Goal: Task Accomplishment & Management: Manage account settings

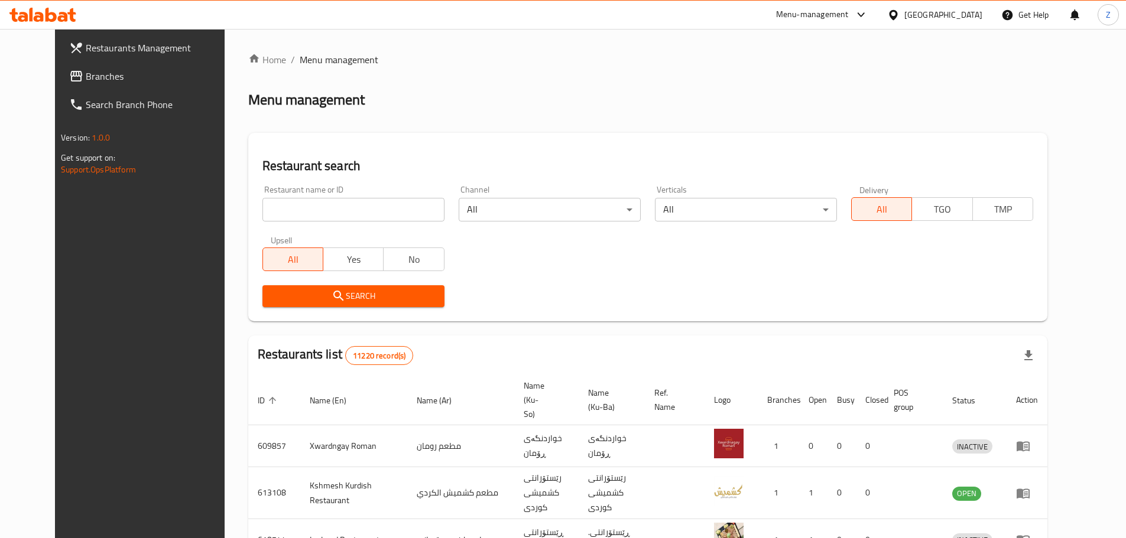
click at [268, 199] on input "search" at bounding box center [353, 210] width 182 height 24
paste input "691799"
type input "691799"
click at [379, 293] on span "Search" at bounding box center [353, 296] width 163 height 15
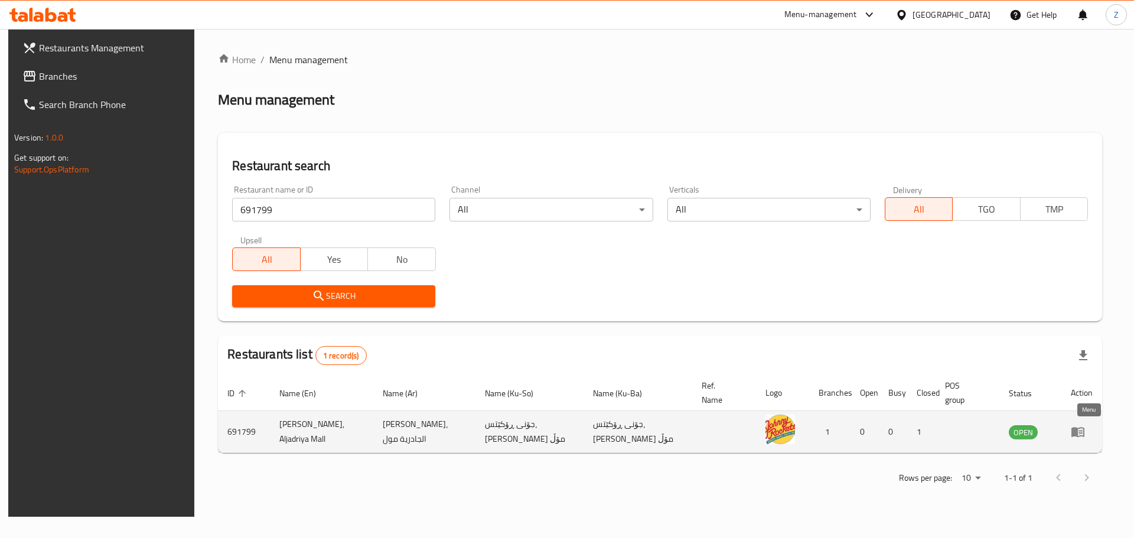
click at [1085, 427] on icon "enhanced table" at bounding box center [1078, 432] width 14 height 14
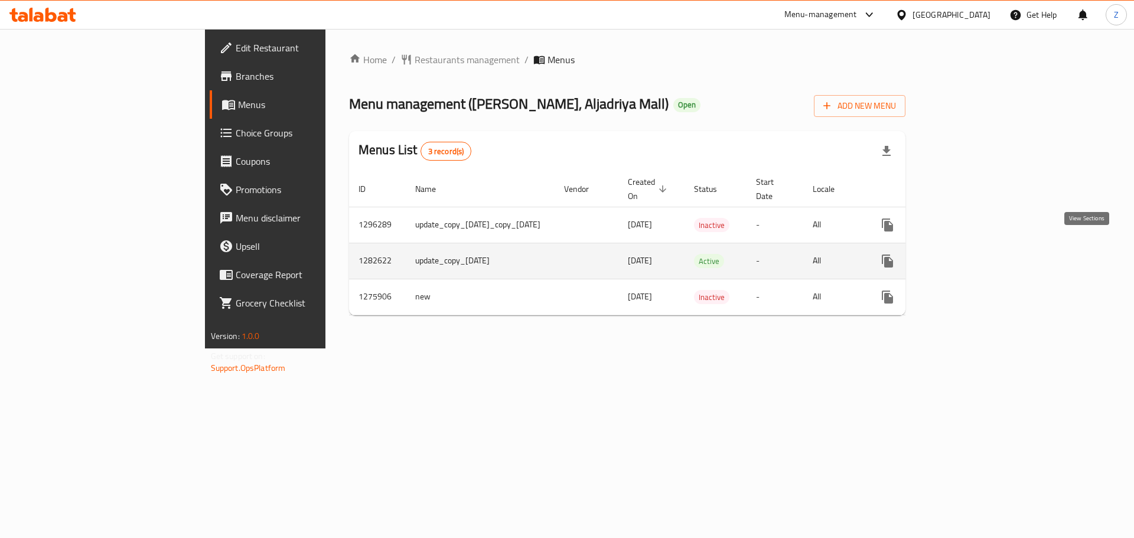
click at [987, 247] on link "enhanced table" at bounding box center [973, 261] width 28 height 28
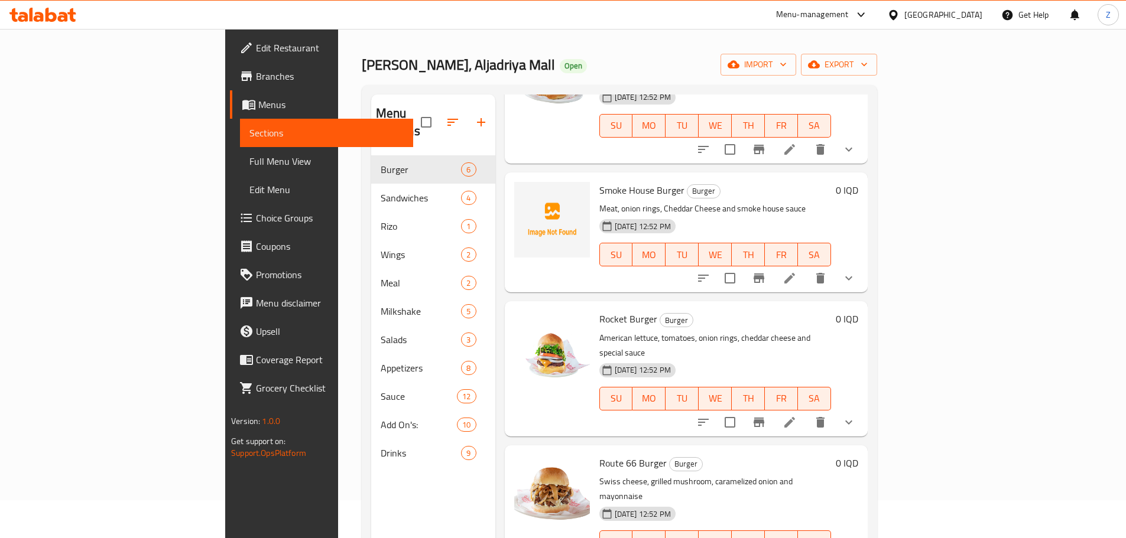
scroll to position [59, 0]
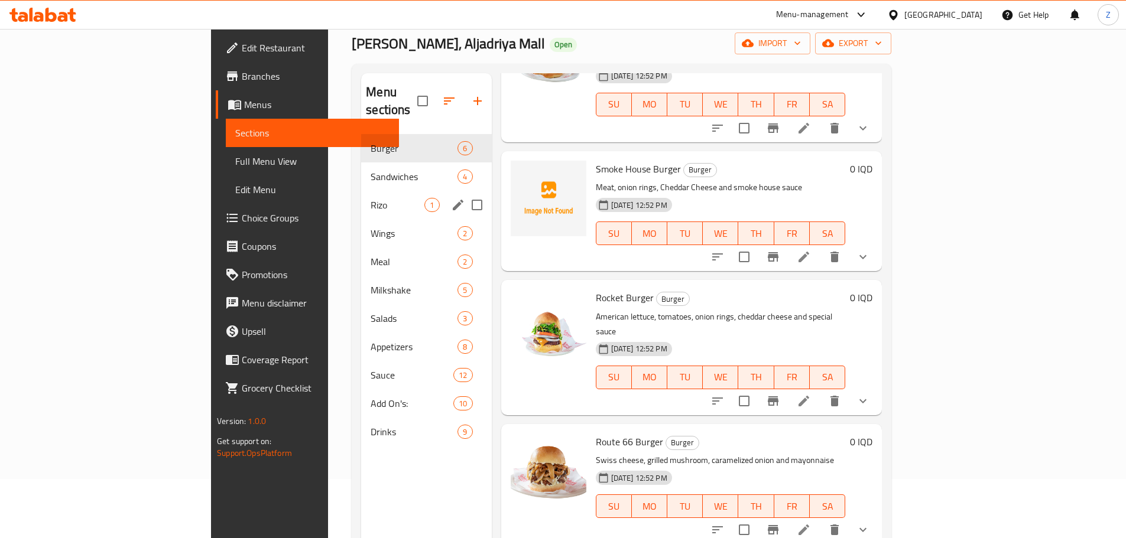
click at [361, 191] on div "[PERSON_NAME] 1" at bounding box center [426, 205] width 130 height 28
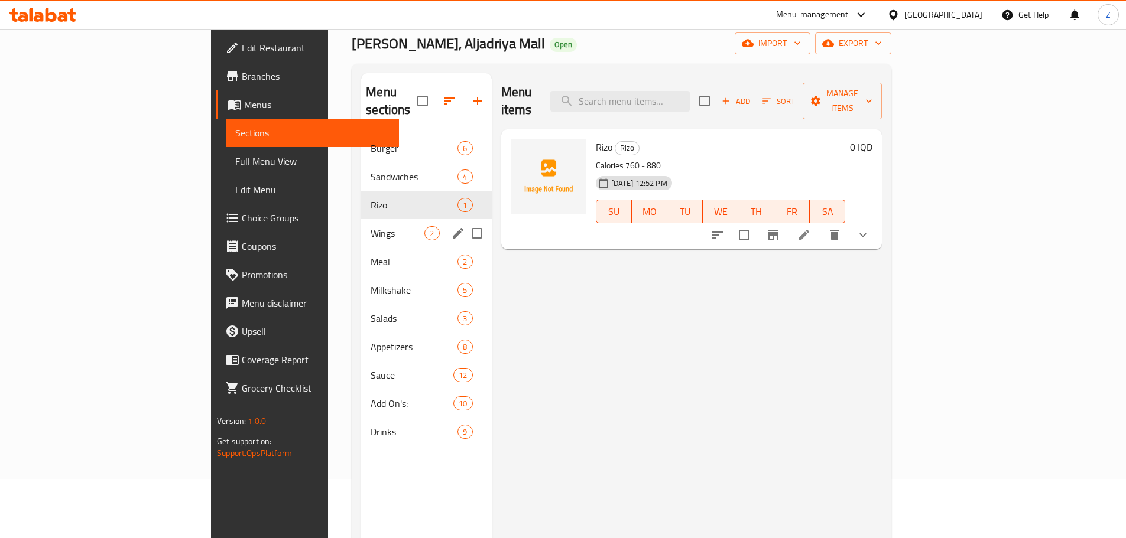
click at [361, 199] on div "[PERSON_NAME] 1" at bounding box center [426, 205] width 130 height 28
click at [370, 226] on span "Wings" at bounding box center [397, 233] width 54 height 14
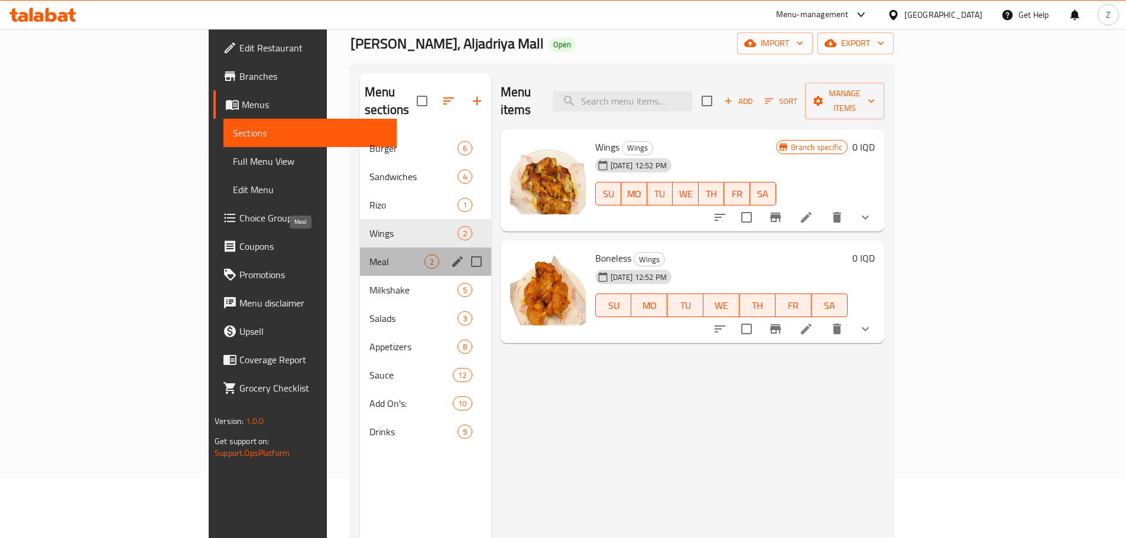
click at [369, 255] on span "Meal" at bounding box center [396, 262] width 55 height 14
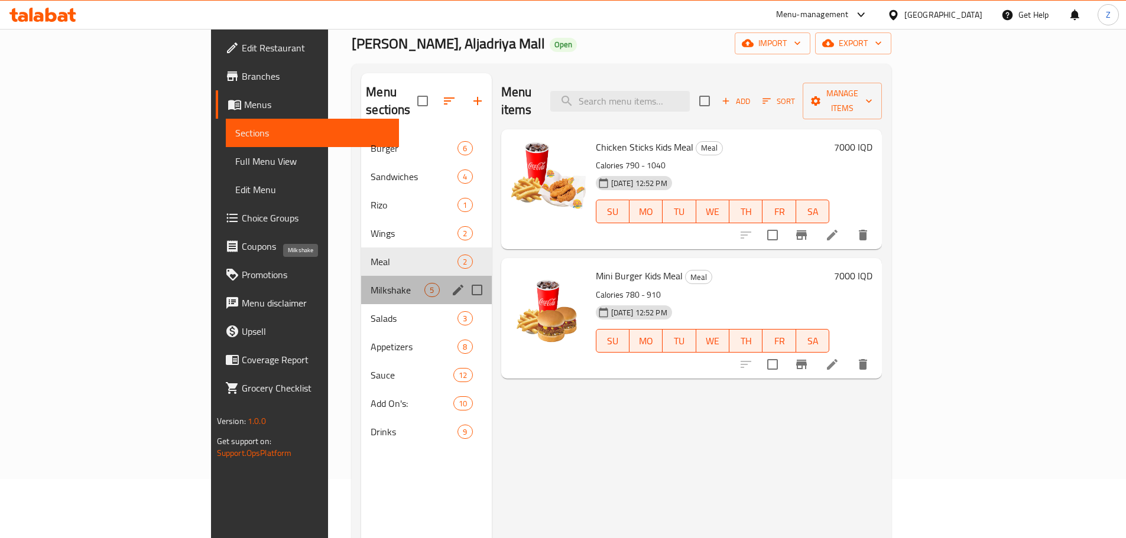
click at [370, 283] on span "Milkshake" at bounding box center [397, 290] width 54 height 14
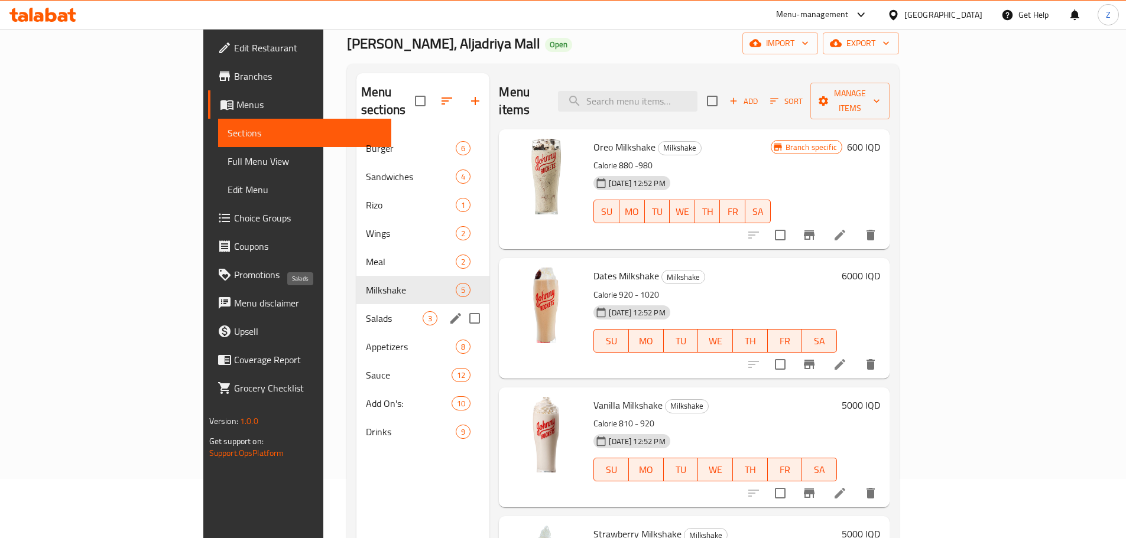
click at [366, 311] on span "Salads" at bounding box center [394, 318] width 57 height 14
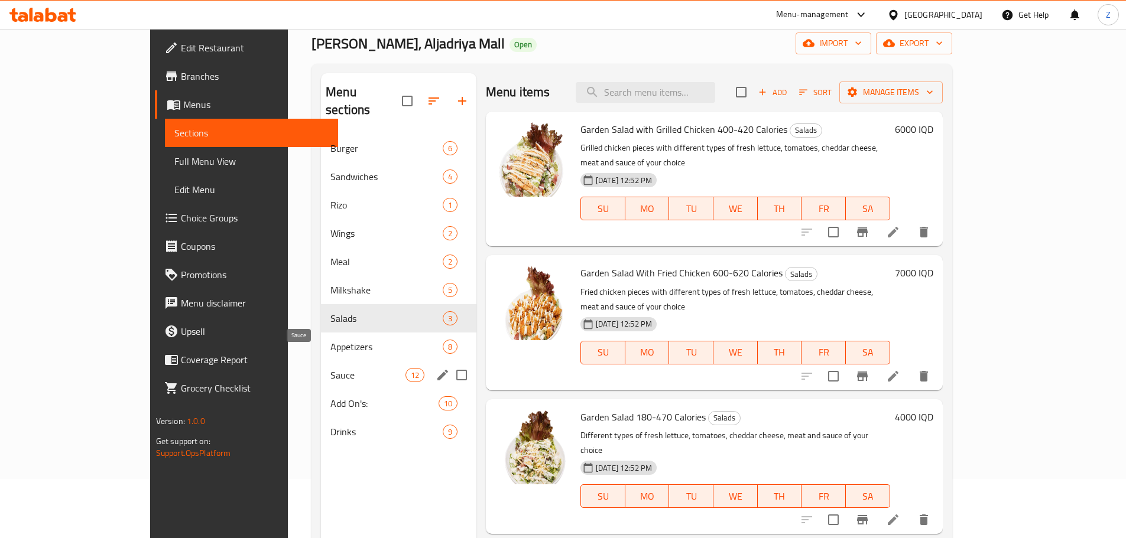
click at [330, 368] on span "Sauce" at bounding box center [367, 375] width 75 height 14
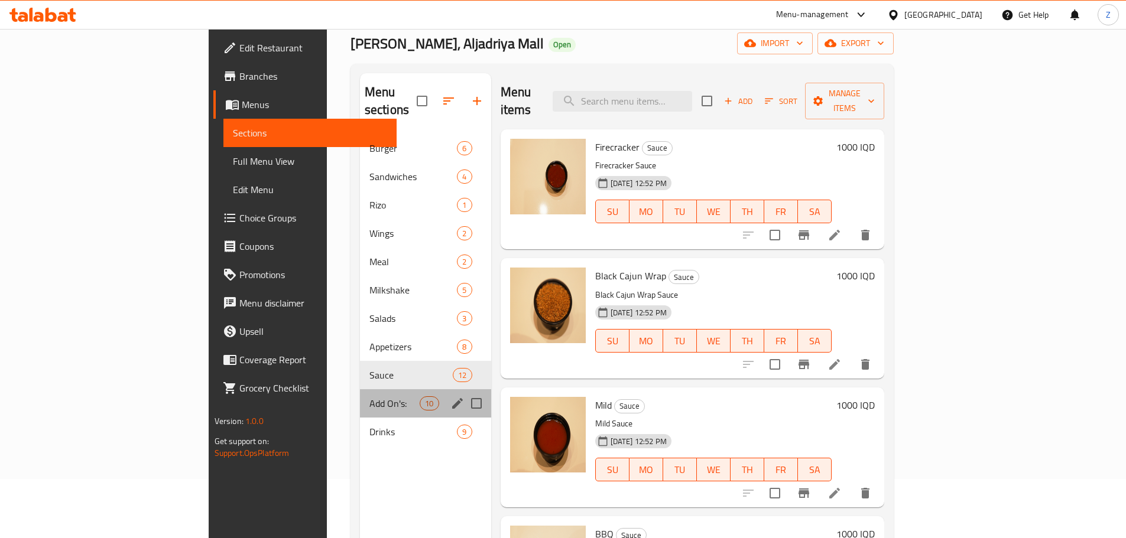
click at [360, 394] on div "Add On's: 10" at bounding box center [425, 403] width 131 height 28
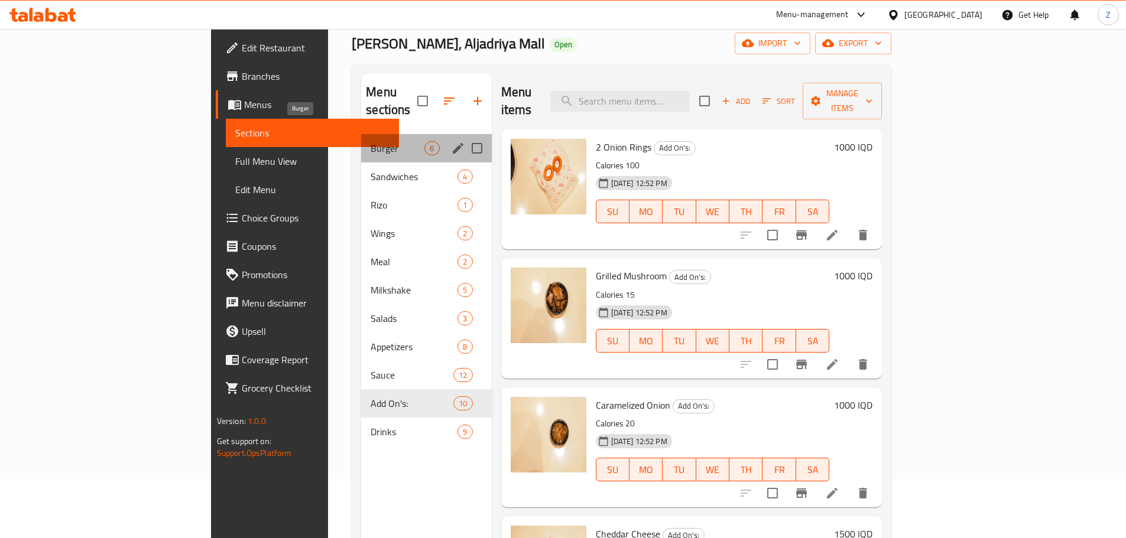
click at [370, 141] on span "Burger" at bounding box center [397, 148] width 54 height 14
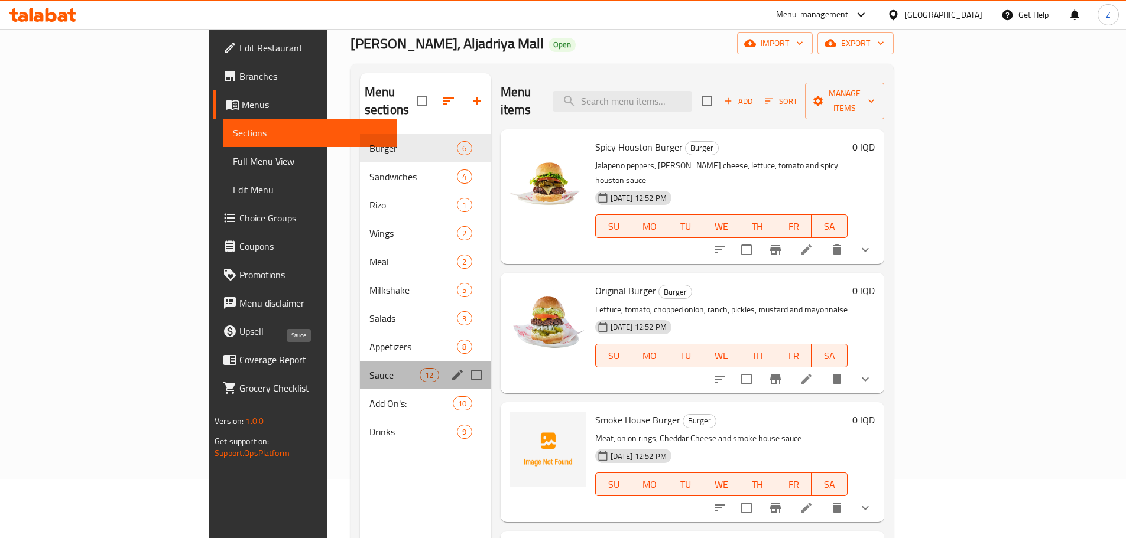
click at [369, 368] on span "Sauce" at bounding box center [394, 375] width 50 height 14
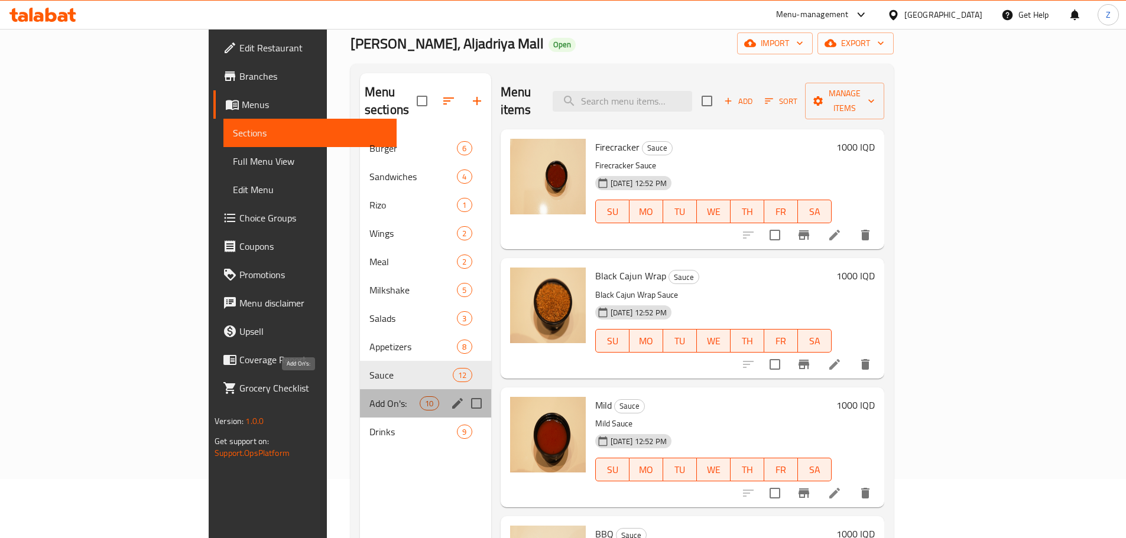
click at [369, 396] on span "Add On's:" at bounding box center [394, 403] width 50 height 14
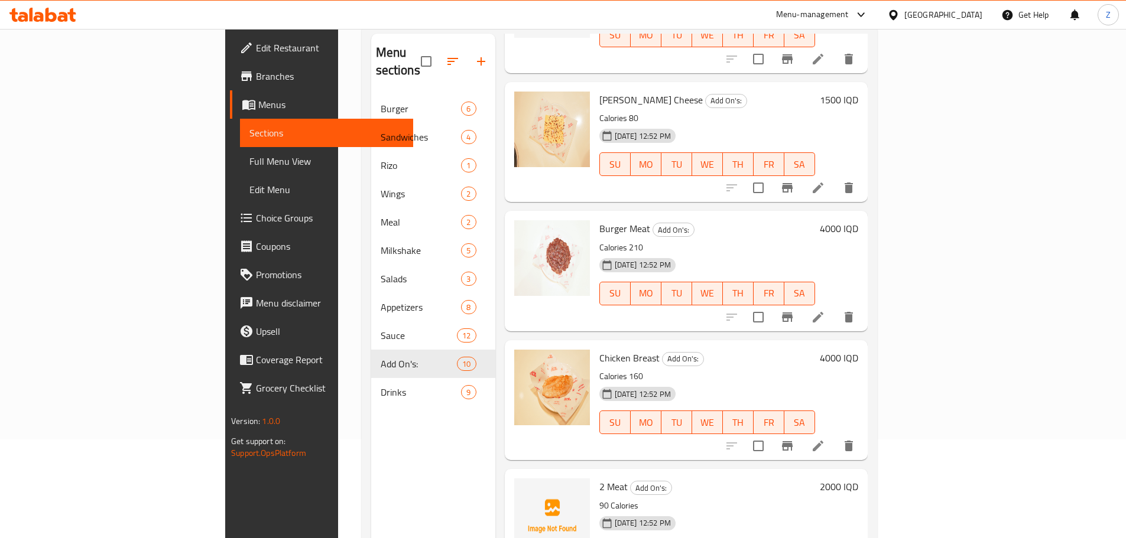
scroll to position [165, 0]
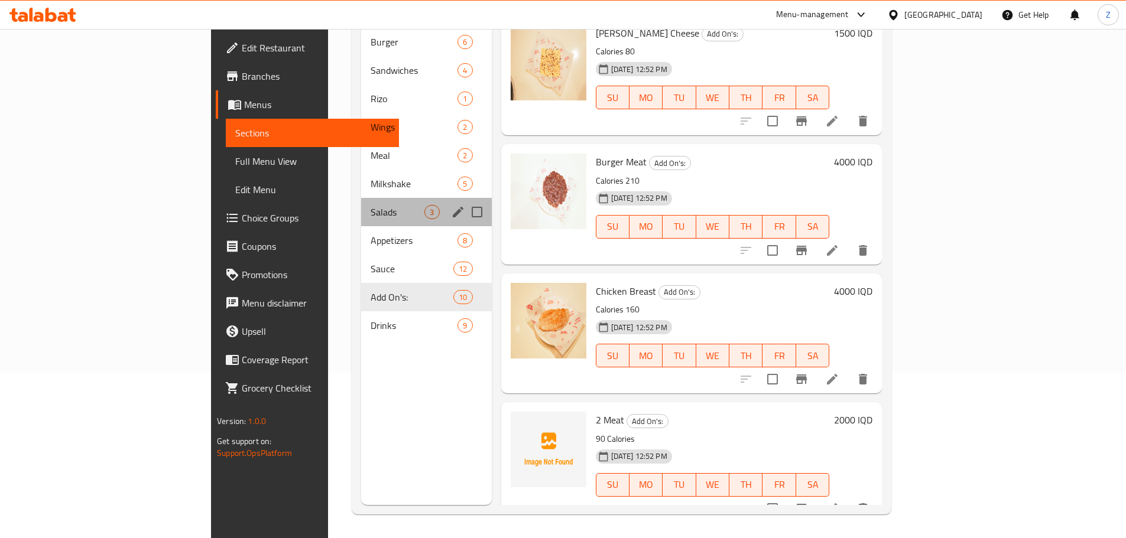
click at [361, 206] on div "Salads 3" at bounding box center [426, 212] width 130 height 28
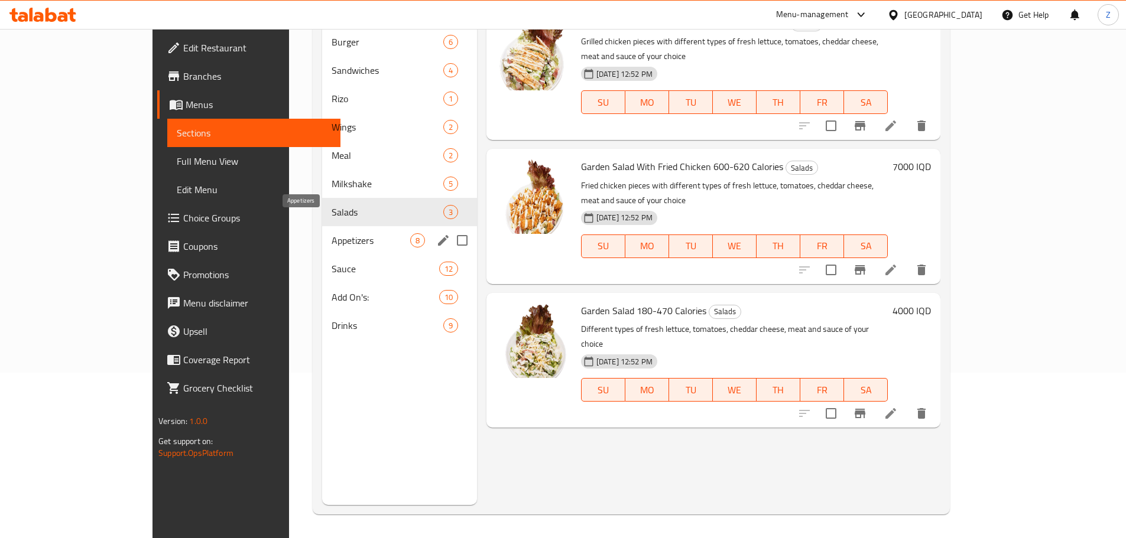
click at [331, 233] on span "Appetizers" at bounding box center [370, 240] width 78 height 14
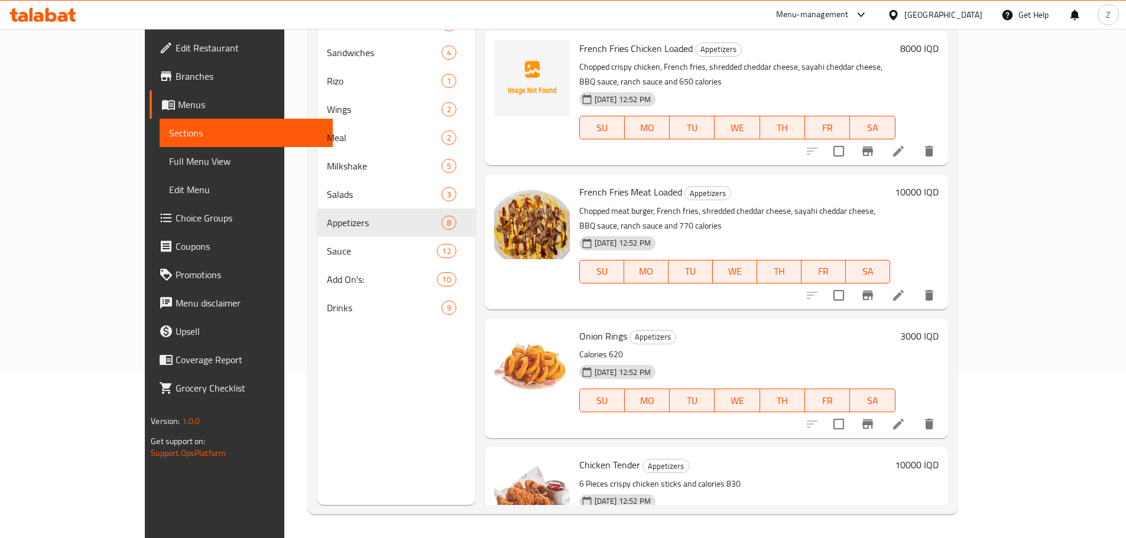
scroll to position [524, 0]
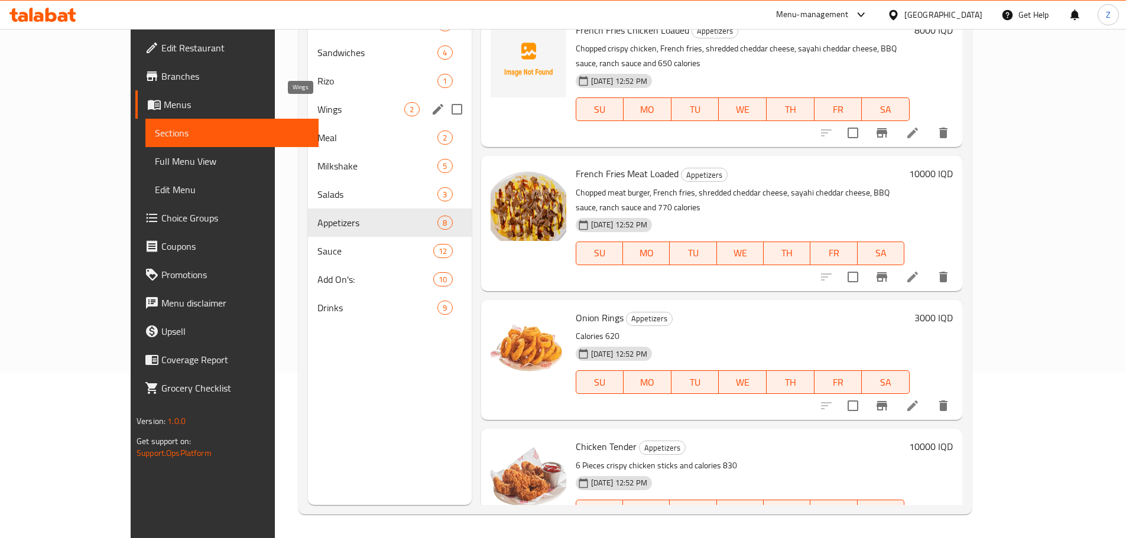
click at [317, 105] on span "Wings" at bounding box center [360, 109] width 87 height 14
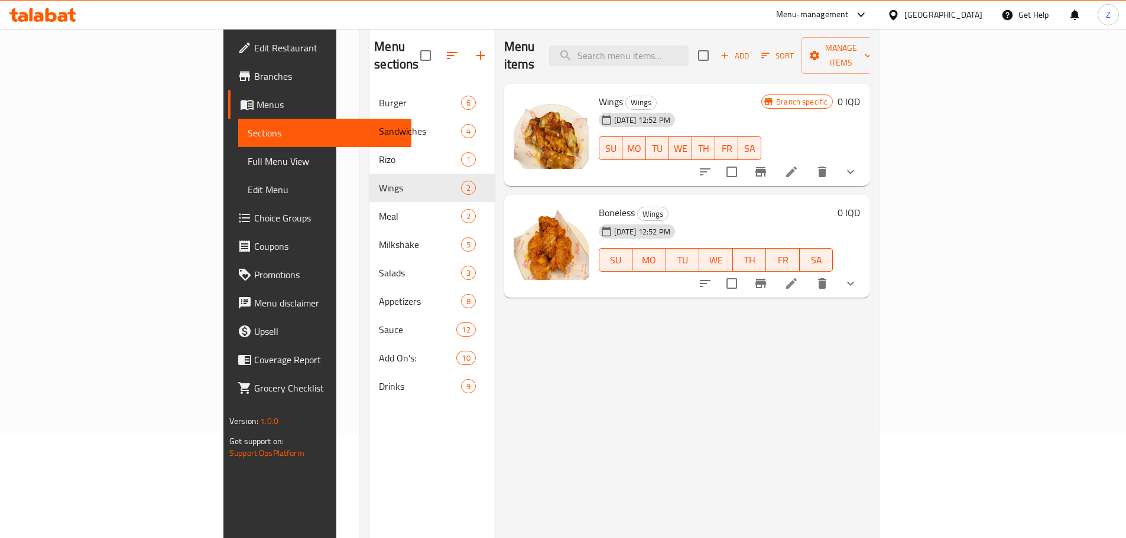
scroll to position [47, 0]
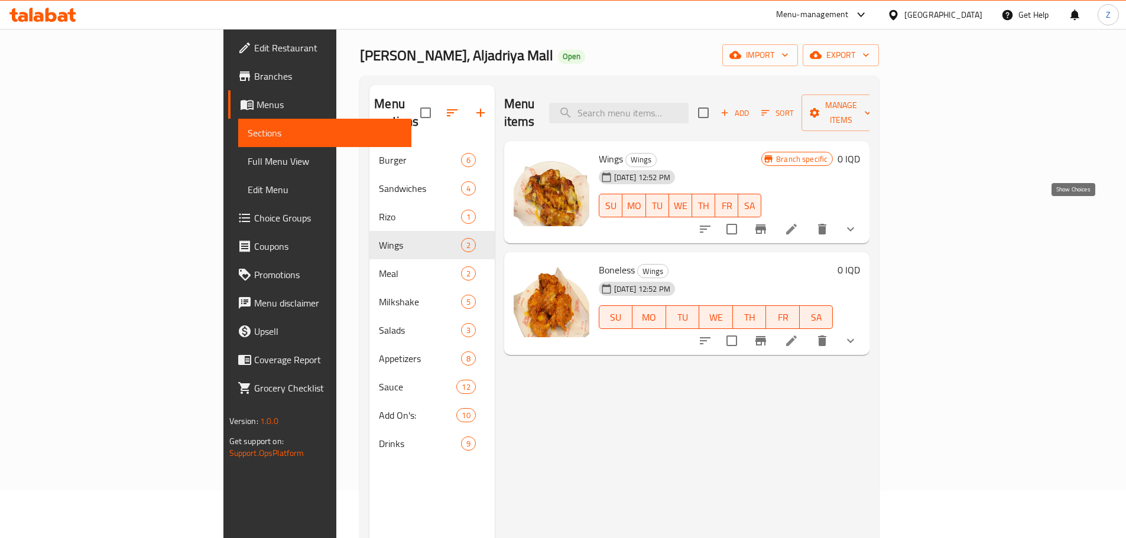
click at [857, 222] on icon "show more" at bounding box center [850, 229] width 14 height 14
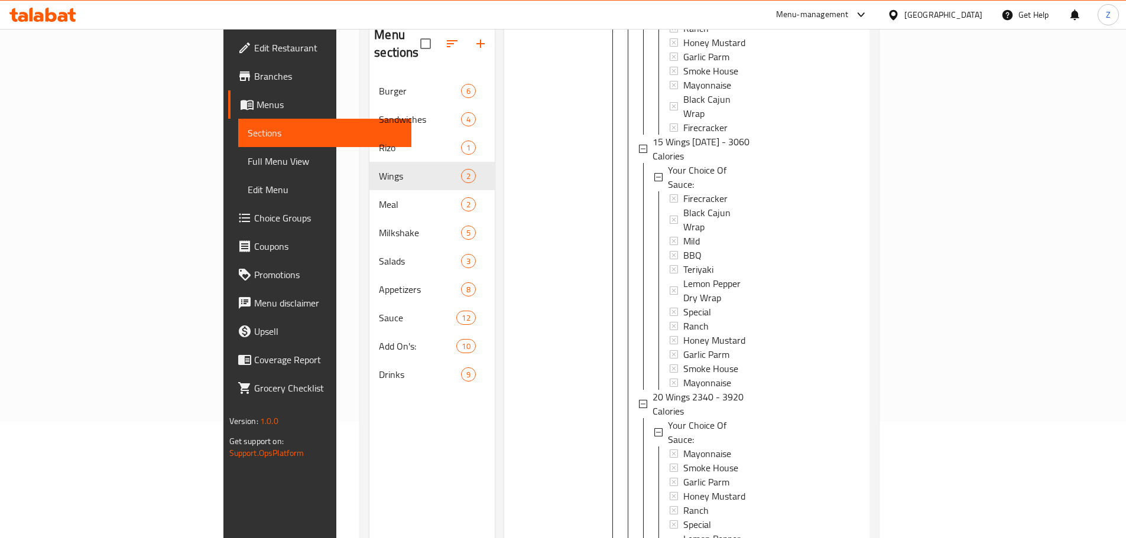
scroll to position [165, 0]
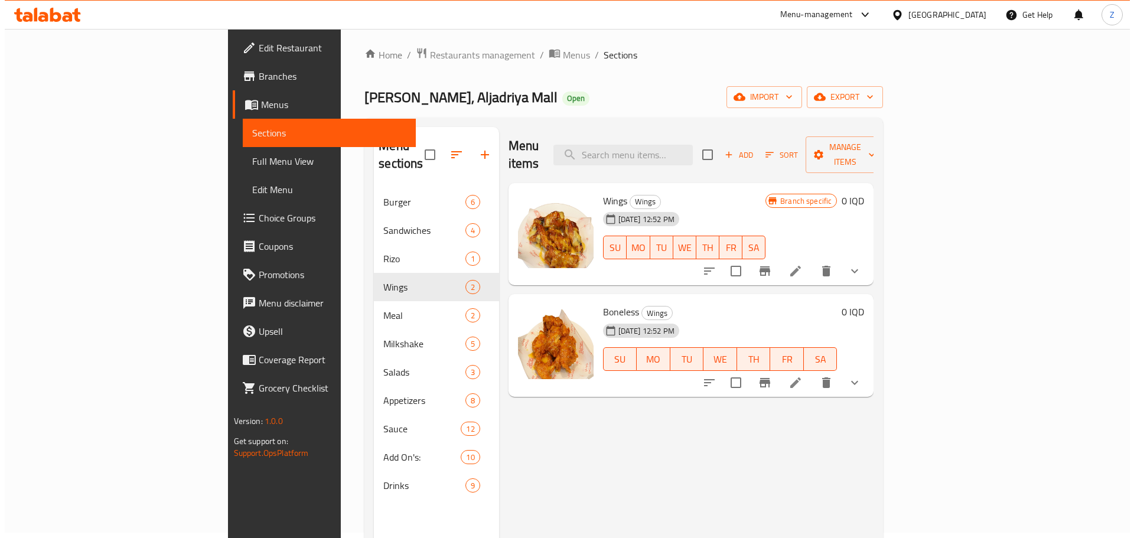
scroll to position [0, 0]
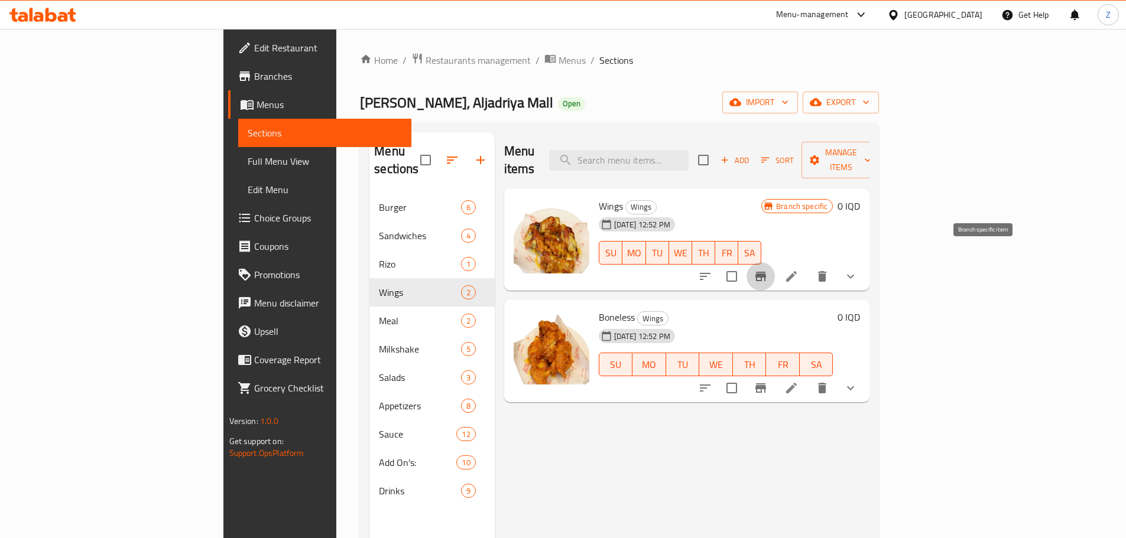
click at [775, 262] on button "Branch-specific-item" at bounding box center [760, 276] width 28 height 28
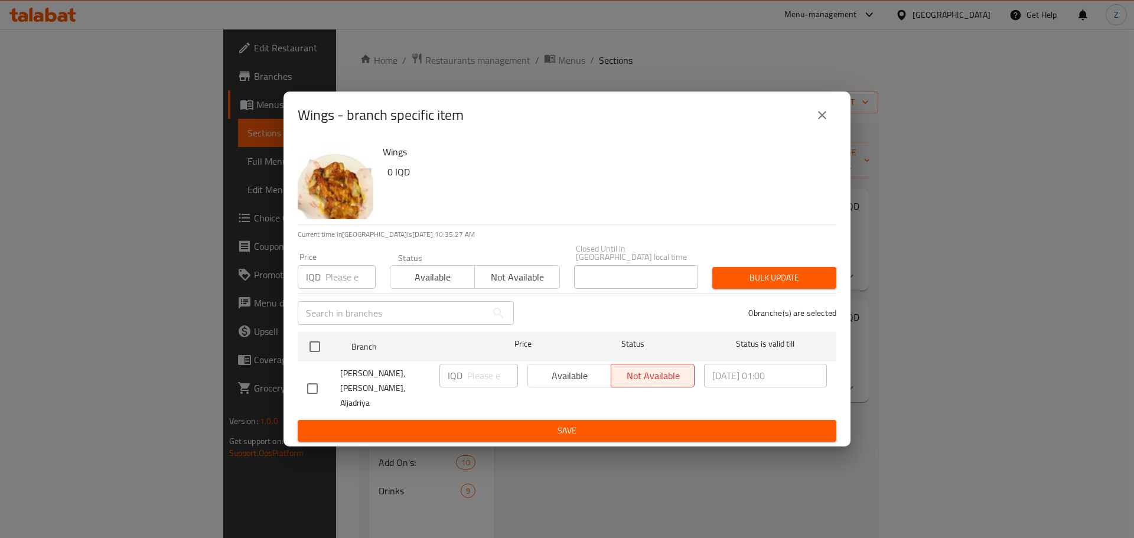
click at [821, 119] on icon "close" at bounding box center [822, 115] width 8 height 8
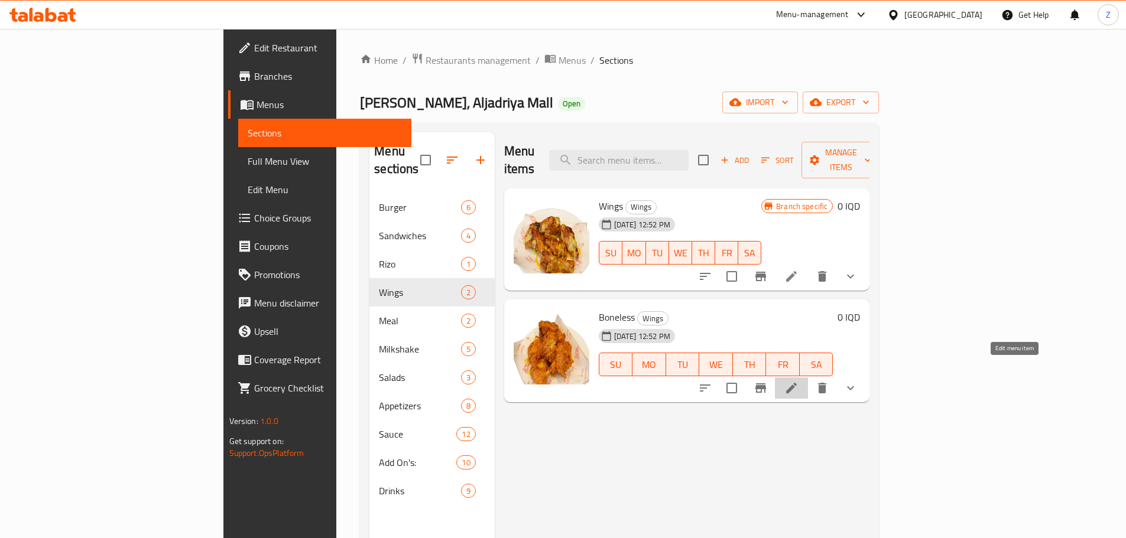
click at [798, 381] on icon at bounding box center [791, 388] width 14 height 14
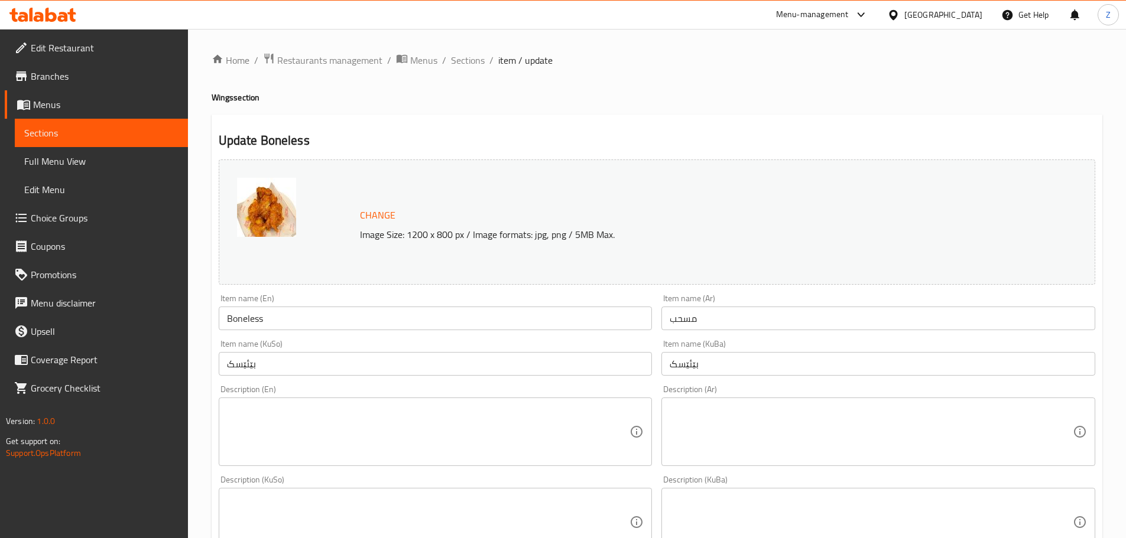
click at [483, 58] on ol "Home / Restaurants management / Menus / Sections / item / update" at bounding box center [657, 60] width 890 height 15
click at [474, 59] on span "Sections" at bounding box center [468, 60] width 34 height 14
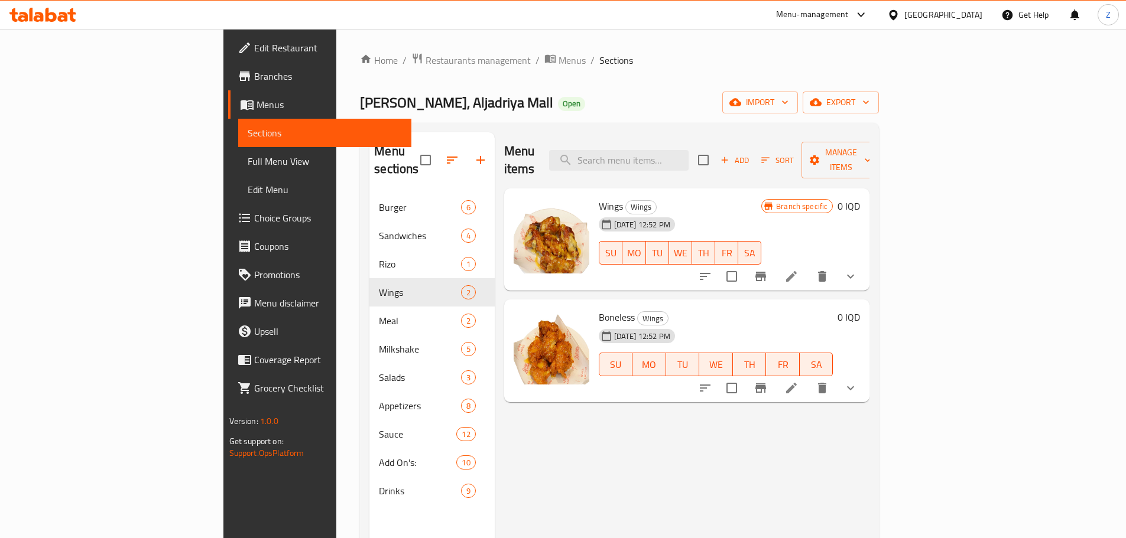
click at [808, 266] on li at bounding box center [791, 276] width 33 height 21
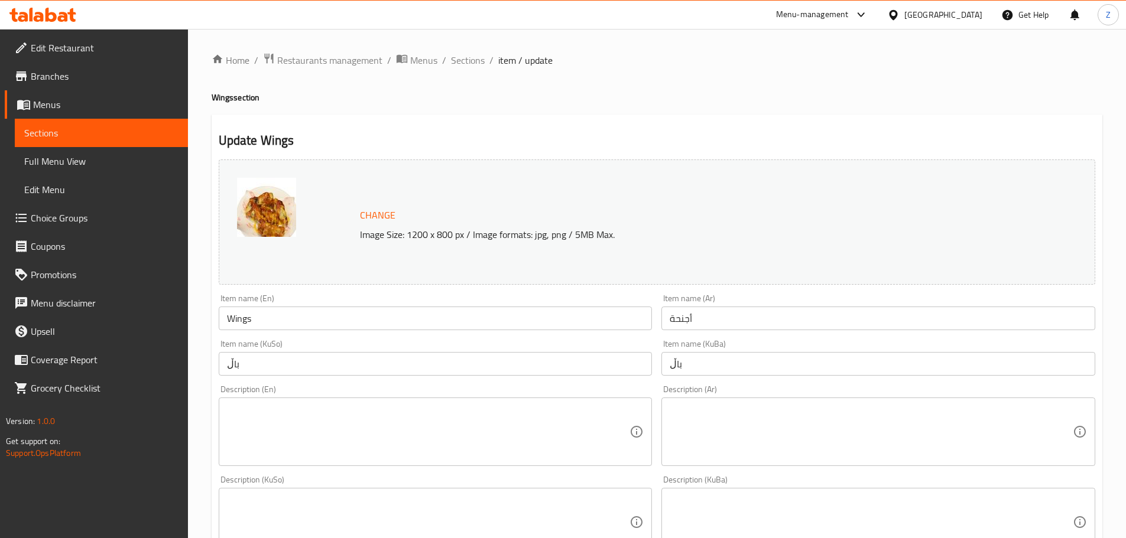
click at [463, 67] on span "Sections" at bounding box center [468, 60] width 34 height 14
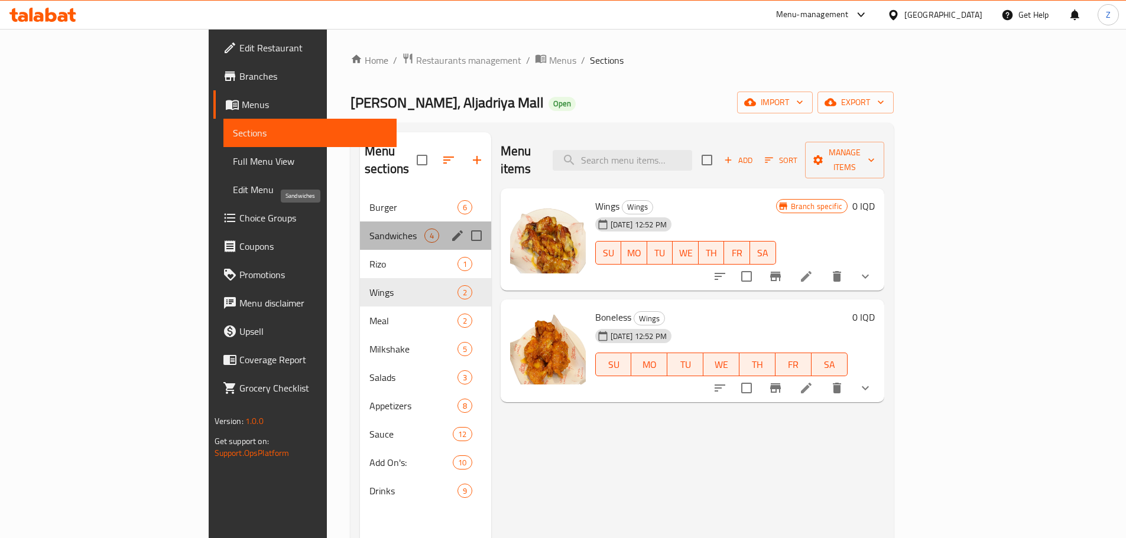
click at [369, 229] on span "Sandwiches" at bounding box center [396, 236] width 55 height 14
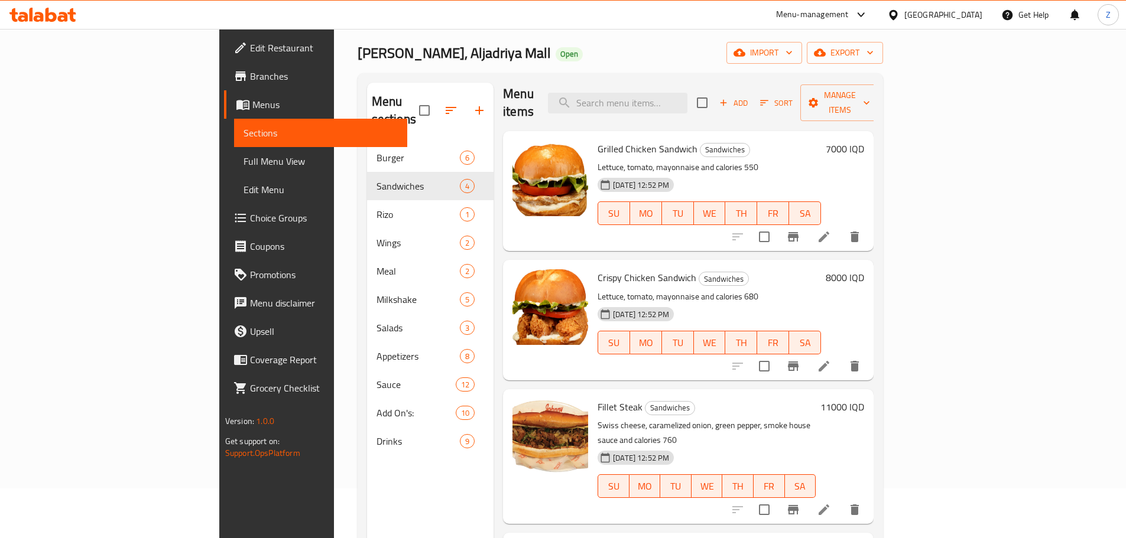
scroll to position [47, 0]
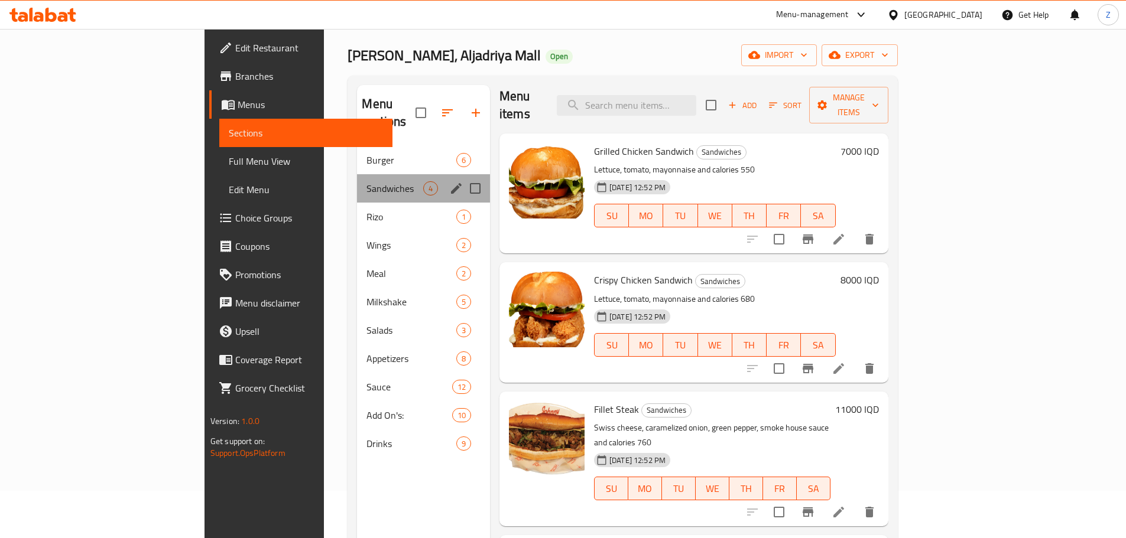
click at [357, 174] on div "Sandwiches 4" at bounding box center [423, 188] width 133 height 28
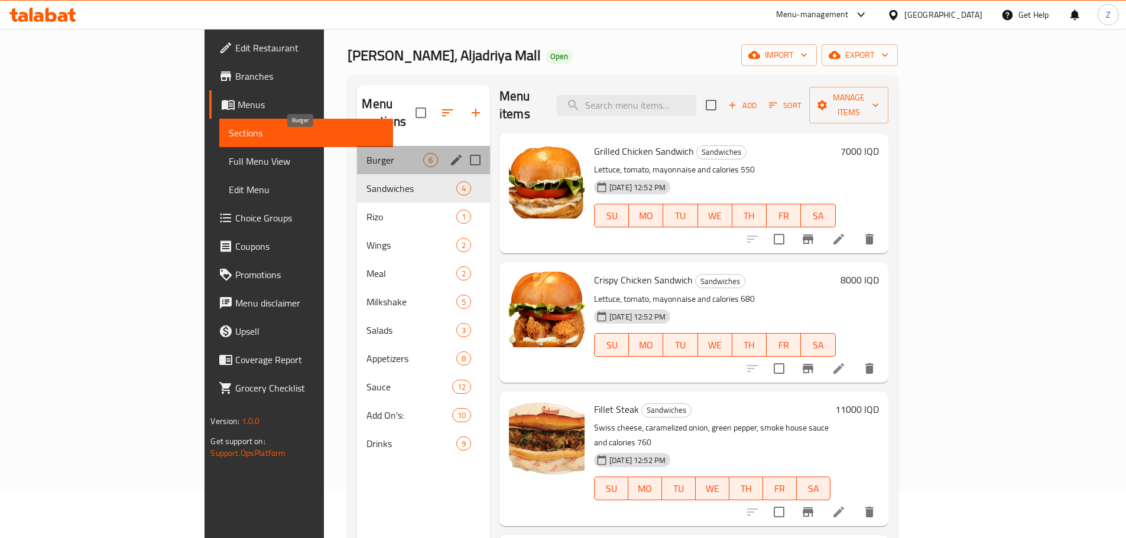
click at [366, 153] on span "Burger" at bounding box center [394, 160] width 56 height 14
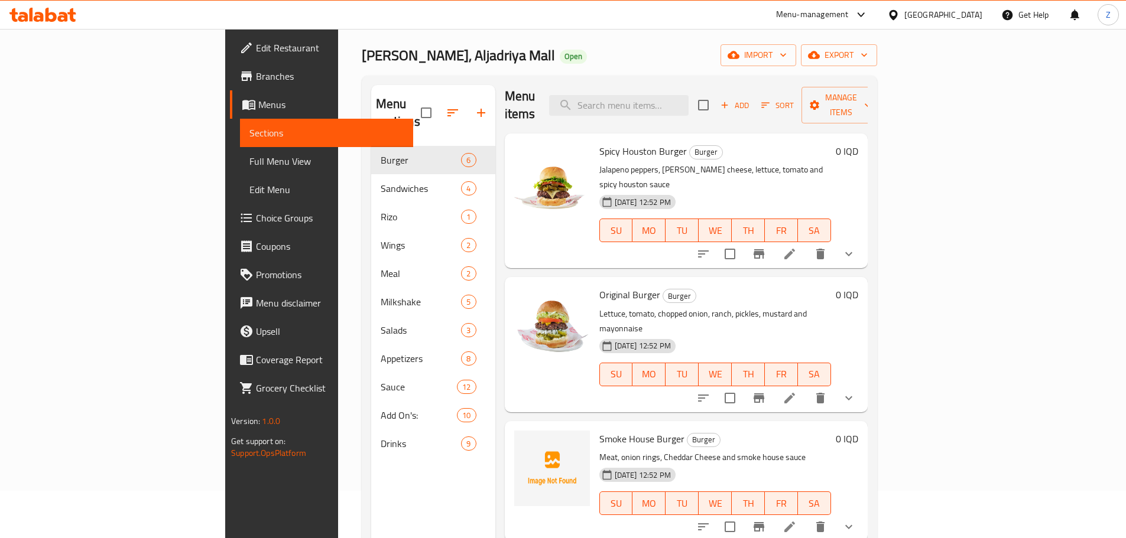
click at [806, 243] on li at bounding box center [789, 253] width 33 height 21
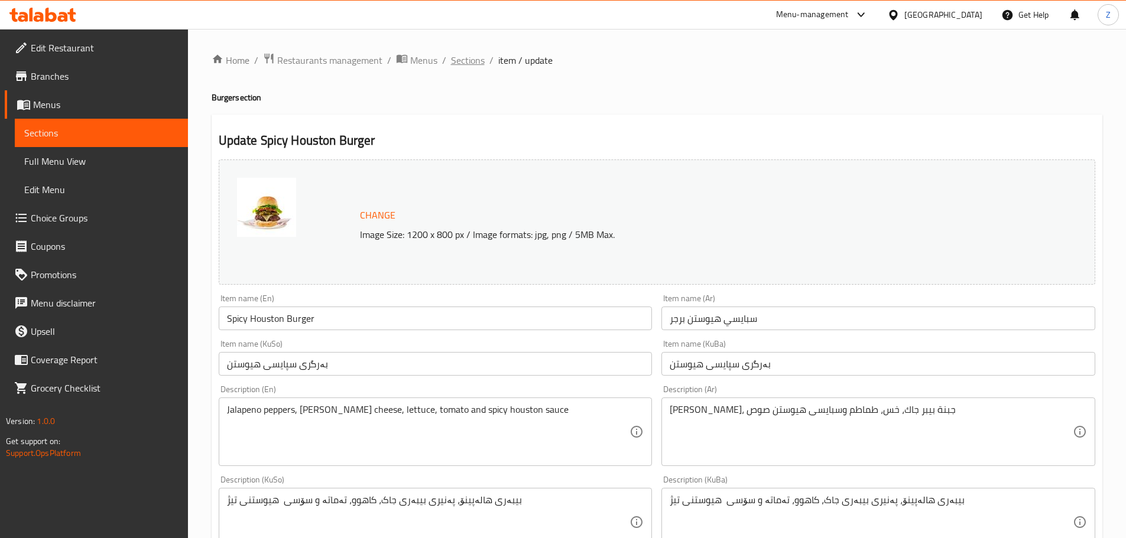
click at [467, 64] on span "Sections" at bounding box center [468, 60] width 34 height 14
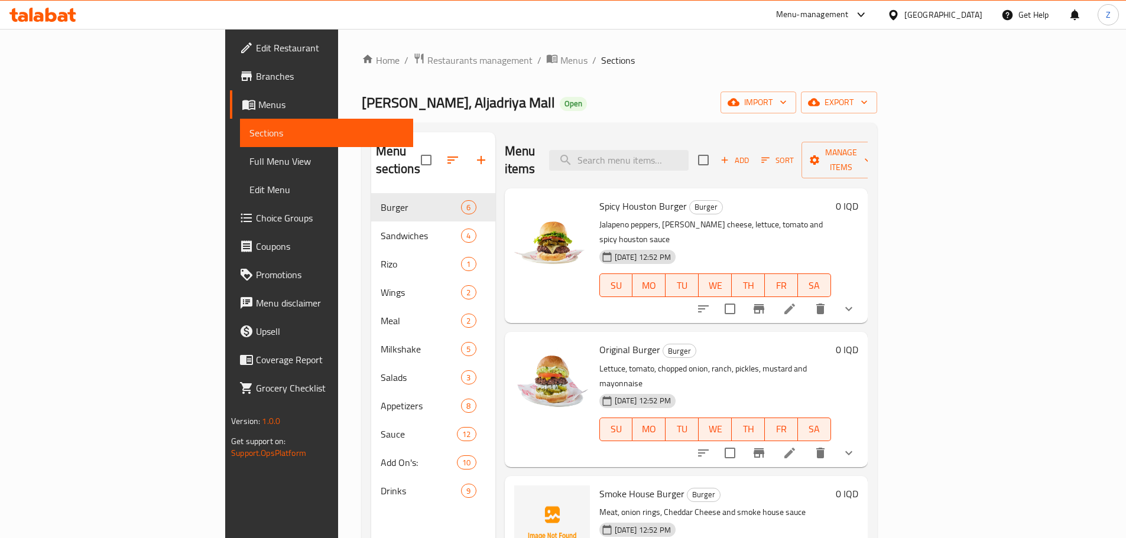
click at [806, 443] on li at bounding box center [789, 453] width 33 height 21
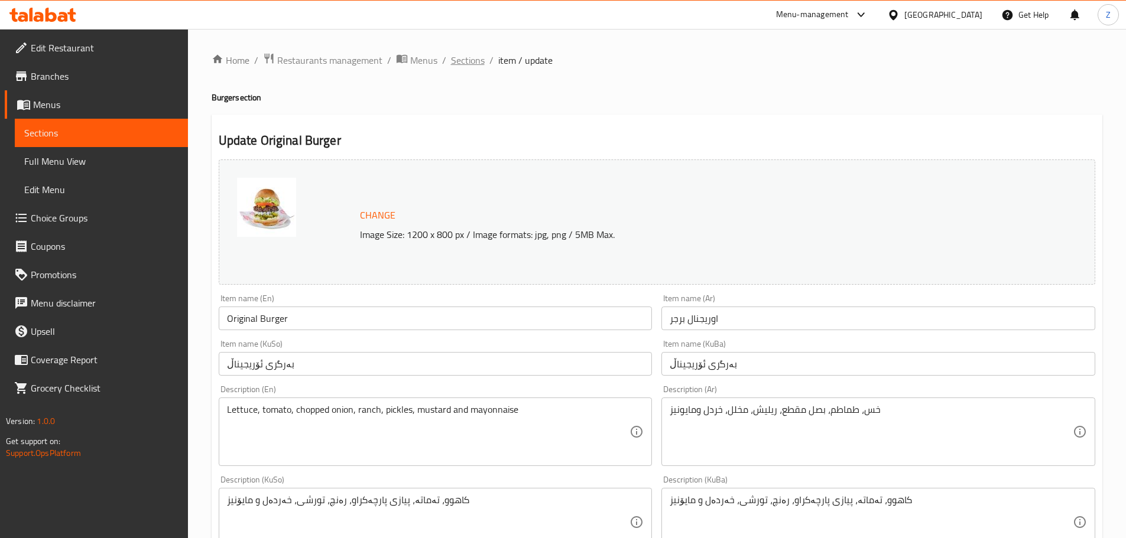
click at [456, 67] on span "Sections" at bounding box center [468, 60] width 34 height 14
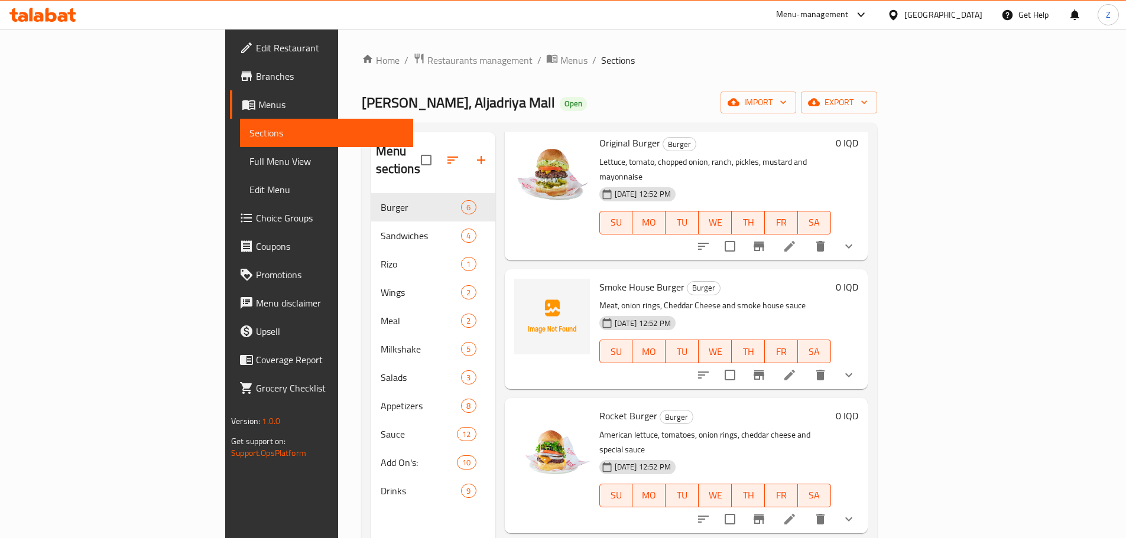
scroll to position [236, 0]
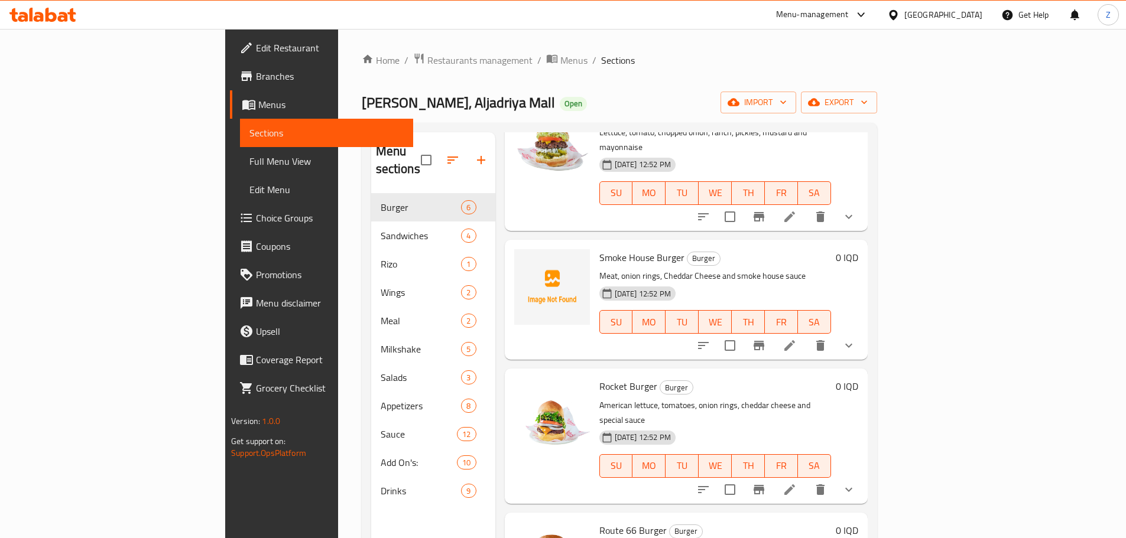
click at [796, 339] on icon at bounding box center [789, 346] width 14 height 14
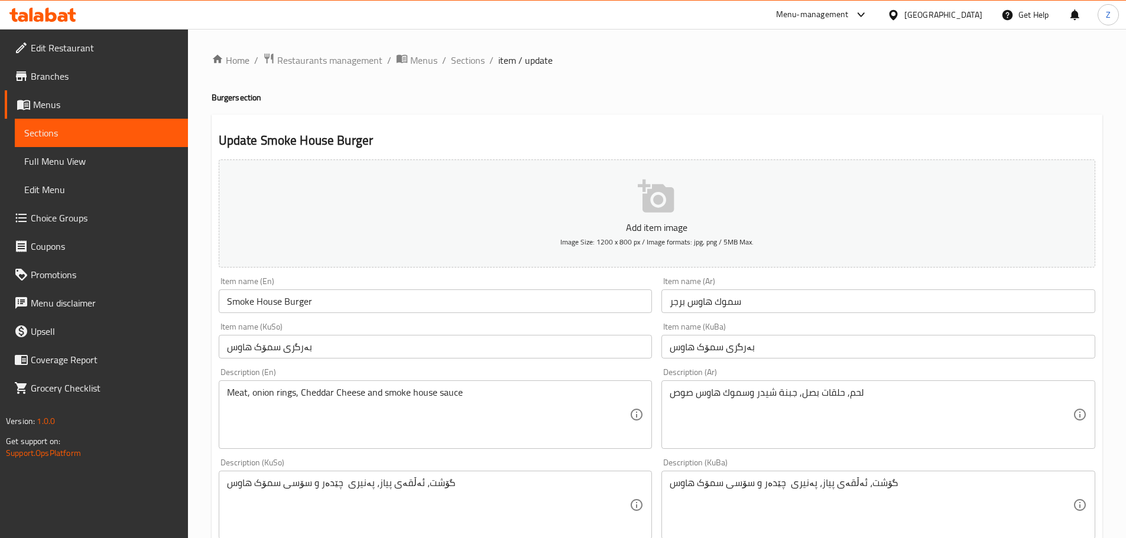
drag, startPoint x: 476, startPoint y: 58, endPoint x: 492, endPoint y: 84, distance: 30.3
click at [476, 58] on span "Sections" at bounding box center [468, 60] width 34 height 14
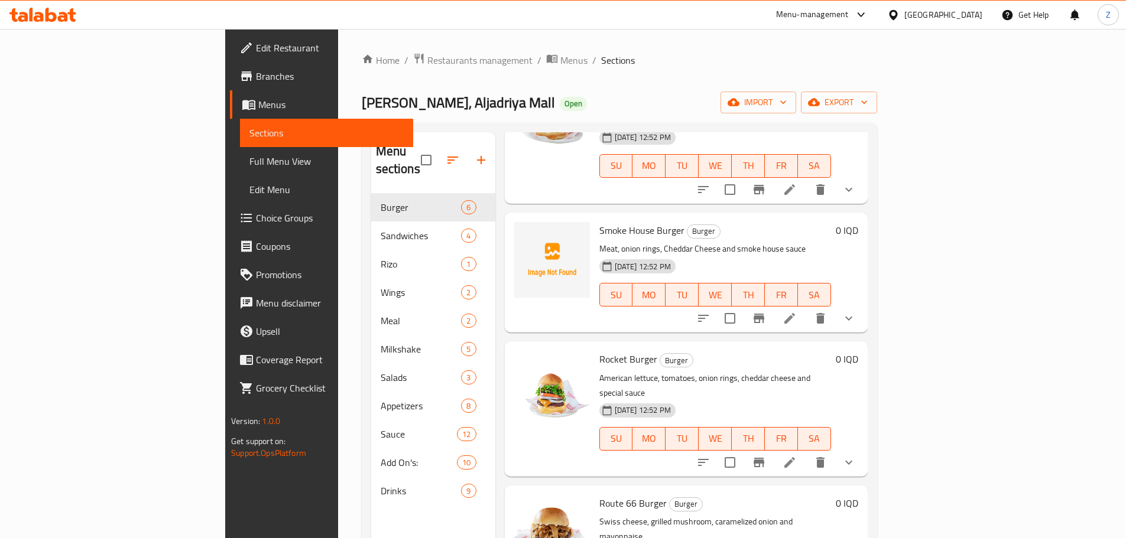
scroll to position [266, 0]
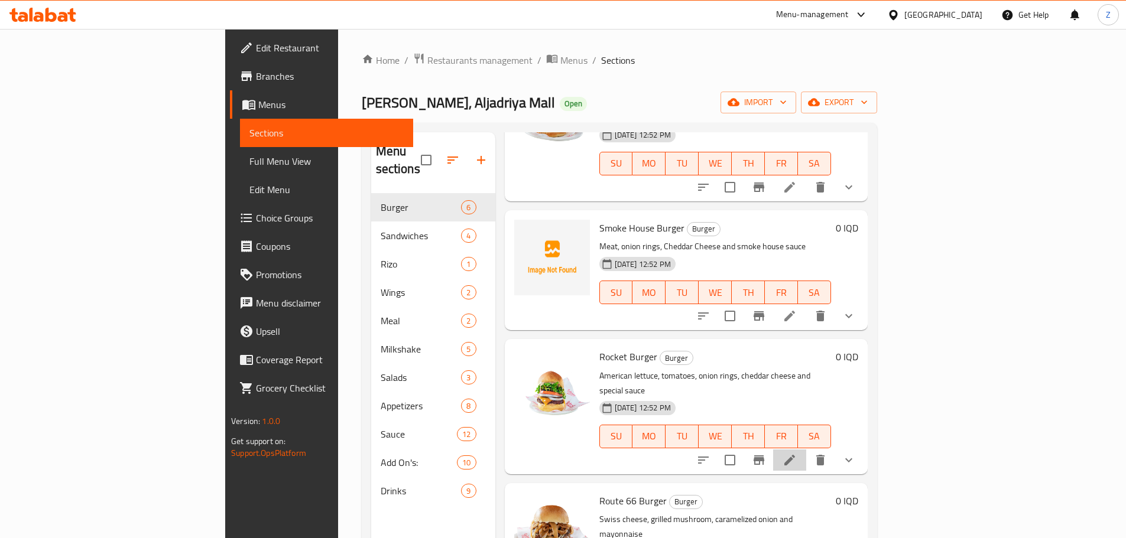
click at [806, 450] on li at bounding box center [789, 460] width 33 height 21
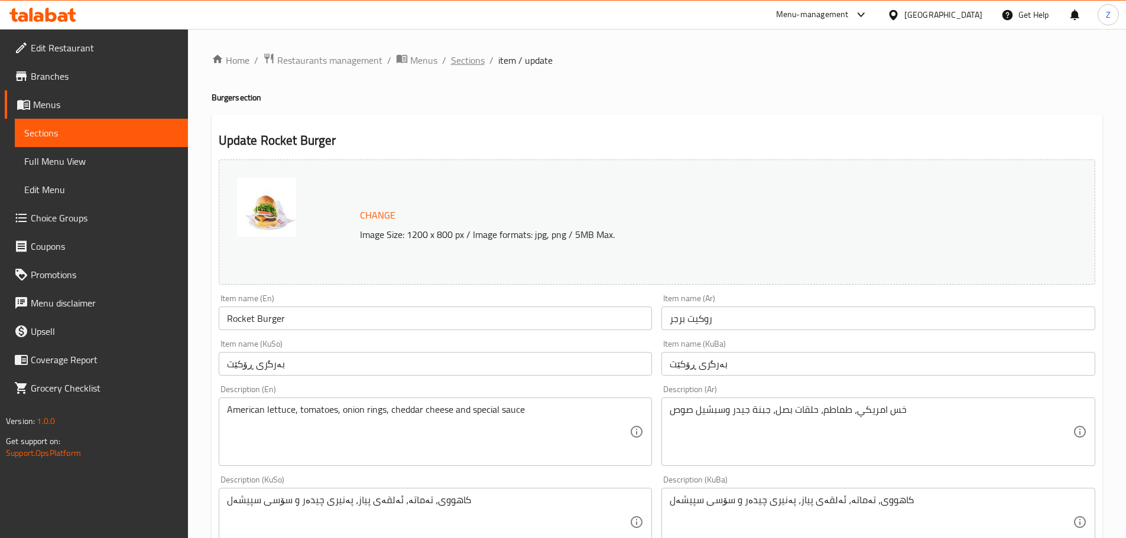
click at [465, 53] on span "Sections" at bounding box center [468, 60] width 34 height 14
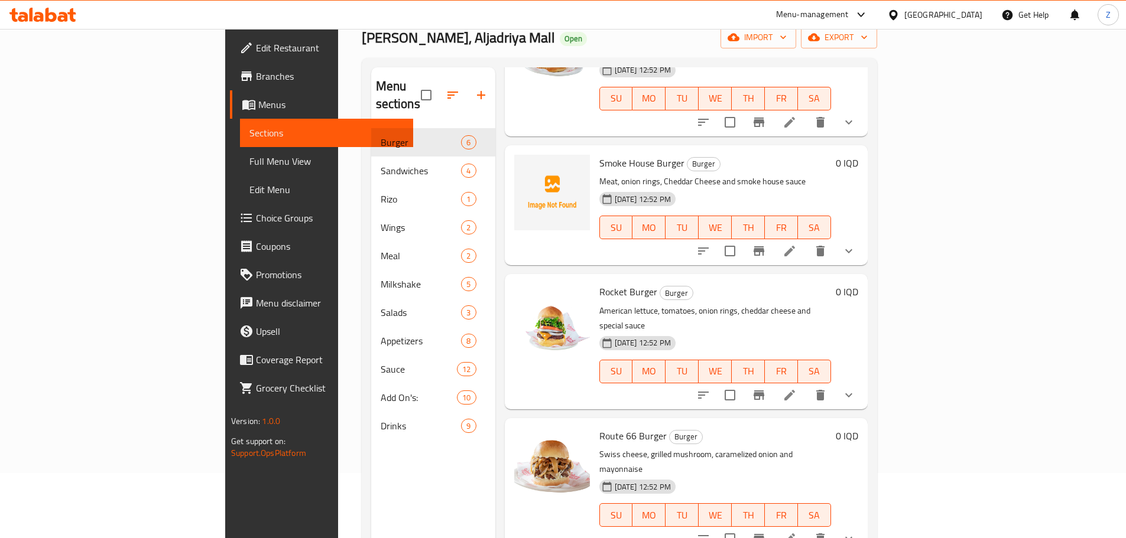
scroll to position [165, 0]
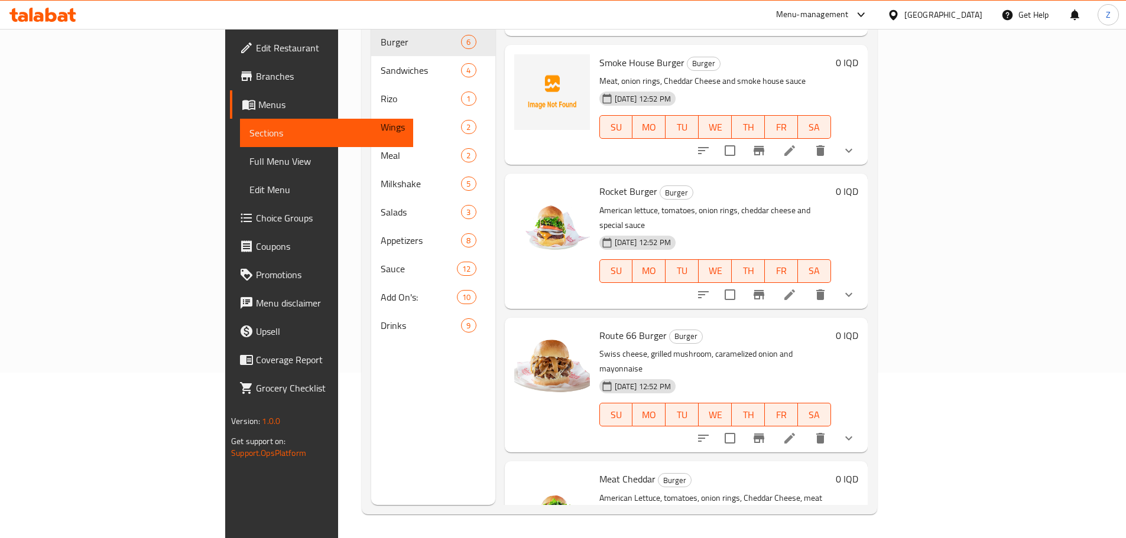
click at [806, 428] on li at bounding box center [789, 438] width 33 height 21
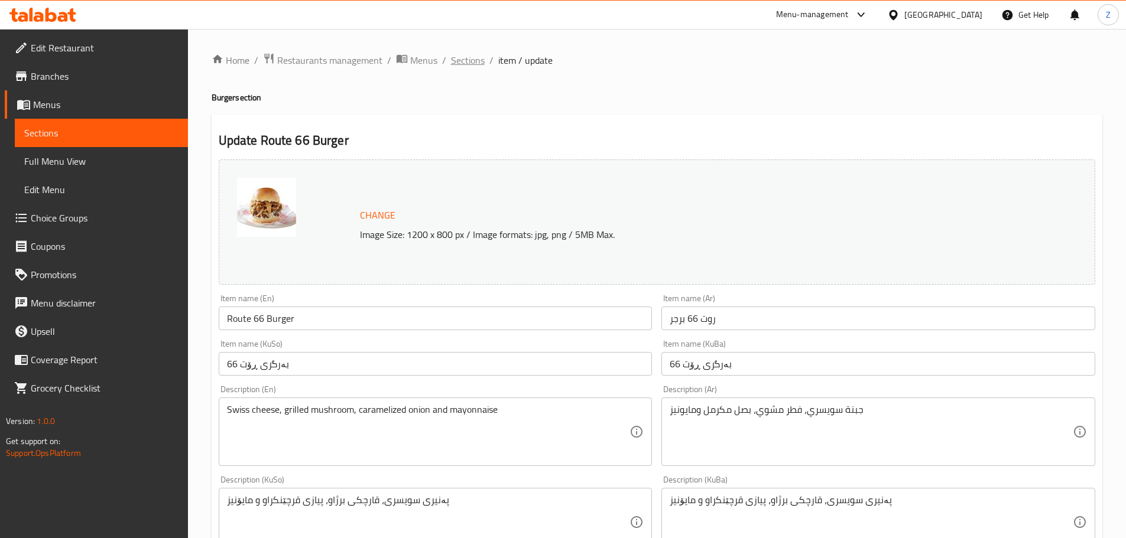
click at [466, 55] on span "Sections" at bounding box center [468, 60] width 34 height 14
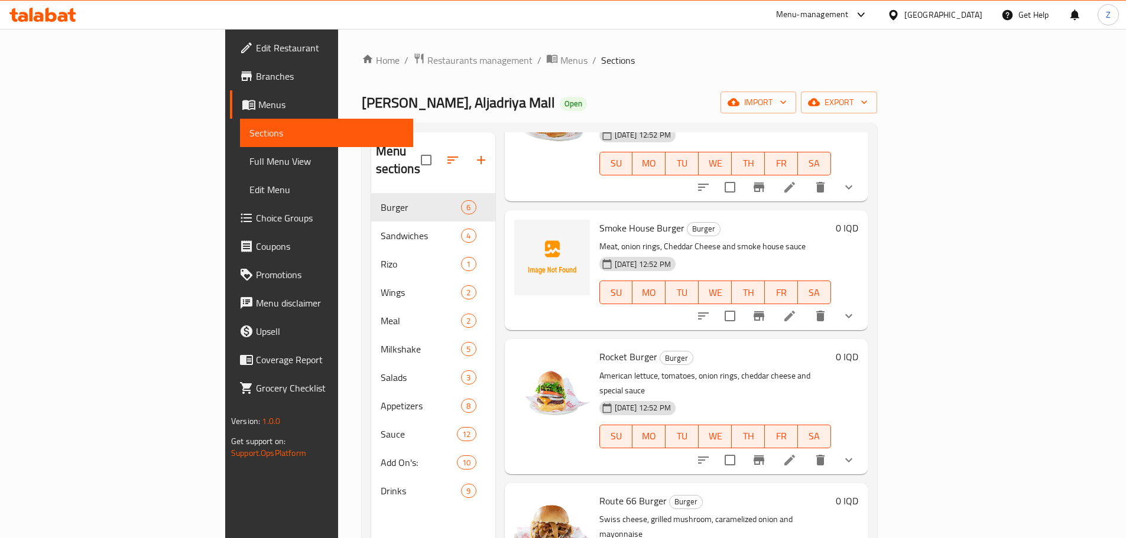
scroll to position [165, 0]
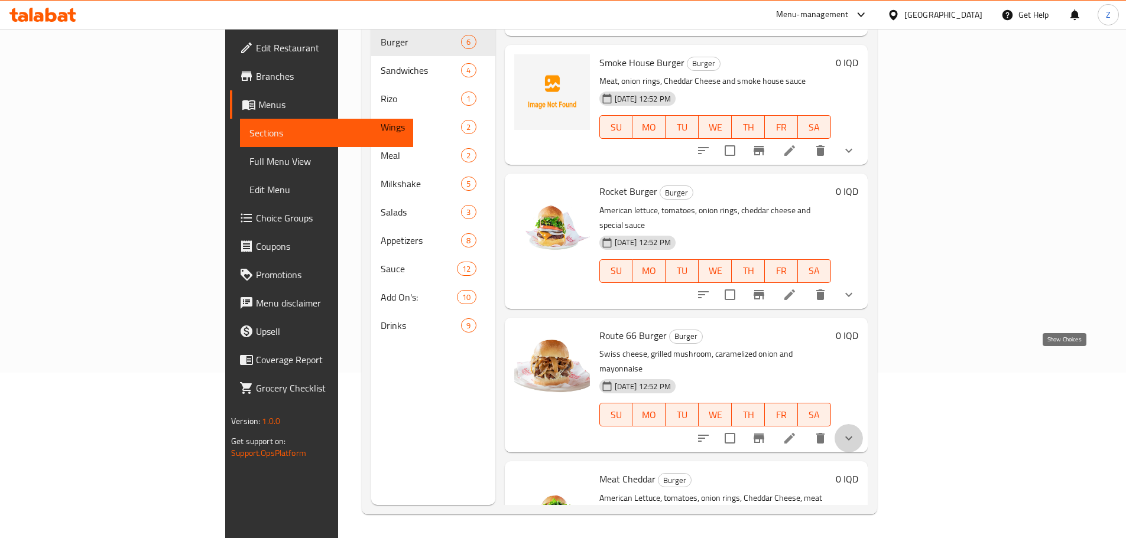
click at [856, 431] on icon "show more" at bounding box center [848, 438] width 14 height 14
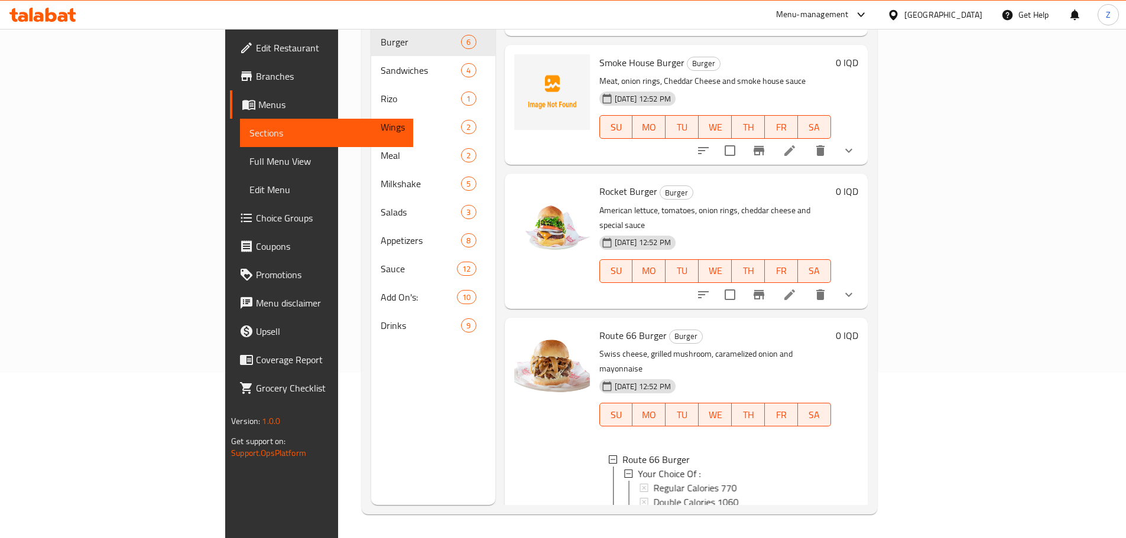
scroll to position [2, 0]
click at [660, 479] on span "Regular Calories 770" at bounding box center [694, 486] width 83 height 14
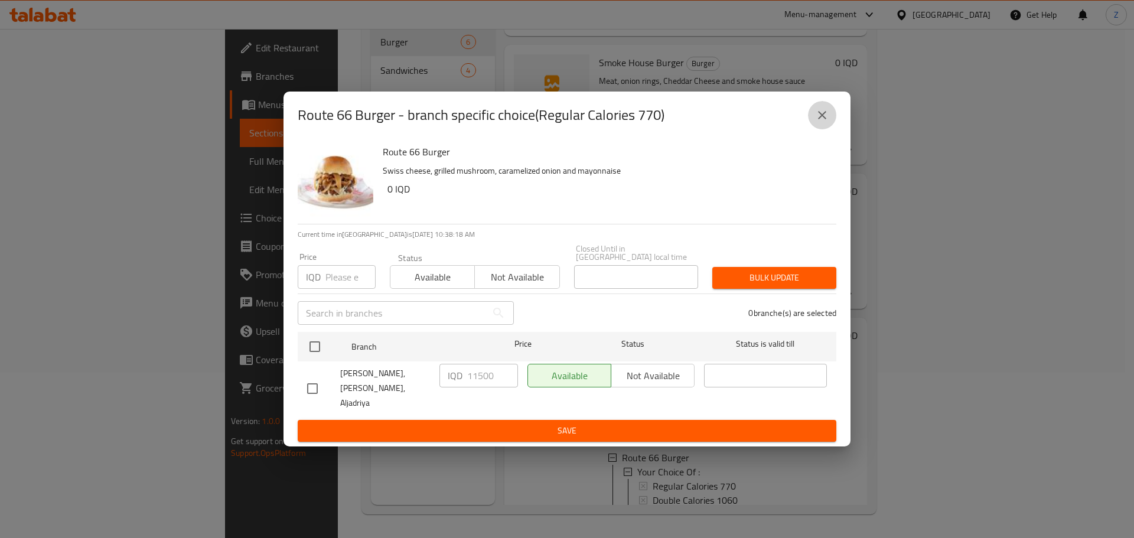
click at [827, 122] on icon "close" at bounding box center [822, 115] width 14 height 14
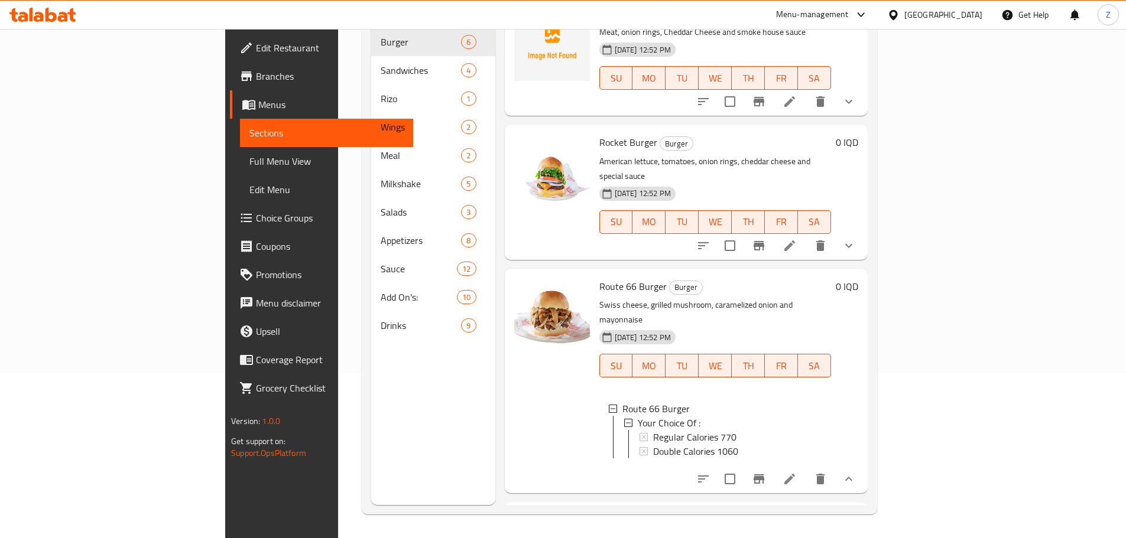
scroll to position [365, 0]
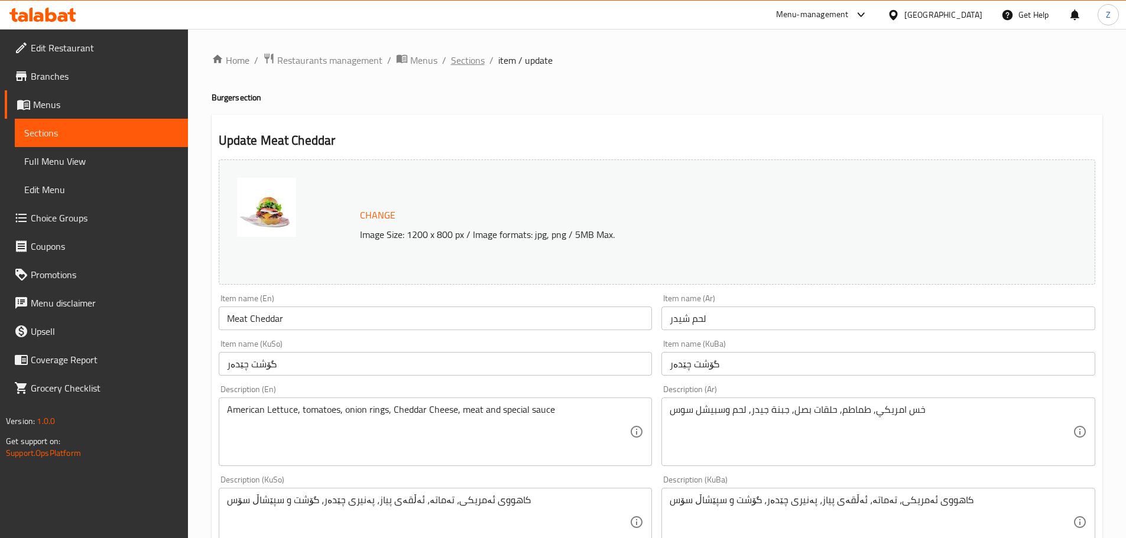
drag, startPoint x: 467, startPoint y: 65, endPoint x: 489, endPoint y: 79, distance: 25.7
click at [467, 66] on span "Sections" at bounding box center [468, 60] width 34 height 14
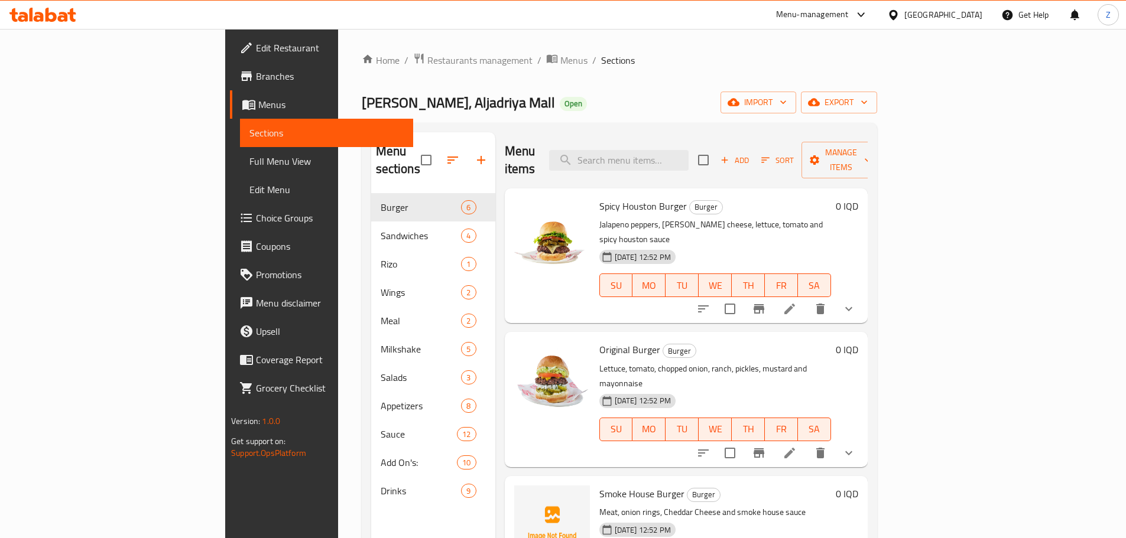
click at [877, 90] on div "Home / Restaurants management / Menus / Sections [PERSON_NAME] Rockets, Aljadri…" at bounding box center [619, 366] width 515 height 627
click at [877, 93] on button "export" at bounding box center [839, 103] width 76 height 22
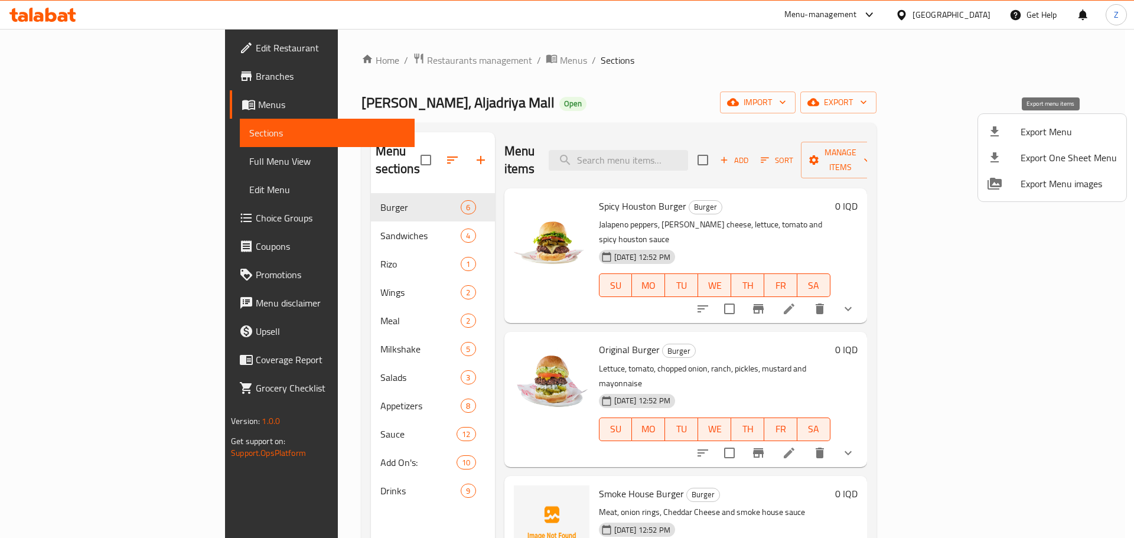
click at [1023, 129] on span "Export Menu" at bounding box center [1069, 132] width 96 height 14
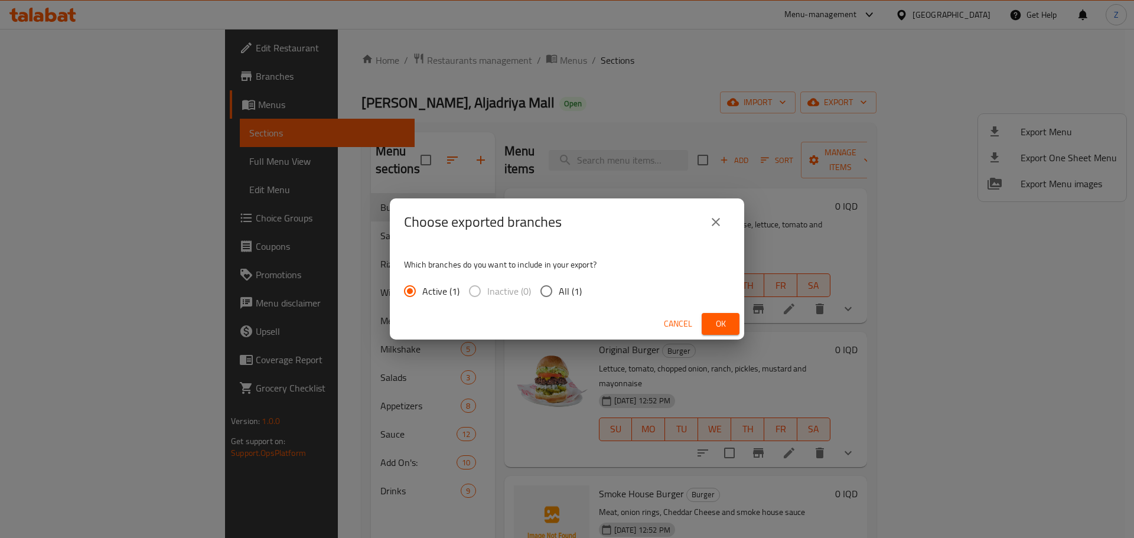
click at [711, 329] on button "Ok" at bounding box center [721, 324] width 38 height 22
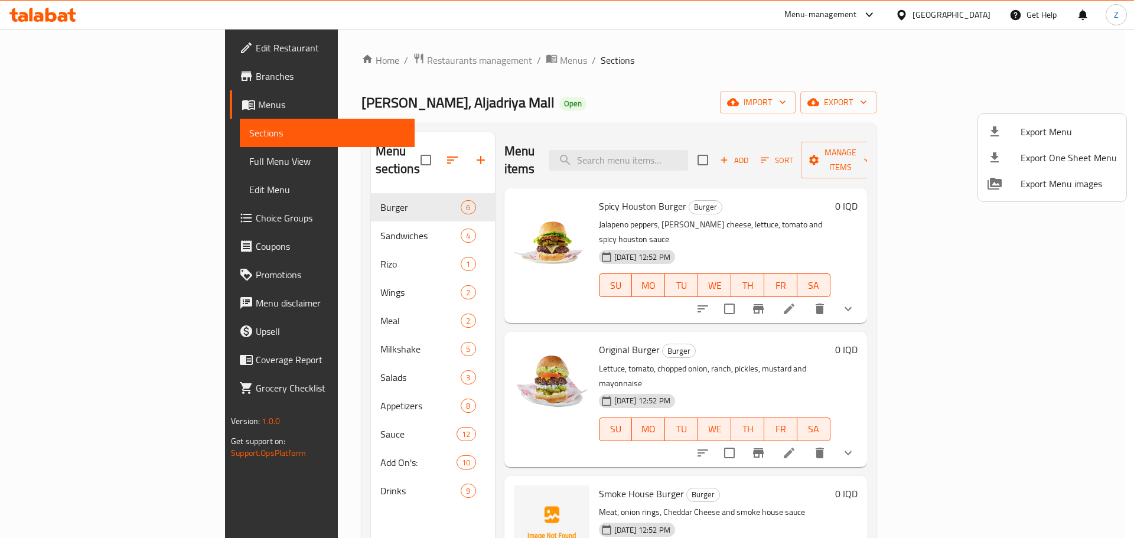
click at [327, 415] on div at bounding box center [567, 269] width 1134 height 538
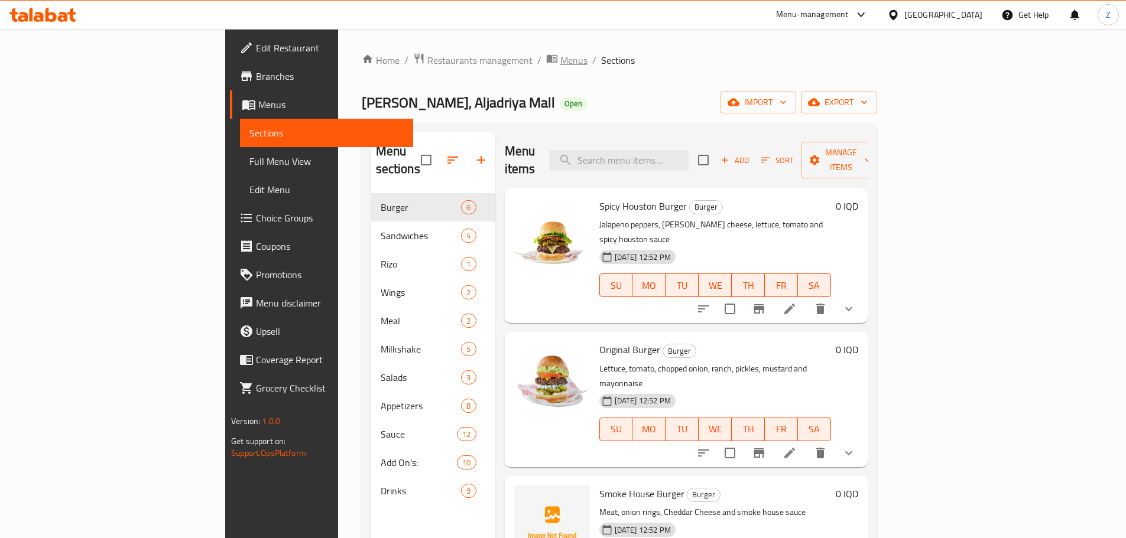
click at [560, 60] on span "Menus" at bounding box center [573, 60] width 27 height 14
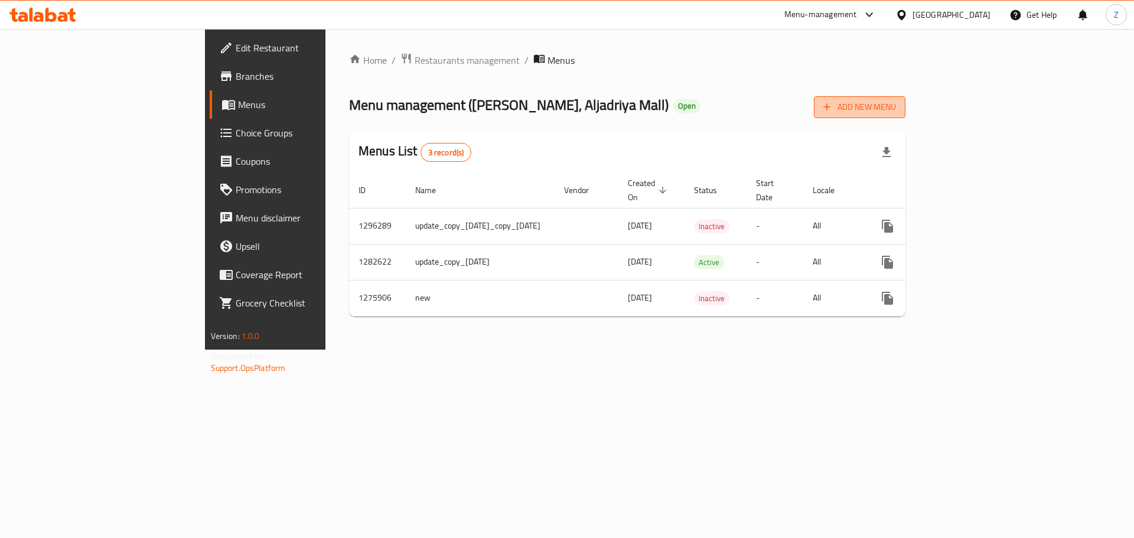
click at [896, 103] on span "Add New Menu" at bounding box center [860, 107] width 73 height 15
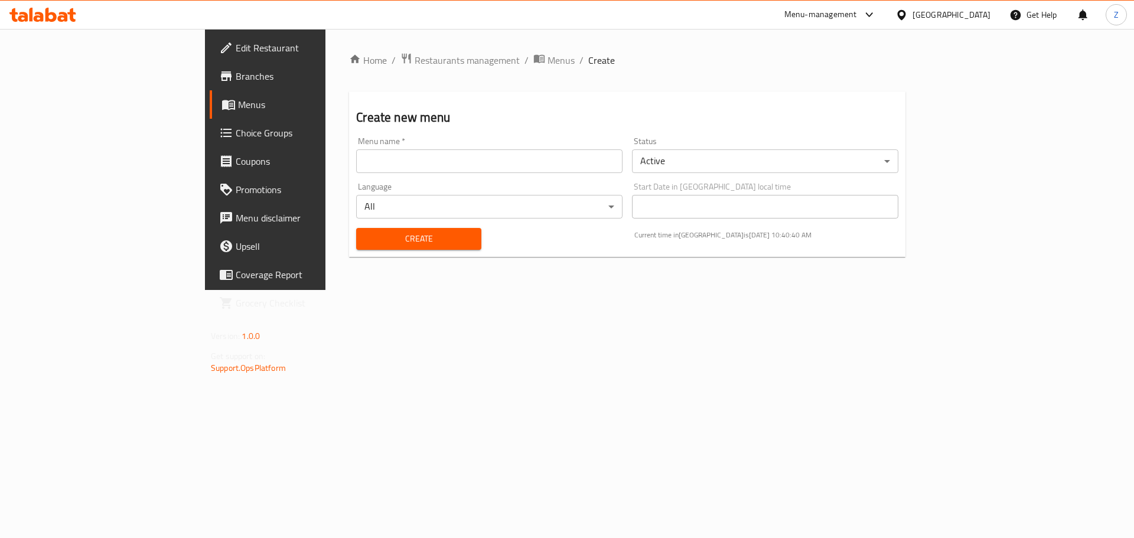
click at [421, 145] on div "Menu name   * Menu name *" at bounding box center [489, 155] width 266 height 36
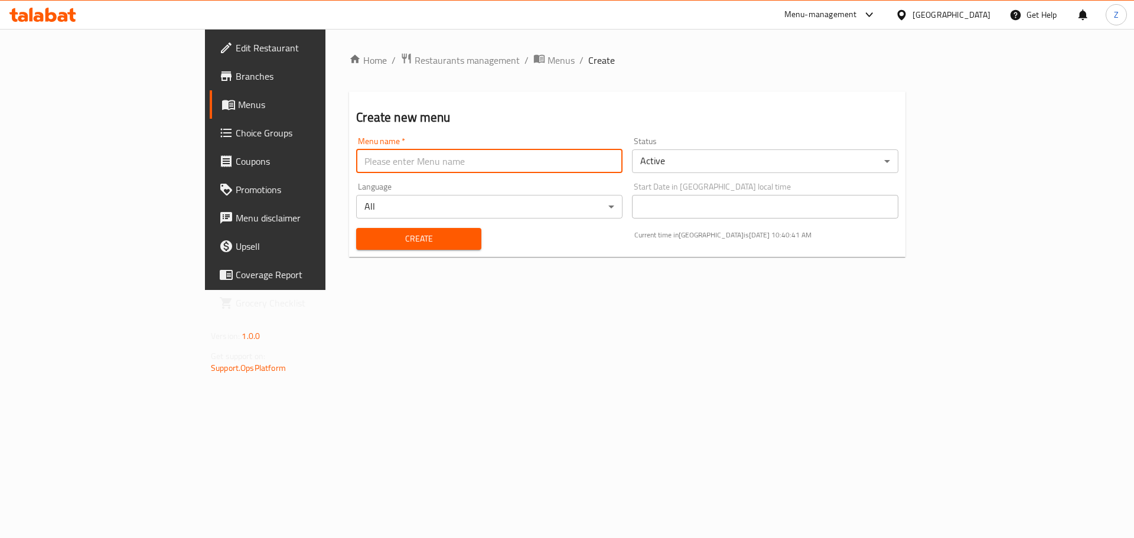
click at [421, 158] on input "text" at bounding box center [489, 161] width 266 height 24
type input "Zahraa-price update"
click at [770, 165] on body "​ Menu-management [GEOGRAPHIC_DATA] Get Help Z Edit Restaurant Branches Menus C…" at bounding box center [567, 283] width 1134 height 509
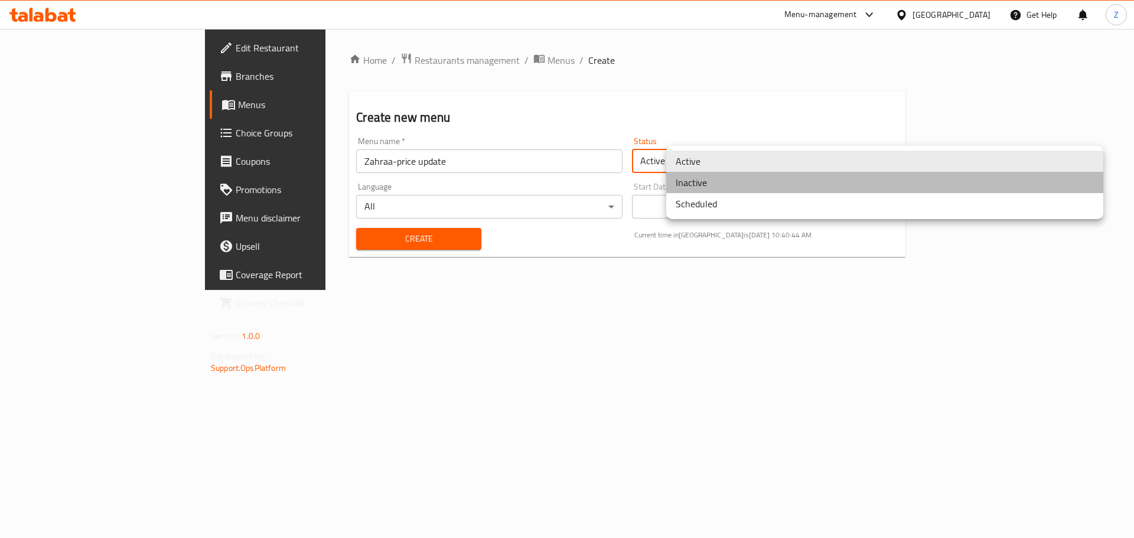
click at [764, 183] on li "Inactive" at bounding box center [884, 182] width 437 height 21
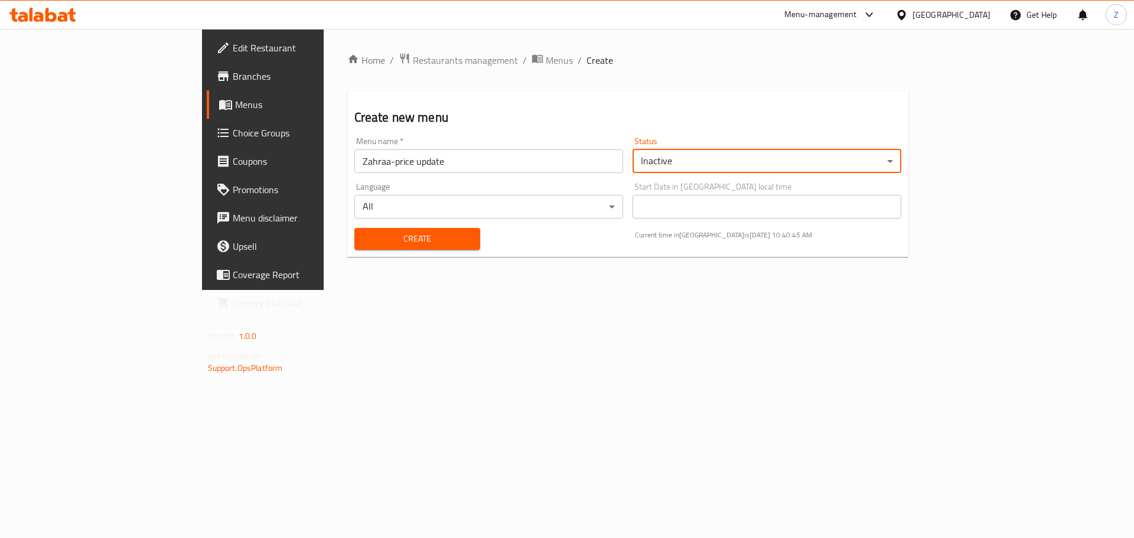
click at [391, 233] on span "Create" at bounding box center [418, 239] width 108 height 15
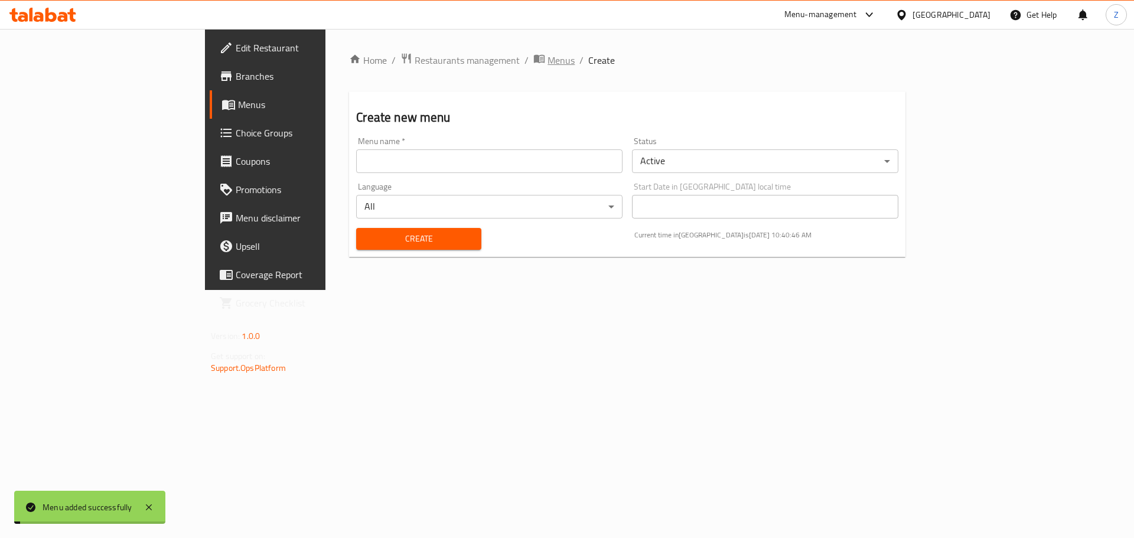
click at [548, 55] on span "Menus" at bounding box center [561, 60] width 27 height 14
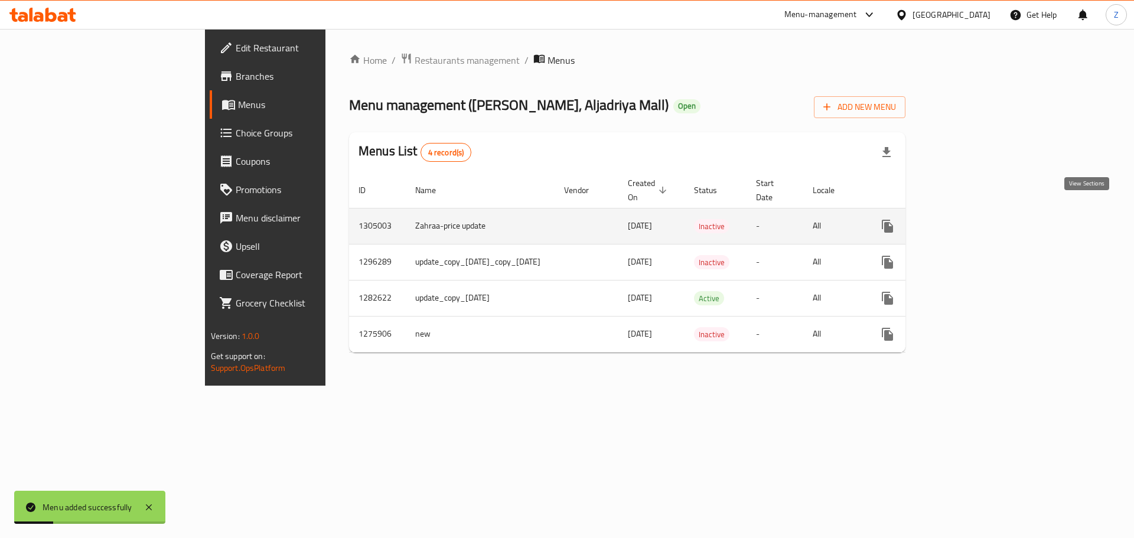
click at [987, 216] on link "enhanced table" at bounding box center [973, 226] width 28 height 28
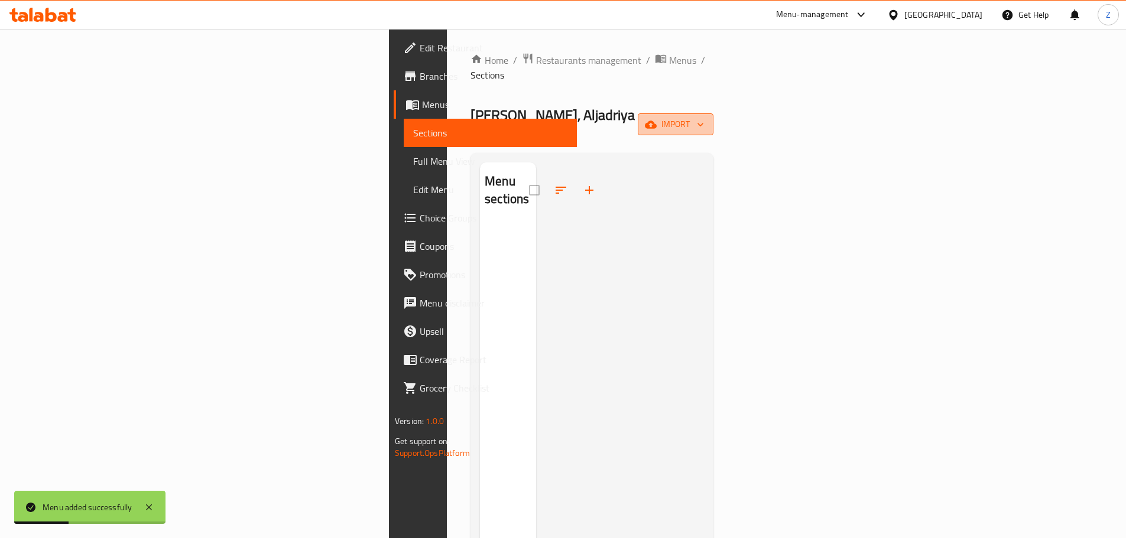
click at [706, 119] on icon "button" at bounding box center [700, 125] width 12 height 12
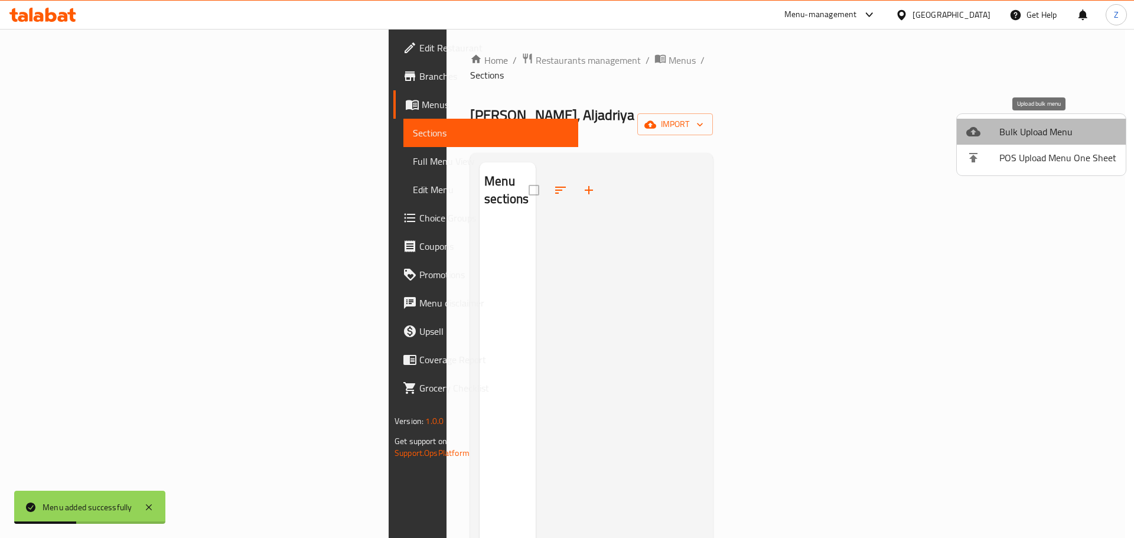
click at [1068, 134] on span "Bulk Upload Menu" at bounding box center [1058, 132] width 117 height 14
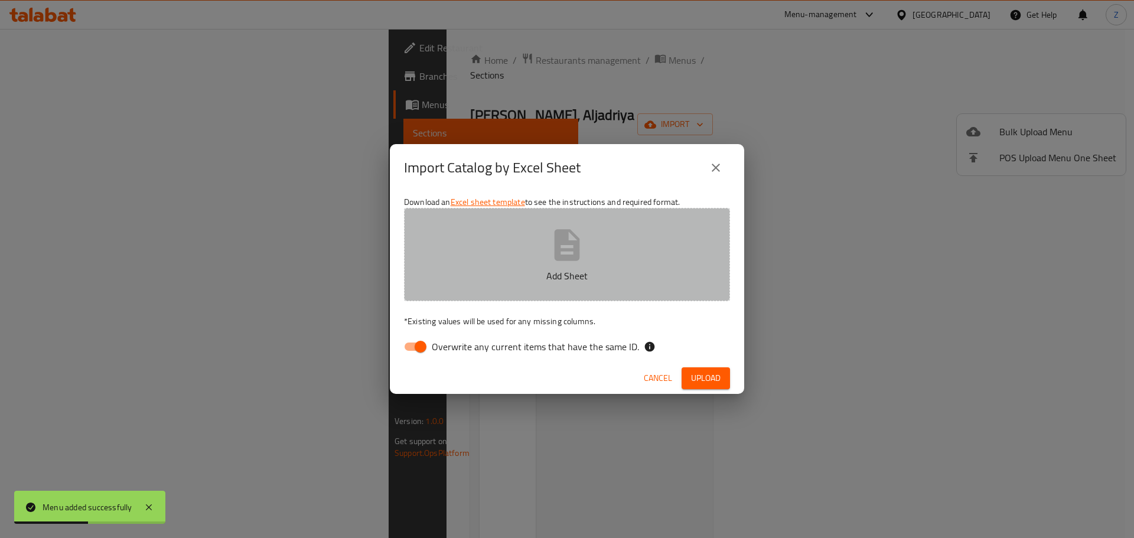
click at [663, 233] on button "Add Sheet" at bounding box center [567, 254] width 326 height 93
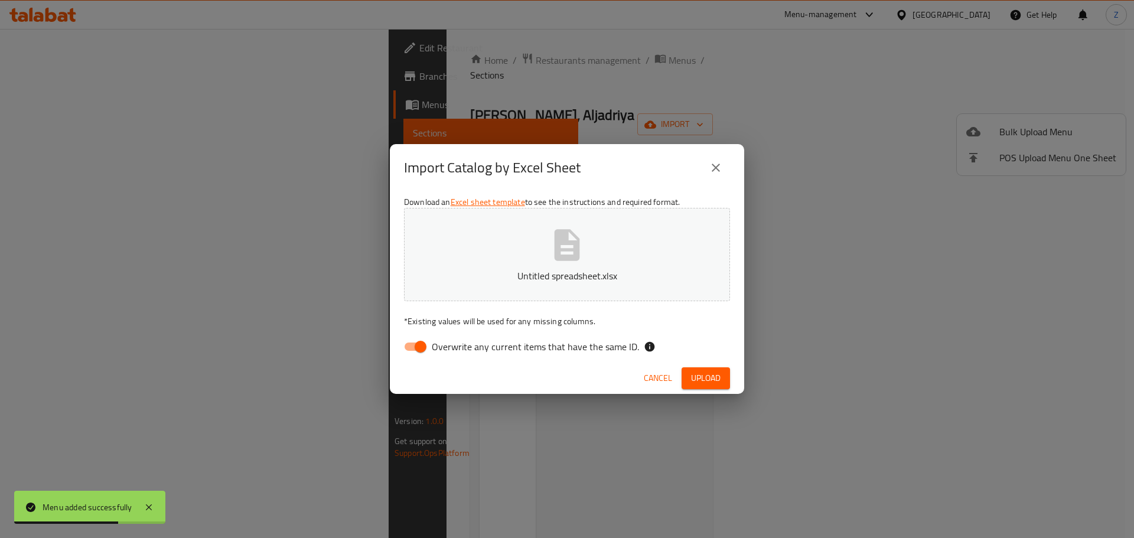
click at [425, 349] on input "Overwrite any current items that have the same ID." at bounding box center [420, 347] width 67 height 22
checkbox input "false"
click at [713, 371] on span "Upload" at bounding box center [706, 378] width 30 height 15
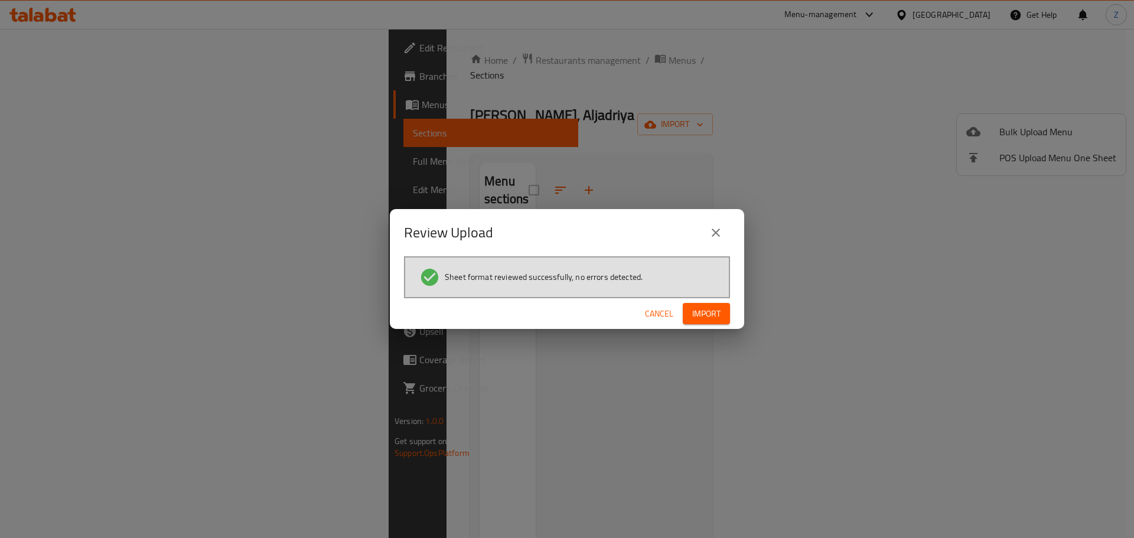
click at [731, 304] on div "Cancel Import" at bounding box center [567, 313] width 354 height 31
click at [713, 313] on span "Import" at bounding box center [706, 314] width 28 height 15
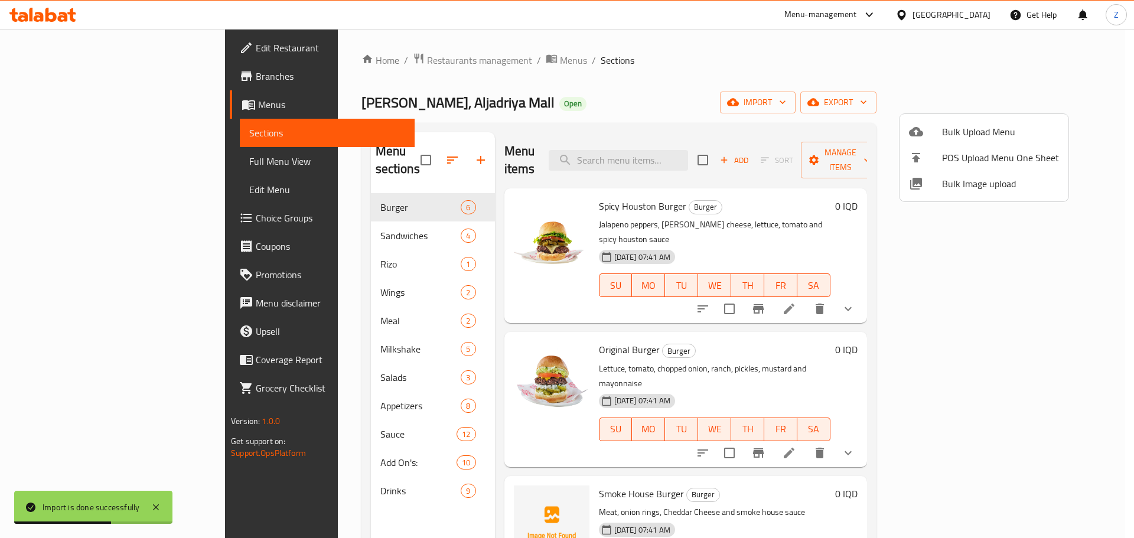
click at [861, 323] on div at bounding box center [567, 269] width 1134 height 538
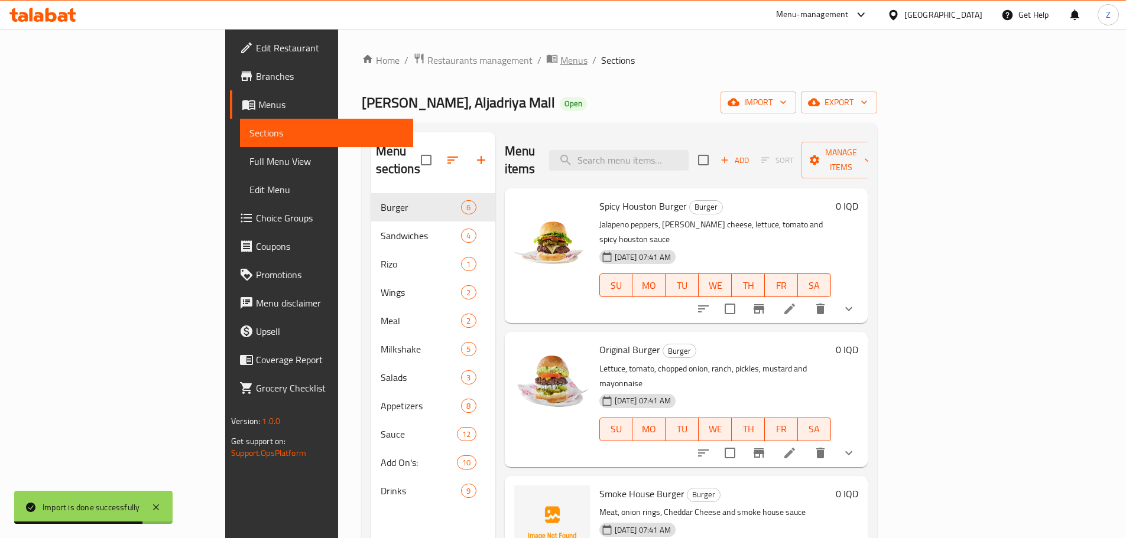
click at [560, 54] on span "Menus" at bounding box center [573, 60] width 27 height 14
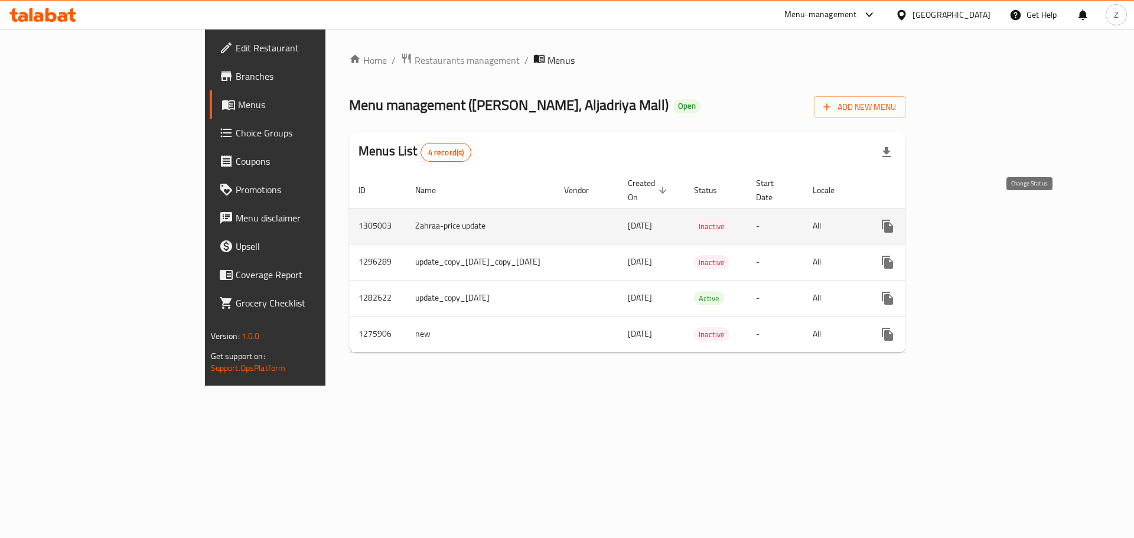
click at [923, 219] on icon "enhanced table" at bounding box center [916, 226] width 14 height 14
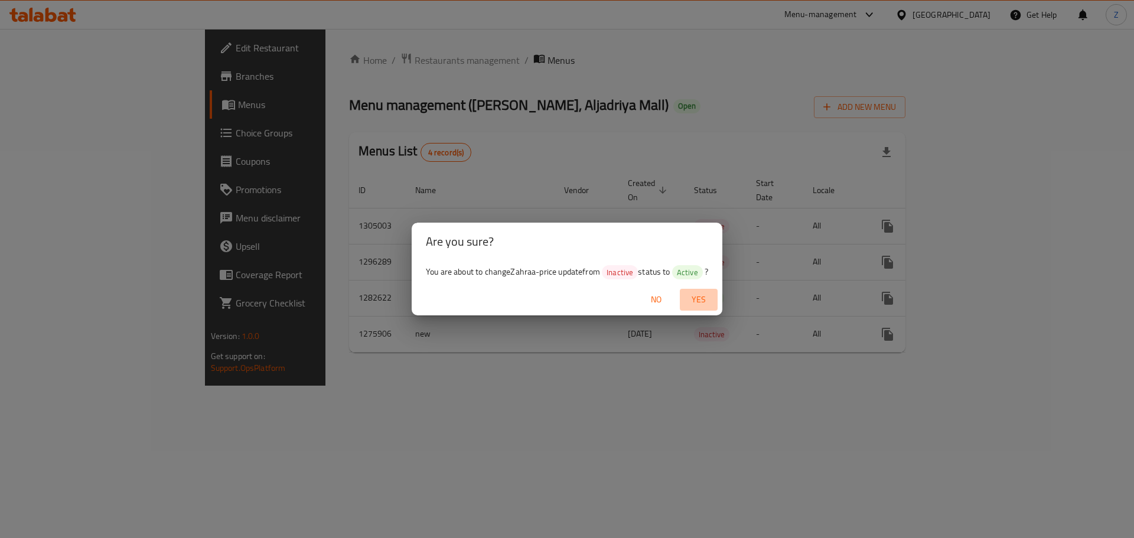
click at [713, 303] on span "Yes" at bounding box center [699, 299] width 28 height 15
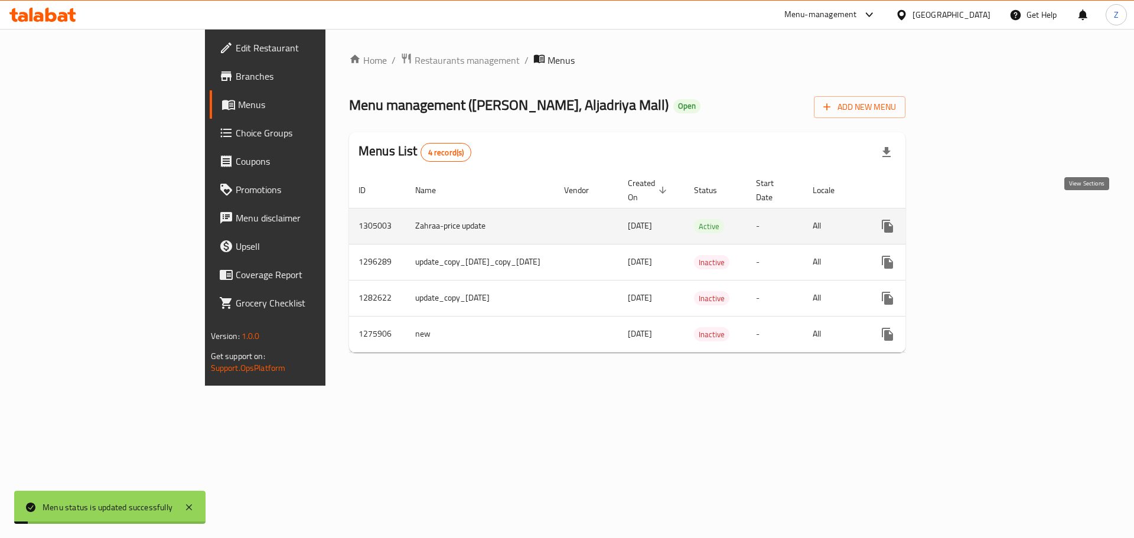
click at [980, 219] on icon "enhanced table" at bounding box center [973, 226] width 14 height 14
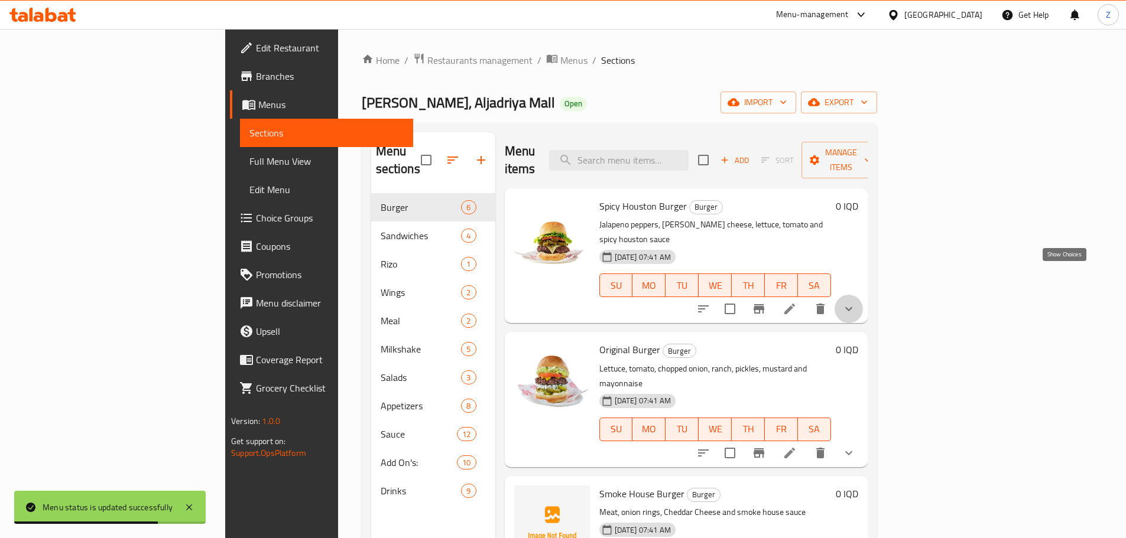
click at [856, 302] on icon "show more" at bounding box center [848, 309] width 14 height 14
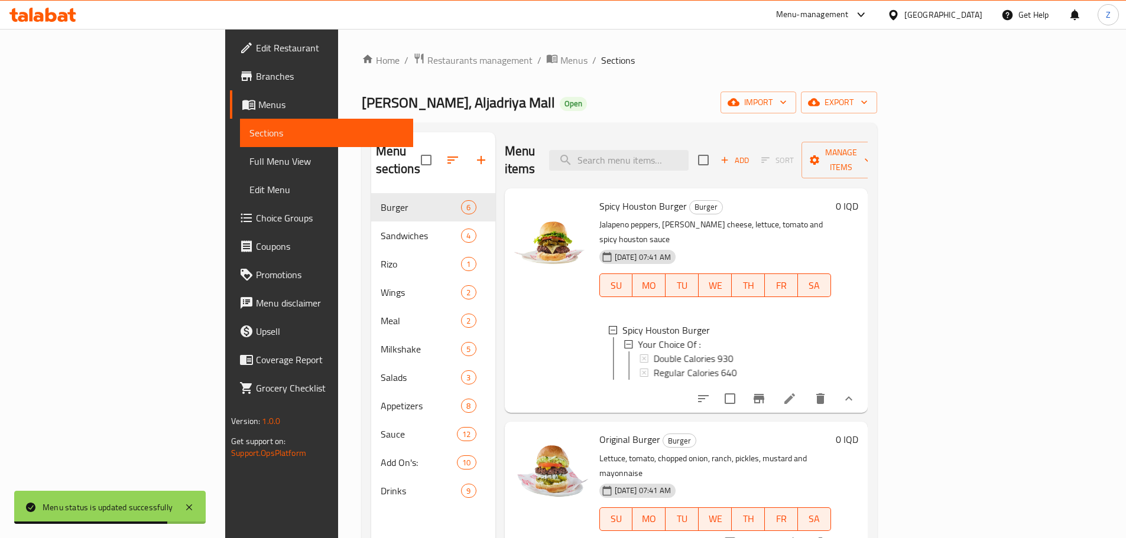
click at [858, 277] on div "0 IQD" at bounding box center [844, 301] width 27 height 206
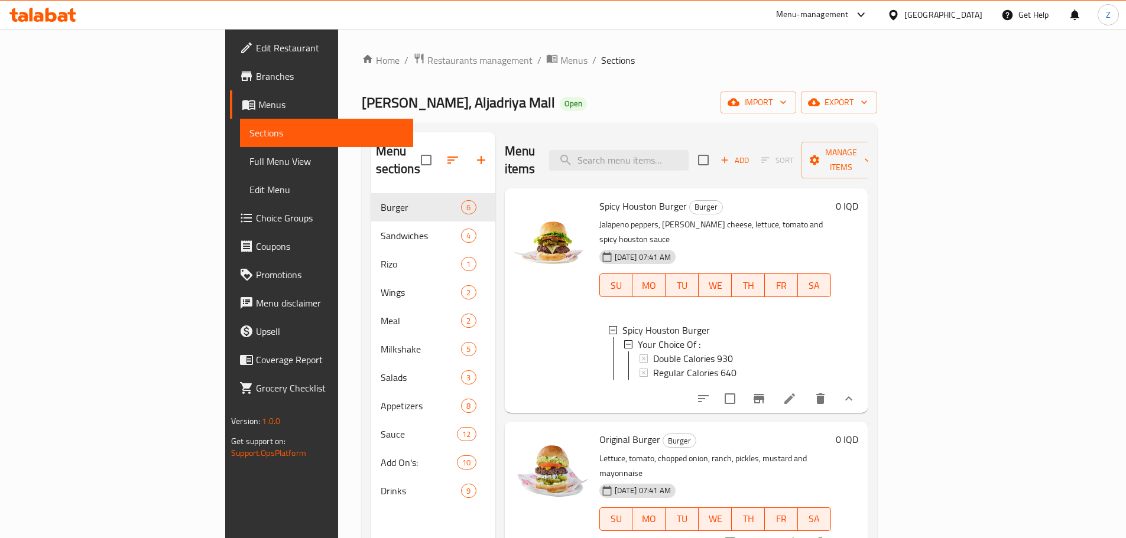
click at [806, 388] on li at bounding box center [789, 398] width 33 height 21
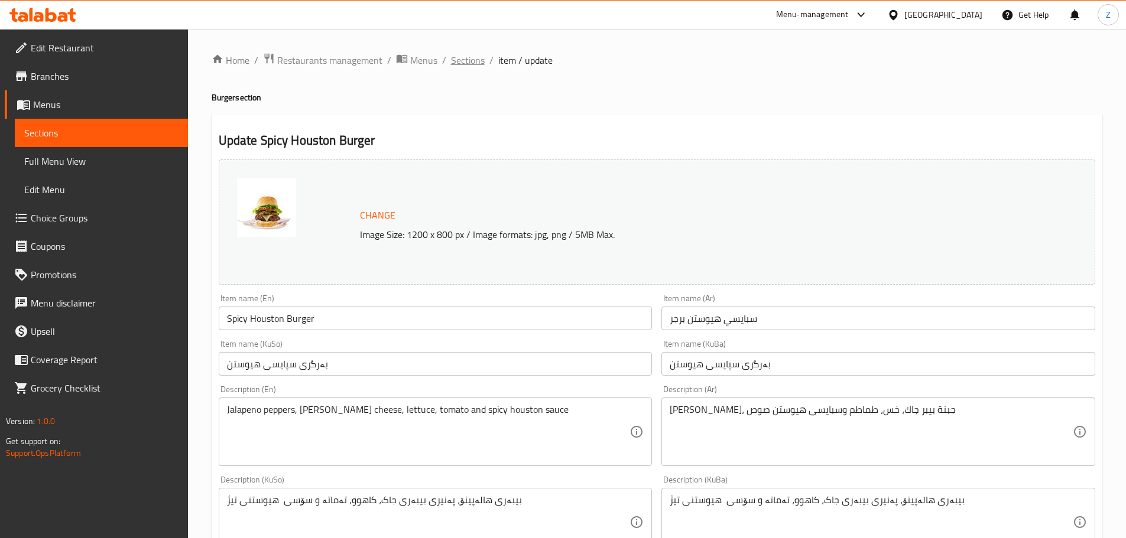
click at [481, 61] on span "Sections" at bounding box center [468, 60] width 34 height 14
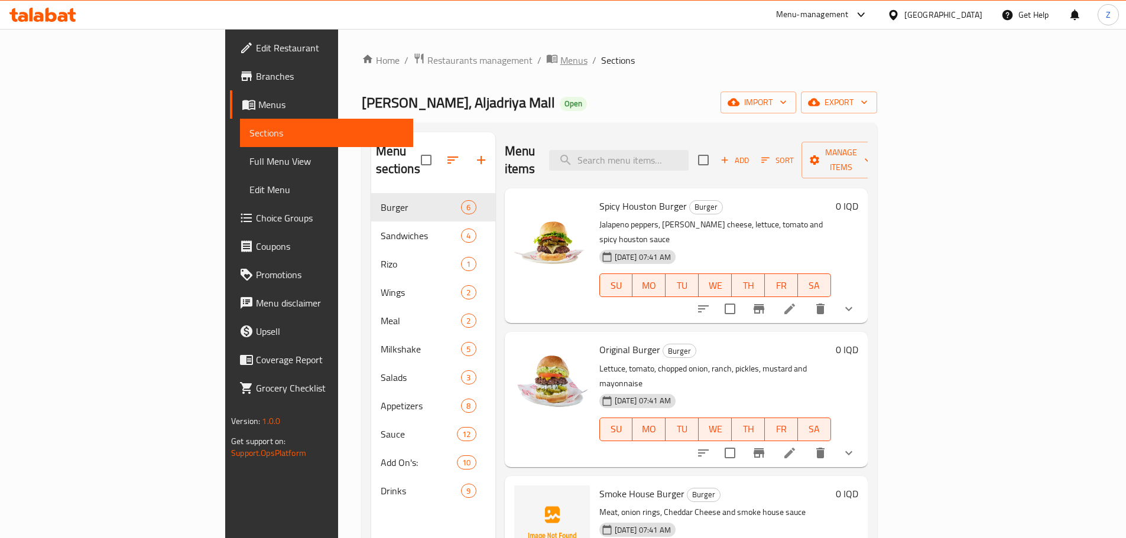
click at [560, 56] on span "Menus" at bounding box center [573, 60] width 27 height 14
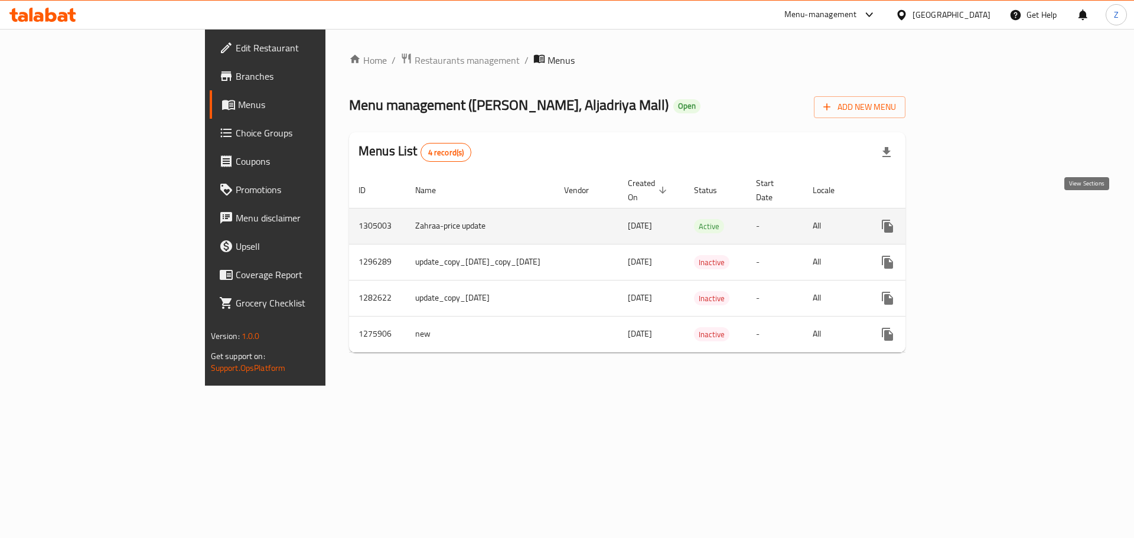
click at [987, 213] on link "enhanced table" at bounding box center [973, 226] width 28 height 28
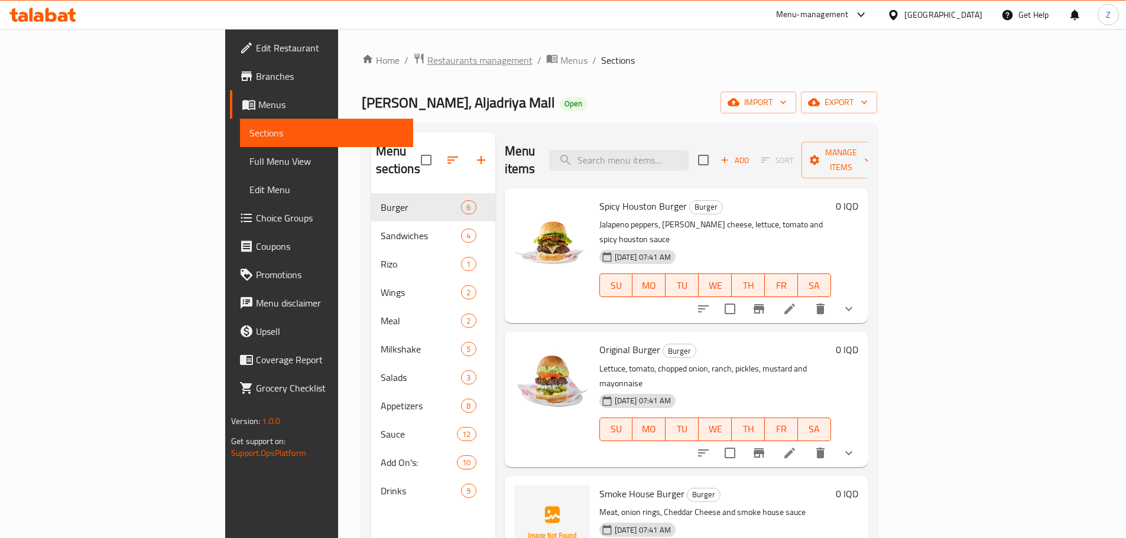
click at [427, 54] on span "Restaurants management" at bounding box center [479, 60] width 105 height 14
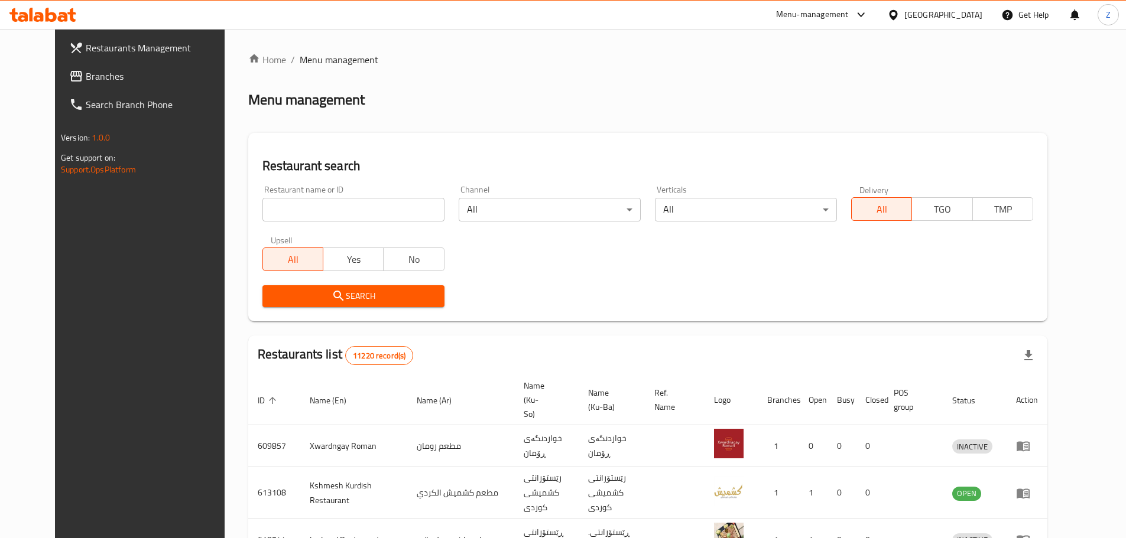
click at [345, 206] on div "Home / Menu management Menu management Restaurant search Restaurant name or ID …" at bounding box center [647, 460] width 799 height 814
click at [362, 238] on div "All Yes No" at bounding box center [353, 253] width 182 height 35
click at [369, 220] on input "search" at bounding box center [353, 210] width 182 height 24
paste input "698990"
type input "698990"
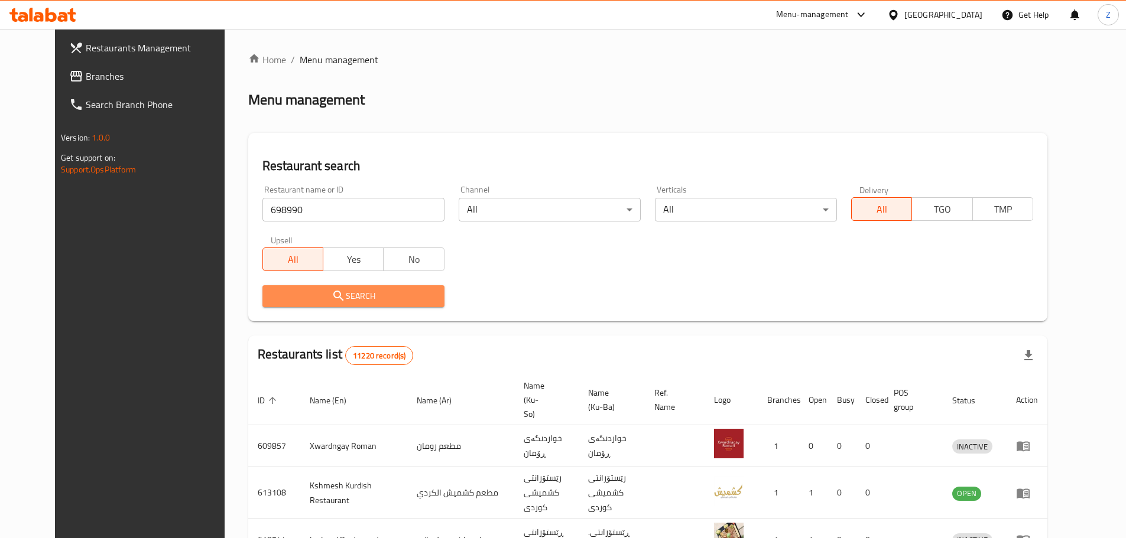
click at [379, 304] on button "Search" at bounding box center [353, 296] width 182 height 22
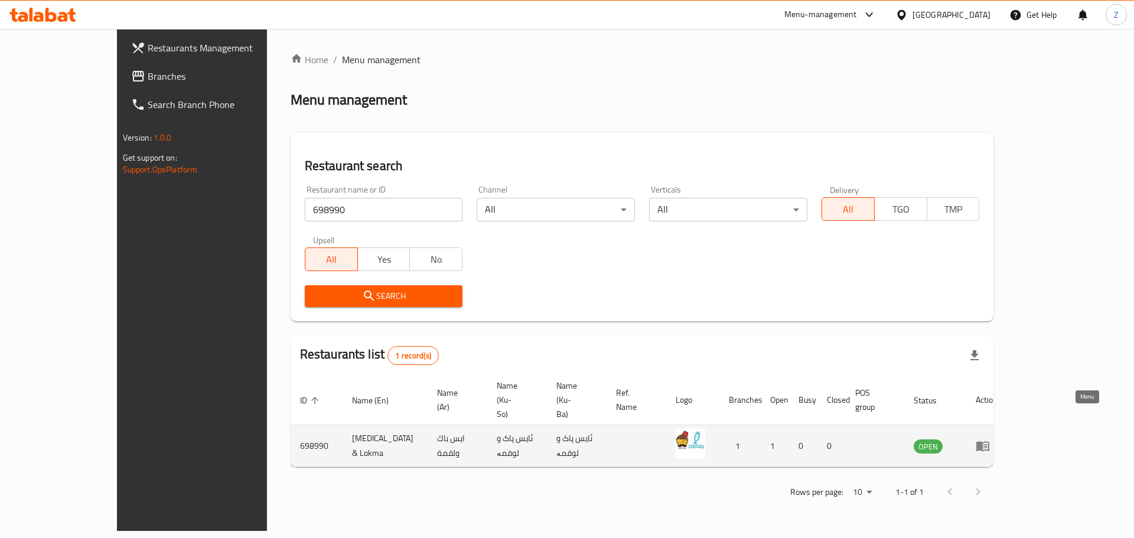
click at [990, 439] on icon "enhanced table" at bounding box center [983, 446] width 14 height 14
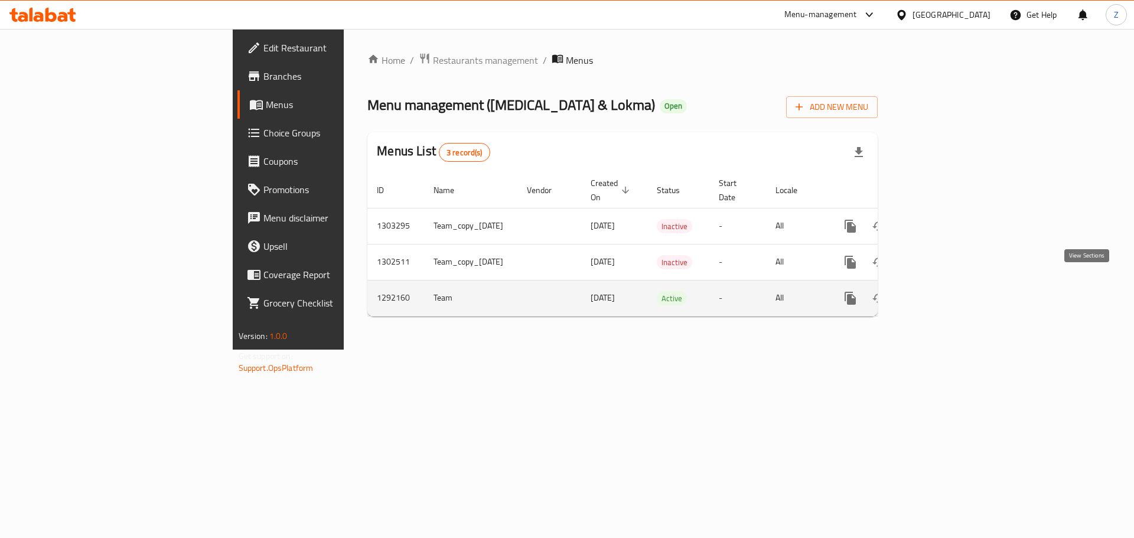
click at [941, 293] on icon "enhanced table" at bounding box center [936, 298] width 11 height 11
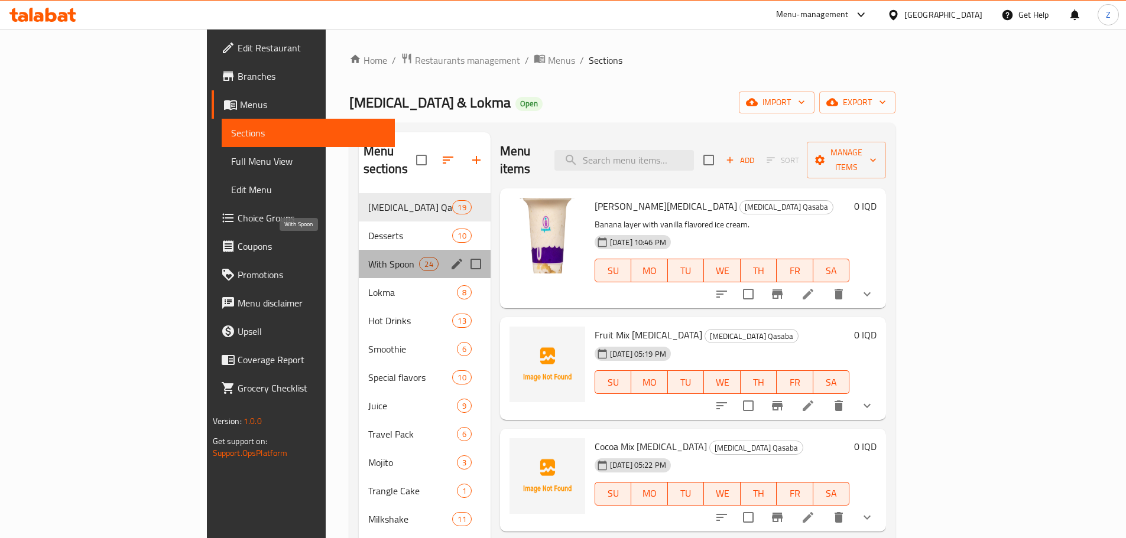
click at [368, 257] on span "With Spoon" at bounding box center [393, 264] width 51 height 14
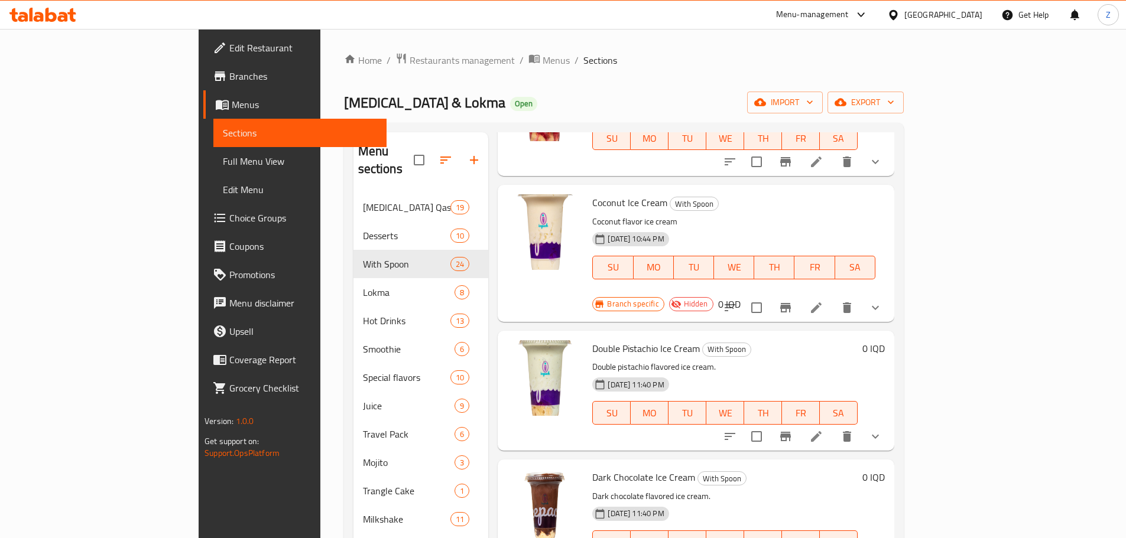
scroll to position [2466, 0]
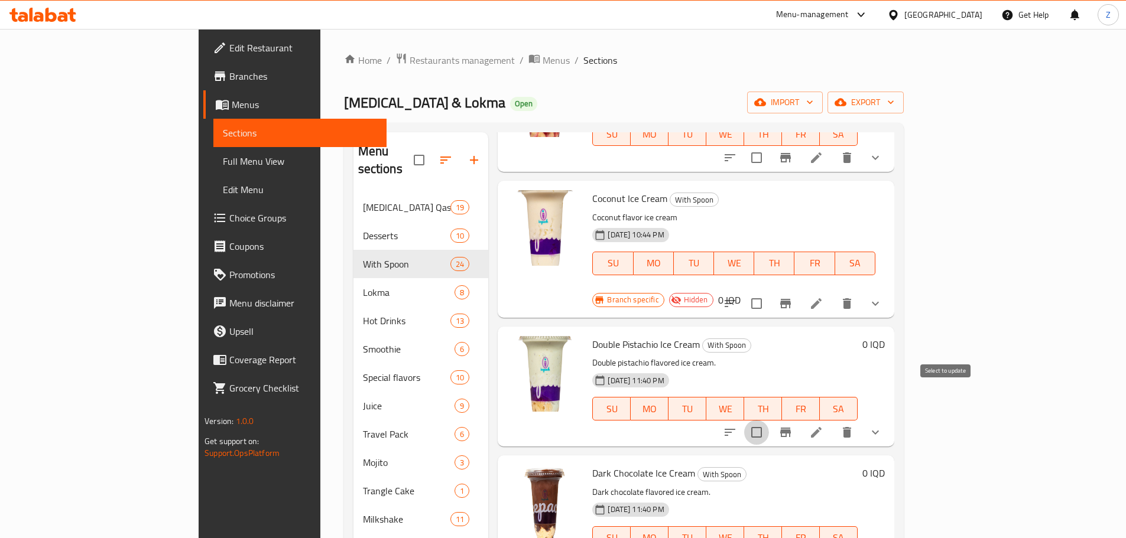
click at [769, 420] on input "checkbox" at bounding box center [756, 432] width 25 height 25
click at [882, 425] on icon "show more" at bounding box center [875, 432] width 14 height 14
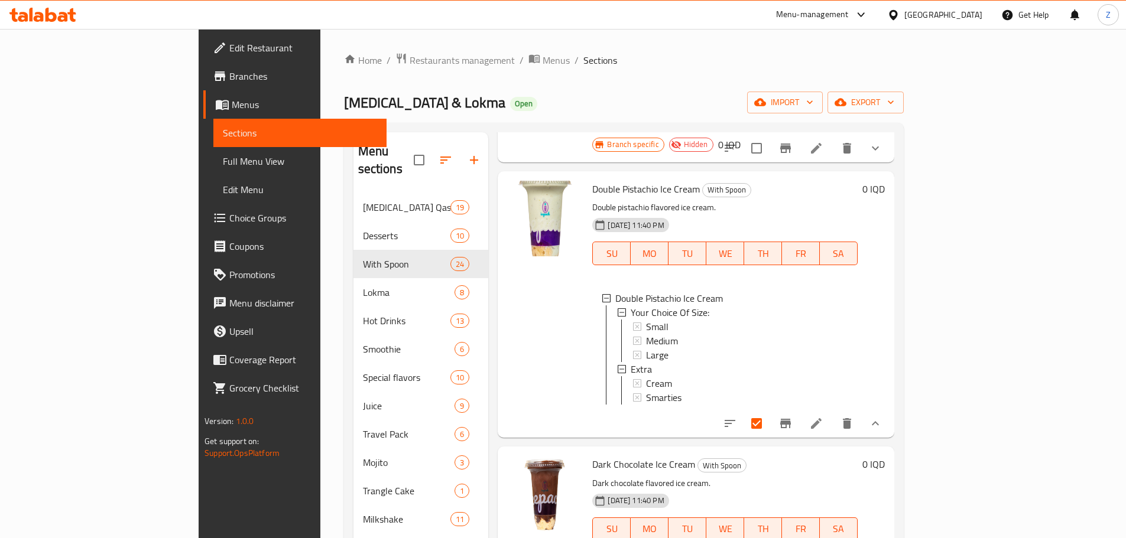
click at [882, 417] on icon "show more" at bounding box center [875, 424] width 14 height 14
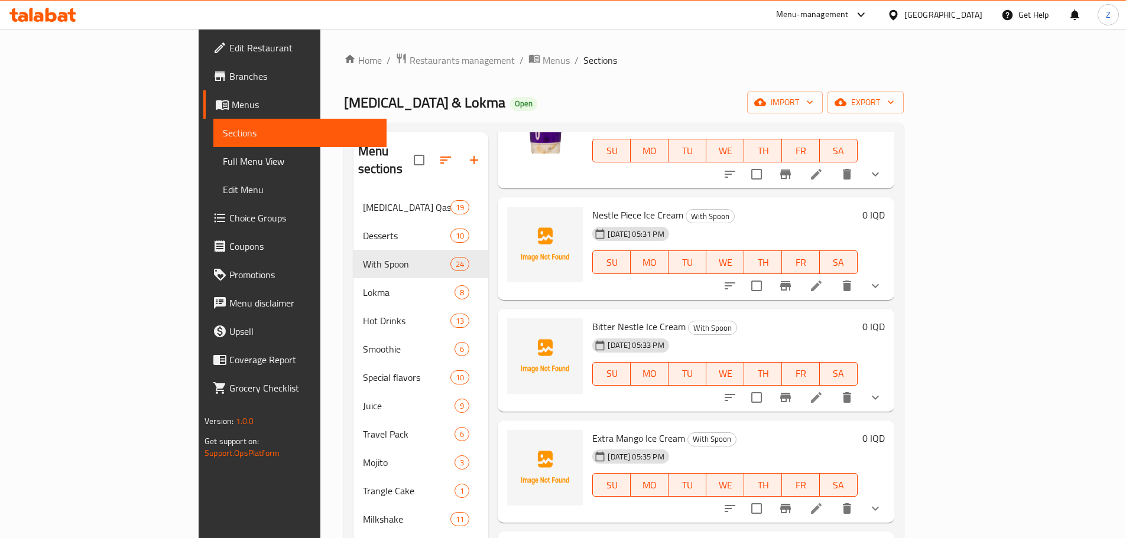
scroll to position [0, 0]
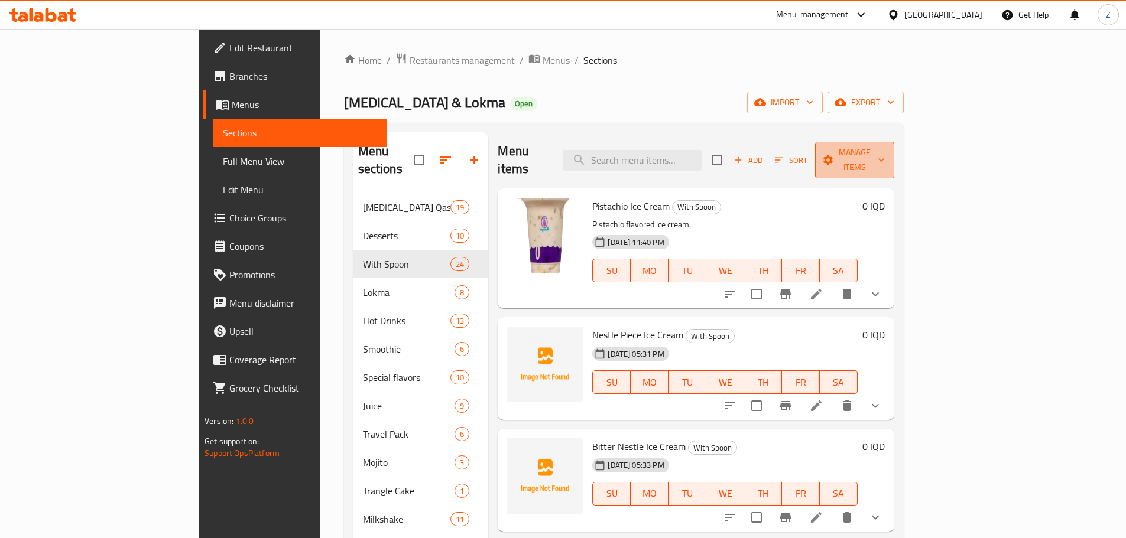
click at [884, 145] on span "Manage items" at bounding box center [854, 160] width 60 height 30
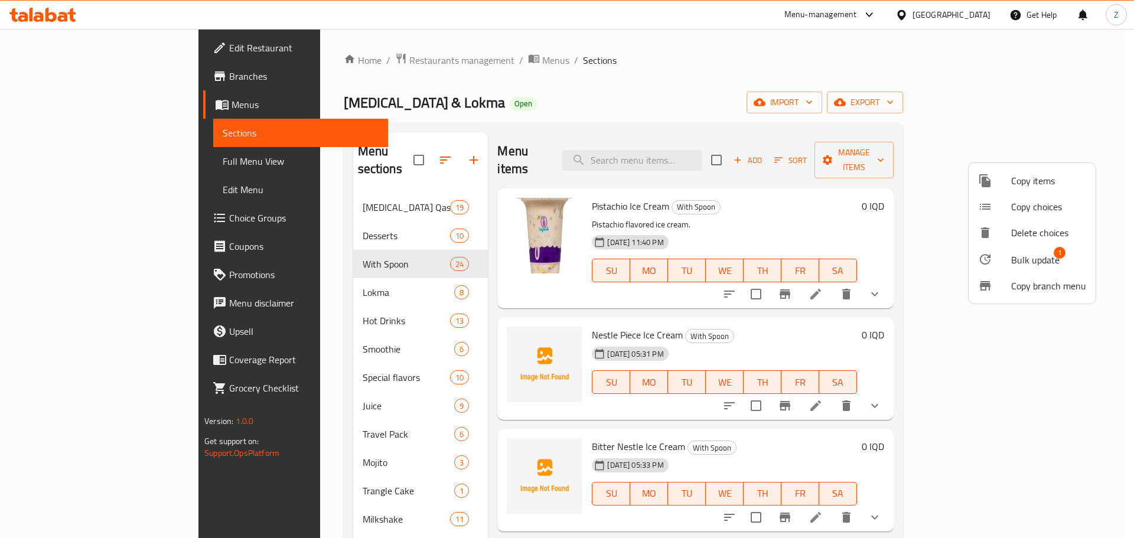
click at [1030, 258] on span "Bulk update" at bounding box center [1035, 260] width 48 height 14
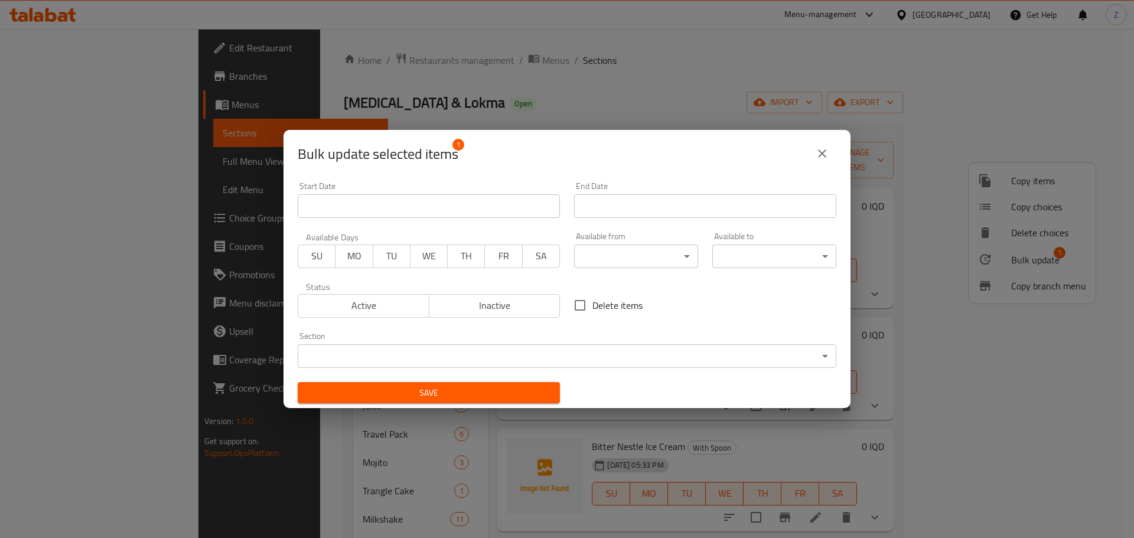
click at [674, 351] on body "​ Menu-management [GEOGRAPHIC_DATA] Get Help Z Edit Restaurant Branches Menus S…" at bounding box center [567, 283] width 1134 height 509
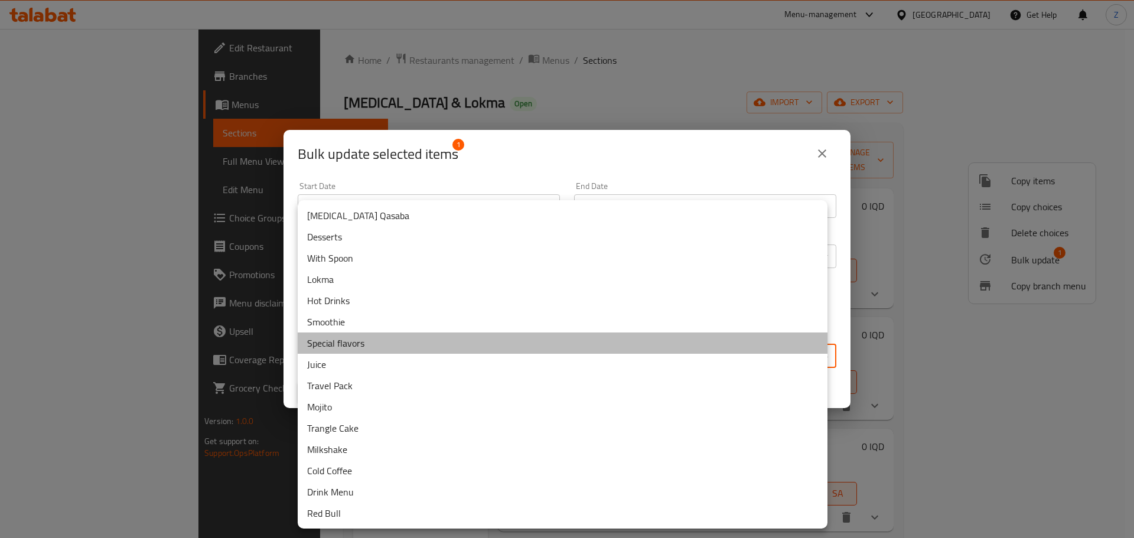
click at [440, 335] on li "Special flavors" at bounding box center [563, 343] width 530 height 21
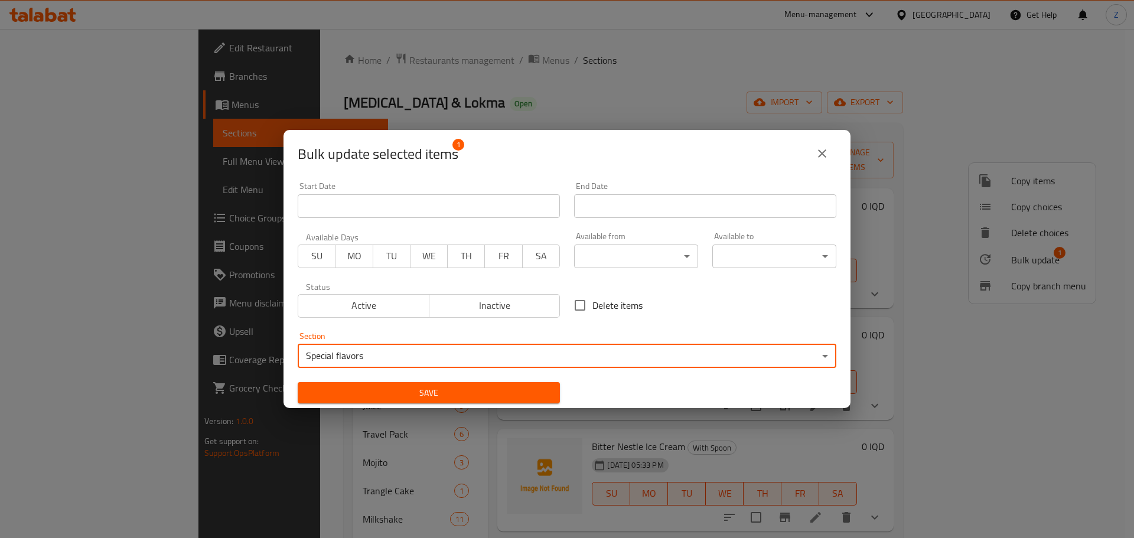
click at [464, 400] on span "Save" at bounding box center [428, 393] width 243 height 15
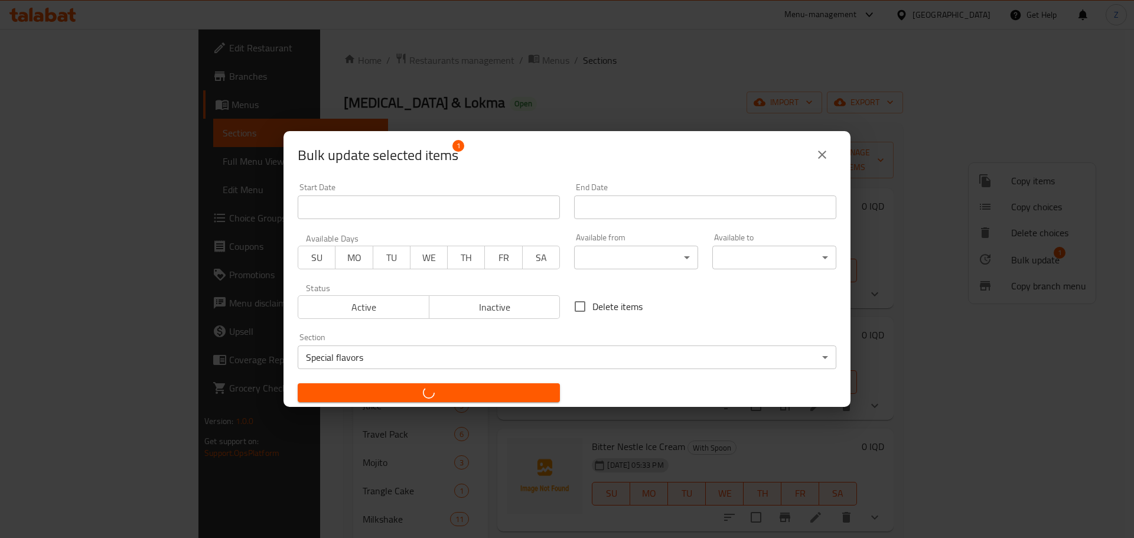
checkbox input "false"
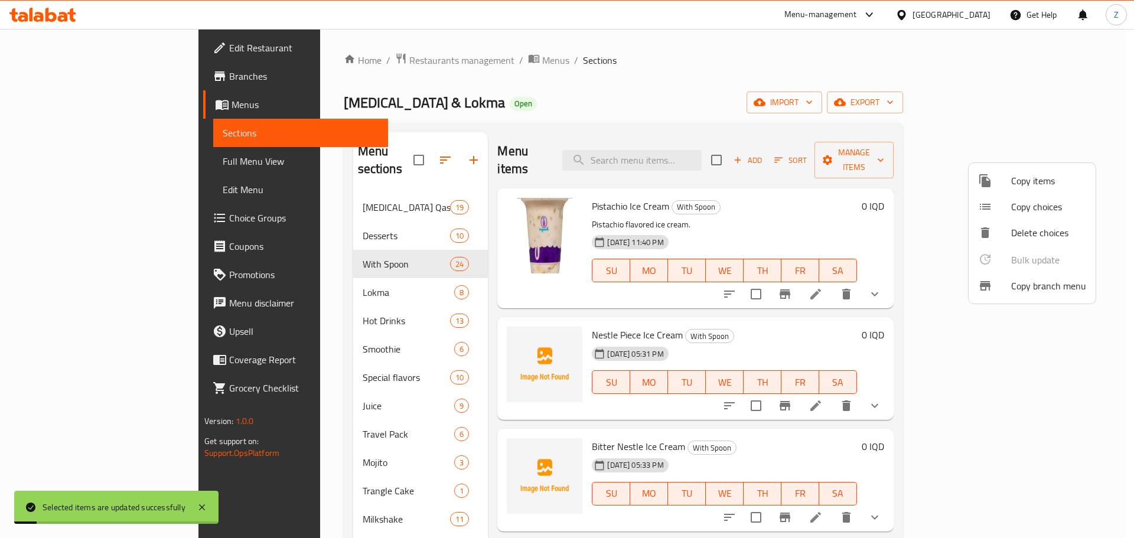
click at [278, 366] on div at bounding box center [567, 269] width 1134 height 538
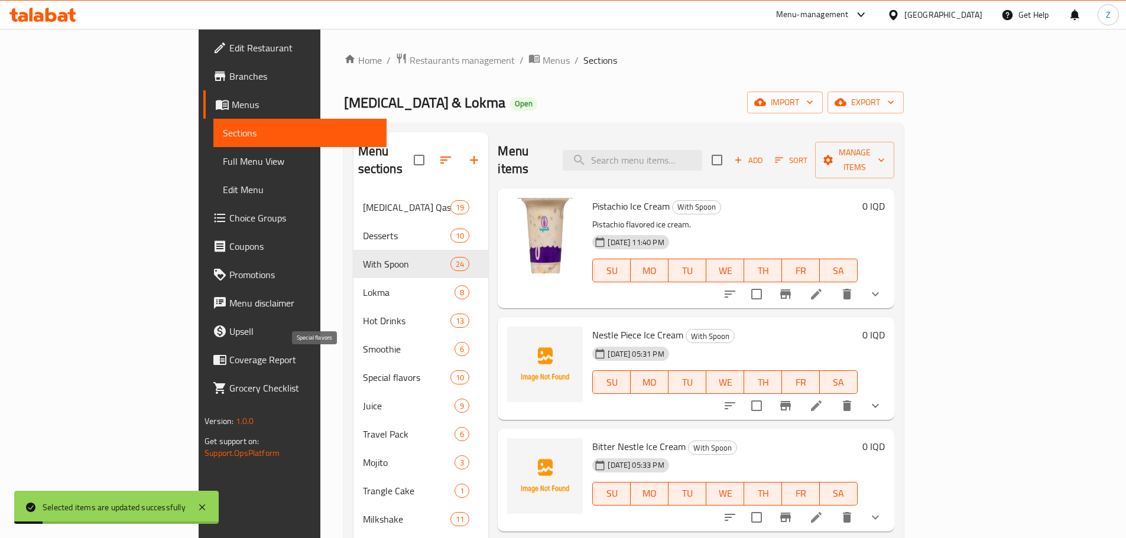
click at [363, 370] on span "Special flavors" at bounding box center [407, 377] width 88 height 14
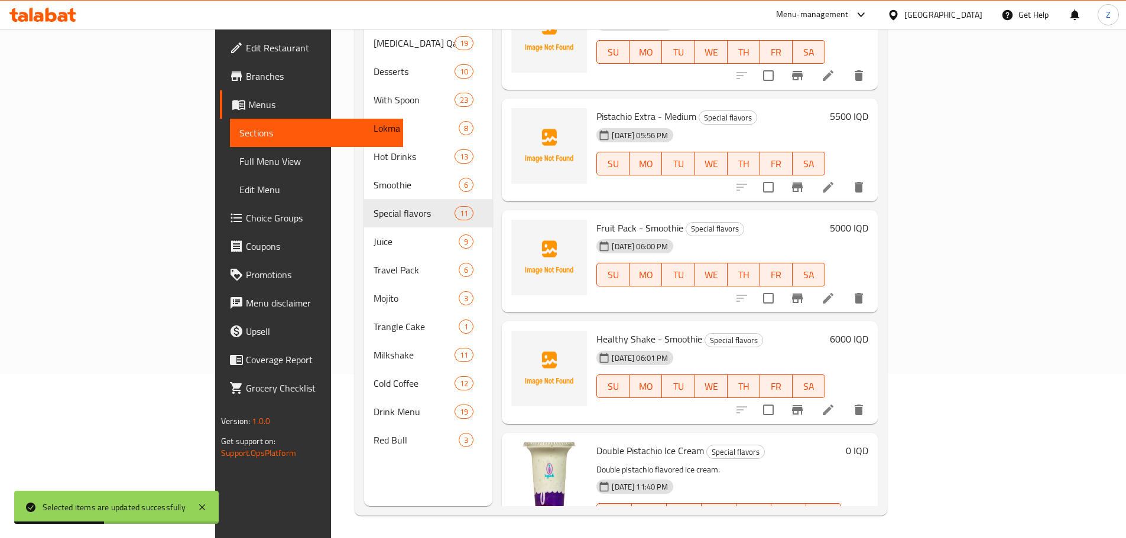
scroll to position [165, 0]
click at [806, 531] on icon at bounding box center [799, 538] width 14 height 14
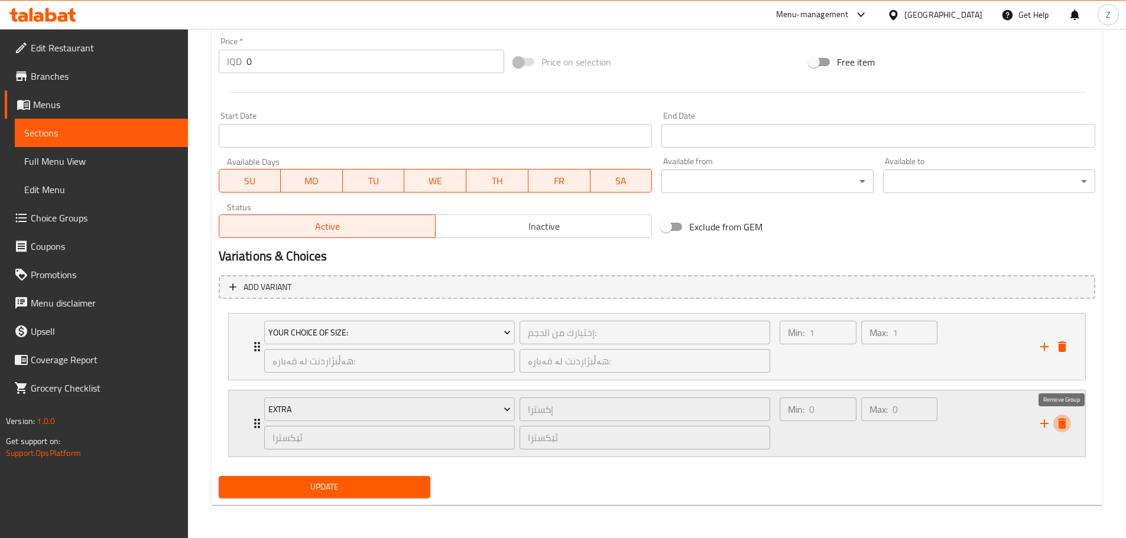
click at [1065, 423] on icon "delete" at bounding box center [1062, 423] width 8 height 11
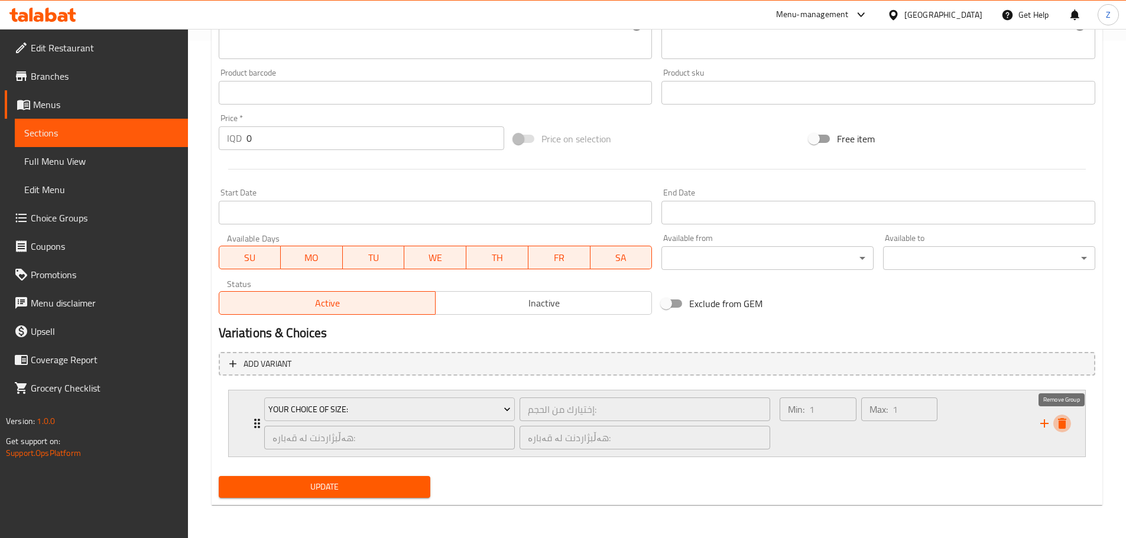
click at [1061, 419] on icon "delete" at bounding box center [1062, 423] width 8 height 11
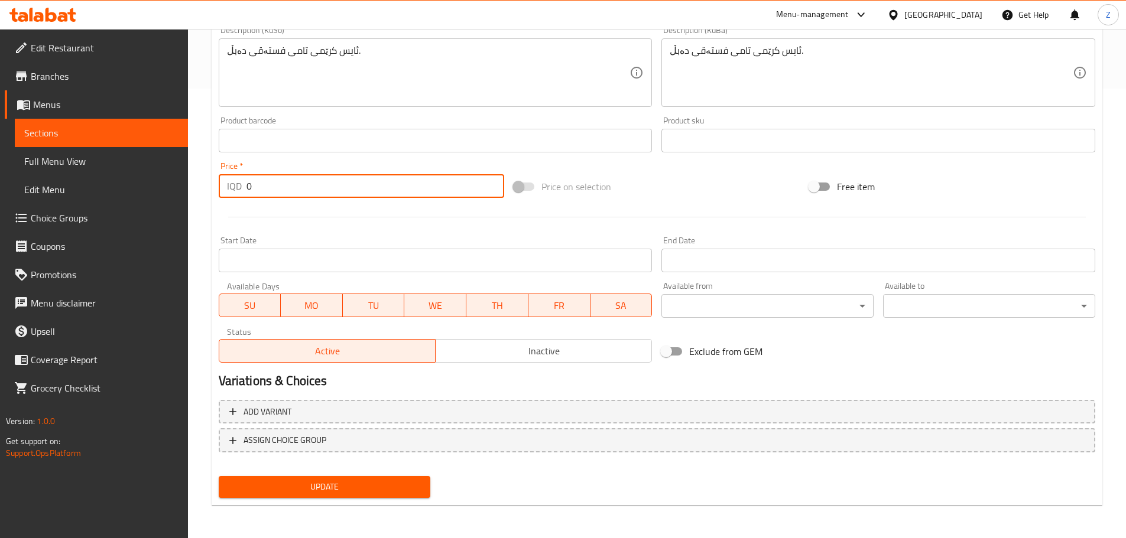
click at [382, 196] on input "0" at bounding box center [375, 186] width 258 height 24
type input "5500"
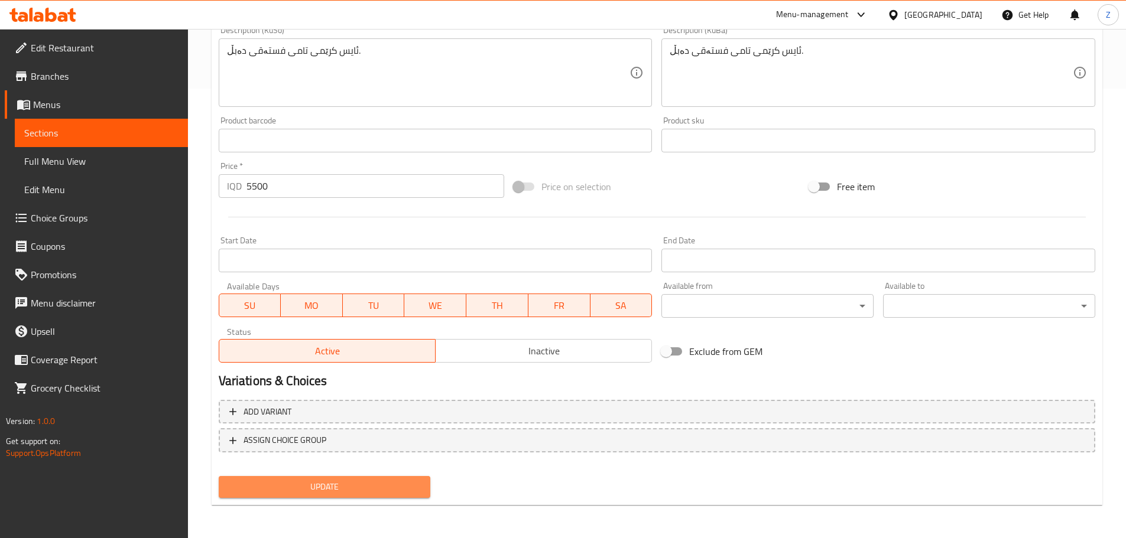
click at [416, 495] on button "Update" at bounding box center [325, 487] width 212 height 22
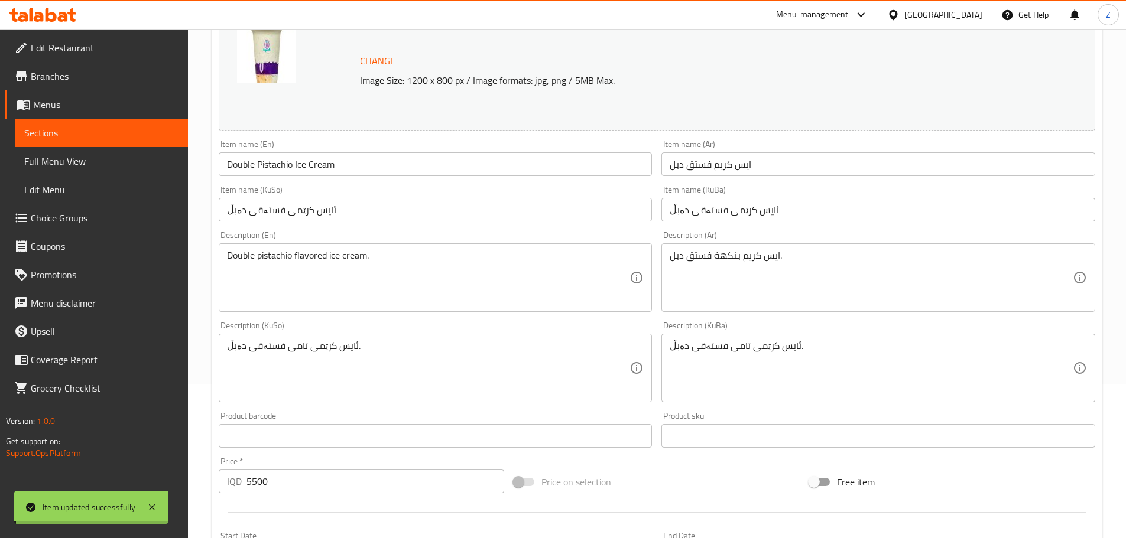
scroll to position [0, 0]
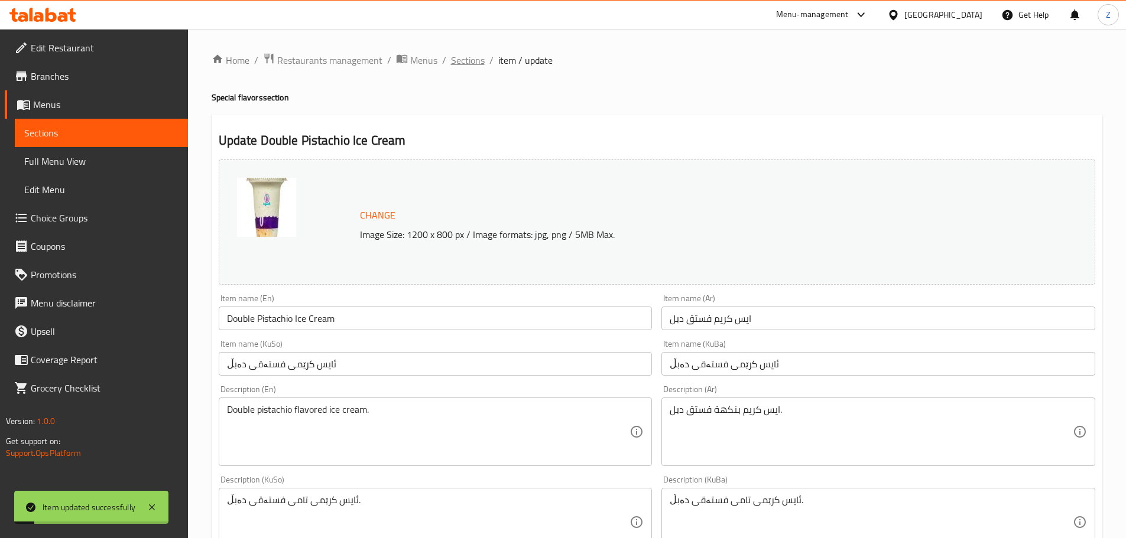
click at [473, 55] on span "Sections" at bounding box center [468, 60] width 34 height 14
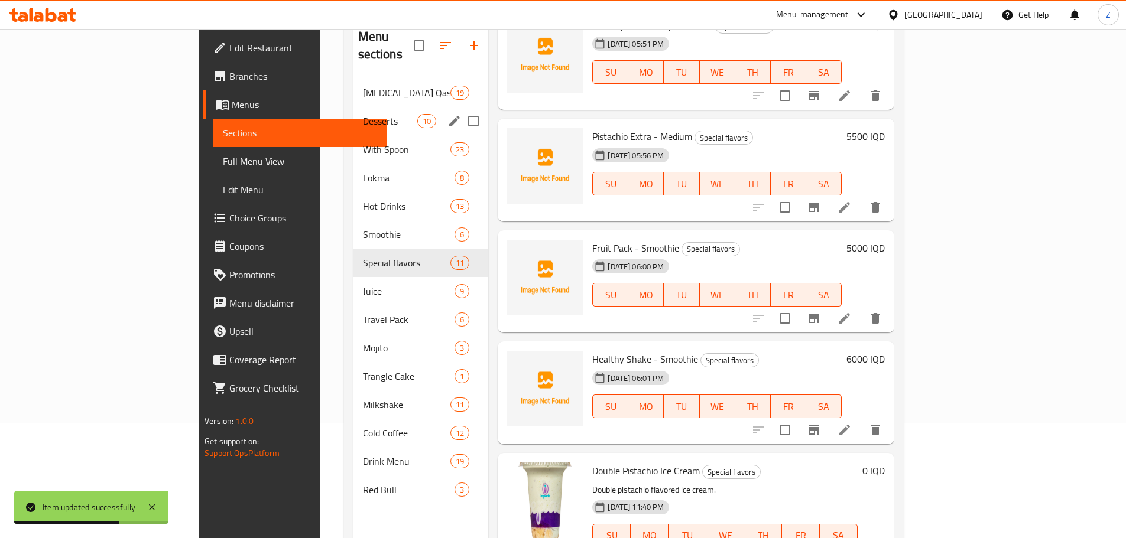
scroll to position [47, 0]
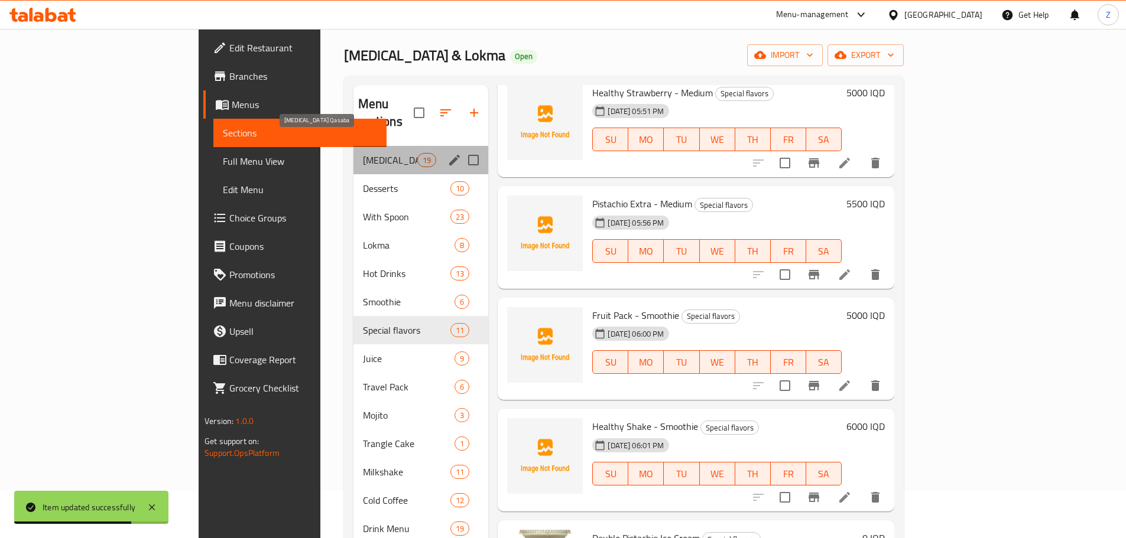
click at [363, 153] on span "[MEDICAL_DATA] Qasaba" at bounding box center [390, 160] width 55 height 14
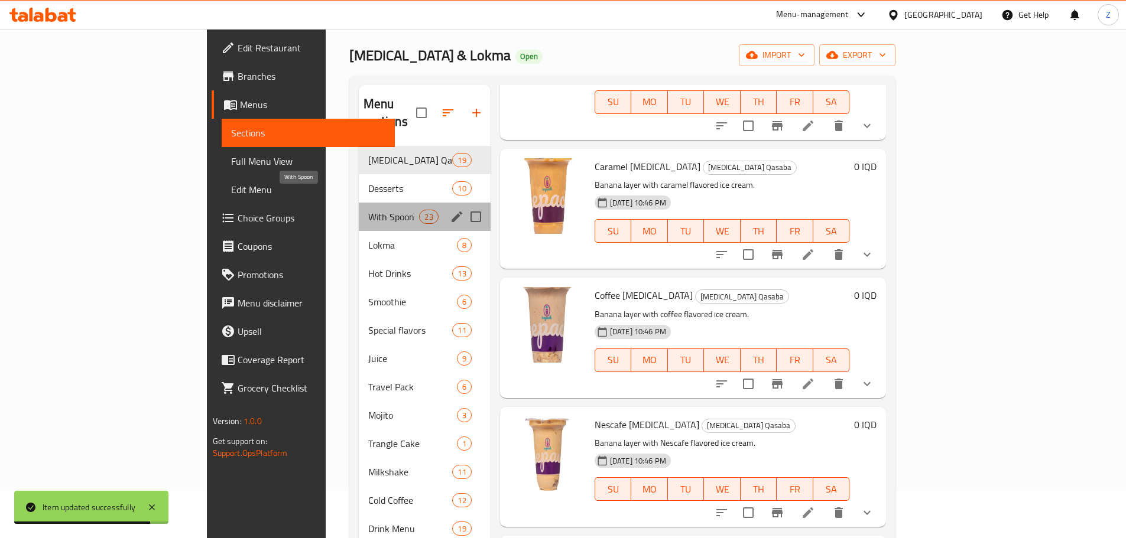
click at [368, 210] on span "With Spoon" at bounding box center [393, 217] width 51 height 14
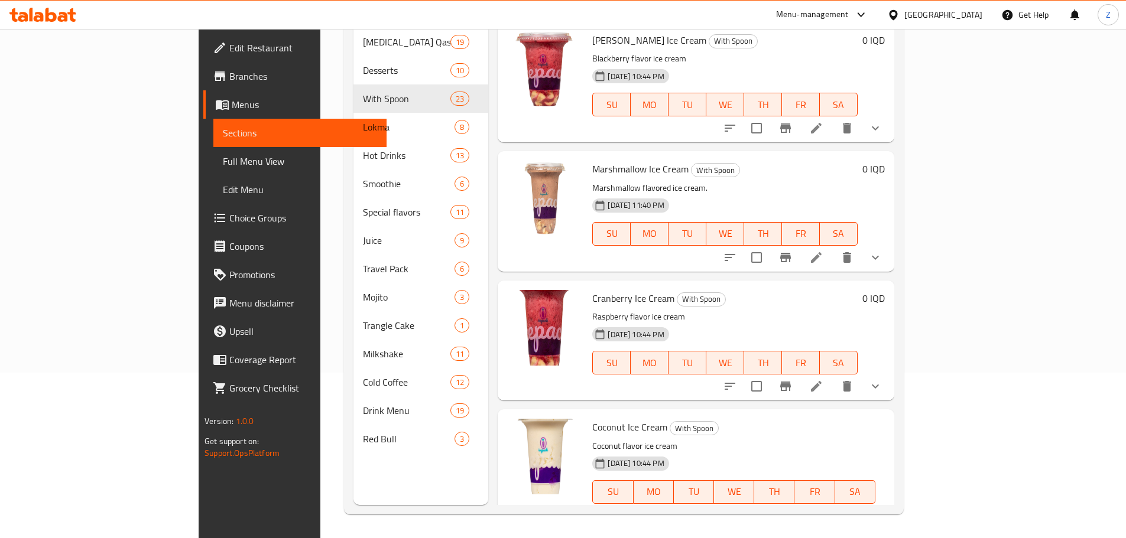
scroll to position [2100, 0]
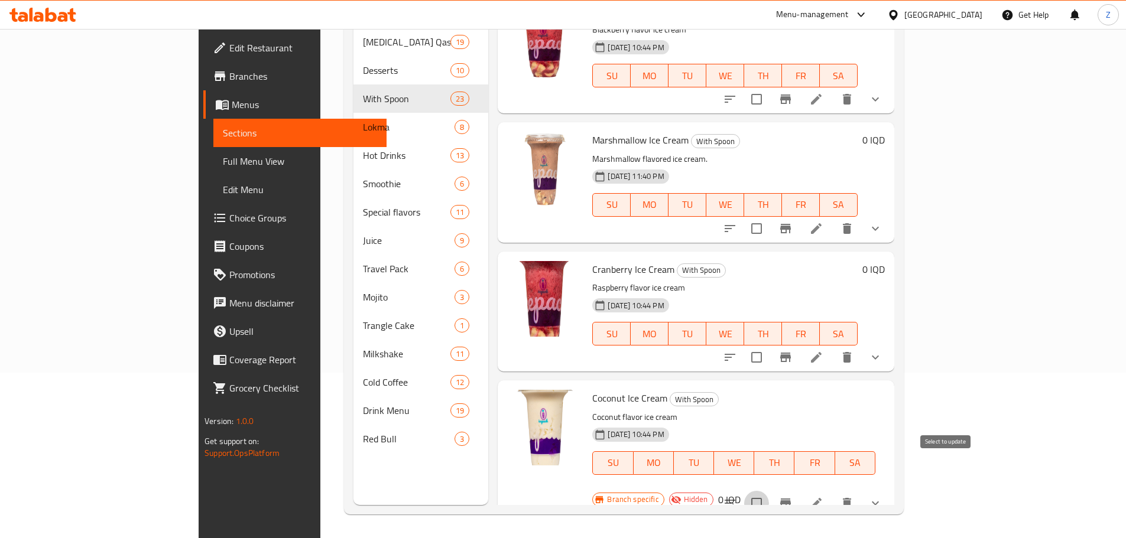
click at [769, 491] on input "checkbox" at bounding box center [756, 503] width 25 height 25
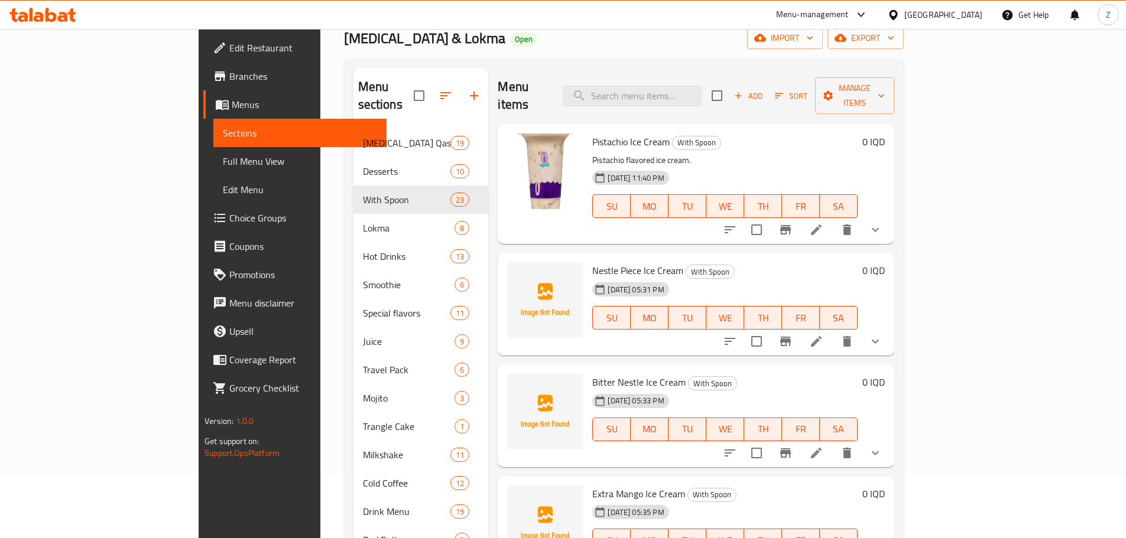
scroll to position [0, 0]
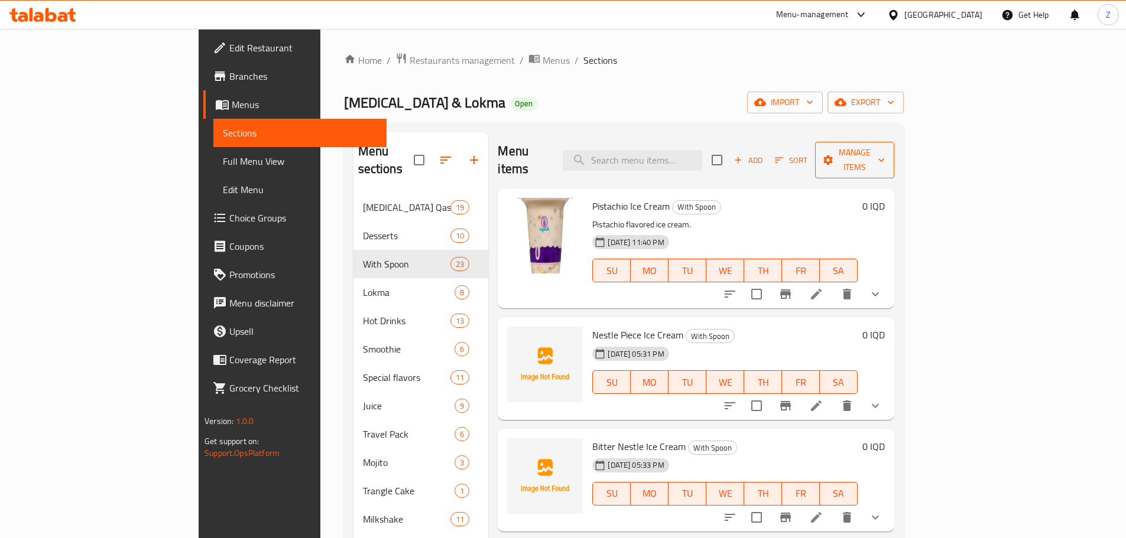
click at [894, 142] on button "Manage items" at bounding box center [854, 160] width 79 height 37
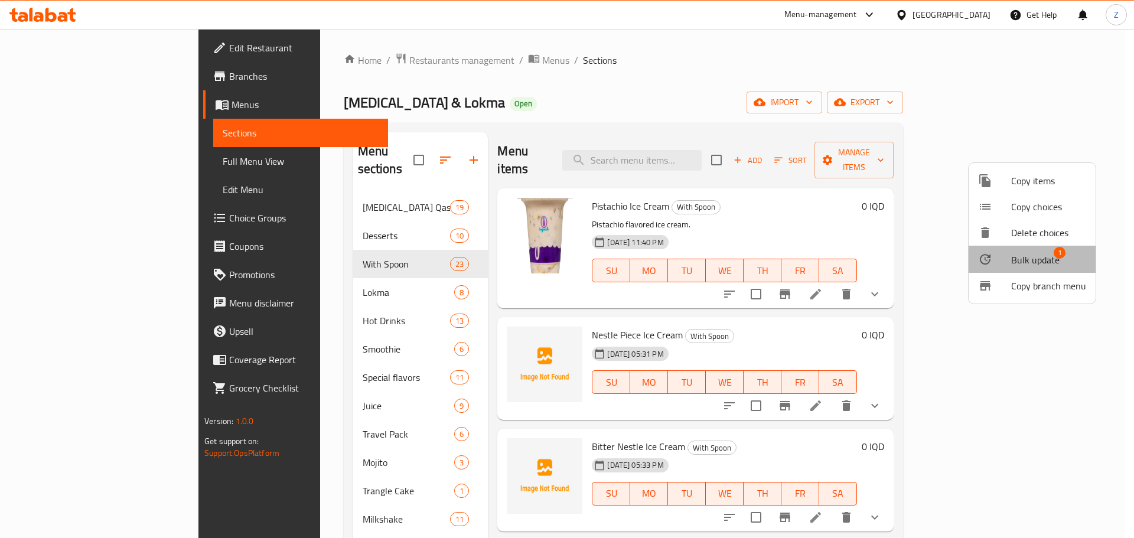
click at [1046, 261] on span "Bulk update" at bounding box center [1035, 260] width 48 height 14
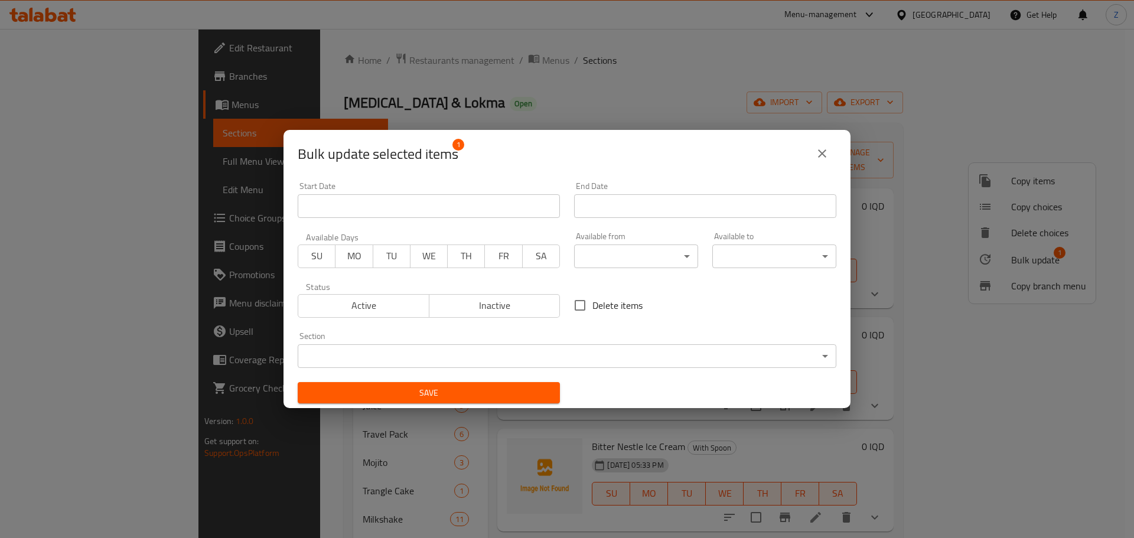
click at [708, 346] on body "​ Menu-management [GEOGRAPHIC_DATA] Get Help Z Edit Restaurant Branches Menus S…" at bounding box center [567, 283] width 1134 height 509
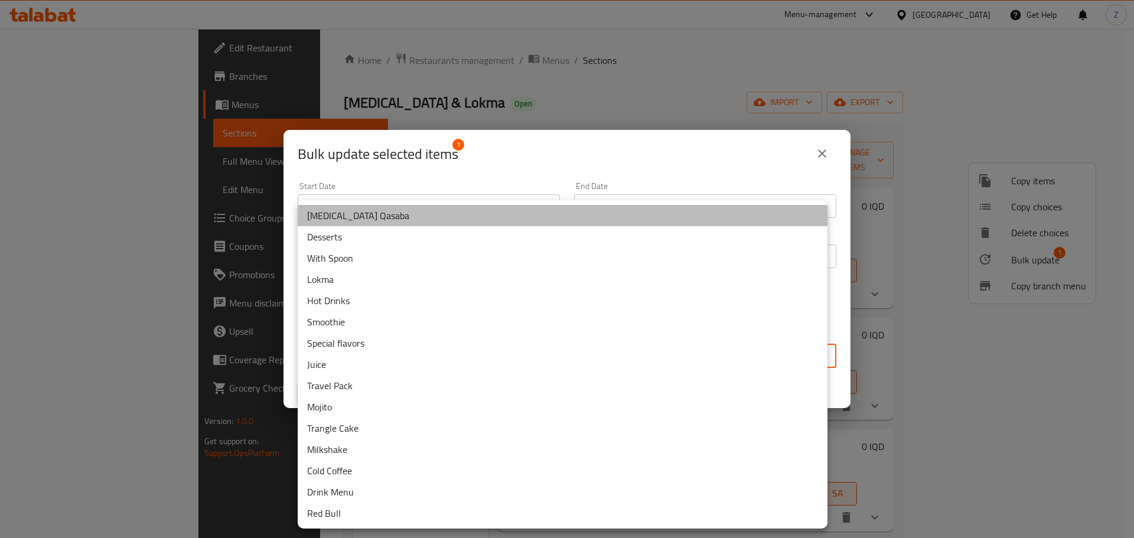
drag, startPoint x: 353, startPoint y: 222, endPoint x: 359, endPoint y: 246, distance: 24.9
click at [353, 221] on li "[MEDICAL_DATA] Qasaba" at bounding box center [563, 215] width 530 height 21
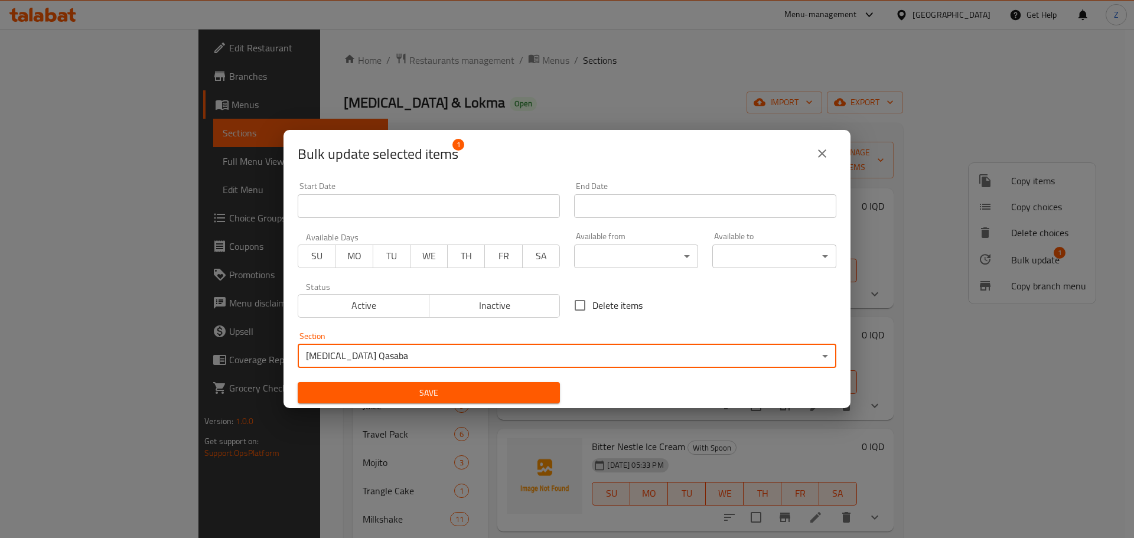
click at [367, 391] on span "Save" at bounding box center [428, 393] width 243 height 15
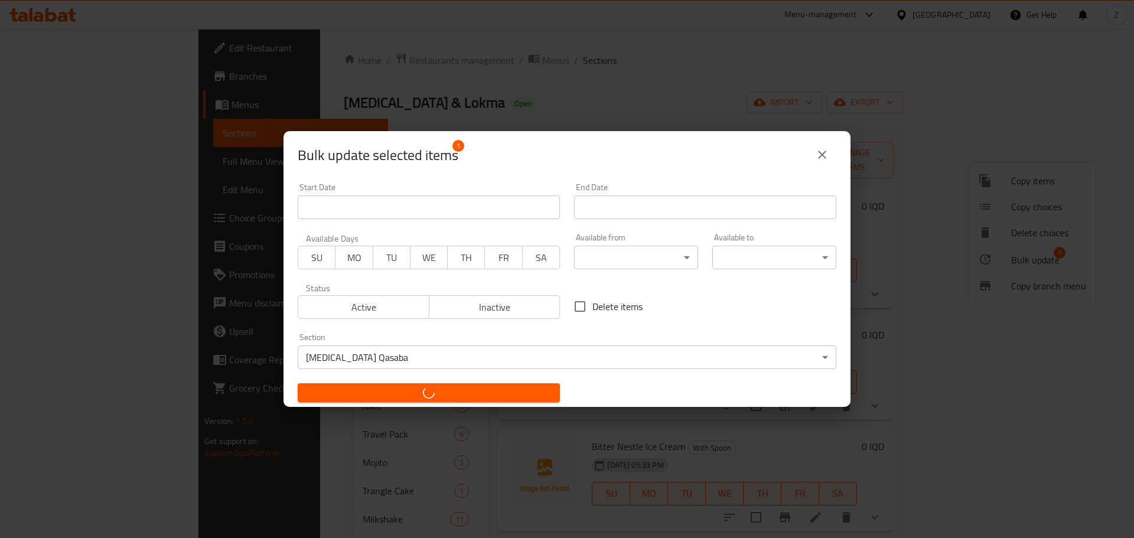
checkbox input "false"
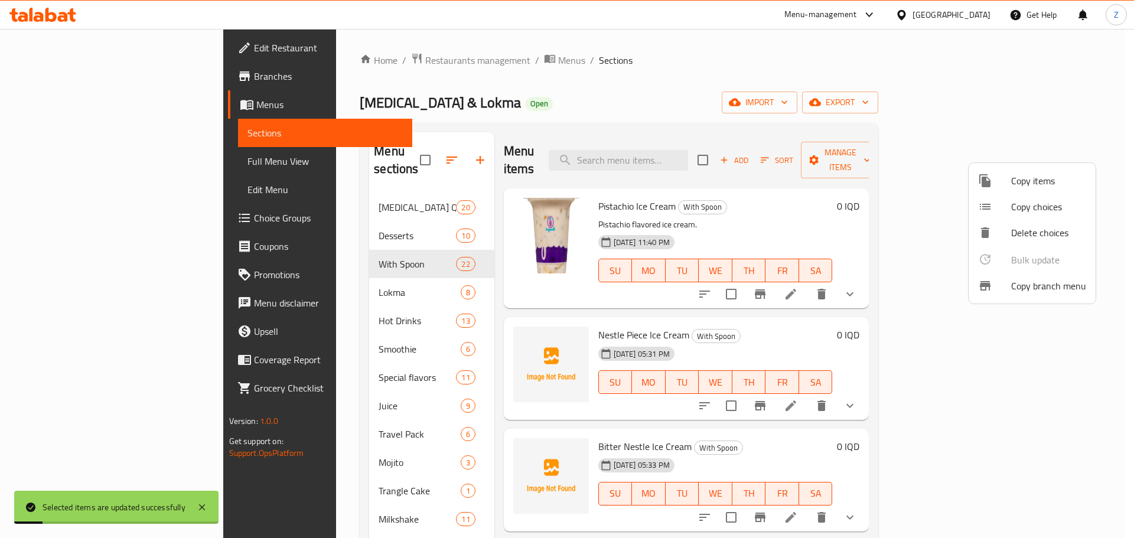
click at [754, 331] on div at bounding box center [567, 269] width 1134 height 538
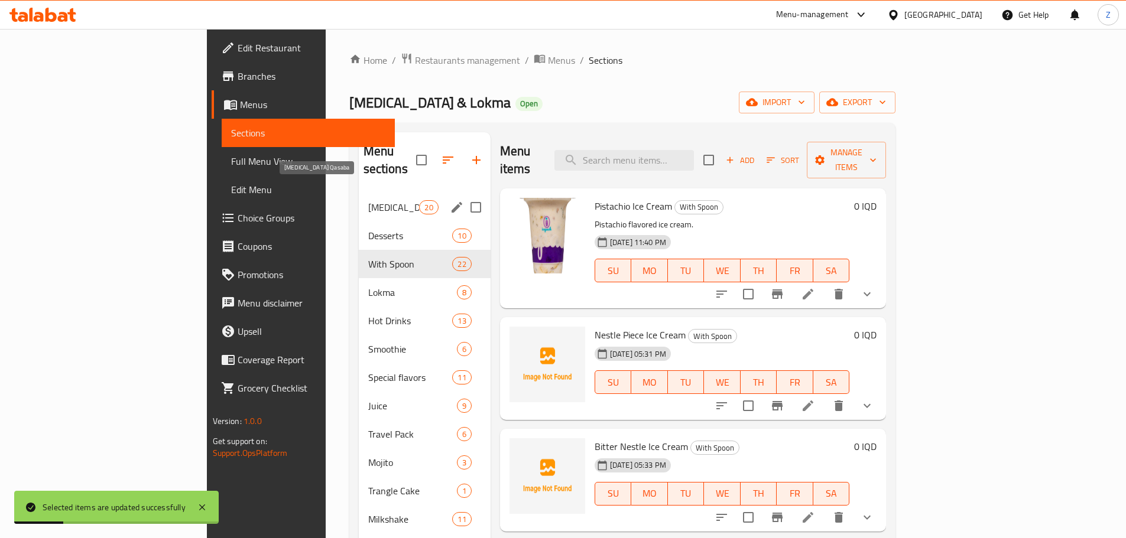
click at [368, 200] on span "[MEDICAL_DATA] Qasaba" at bounding box center [393, 207] width 51 height 14
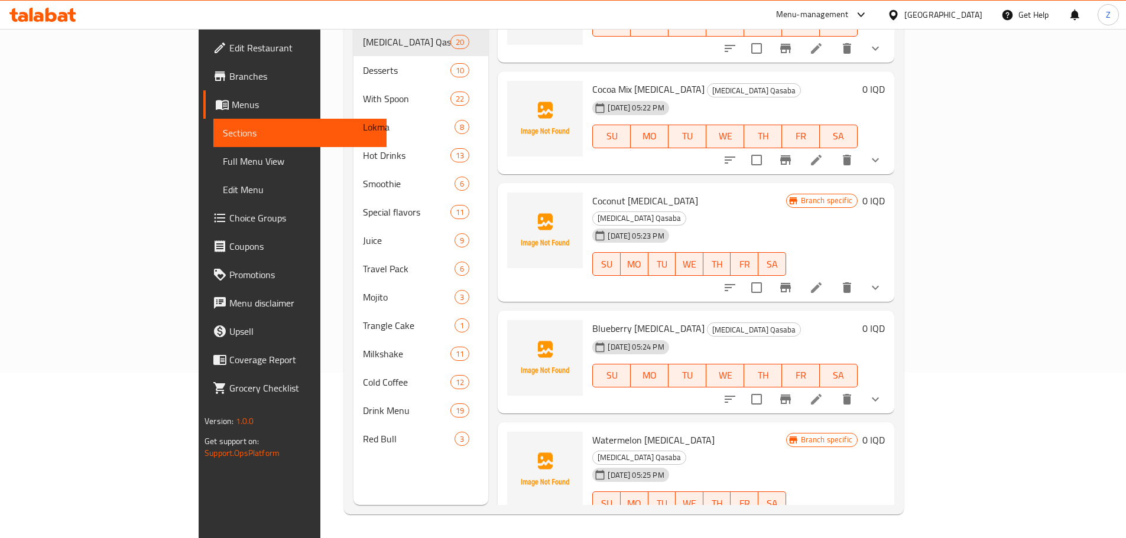
scroll to position [212, 0]
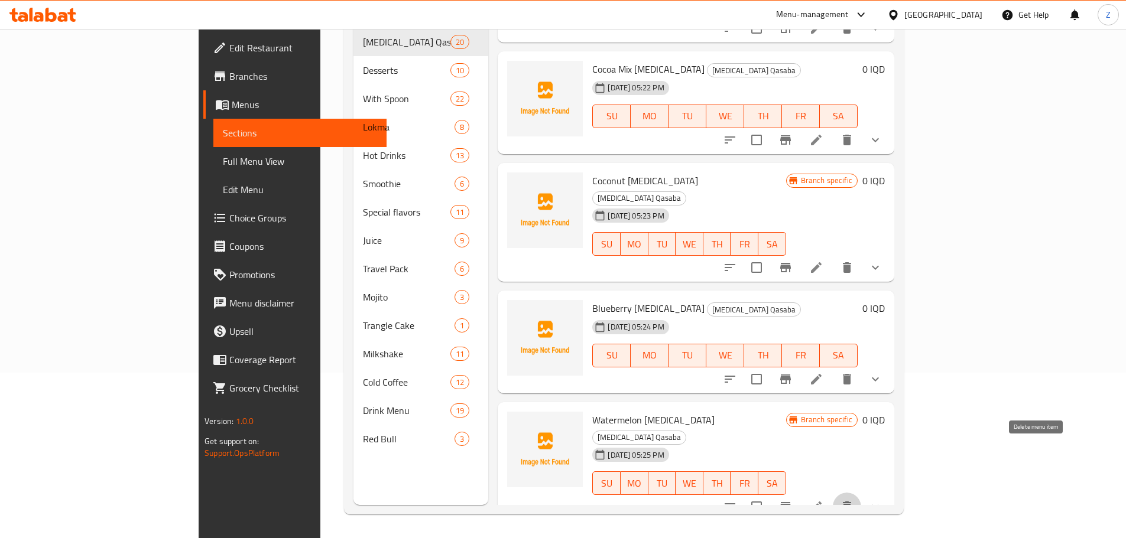
click at [851, 502] on icon "delete" at bounding box center [847, 507] width 8 height 11
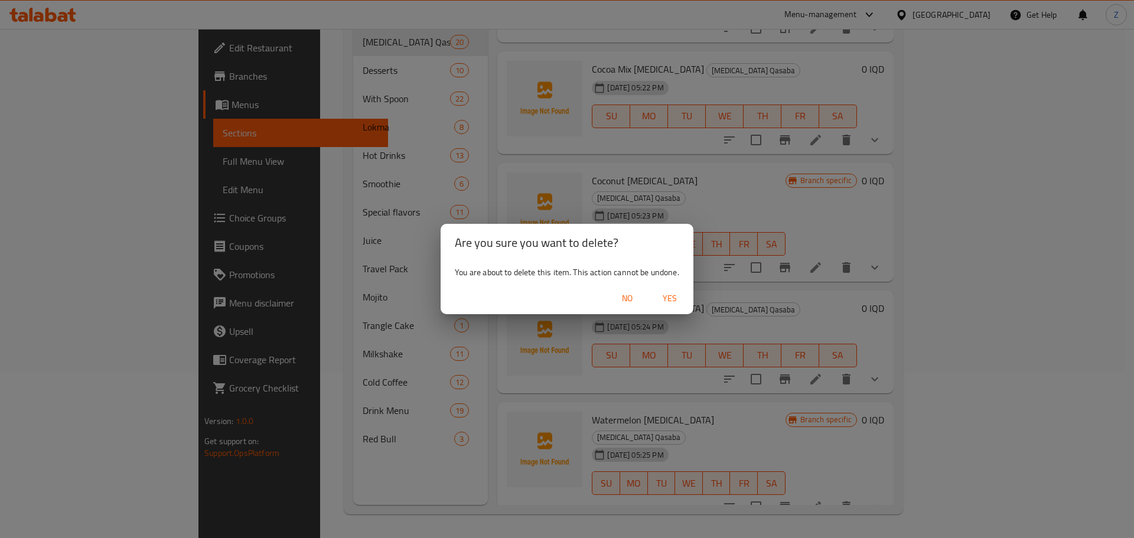
click at [662, 292] on span "Yes" at bounding box center [670, 298] width 28 height 15
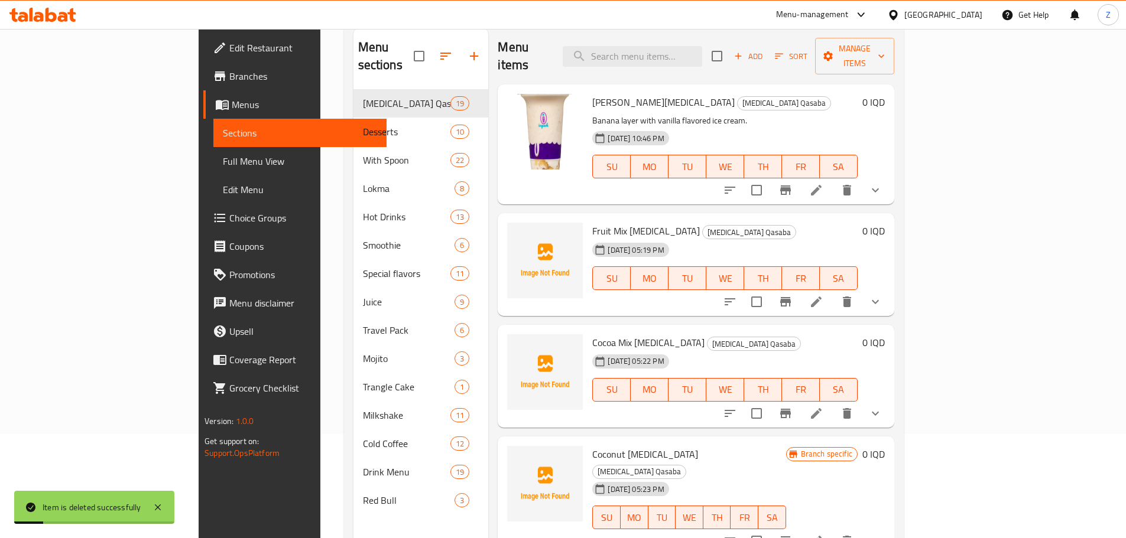
scroll to position [0, 0]
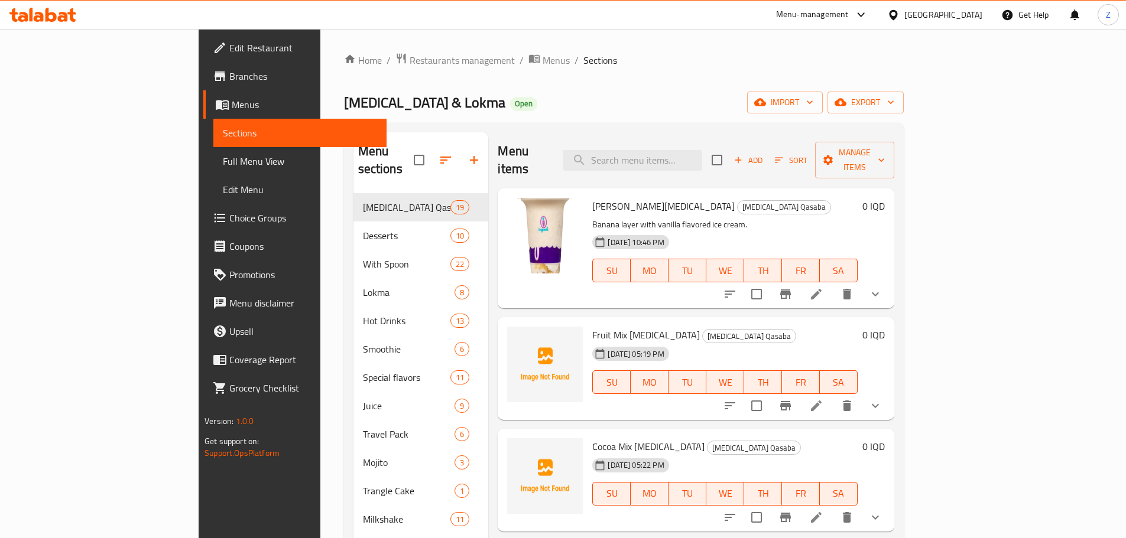
click at [344, 70] on div "Home / Restaurants management / Menus / Sections [MEDICAL_DATA] & Lokma Open im…" at bounding box center [624, 366] width 560 height 627
click at [409, 63] on span "Restaurants management" at bounding box center [461, 60] width 105 height 14
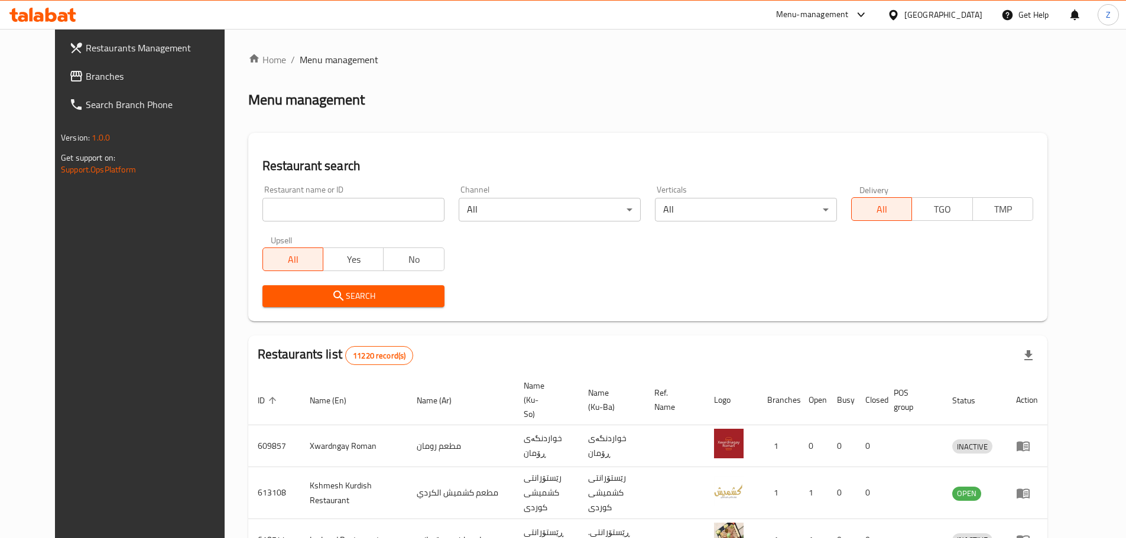
click at [393, 200] on input "search" at bounding box center [353, 210] width 182 height 24
paste input "645860"
type input "645860"
click at [393, 295] on span "Search" at bounding box center [353, 296] width 163 height 15
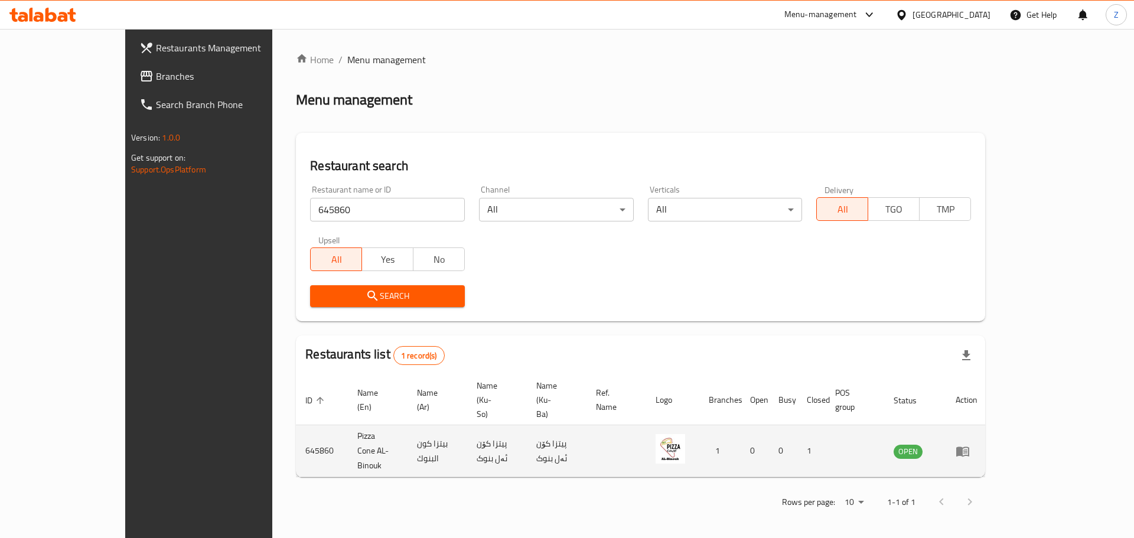
click at [987, 425] on td "enhanced table" at bounding box center [967, 451] width 41 height 52
click at [978, 444] on link "enhanced table" at bounding box center [967, 451] width 22 height 14
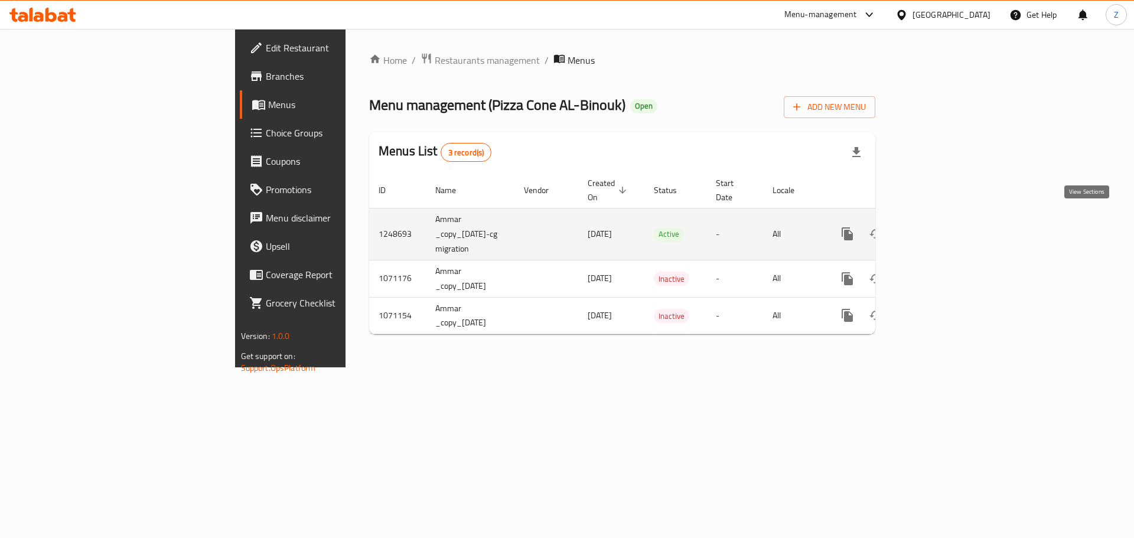
click at [940, 227] on icon "enhanced table" at bounding box center [933, 234] width 14 height 14
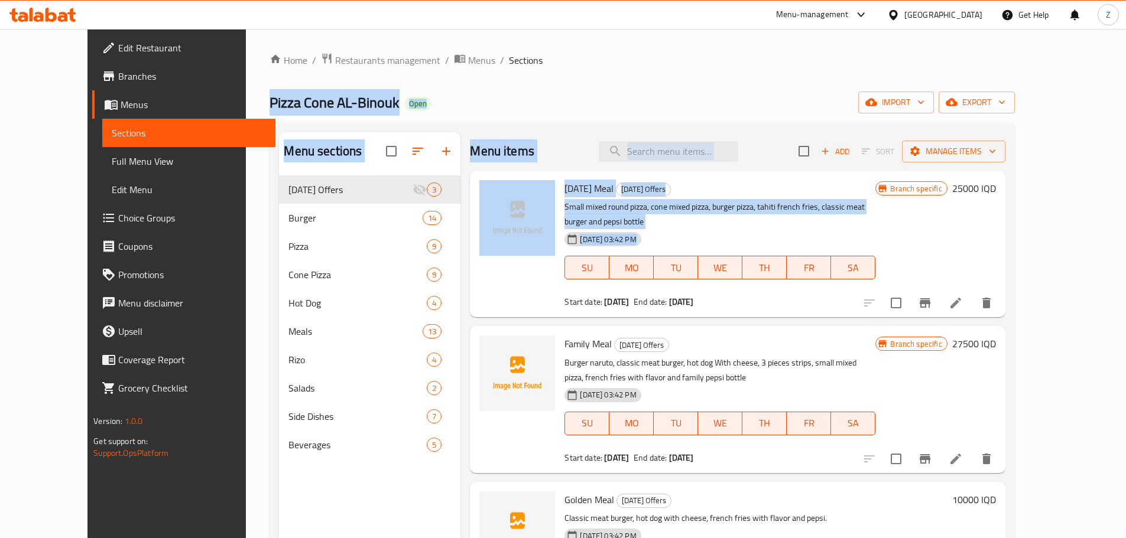
drag, startPoint x: 817, startPoint y: 104, endPoint x: 871, endPoint y: 223, distance: 130.6
click at [871, 223] on div "Home / Restaurants management / Menus / Sections Pizza Cone AL-Binouk Open impo…" at bounding box center [641, 366] width 744 height 627
click at [871, 227] on div "[DATE] 03:42 PM SU MO TU WE TH FR SA" at bounding box center [720, 259] width 320 height 64
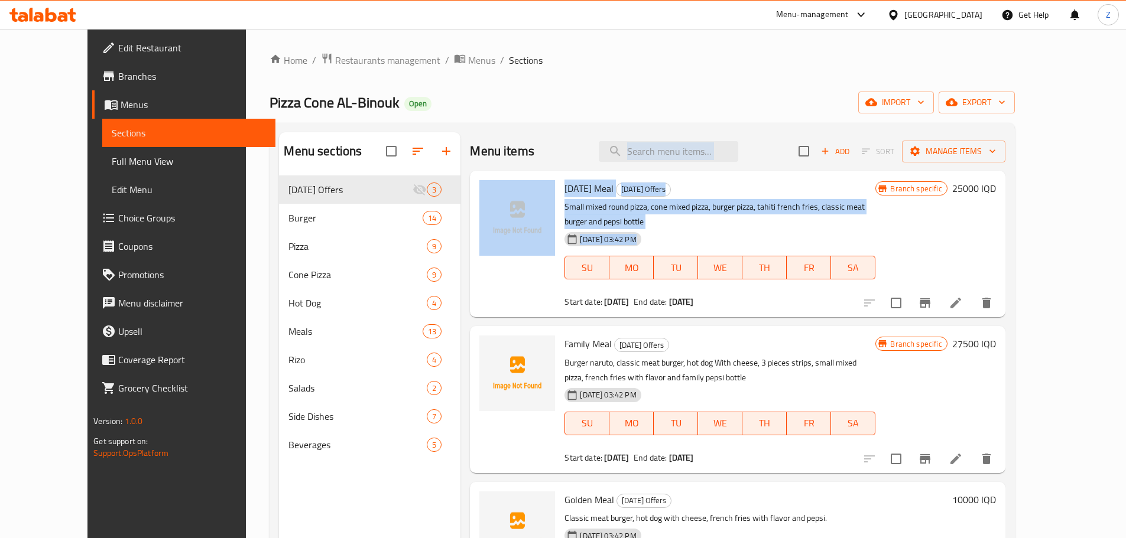
drag, startPoint x: 871, startPoint y: 221, endPoint x: 701, endPoint y: 58, distance: 235.7
click at [716, 84] on div "Home / Restaurants management / Menus / Sections Pizza Cone AL-Binouk Open impo…" at bounding box center [641, 366] width 744 height 627
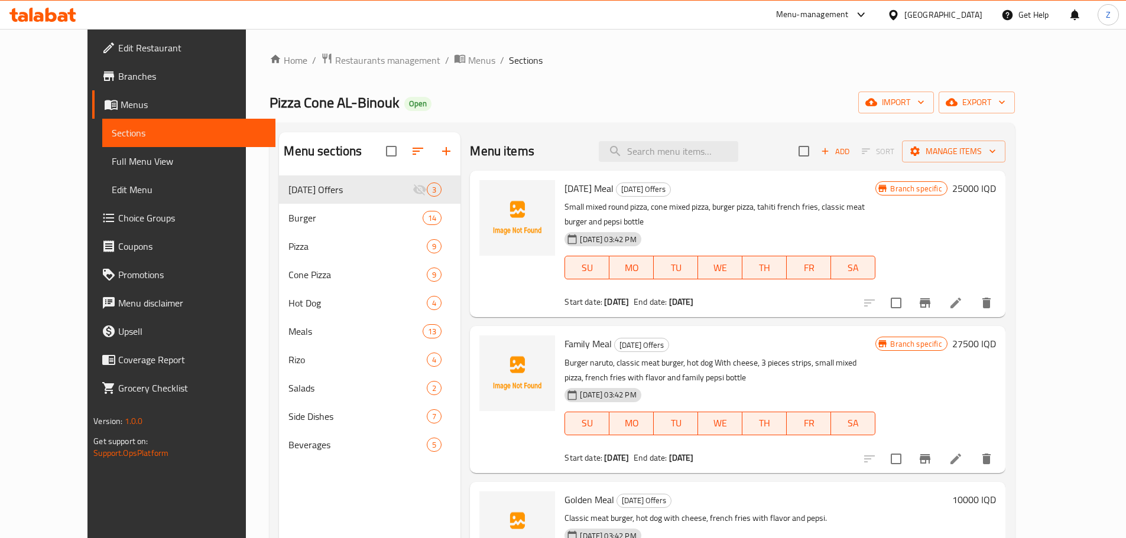
click at [701, 57] on ol "Home / Restaurants management / Menus / Sections" at bounding box center [641, 60] width 744 height 15
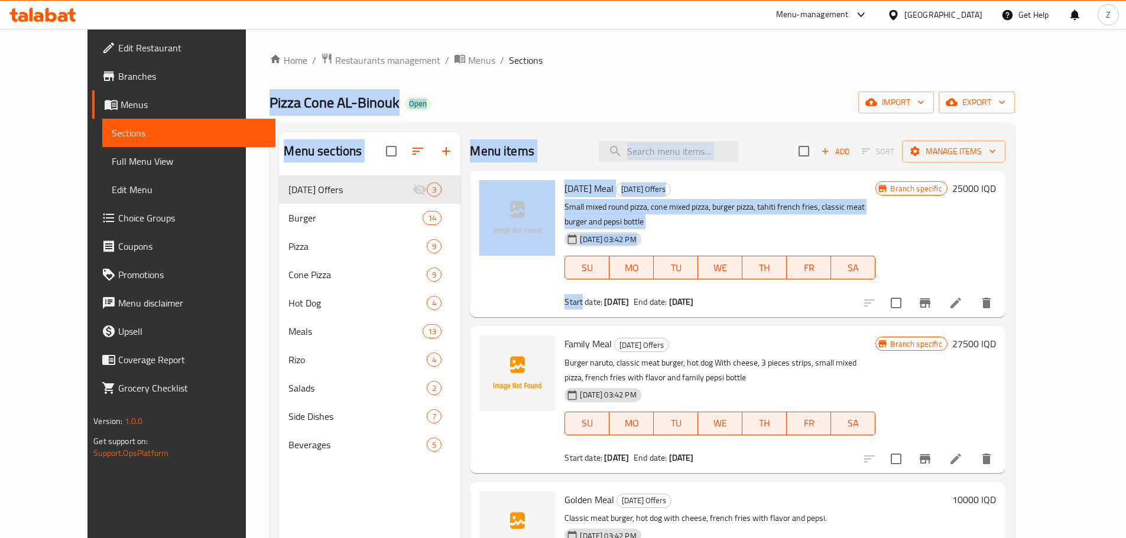
drag, startPoint x: 701, startPoint y: 57, endPoint x: 853, endPoint y: 219, distance: 221.9
click at [853, 219] on div "Home / Restaurants management / Menus / Sections Pizza Cone AL-Binouk Open impo…" at bounding box center [641, 366] width 744 height 627
click at [853, 227] on div "[DATE] 03:42 PM SU MO TU WE TH FR SA" at bounding box center [720, 259] width 320 height 64
drag, startPoint x: 878, startPoint y: 226, endPoint x: 764, endPoint y: 54, distance: 206.3
click at [764, 54] on div "Home / Restaurants management / Menus / Sections Pizza Cone AL-Binouk Open impo…" at bounding box center [641, 366] width 744 height 627
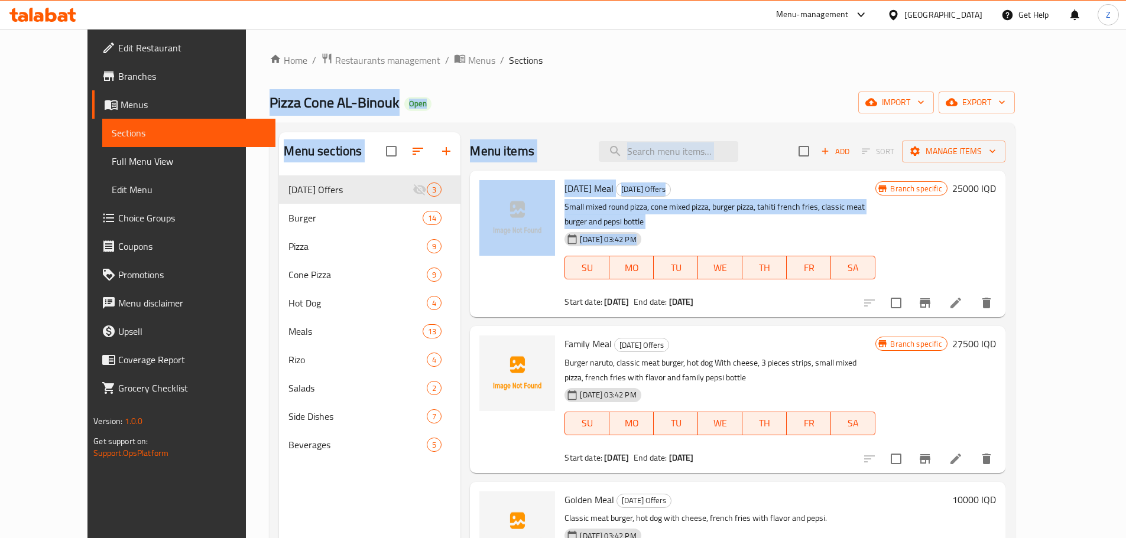
click at [764, 54] on ol "Home / Restaurants management / Menus / Sections" at bounding box center [641, 60] width 744 height 15
drag, startPoint x: 764, startPoint y: 54, endPoint x: 851, endPoint y: 217, distance: 184.5
click at [851, 217] on div "Home / Restaurants management / Menus / Sections Pizza Cone AL-Binouk Open impo…" at bounding box center [641, 366] width 744 height 627
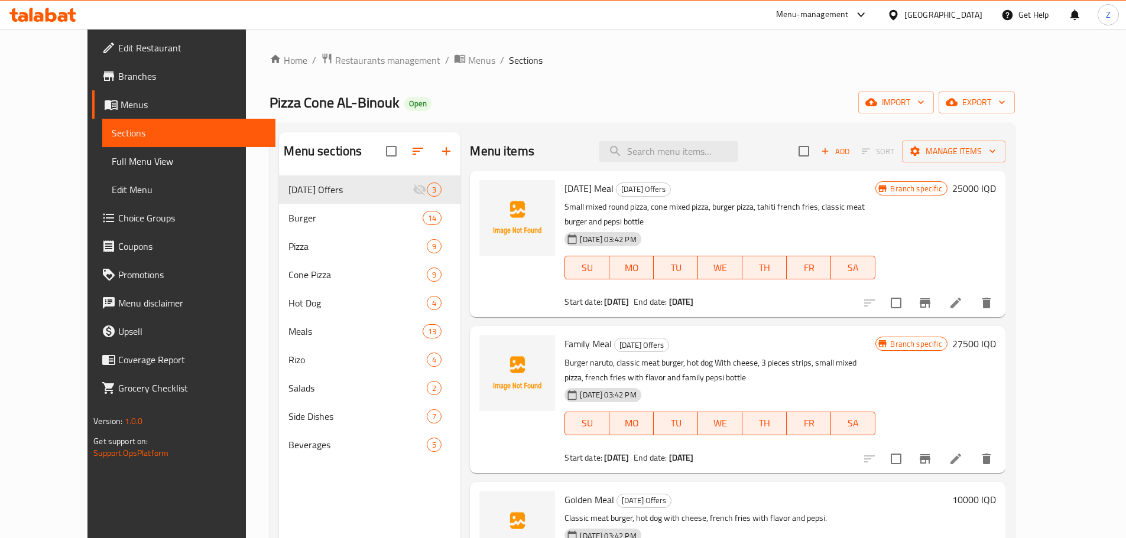
click at [875, 296] on div "Start date: [DATE] End date: [DATE]" at bounding box center [719, 302] width 311 height 12
click at [716, 148] on input "search" at bounding box center [668, 151] width 139 height 21
paste input "صاج دجاج"
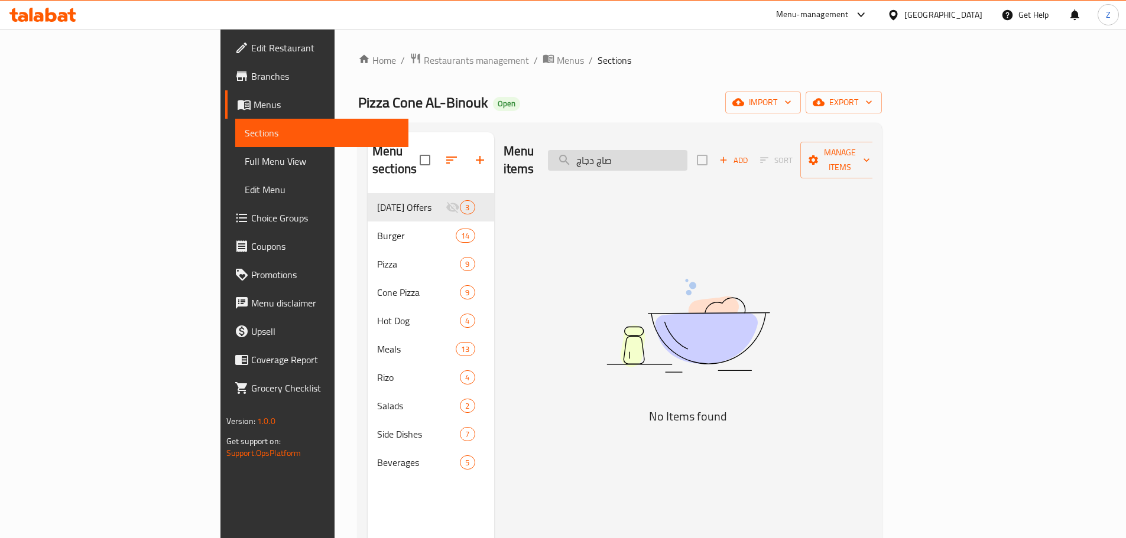
click at [687, 157] on input "صاج دجاج" at bounding box center [617, 160] width 139 height 21
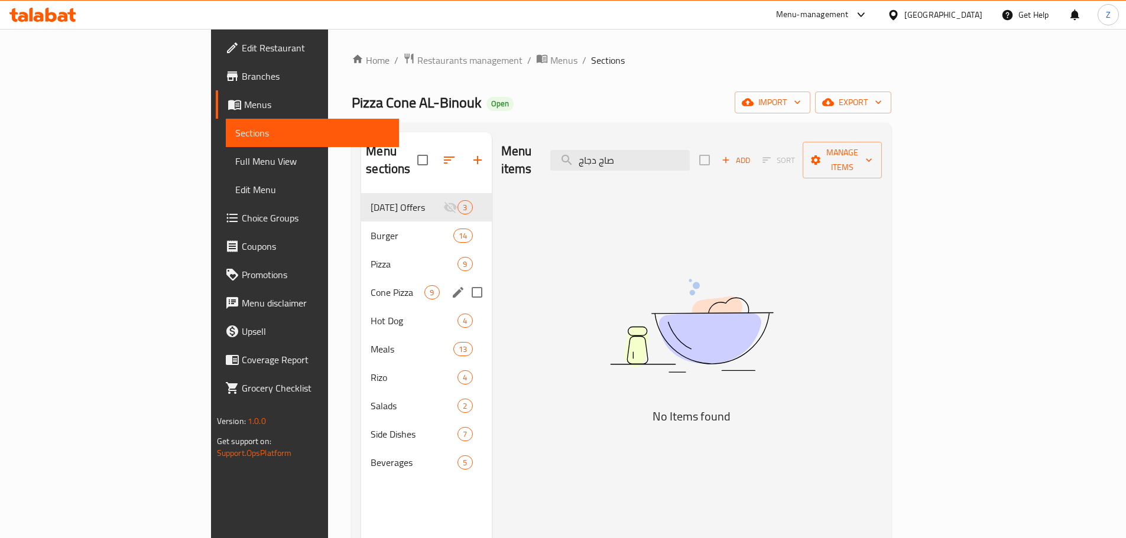
click at [370, 285] on span "Cone Pizza" at bounding box center [397, 292] width 54 height 14
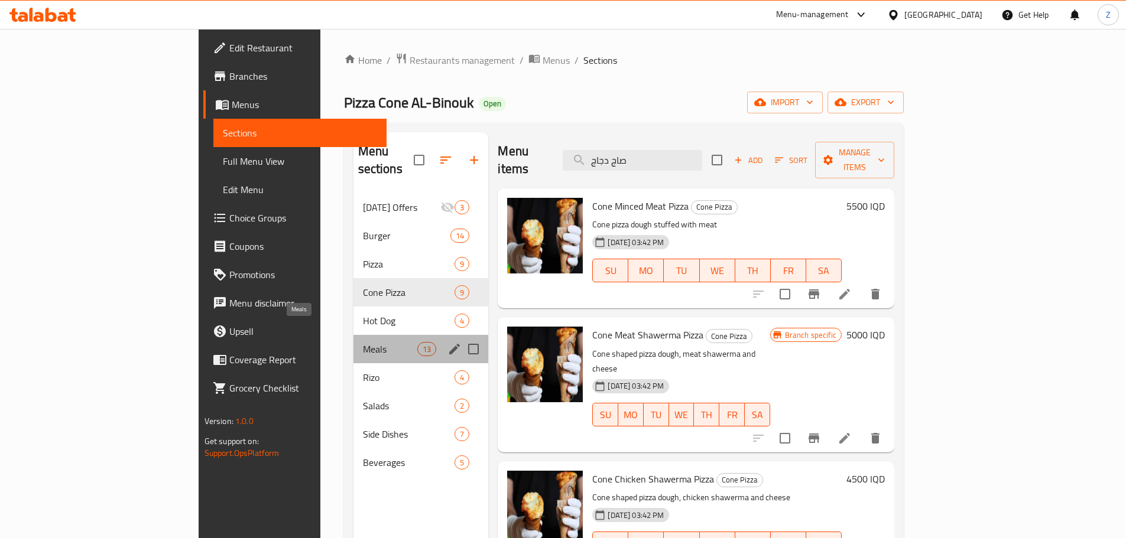
click at [363, 342] on span "Meals" at bounding box center [390, 349] width 55 height 14
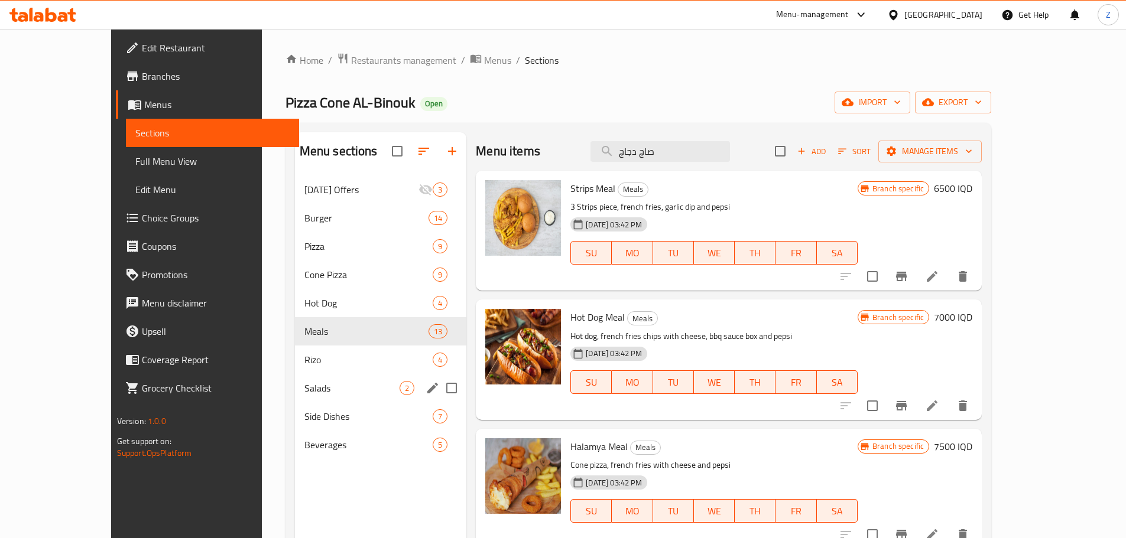
click at [297, 374] on div "Salads 2" at bounding box center [381, 388] width 172 height 28
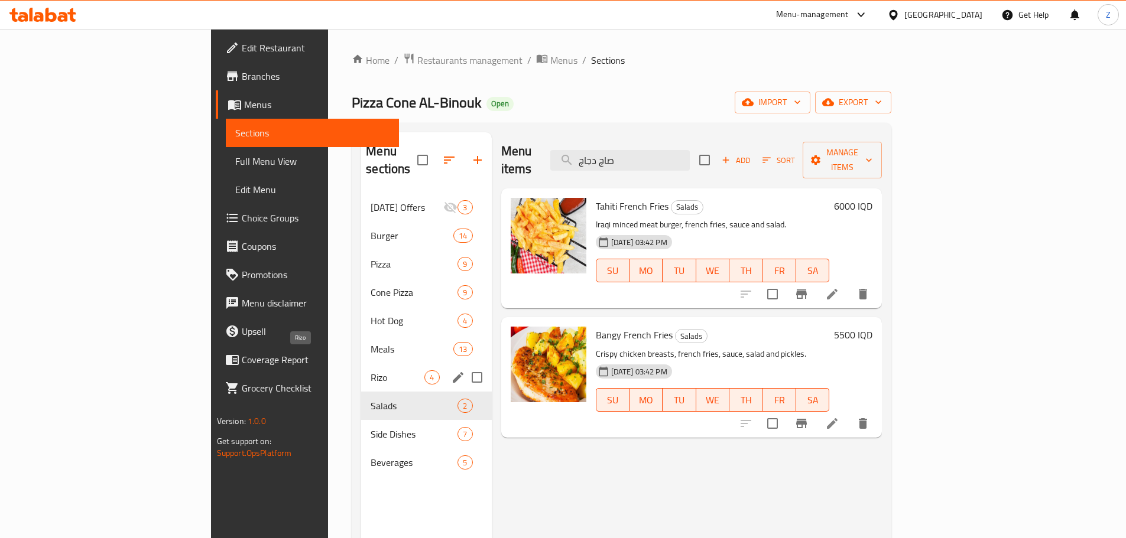
click at [370, 370] on span "Rizo" at bounding box center [397, 377] width 54 height 14
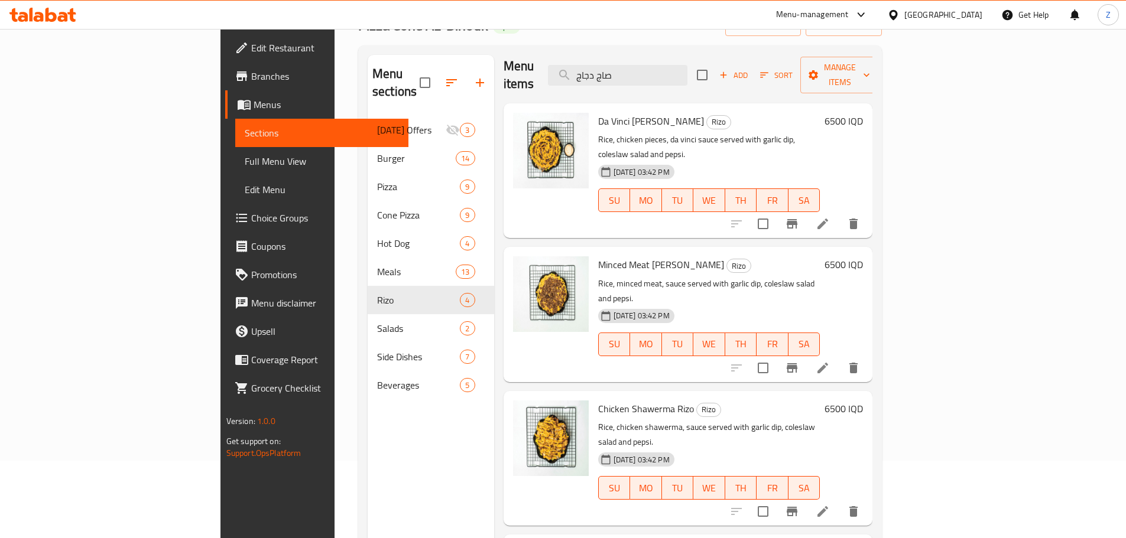
scroll to position [165, 0]
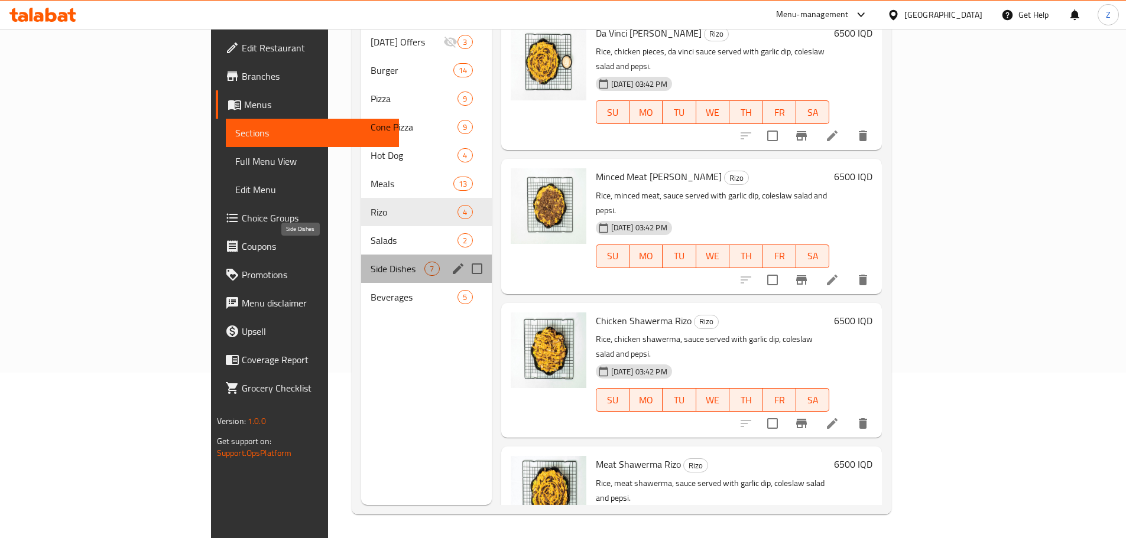
click at [370, 262] on span "Side Dishes" at bounding box center [397, 269] width 54 height 14
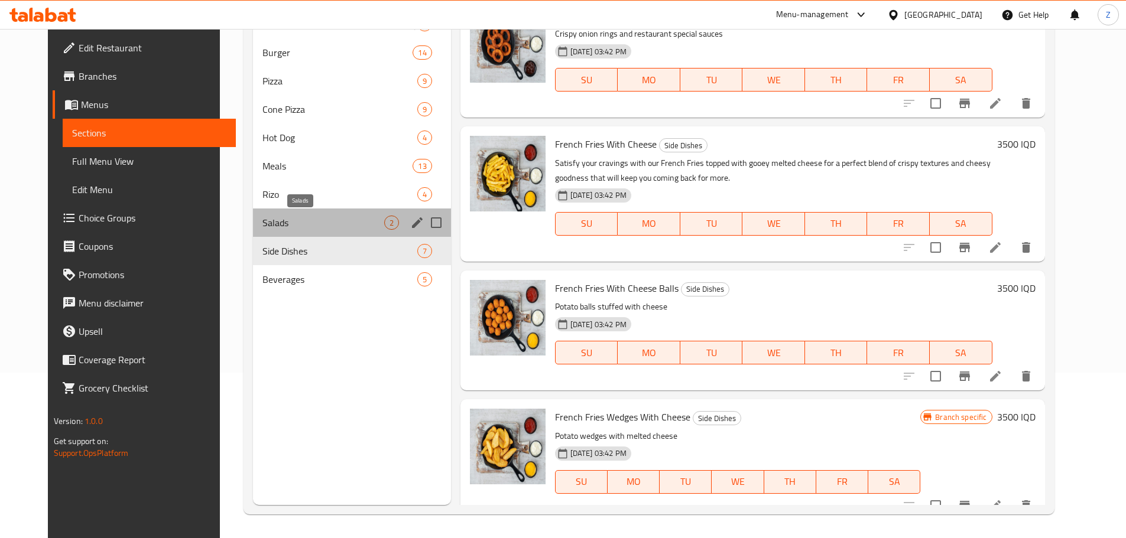
click at [284, 225] on span "Salads" at bounding box center [323, 223] width 122 height 14
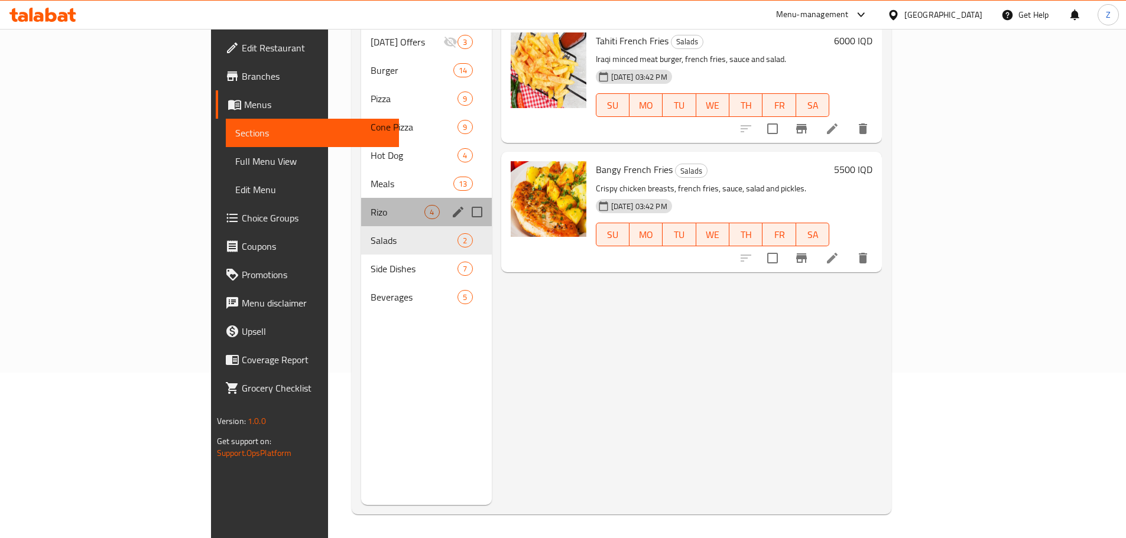
click at [361, 204] on div "Rizo 4" at bounding box center [426, 212] width 130 height 28
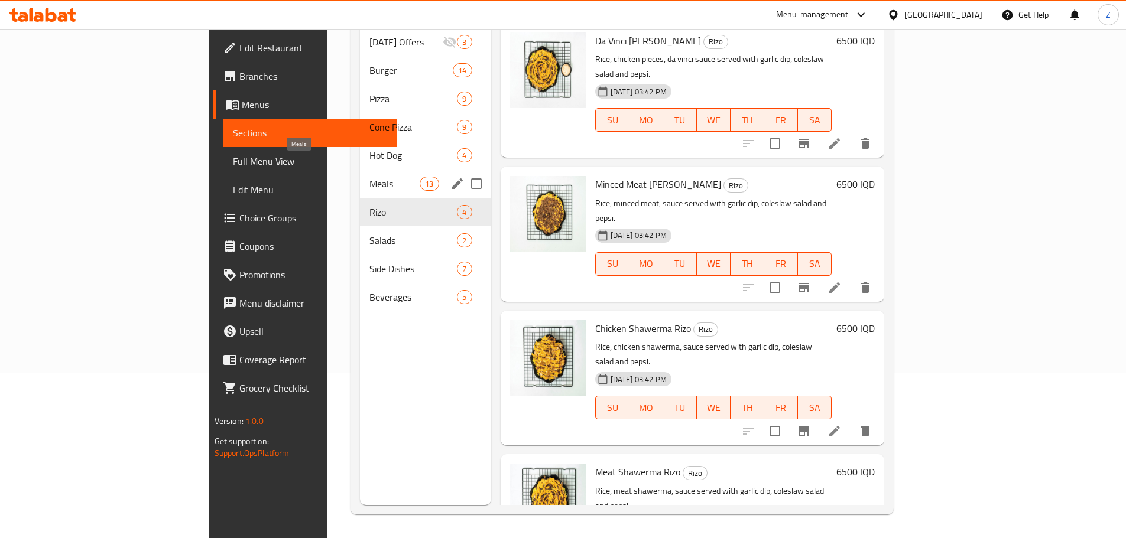
click at [369, 177] on span "Meals" at bounding box center [394, 184] width 50 height 14
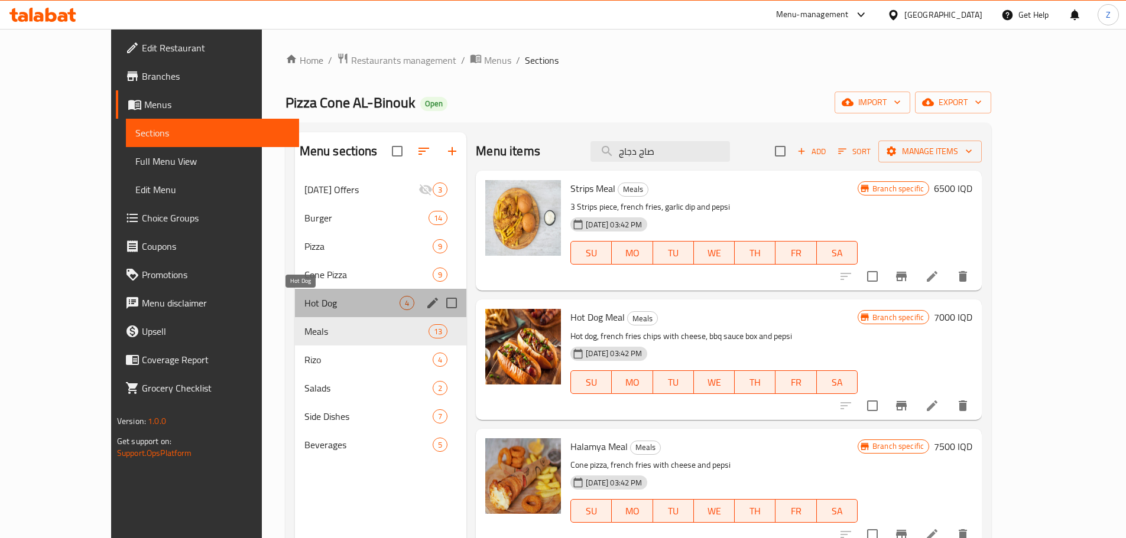
click at [304, 301] on span "Hot Dog" at bounding box center [351, 303] width 95 height 14
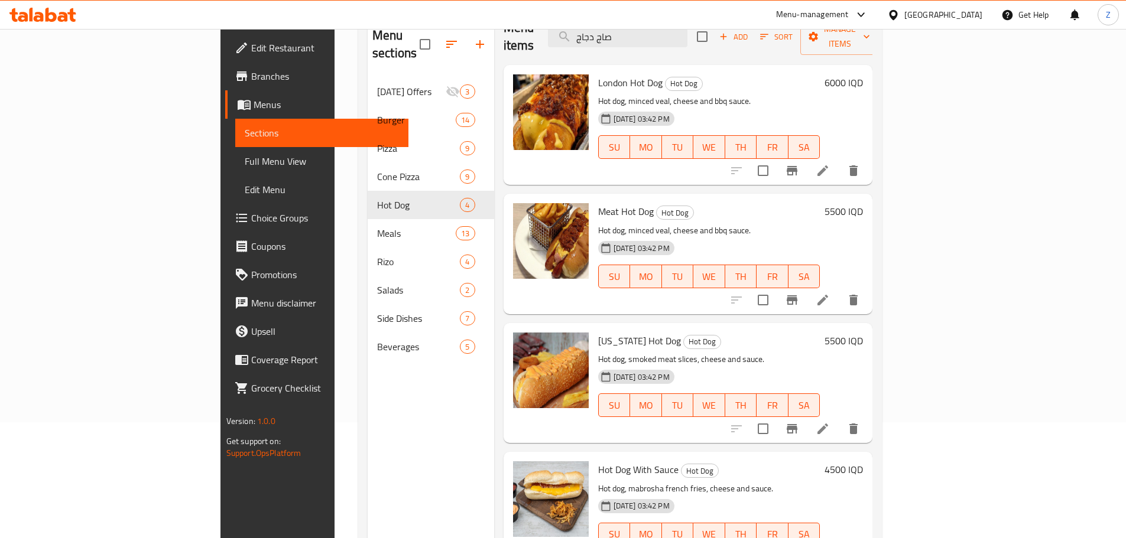
scroll to position [165, 0]
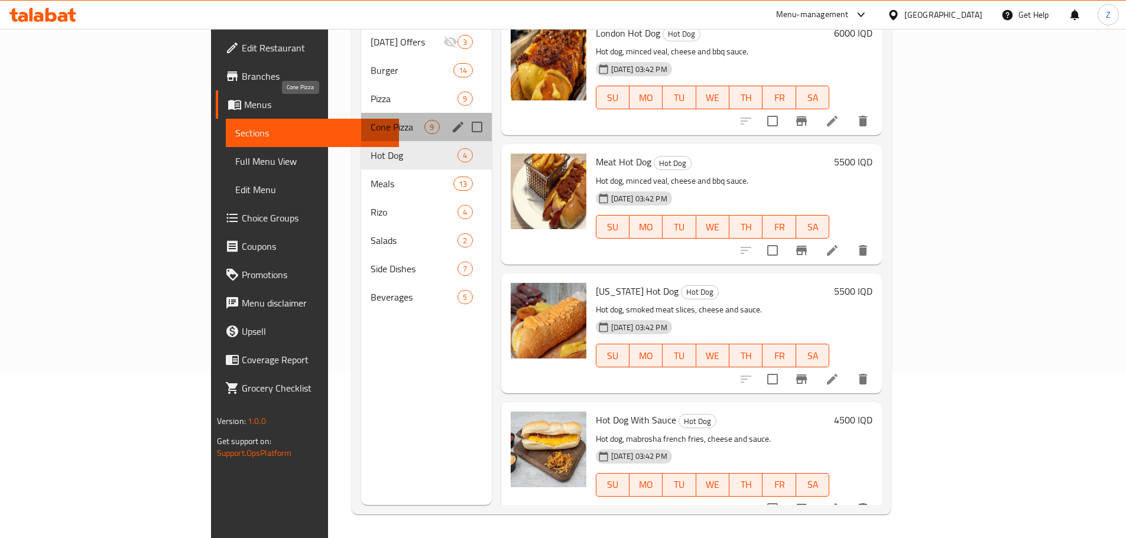
click at [370, 120] on span "Cone Pizza" at bounding box center [397, 127] width 54 height 14
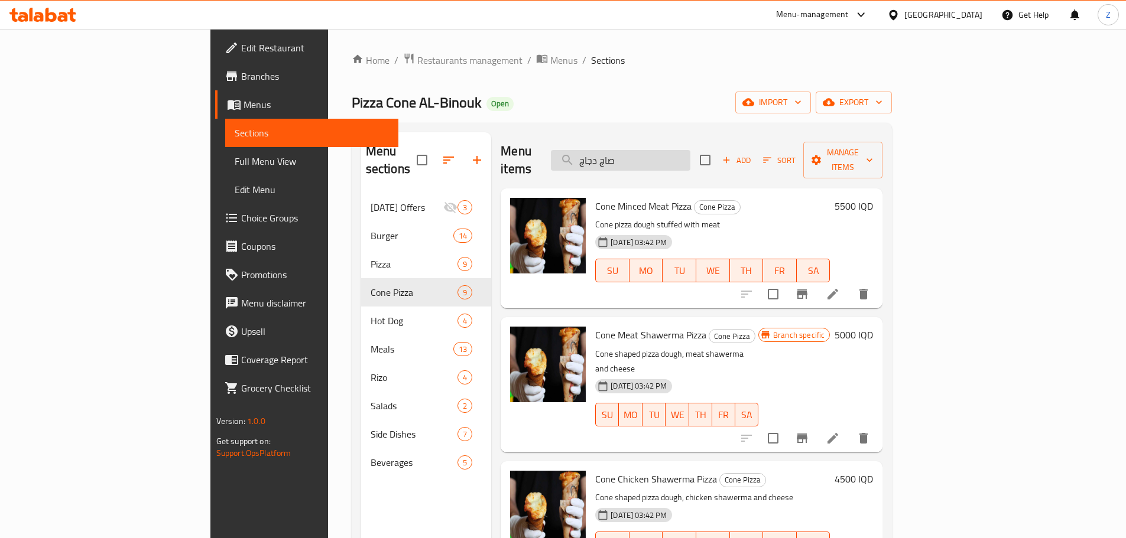
click at [690, 151] on input "صاج دجاج" at bounding box center [620, 160] width 139 height 21
type input "w"
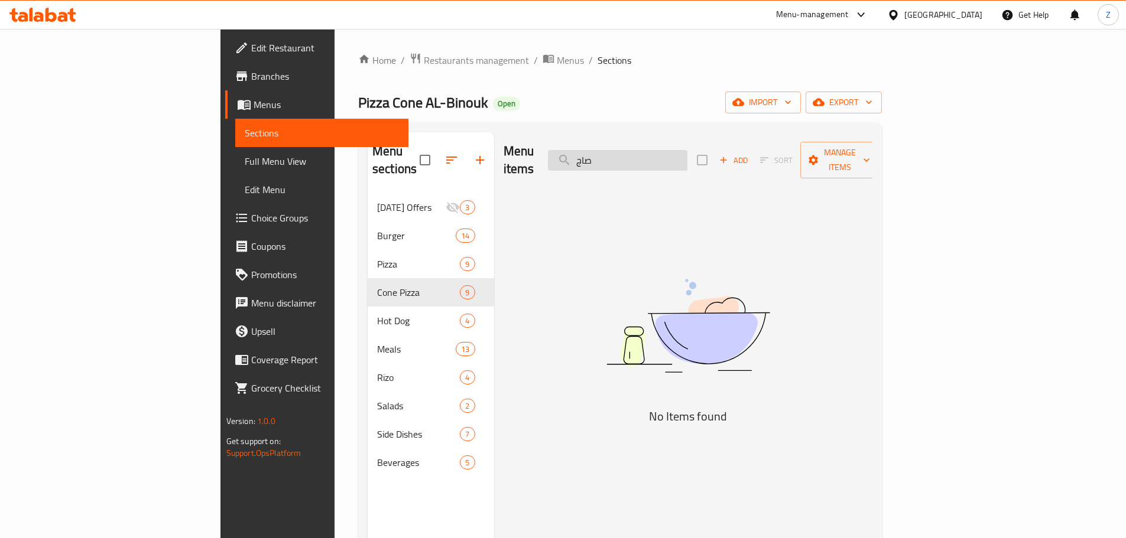
click at [687, 152] on input "صاج" at bounding box center [617, 160] width 139 height 21
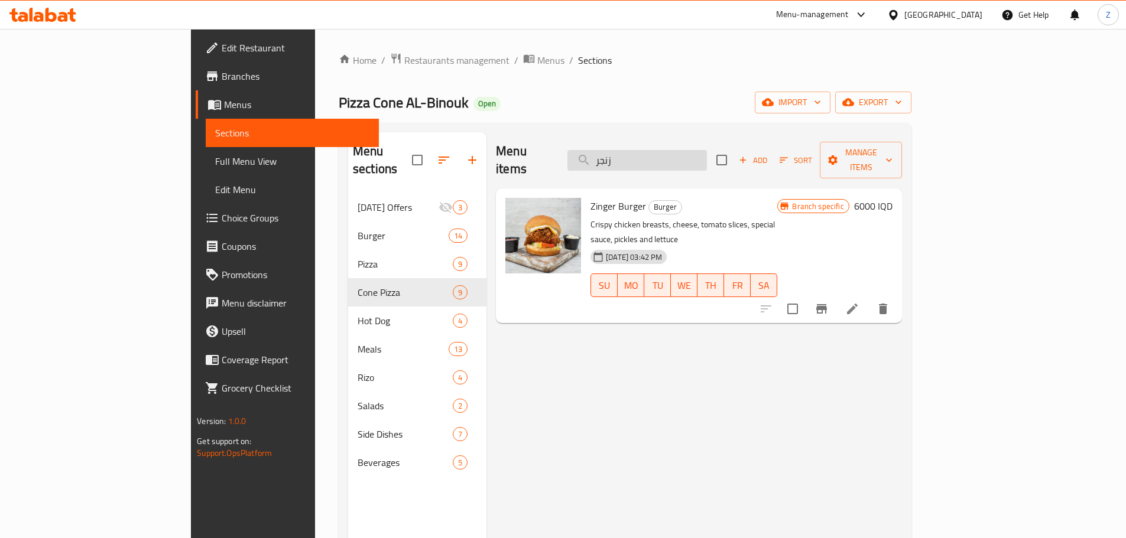
click at [707, 153] on input "زنجر" at bounding box center [636, 160] width 139 height 21
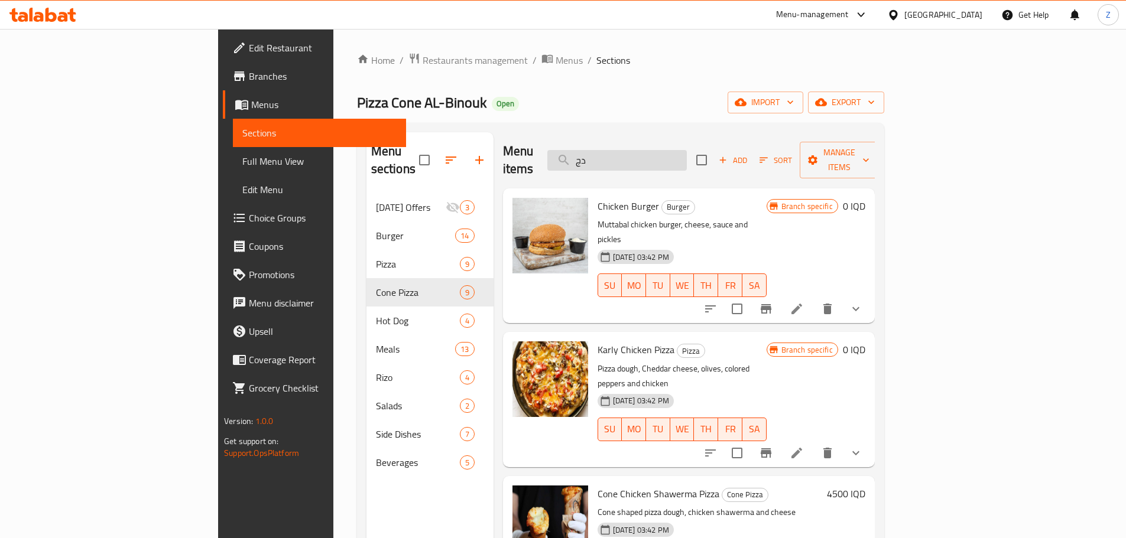
type input "د"
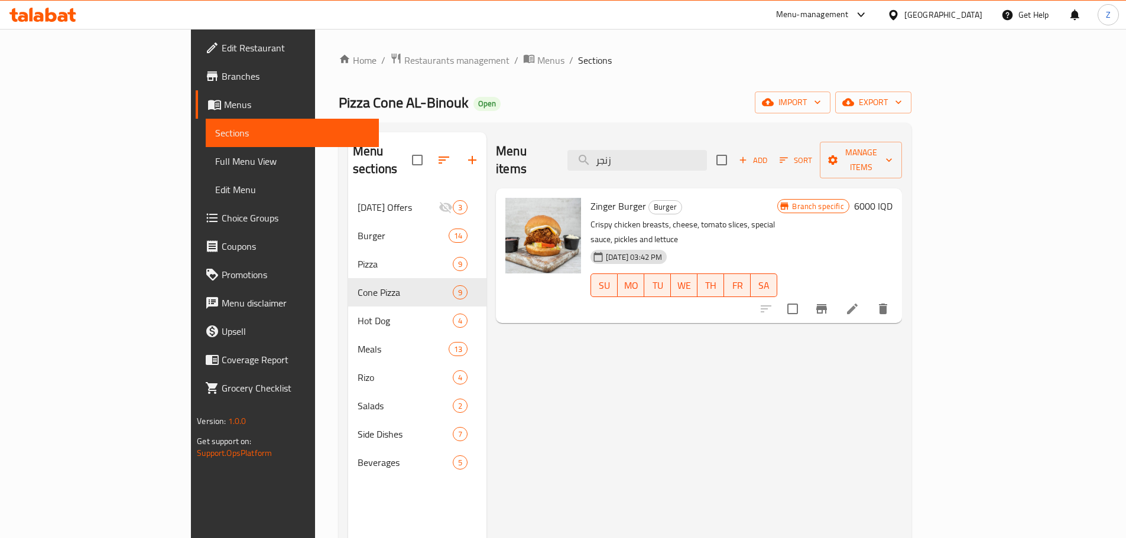
type input "زنجر"
click at [892, 198] on h6 "6000 IQD" at bounding box center [873, 206] width 38 height 17
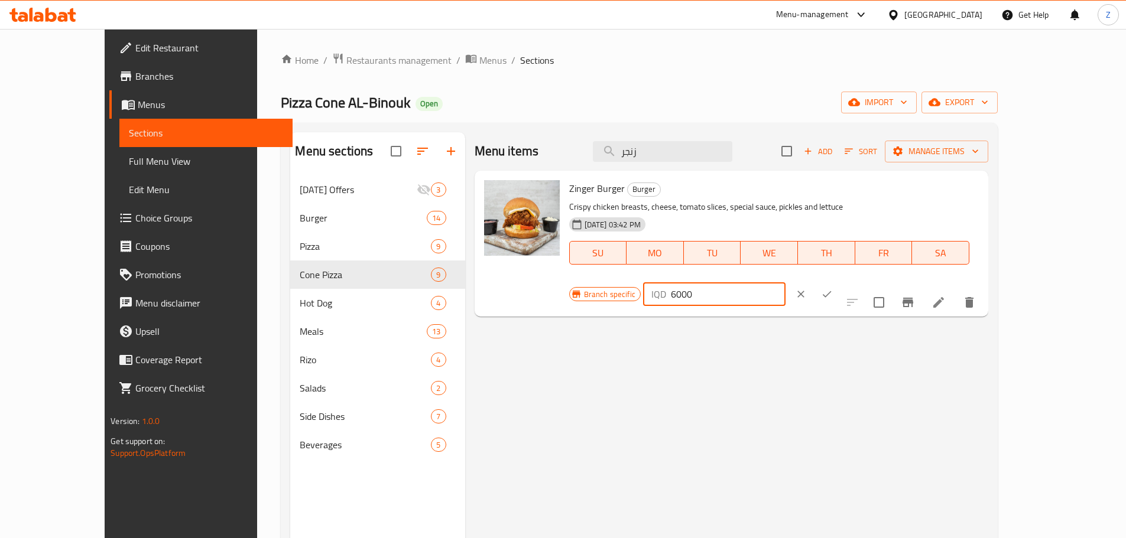
click at [785, 282] on input "6000" at bounding box center [728, 294] width 115 height 24
click at [785, 282] on input "5500" at bounding box center [728, 294] width 115 height 24
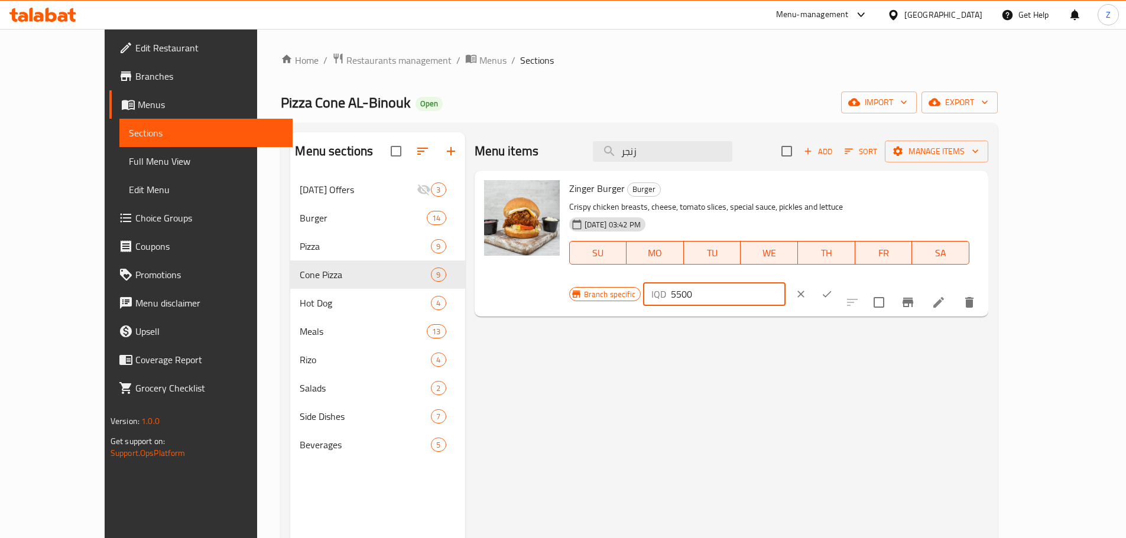
click at [785, 282] on input "5500" at bounding box center [728, 294] width 115 height 24
type input "5500"
click at [832, 288] on icon "ok" at bounding box center [827, 294] width 12 height 12
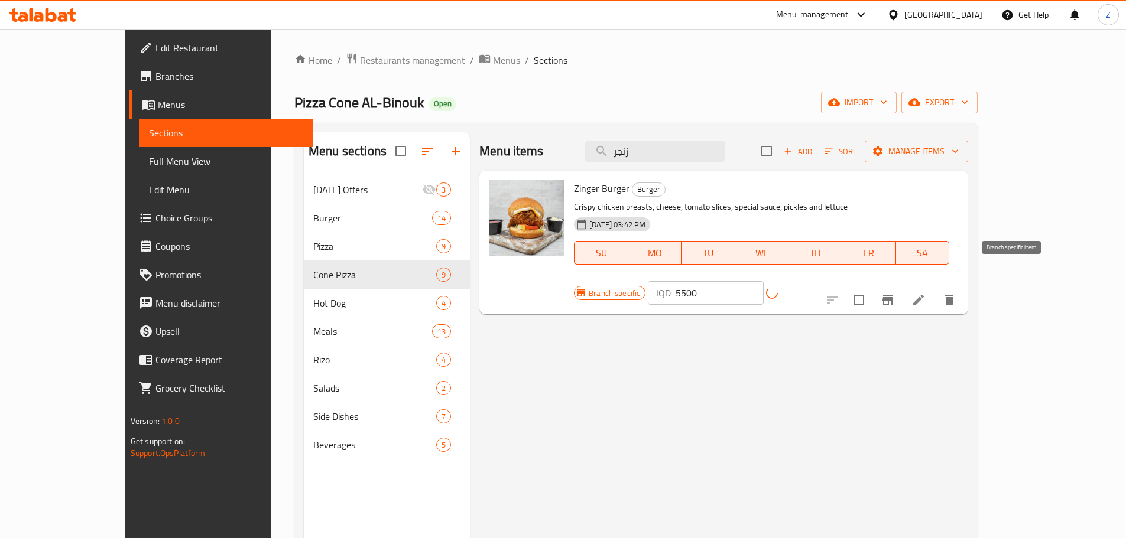
click at [902, 286] on button "Branch-specific-item" at bounding box center [887, 300] width 28 height 28
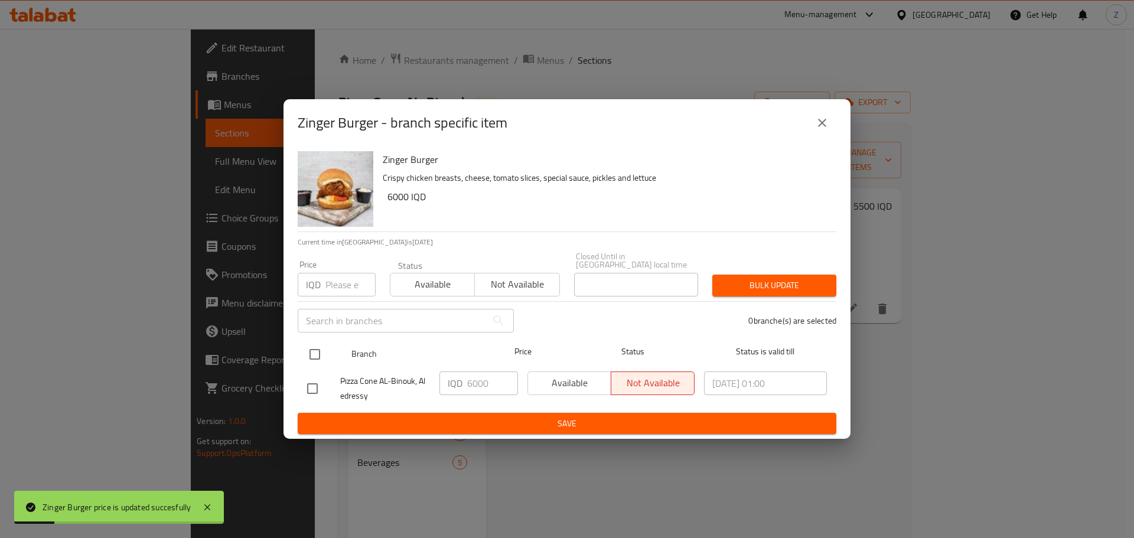
click at [334, 349] on div at bounding box center [325, 354] width 44 height 34
drag, startPoint x: 308, startPoint y: 359, endPoint x: 317, endPoint y: 353, distance: 9.8
click at [310, 358] on input "checkbox" at bounding box center [315, 354] width 25 height 25
checkbox input "true"
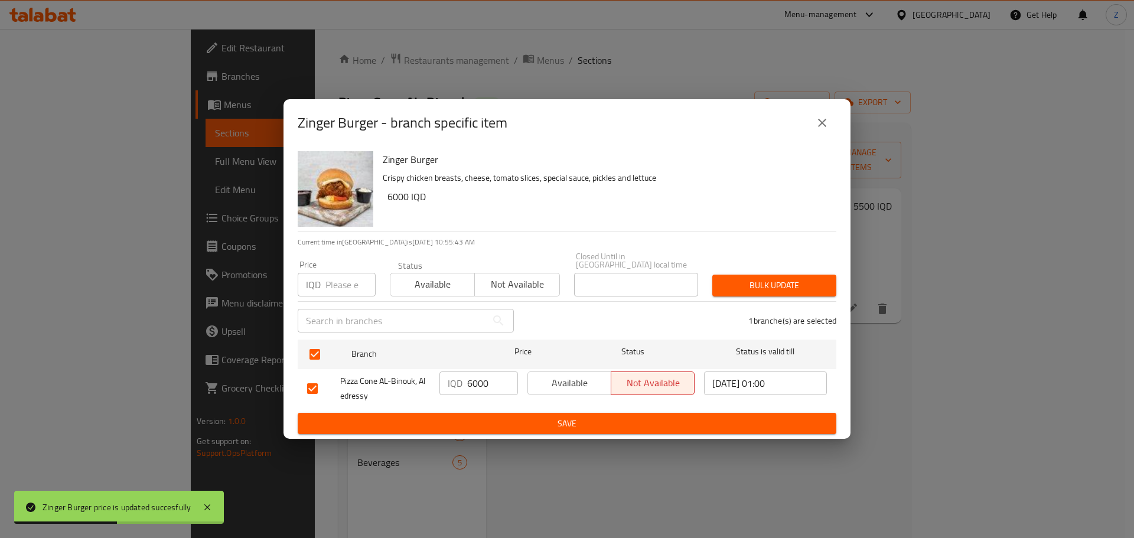
click at [483, 373] on input "6000" at bounding box center [492, 384] width 51 height 24
paste input "55"
type input "5500"
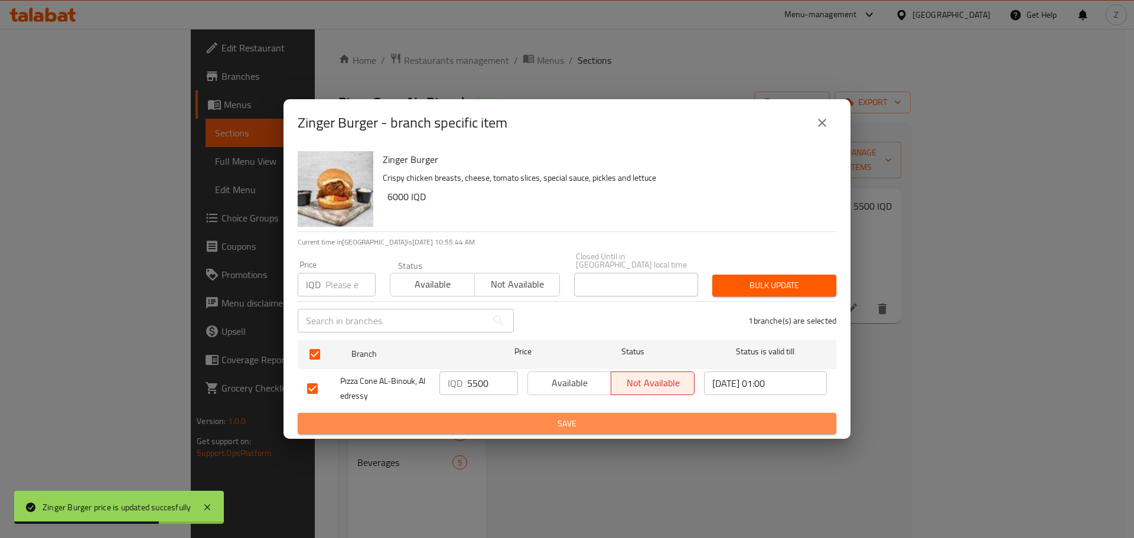
click at [518, 418] on span "Save" at bounding box center [567, 424] width 520 height 15
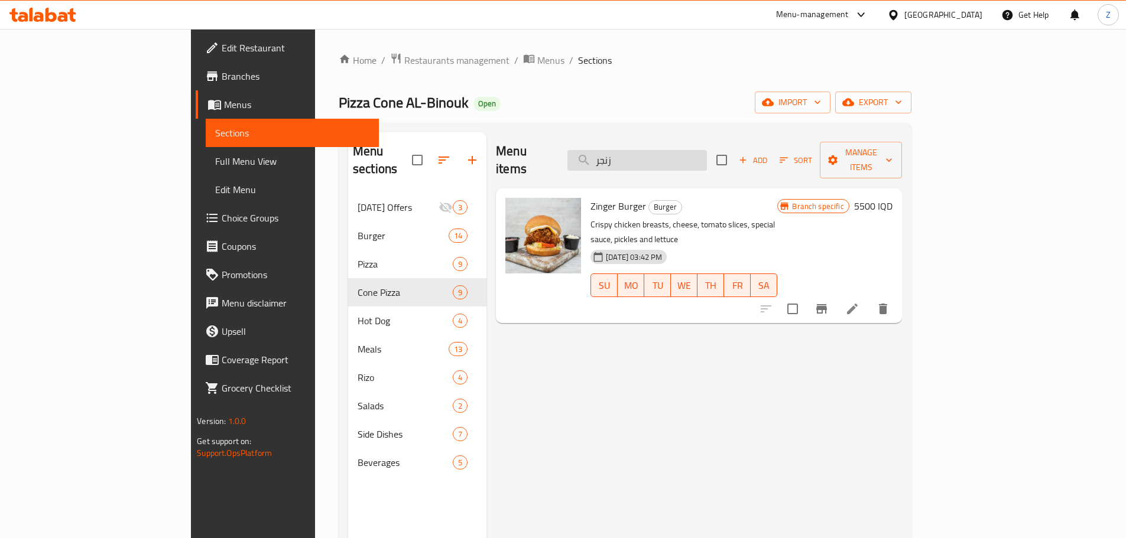
click at [673, 152] on input "زنجر" at bounding box center [636, 160] width 139 height 21
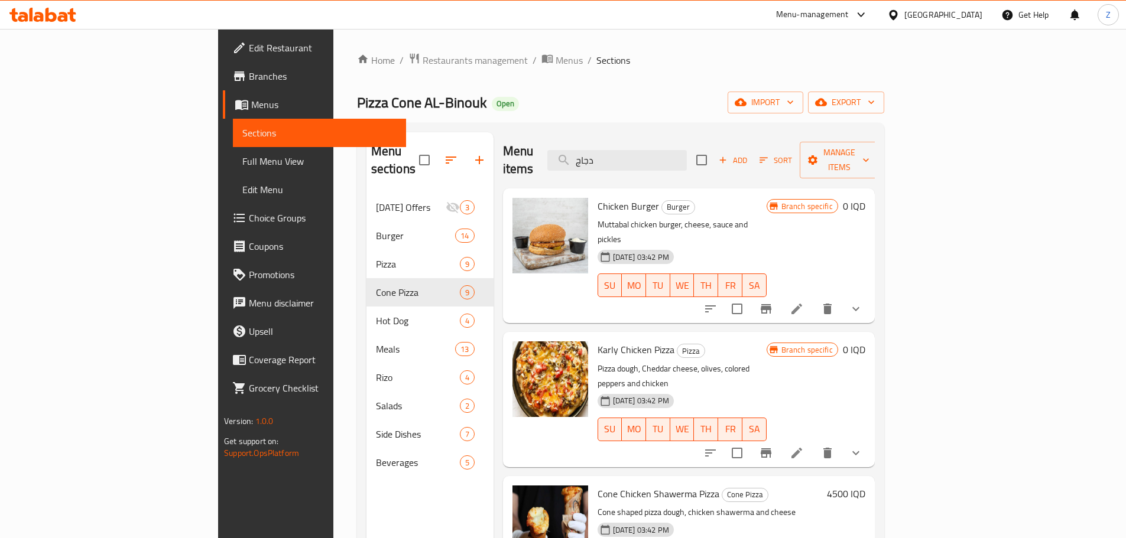
type input "دجاج"
click at [804, 302] on icon at bounding box center [796, 309] width 14 height 14
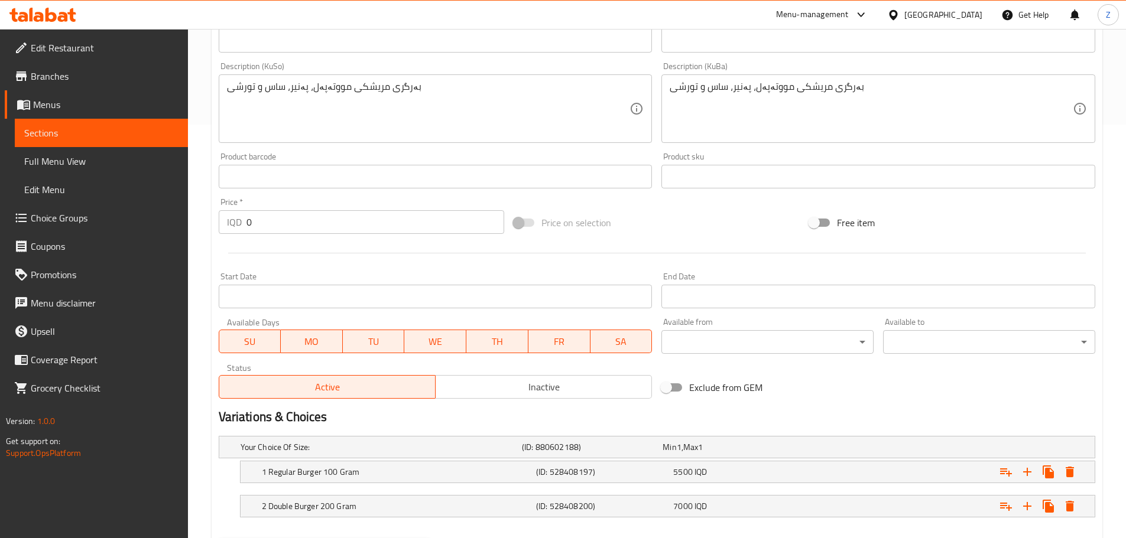
scroll to position [476, 0]
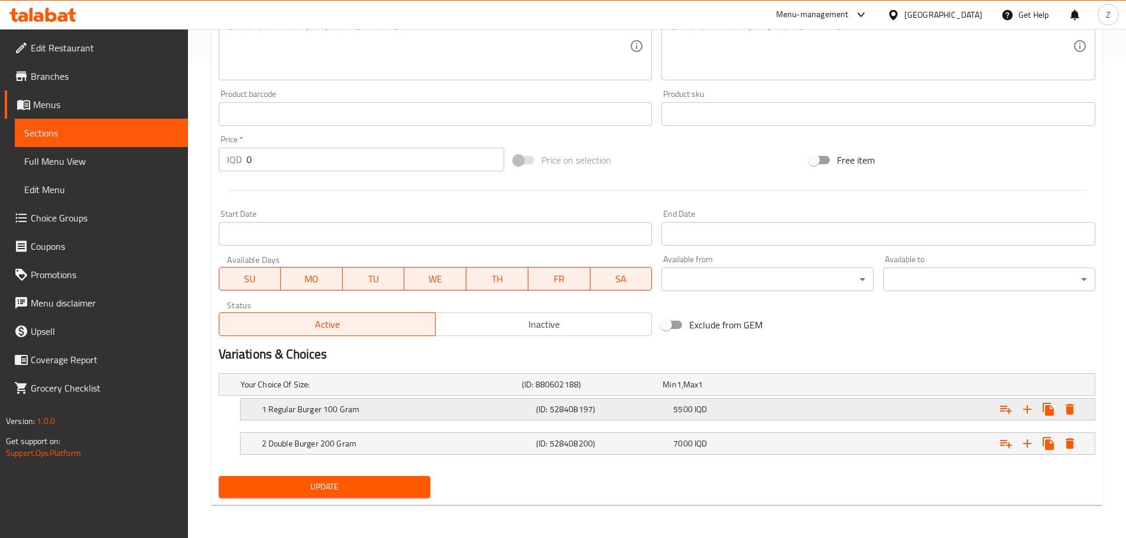
click at [638, 391] on h5 "(ID: 528408197)" at bounding box center [590, 385] width 136 height 12
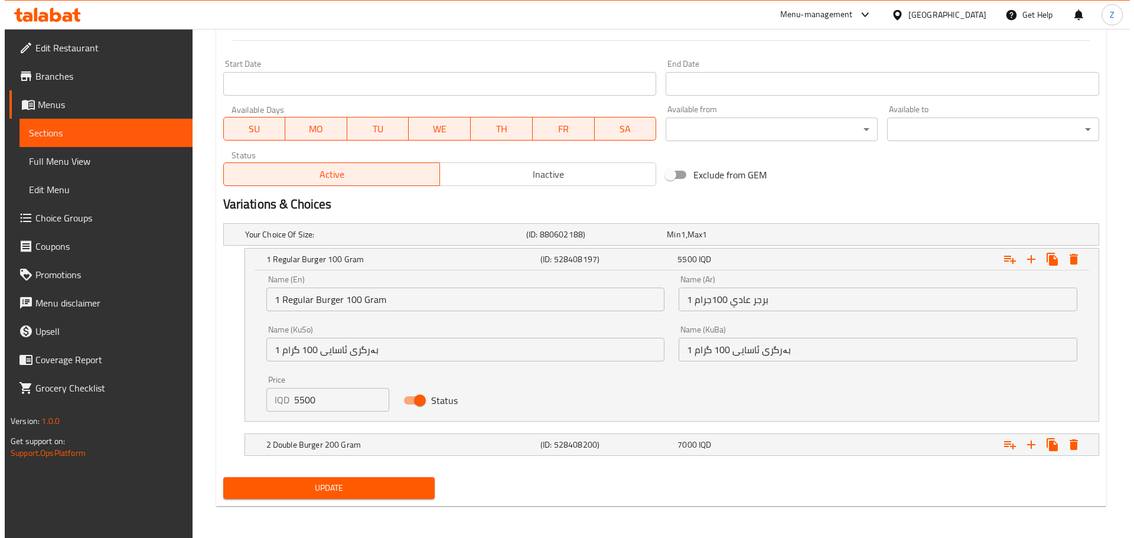
scroll to position [627, 0]
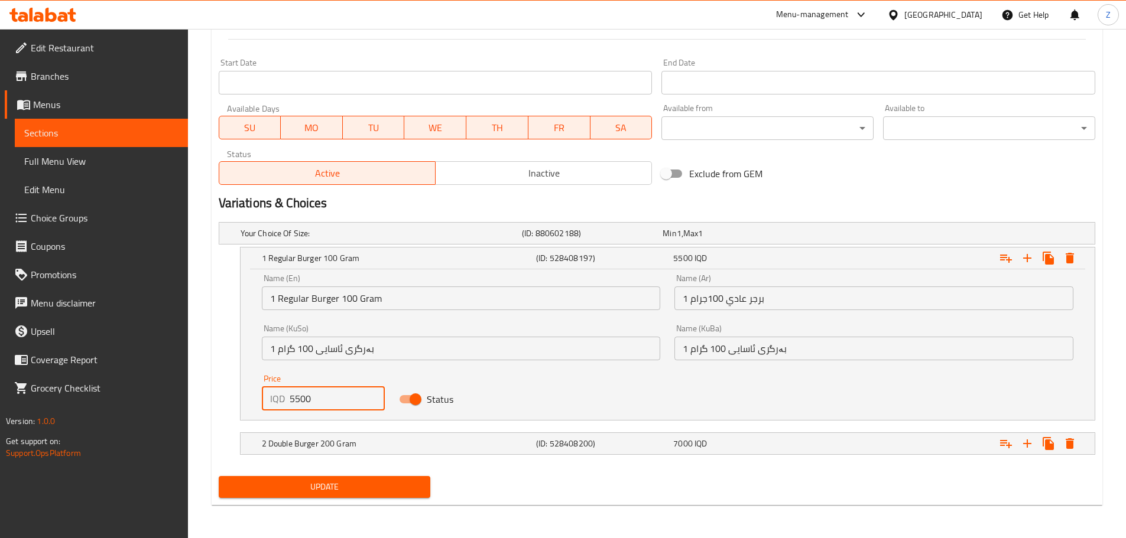
drag, startPoint x: 310, startPoint y: 399, endPoint x: 291, endPoint y: 395, distance: 18.9
click at [291, 395] on input "5500" at bounding box center [338, 399] width 96 height 24
click at [288, 398] on div "IQD 000 Price" at bounding box center [323, 399] width 123 height 24
click at [294, 401] on input "000" at bounding box center [338, 399] width 96 height 24
click at [292, 401] on input "000" at bounding box center [338, 399] width 96 height 24
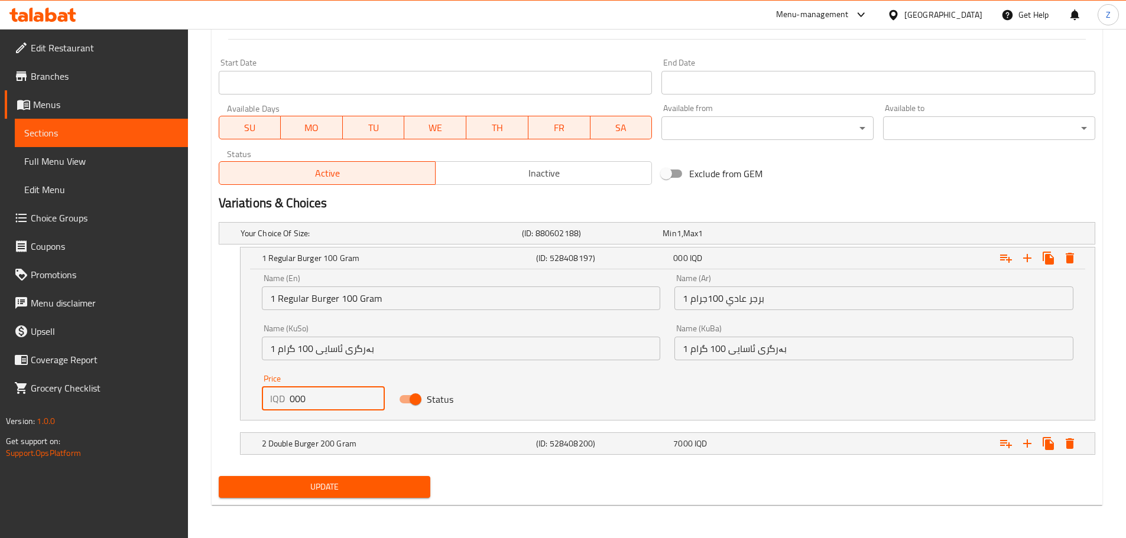
click at [290, 399] on input "000" at bounding box center [338, 399] width 96 height 24
type input "5000"
click at [1069, 438] on icon "Expand" at bounding box center [1069, 443] width 8 height 11
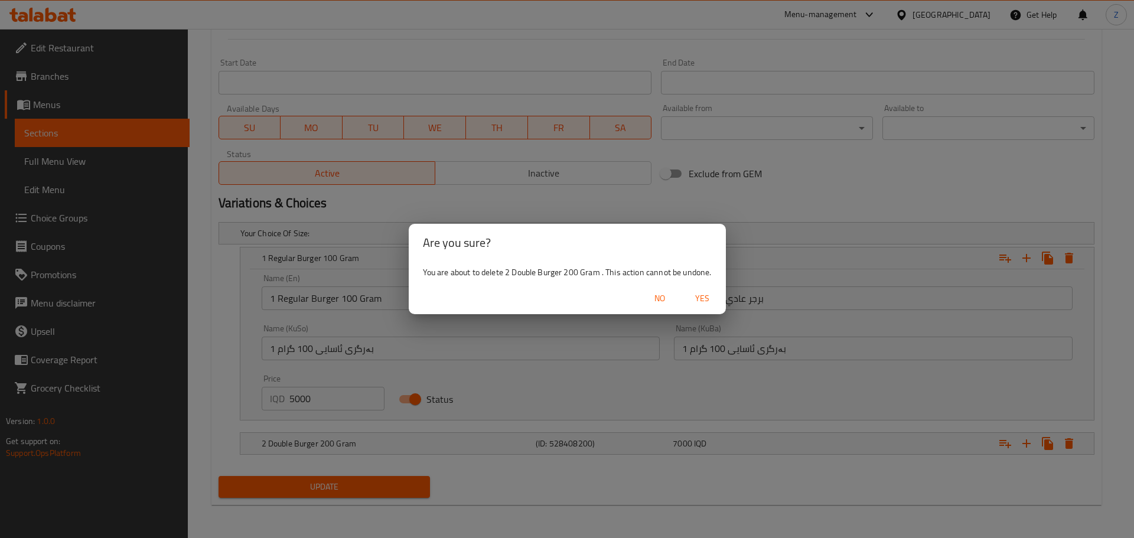
click at [711, 297] on span "Yes" at bounding box center [702, 298] width 28 height 15
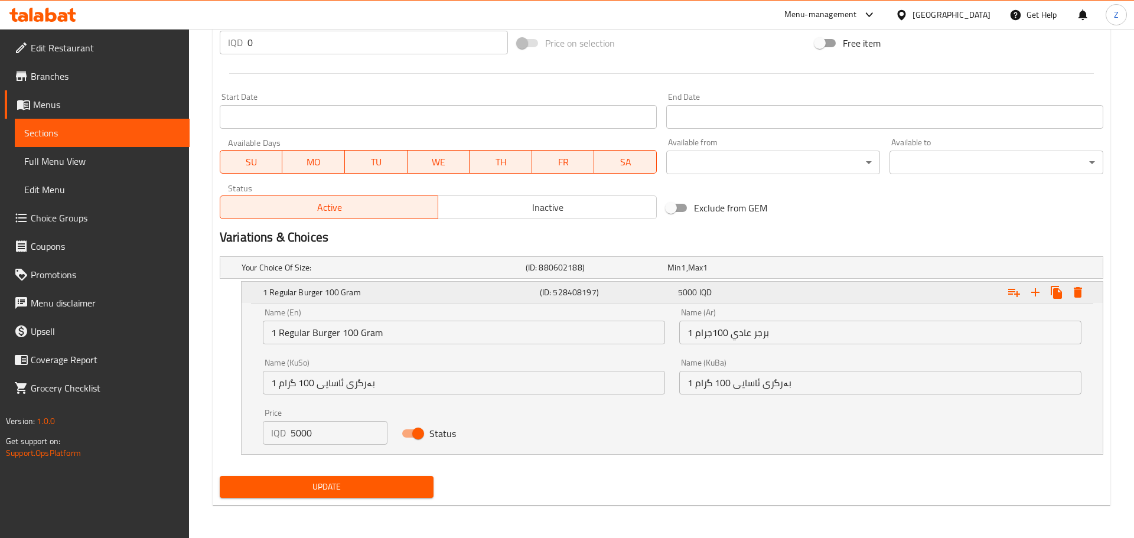
scroll to position [593, 0]
click at [1068, 289] on icon "Expand" at bounding box center [1069, 292] width 14 height 14
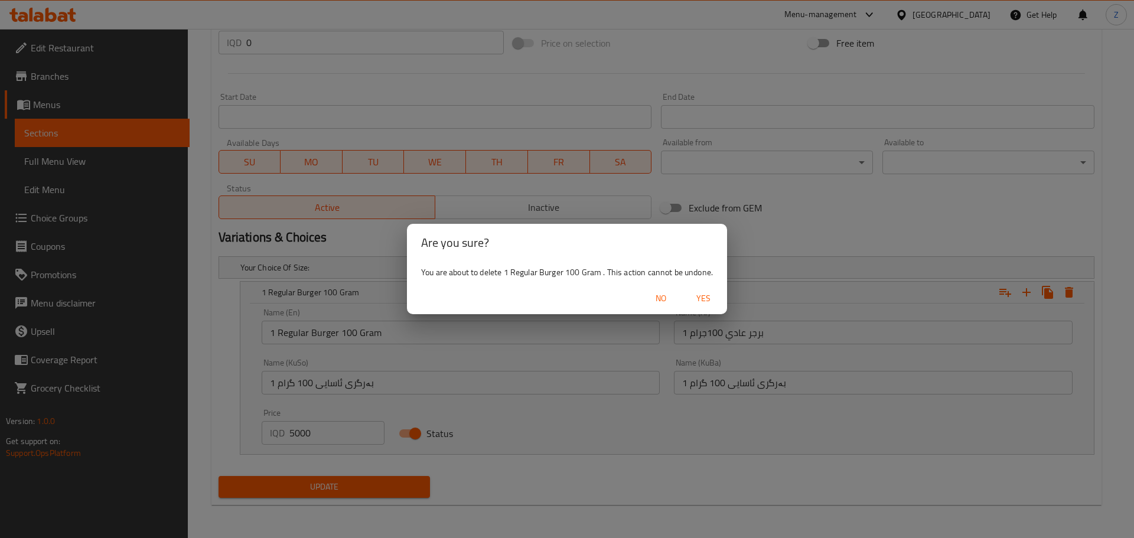
click at [705, 292] on span "Yes" at bounding box center [703, 298] width 28 height 15
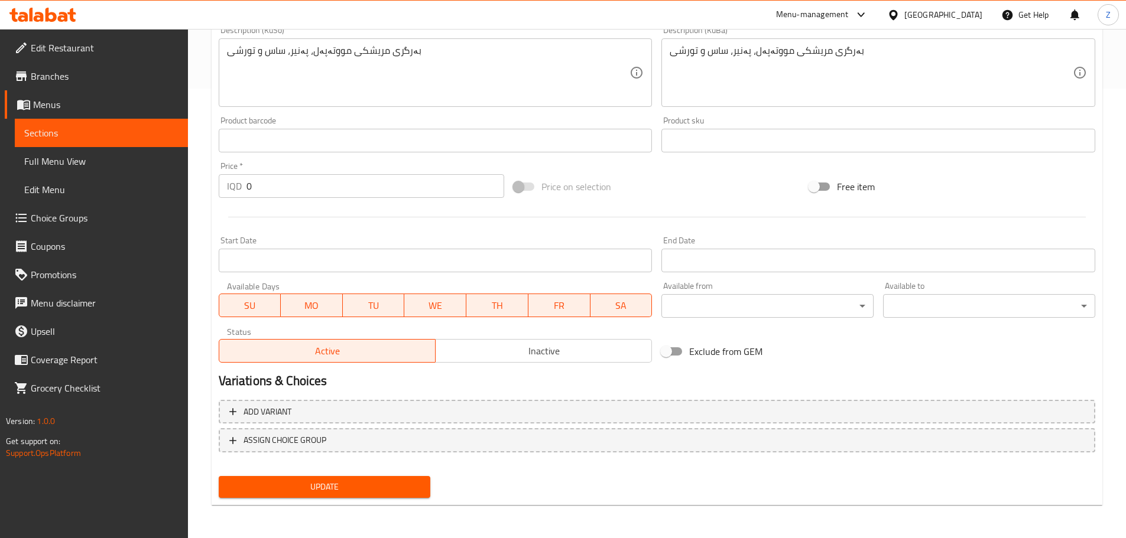
scroll to position [391, 0]
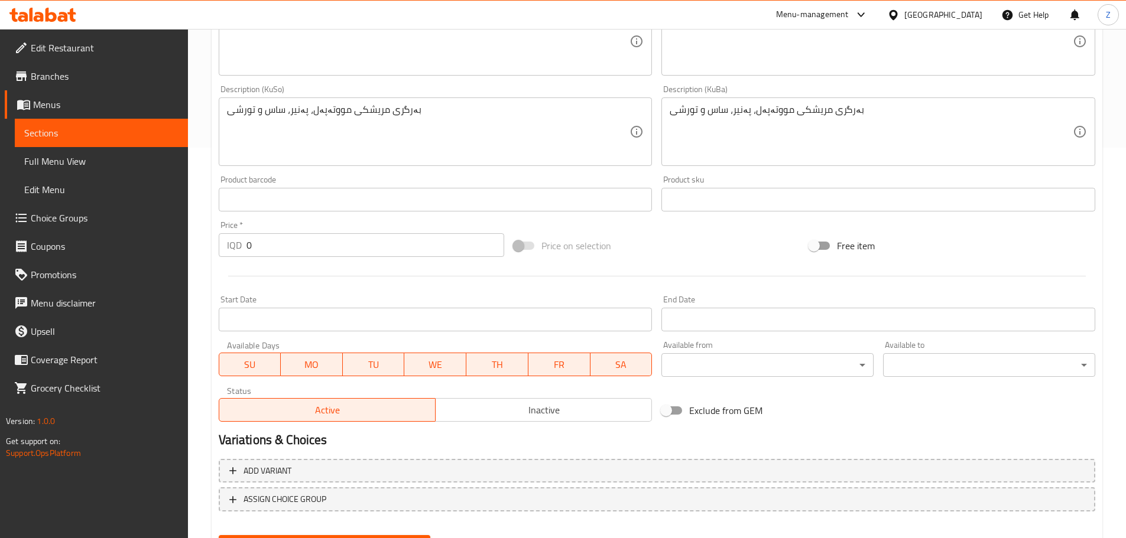
click at [283, 243] on input "0" at bounding box center [375, 245] width 258 height 24
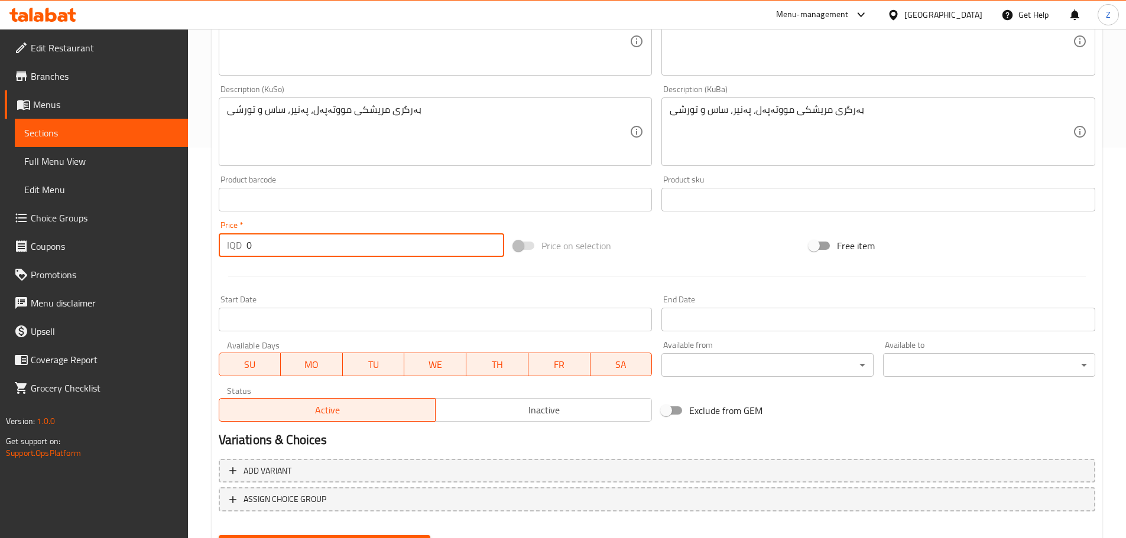
click at [283, 243] on input "0" at bounding box center [375, 245] width 258 height 24
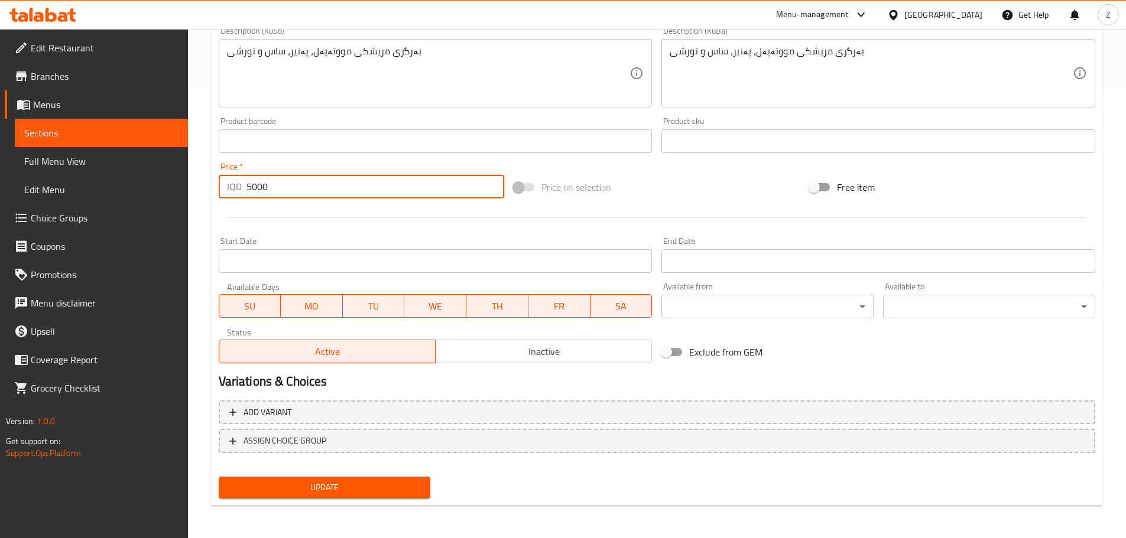
scroll to position [450, 0]
type input "5000"
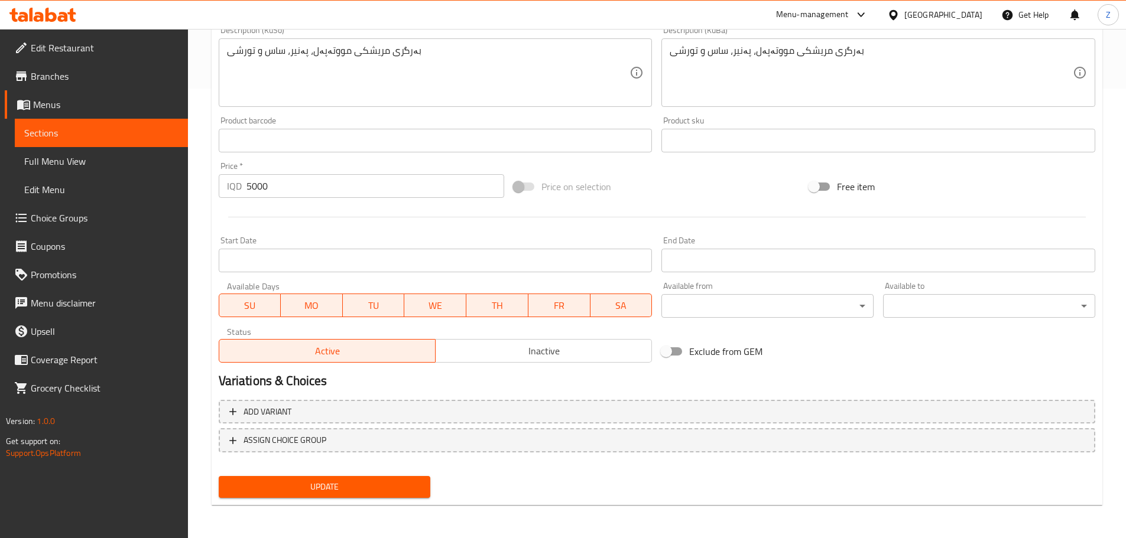
click at [370, 474] on div "Update" at bounding box center [325, 486] width 222 height 31
click at [378, 484] on span "Update" at bounding box center [324, 487] width 193 height 15
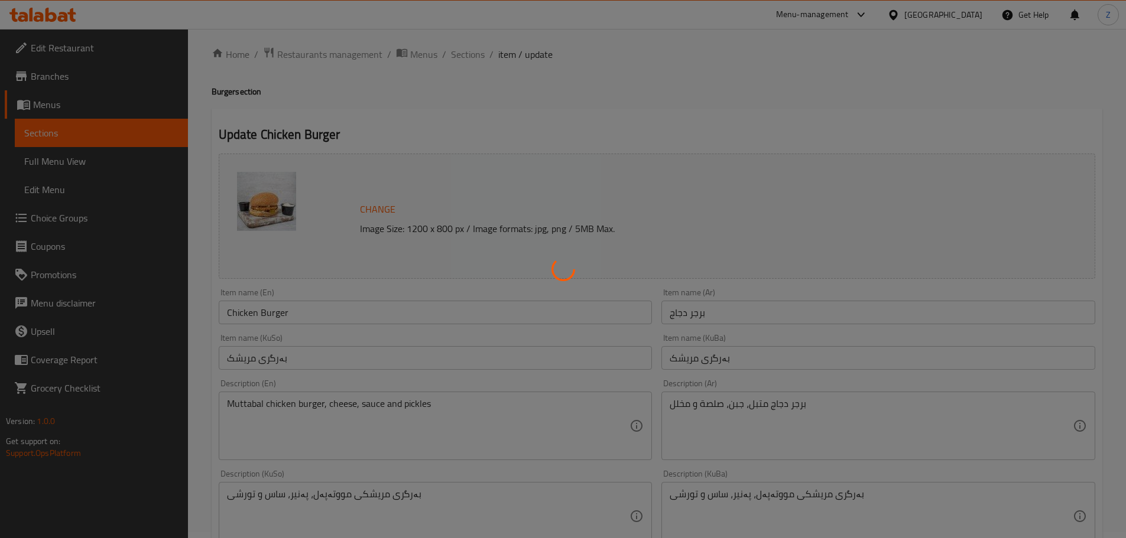
scroll to position [0, 0]
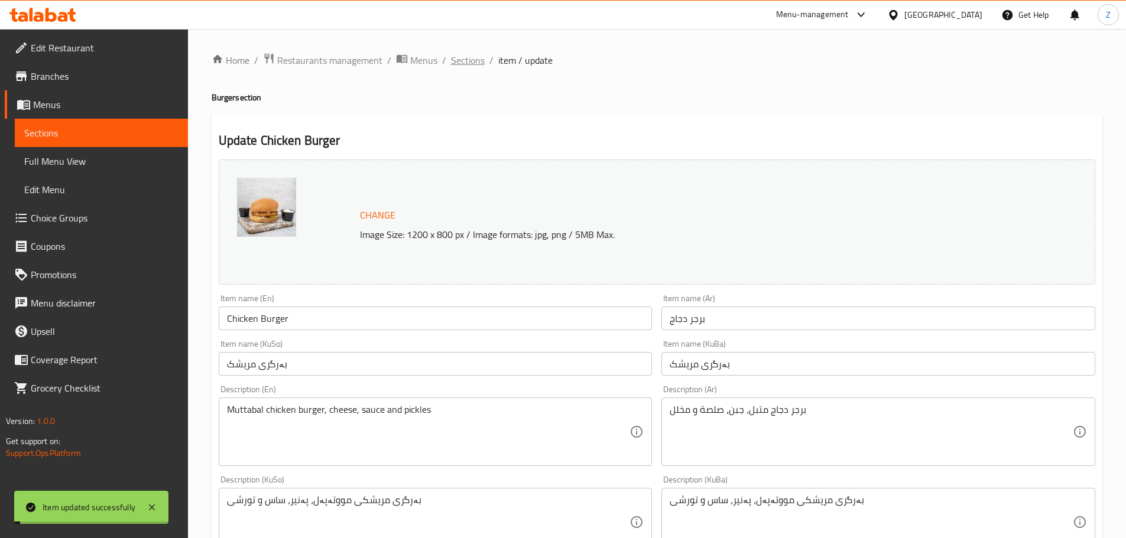
click at [479, 53] on span "Sections" at bounding box center [468, 60] width 34 height 14
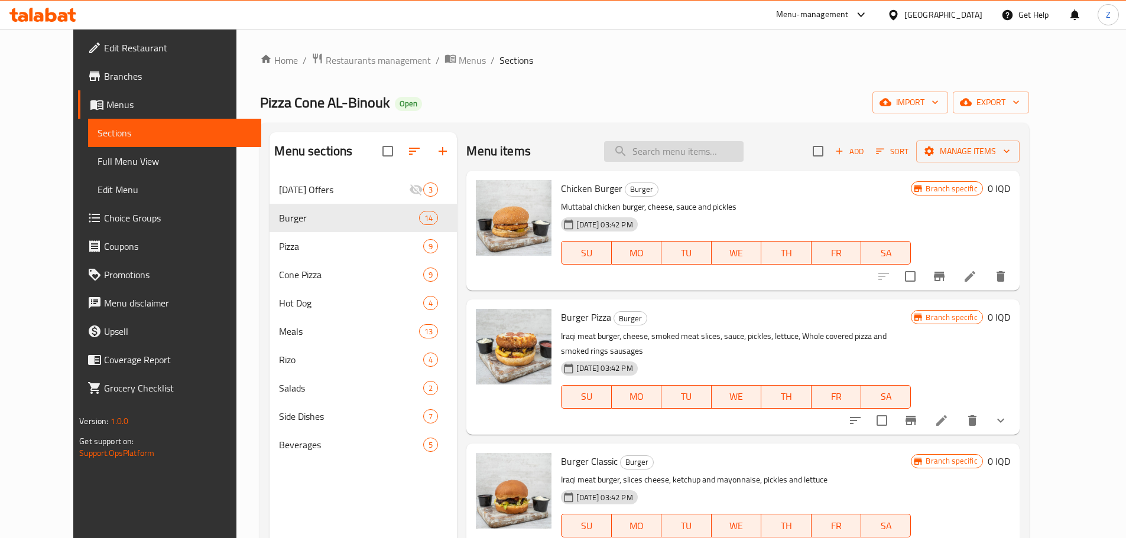
click at [708, 152] on input "search" at bounding box center [673, 151] width 139 height 21
paste input "هوت دوغ كلاسك"
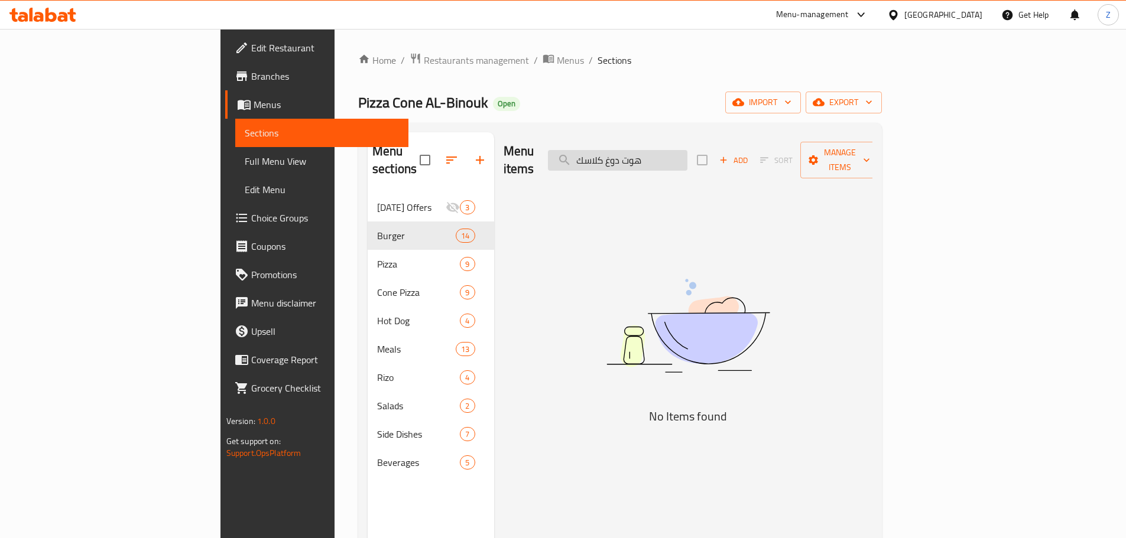
click at [687, 150] on input "هوت دوغ كلاسك" at bounding box center [617, 160] width 139 height 21
type input "ه"
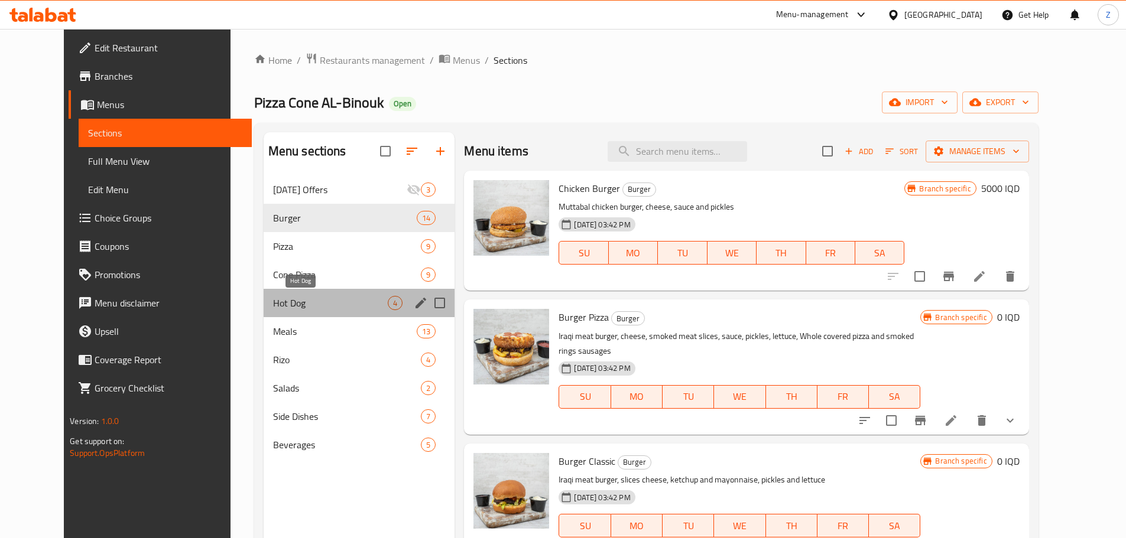
click at [273, 296] on span "Hot Dog" at bounding box center [330, 303] width 115 height 14
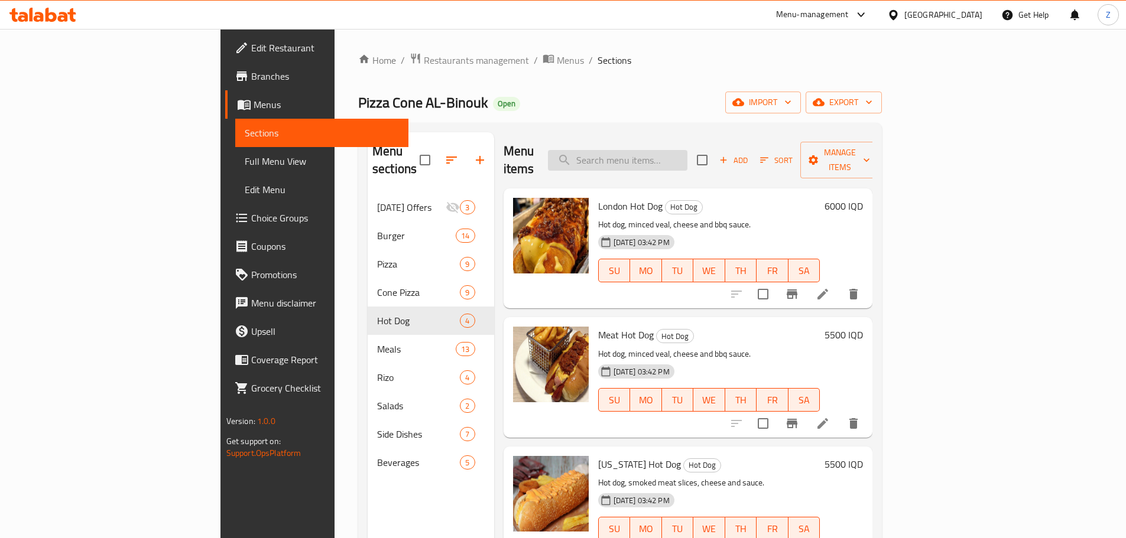
click at [676, 154] on input "search" at bounding box center [617, 160] width 139 height 21
paste input "وجبة بيت بركر"
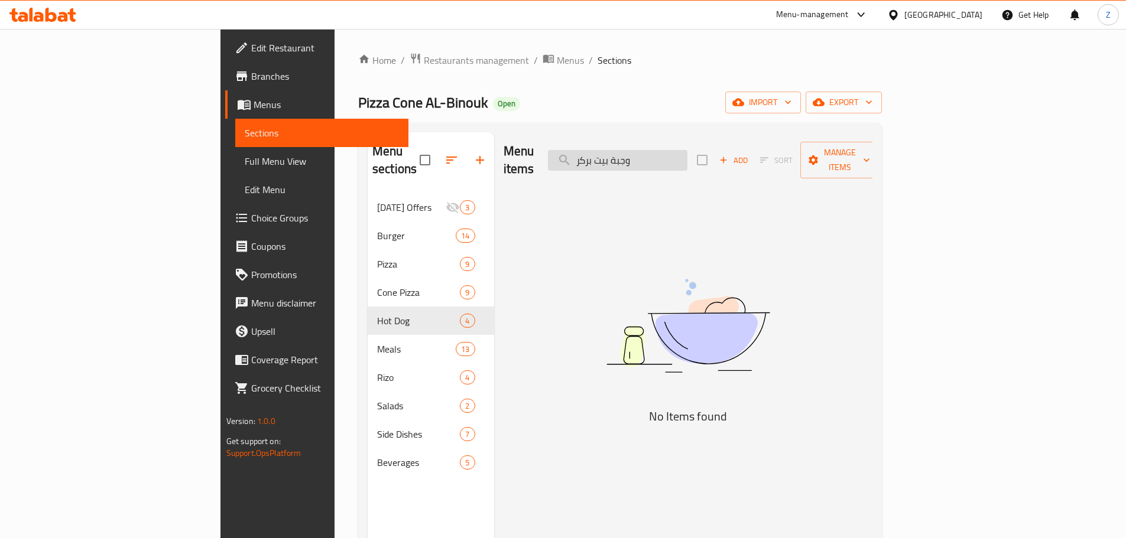
click at [687, 156] on input "وجبة بيت بركر" at bounding box center [617, 160] width 139 height 21
click at [687, 155] on input "وجبة بيت بركر" at bounding box center [617, 160] width 139 height 21
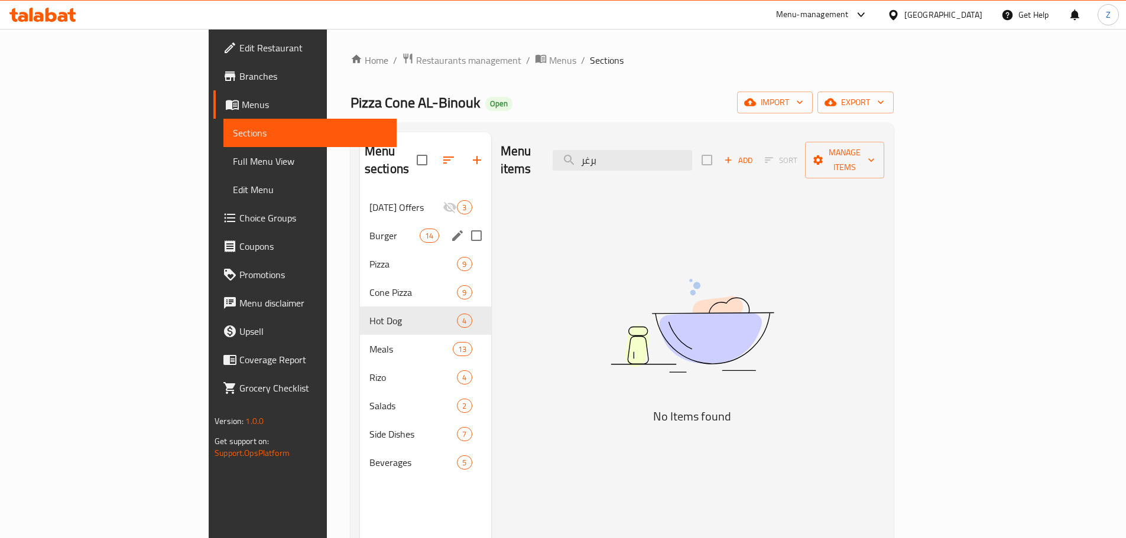
type input "برغر"
click at [369, 229] on span "Burger" at bounding box center [394, 236] width 50 height 14
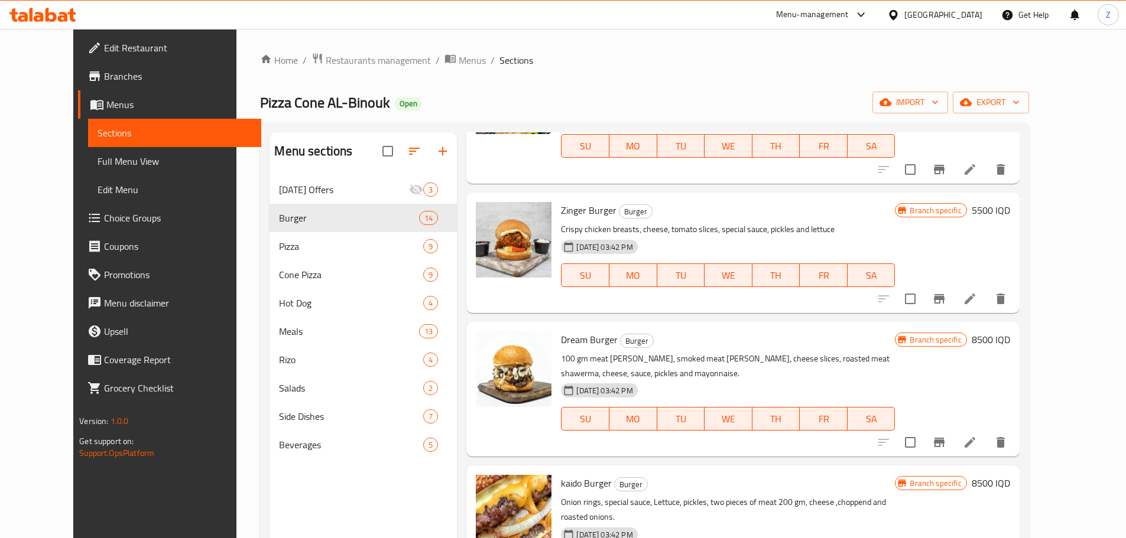
scroll to position [165, 0]
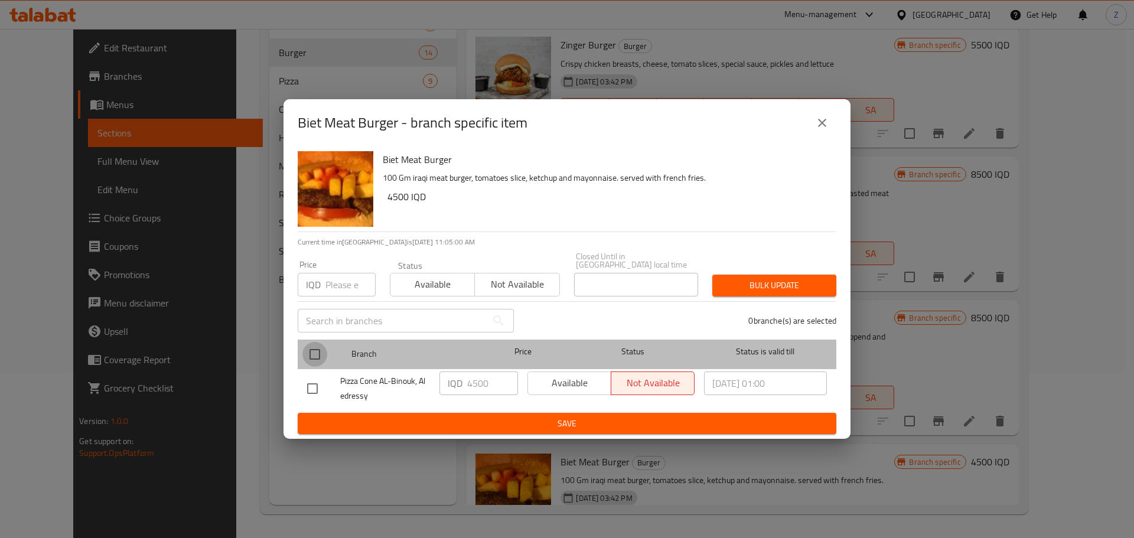
click at [323, 353] on input "checkbox" at bounding box center [315, 354] width 25 height 25
checkbox input "true"
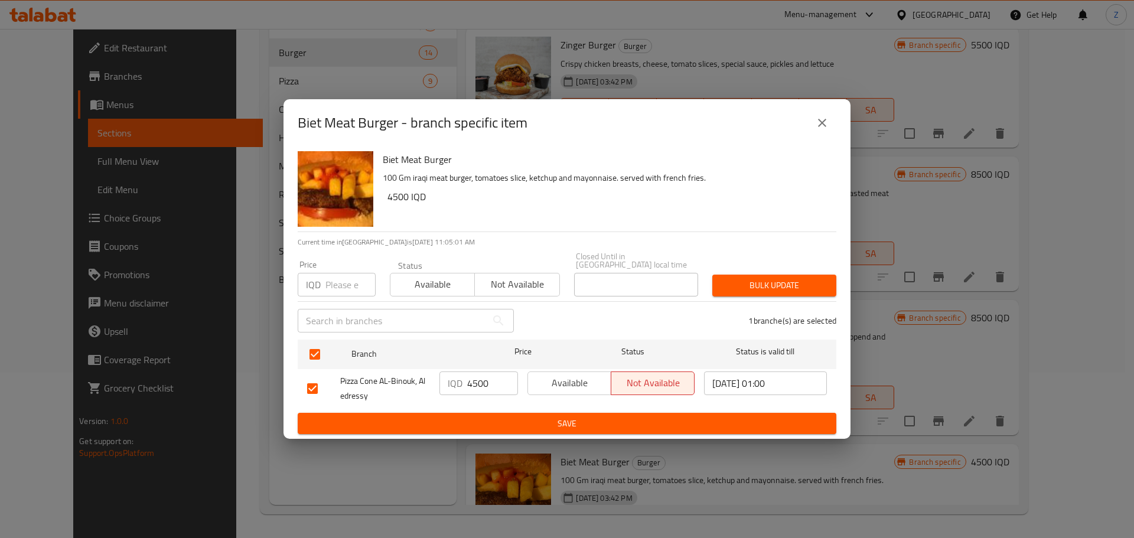
click at [479, 383] on input "4500" at bounding box center [492, 384] width 51 height 24
click at [479, 382] on input "4500" at bounding box center [492, 384] width 51 height 24
click at [479, 382] on input "6000" at bounding box center [492, 384] width 51 height 24
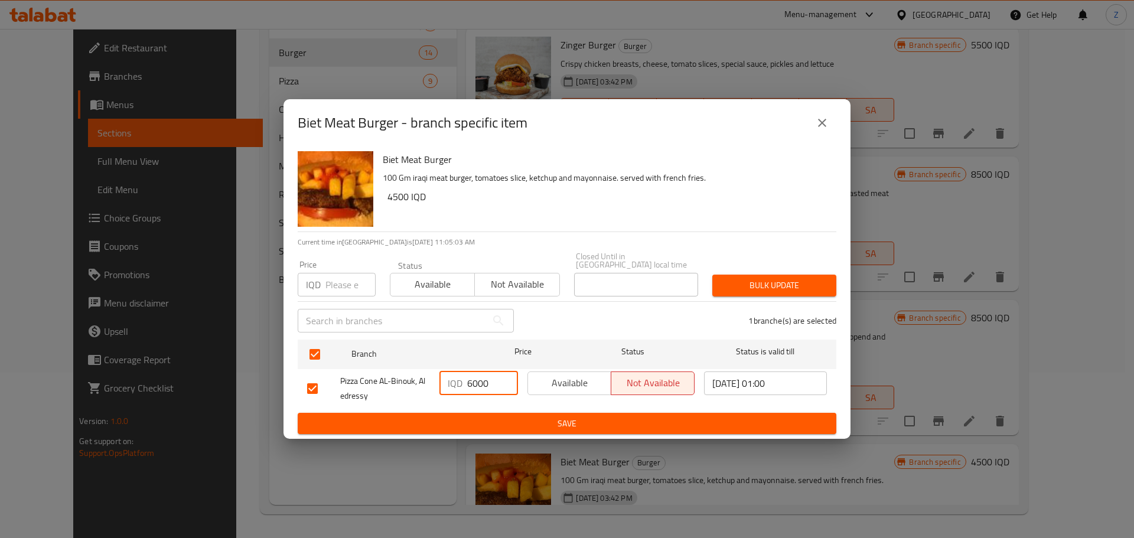
click at [479, 382] on input "6000" at bounding box center [492, 384] width 51 height 24
type input "6000"
click at [546, 421] on span "Save" at bounding box center [567, 424] width 520 height 15
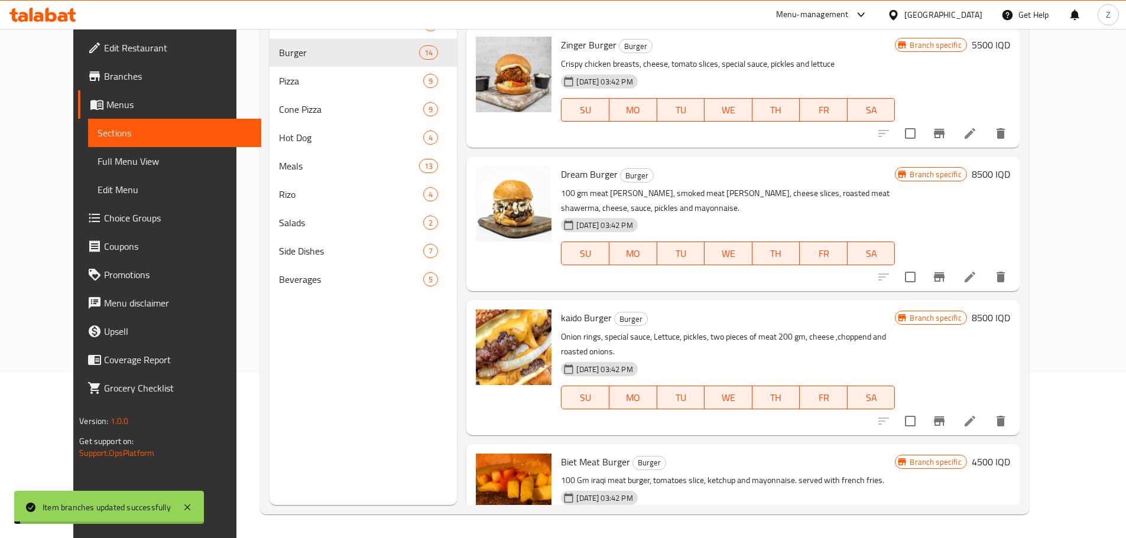
click at [1010, 454] on h6 "4500 IQD" at bounding box center [990, 462] width 38 height 17
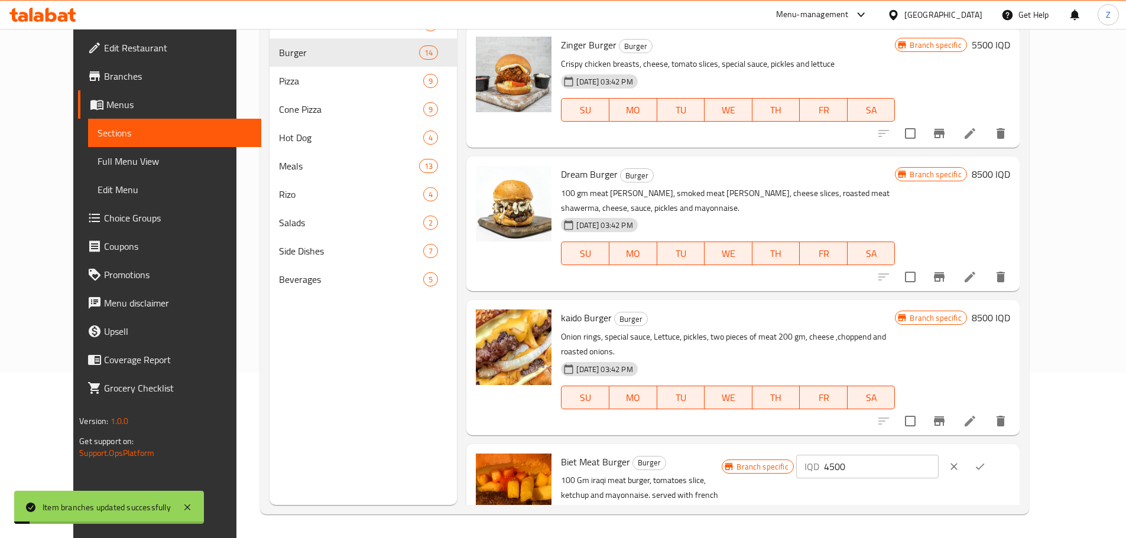
click at [938, 455] on input "4500" at bounding box center [881, 467] width 115 height 24
paste input "60"
type input "6000"
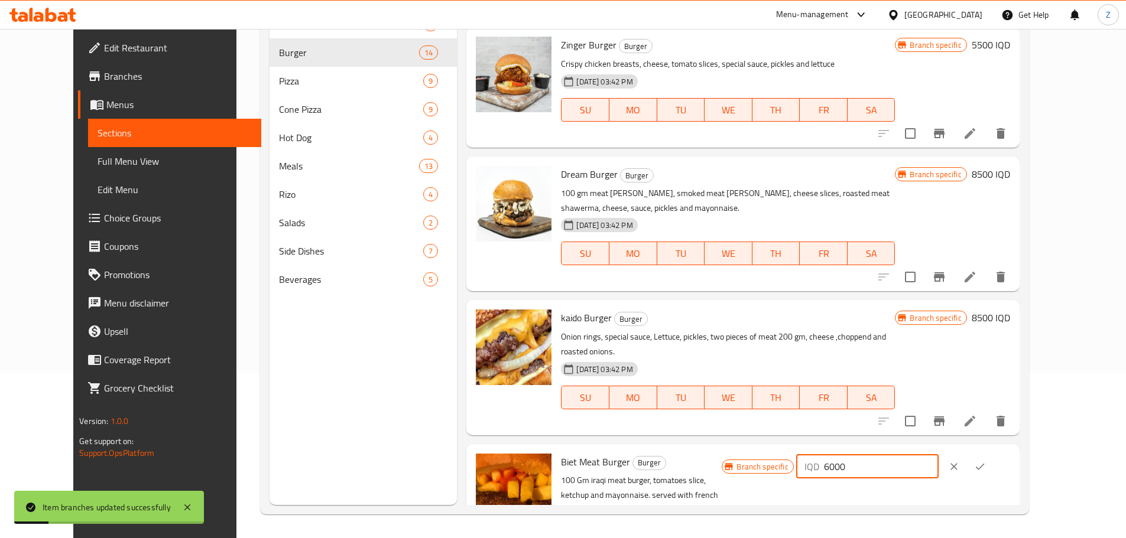
click at [993, 454] on button "ok" at bounding box center [980, 467] width 26 height 26
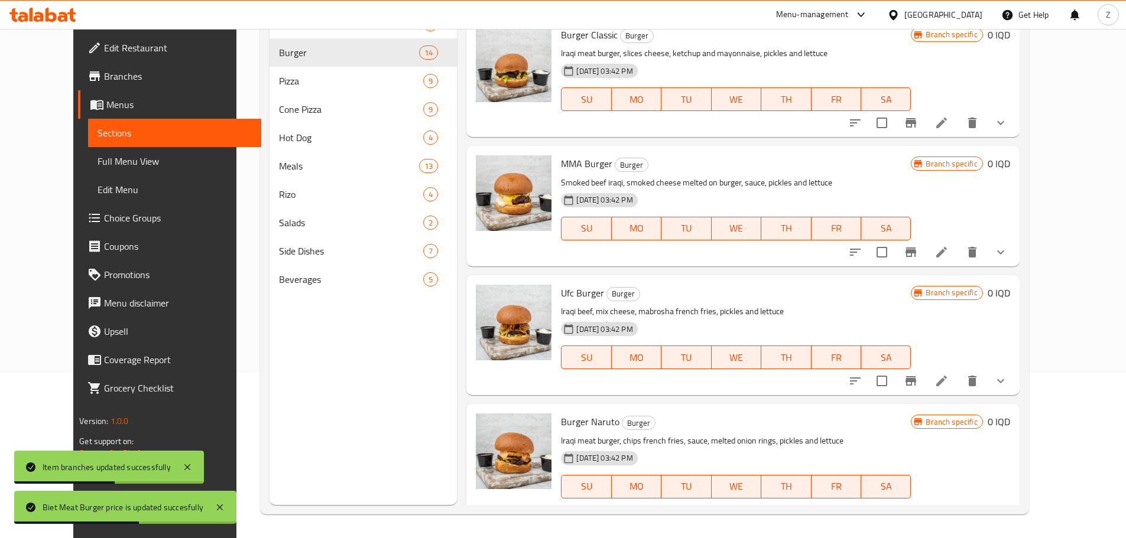
scroll to position [13, 0]
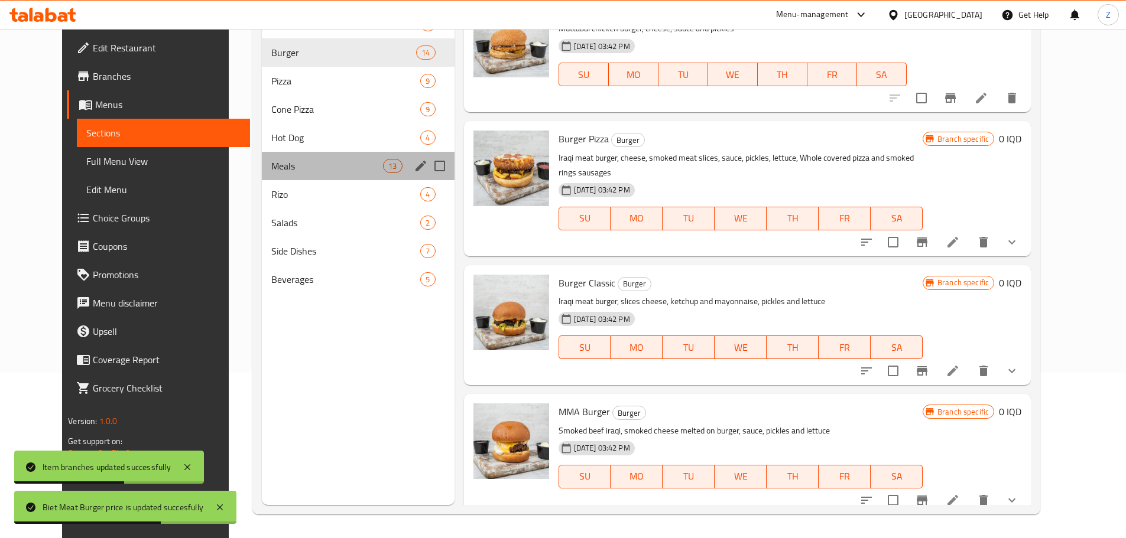
click at [318, 171] on span "Meals" at bounding box center [327, 166] width 112 height 14
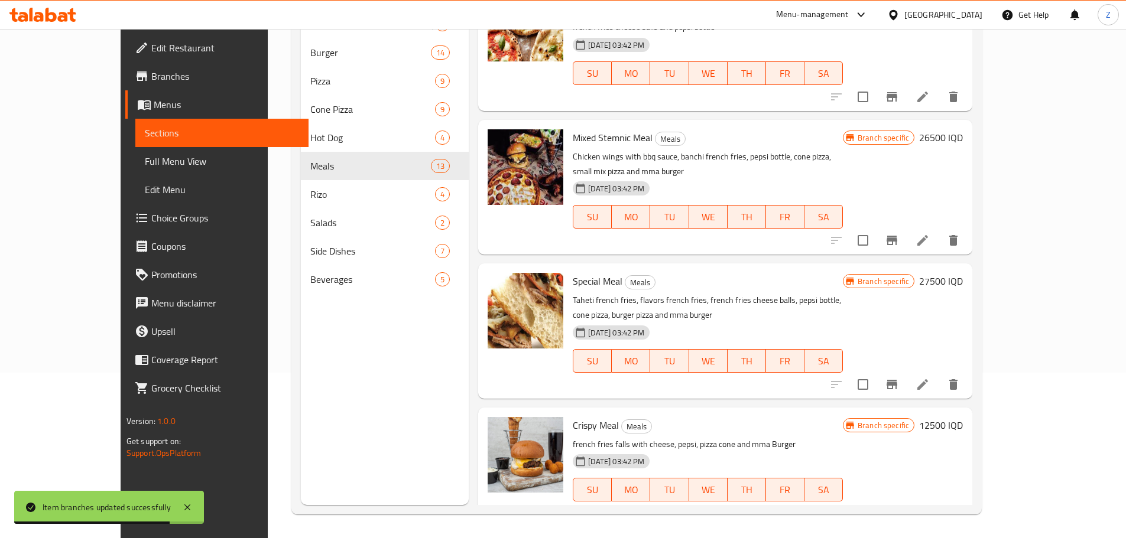
scroll to position [1169, 0]
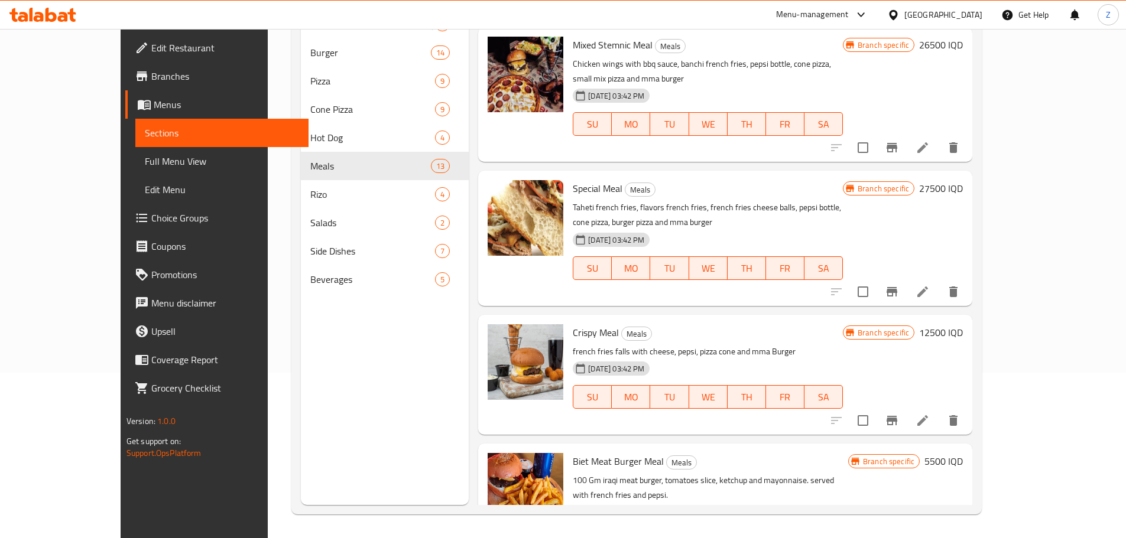
click at [962, 453] on h6 "5500 IQD" at bounding box center [943, 461] width 38 height 17
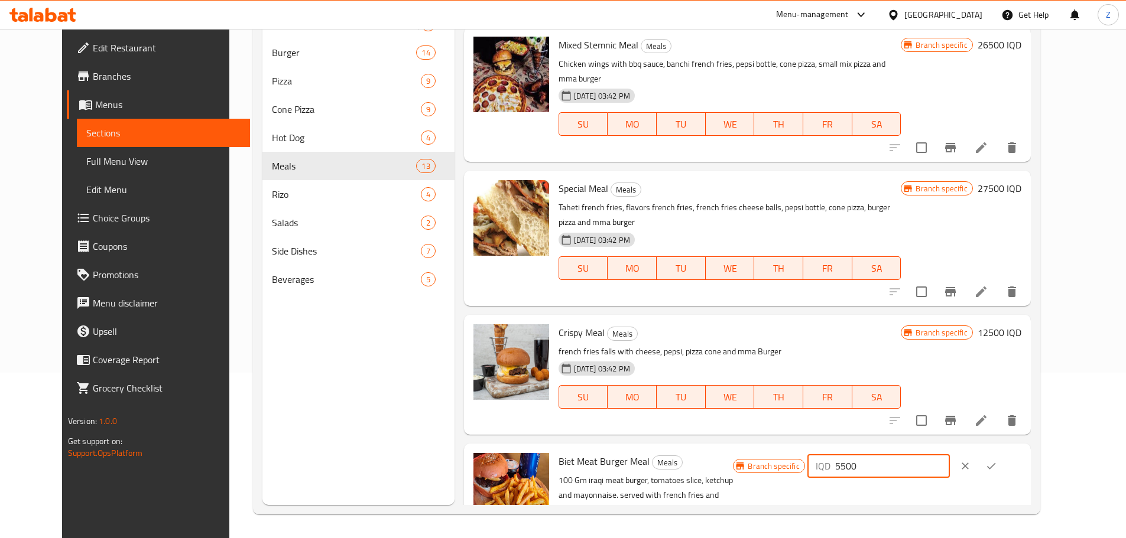
click at [949, 454] on input "5500" at bounding box center [892, 466] width 115 height 24
type input "6000"
click at [1004, 453] on button "ok" at bounding box center [991, 466] width 26 height 26
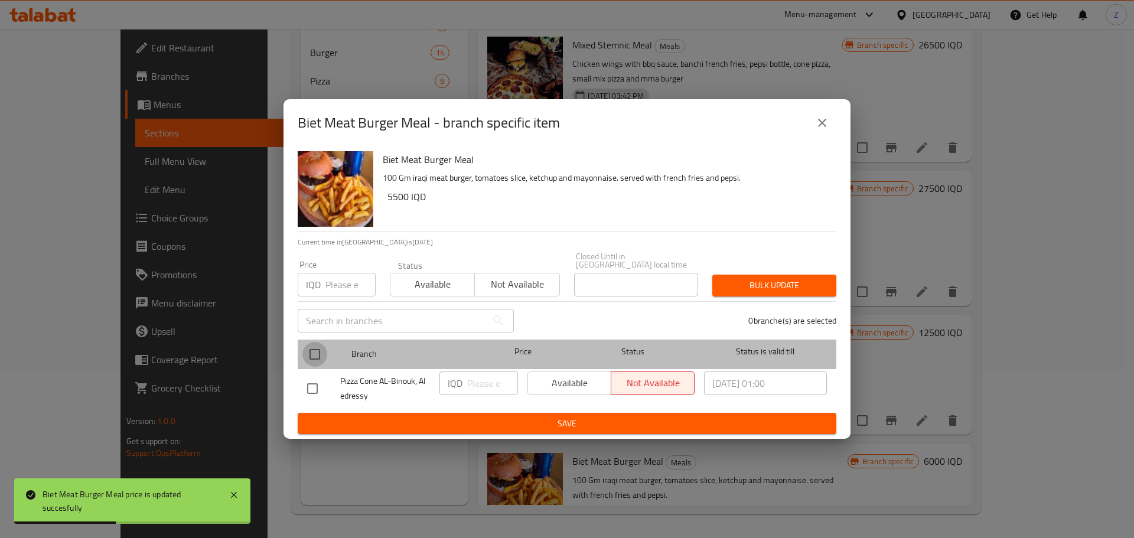
drag, startPoint x: 312, startPoint y: 350, endPoint x: 457, endPoint y: 372, distance: 147.0
click at [312, 350] on input "checkbox" at bounding box center [315, 354] width 25 height 25
checkbox input "true"
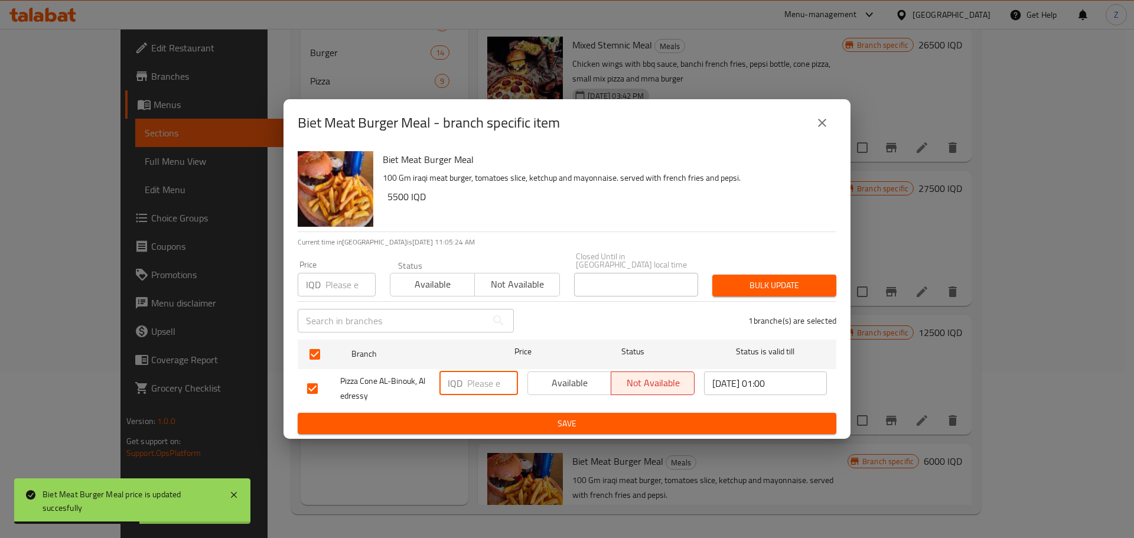
click at [484, 380] on input "number" at bounding box center [492, 384] width 51 height 24
type input "6000"
click at [512, 417] on span "Save" at bounding box center [567, 424] width 520 height 15
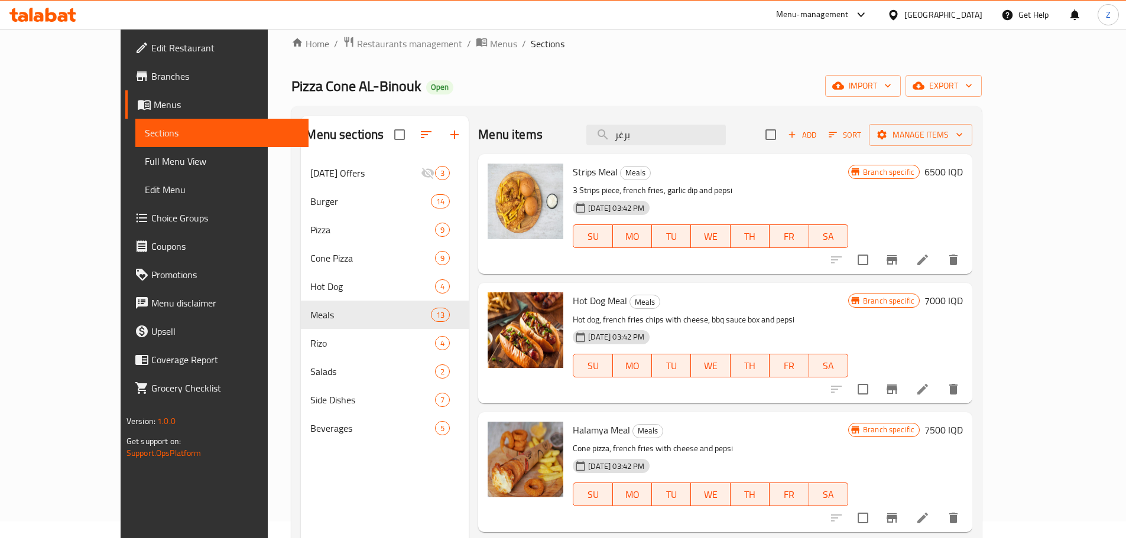
scroll to position [0, 0]
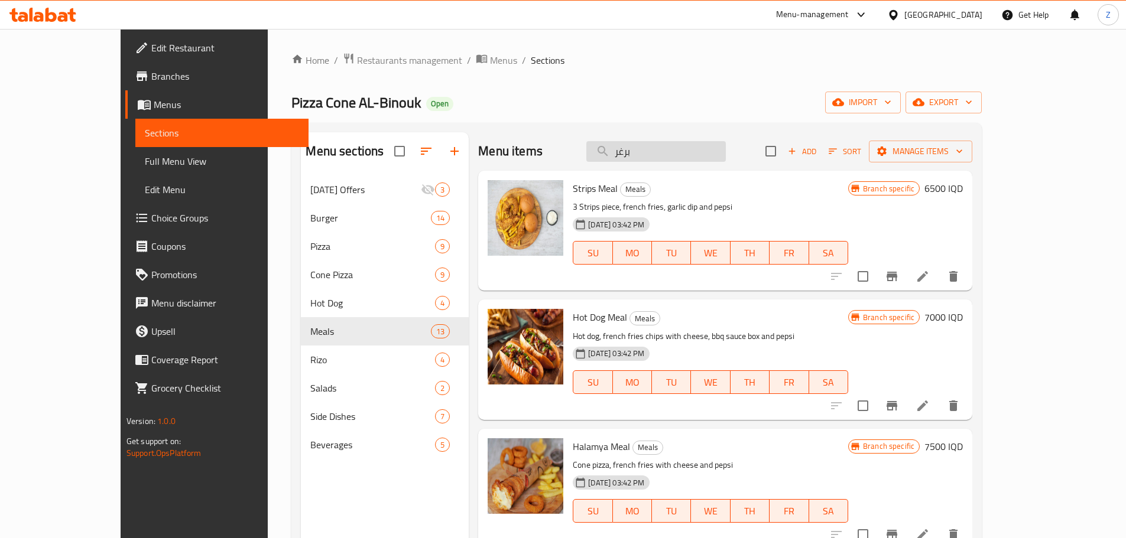
click at [700, 156] on input "برغر" at bounding box center [655, 151] width 139 height 21
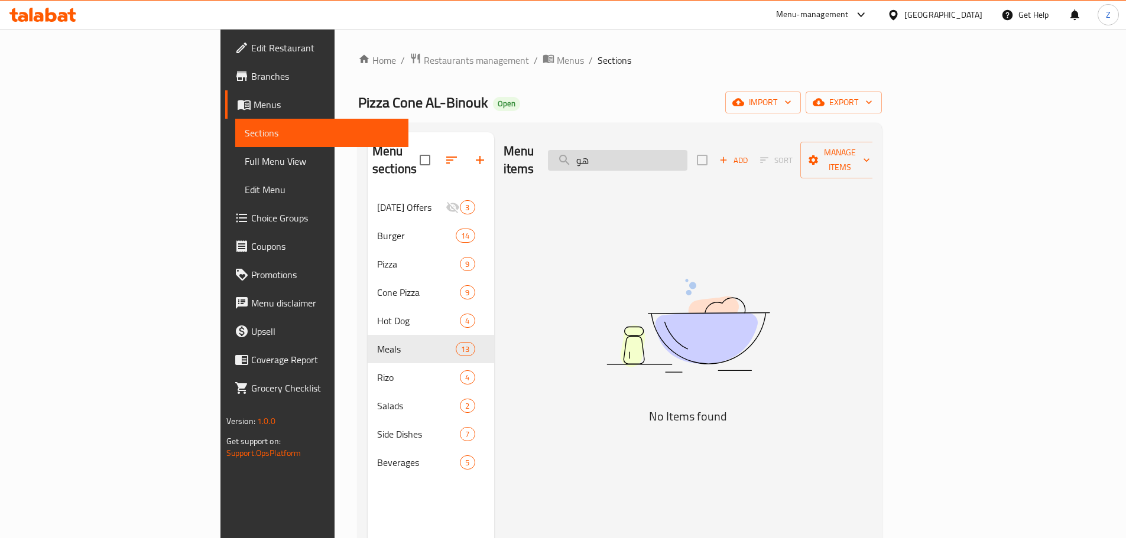
type input "ه"
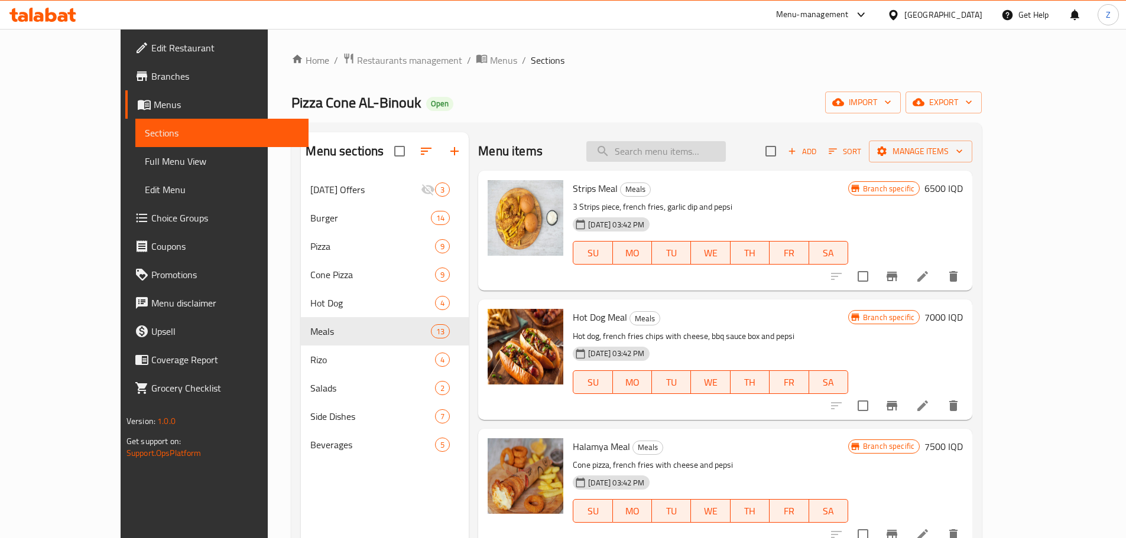
click at [656, 148] on input "search" at bounding box center [655, 151] width 139 height 21
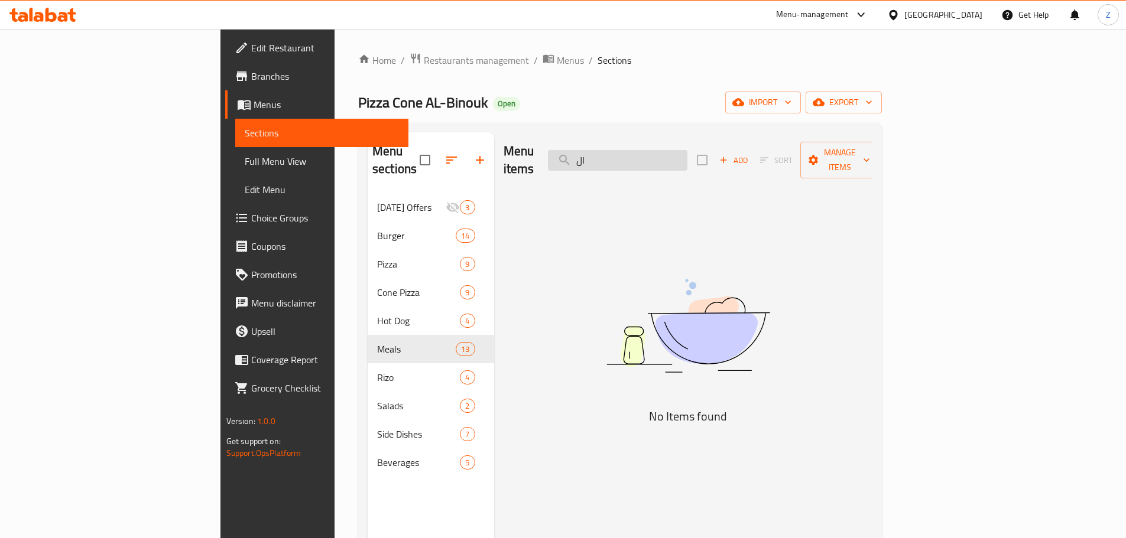
type input "ا"
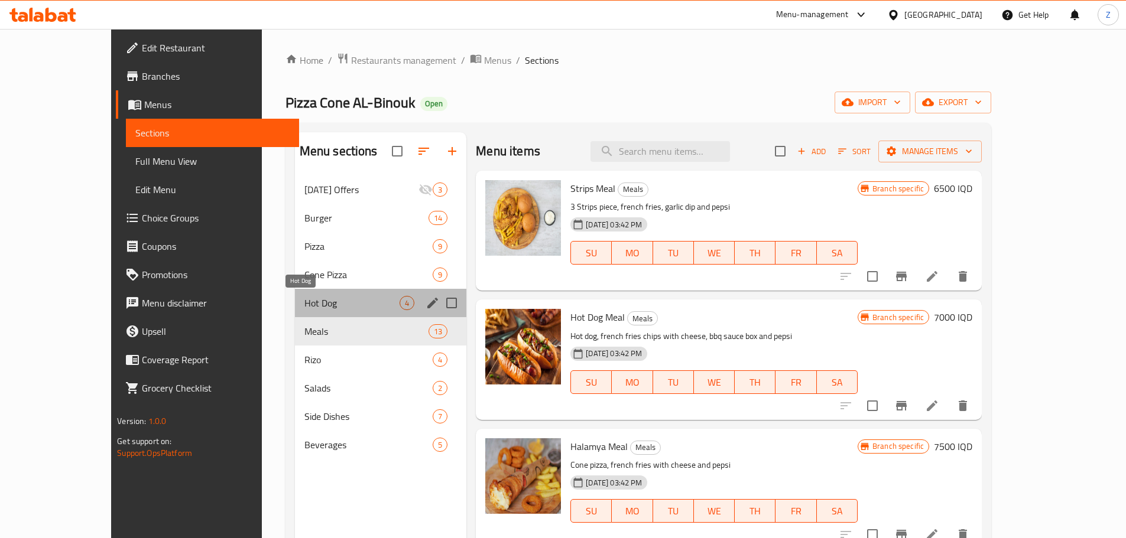
click at [304, 307] on span "Hot Dog" at bounding box center [351, 303] width 95 height 14
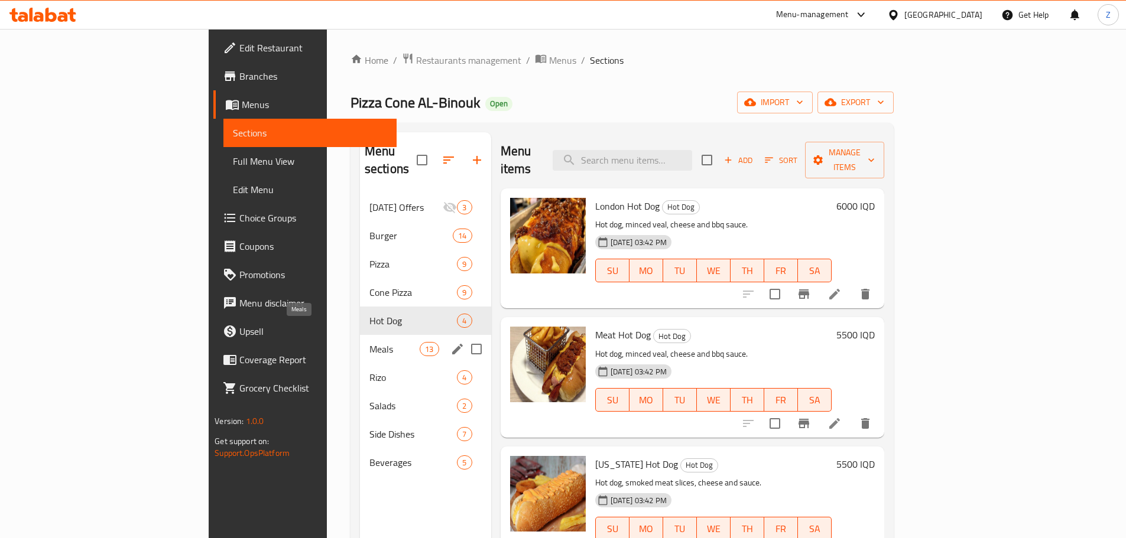
click at [369, 342] on span "Meals" at bounding box center [394, 349] width 50 height 14
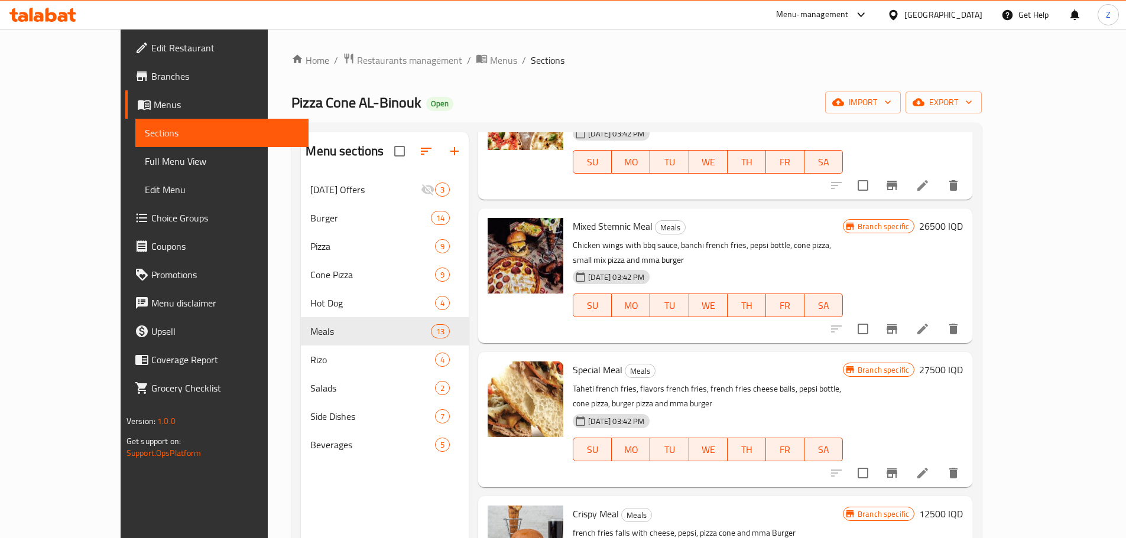
scroll to position [1169, 0]
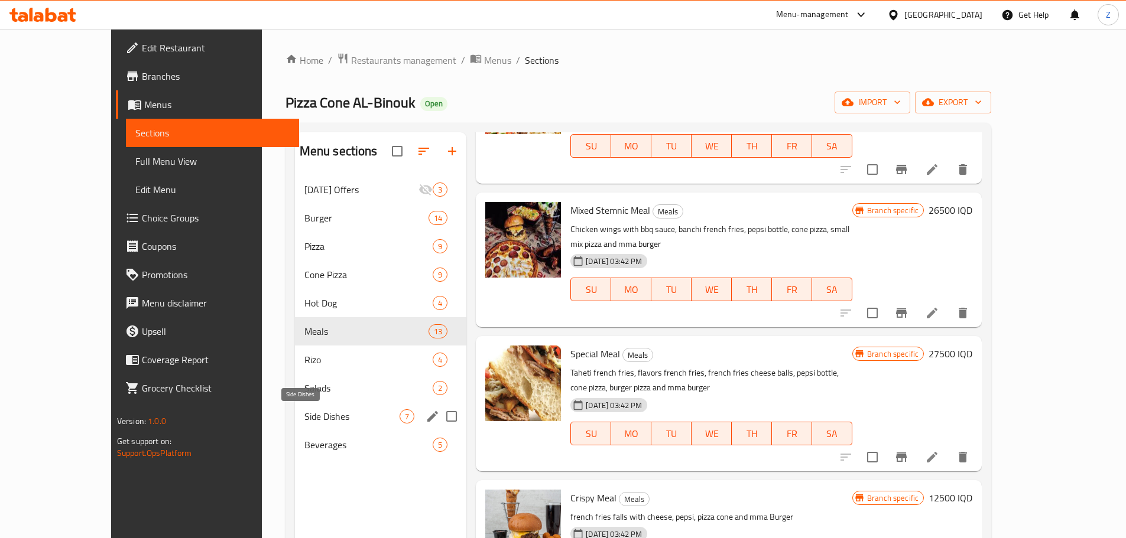
click at [304, 411] on span "Side Dishes" at bounding box center [351, 416] width 95 height 14
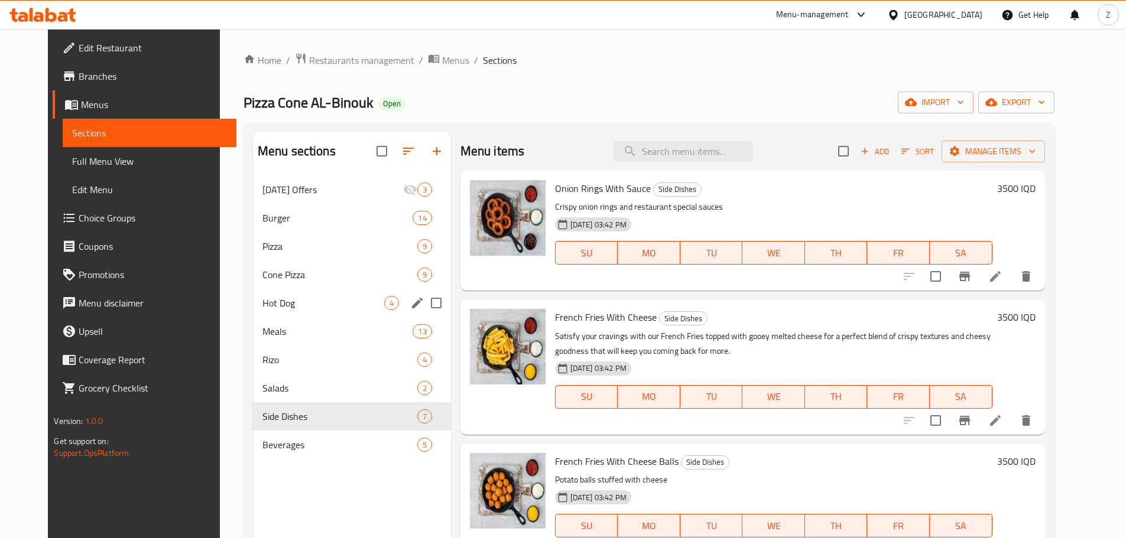
click at [409, 294] on div "Menu sections" at bounding box center [417, 303] width 18 height 18
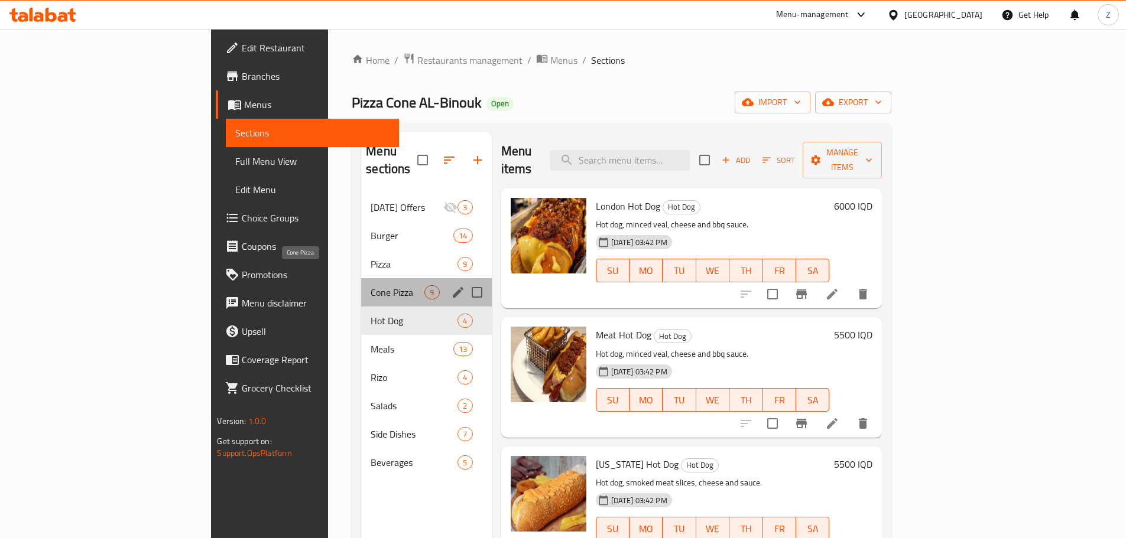
click at [370, 285] on span "Cone Pizza" at bounding box center [397, 292] width 54 height 14
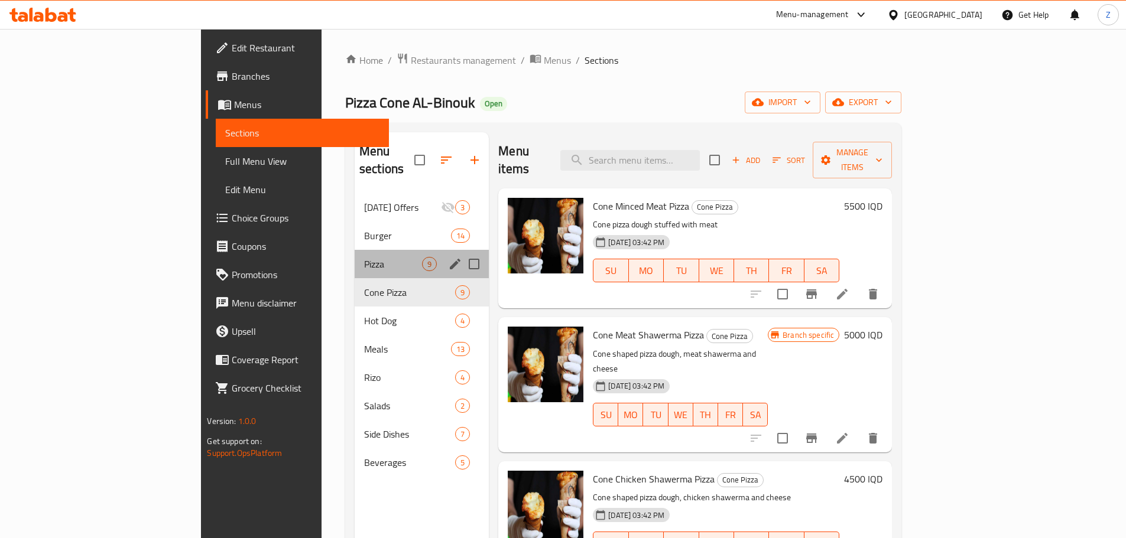
click at [354, 250] on div "Pizza 9" at bounding box center [421, 264] width 134 height 28
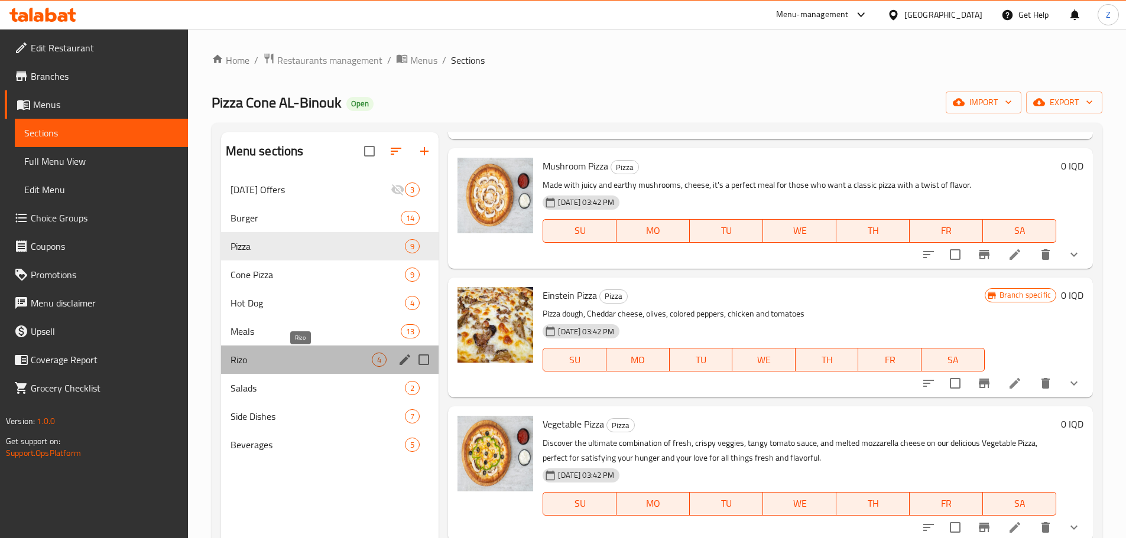
click at [279, 363] on span "Rizo" at bounding box center [301, 360] width 142 height 14
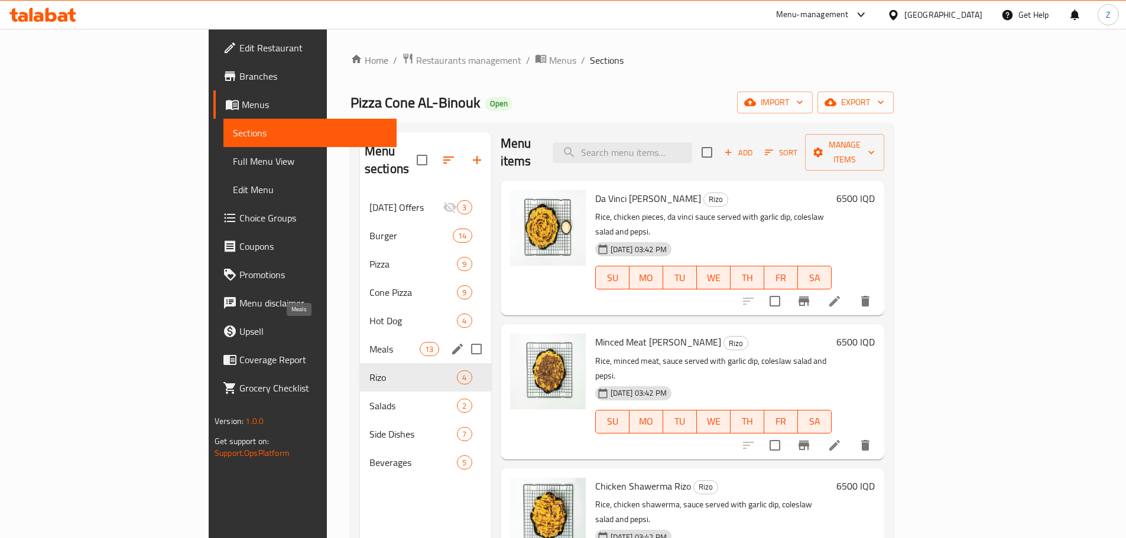
click at [369, 342] on span "Meals" at bounding box center [394, 349] width 50 height 14
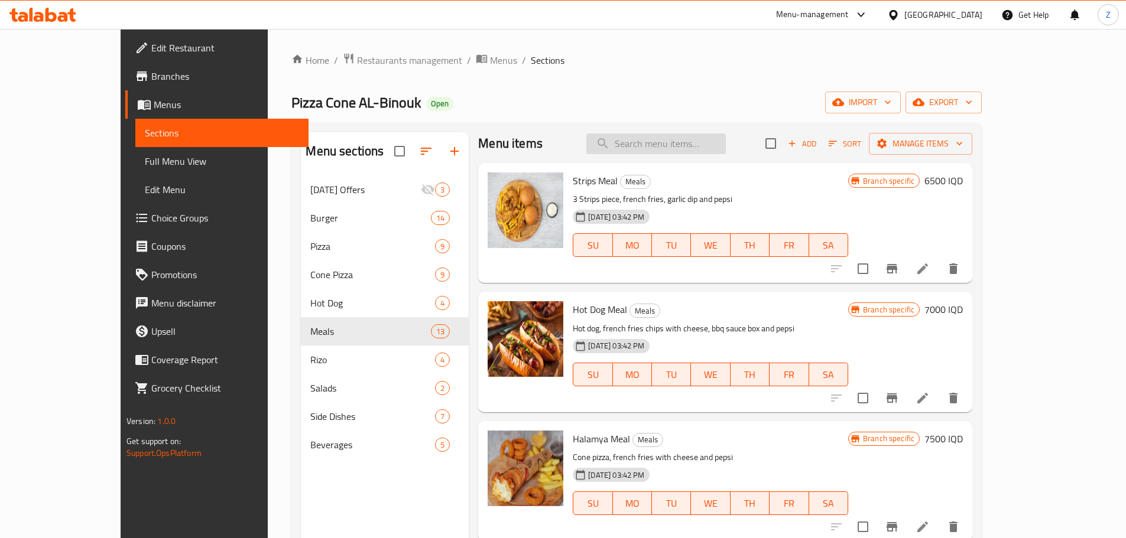
click at [718, 149] on input "search" at bounding box center [655, 144] width 139 height 21
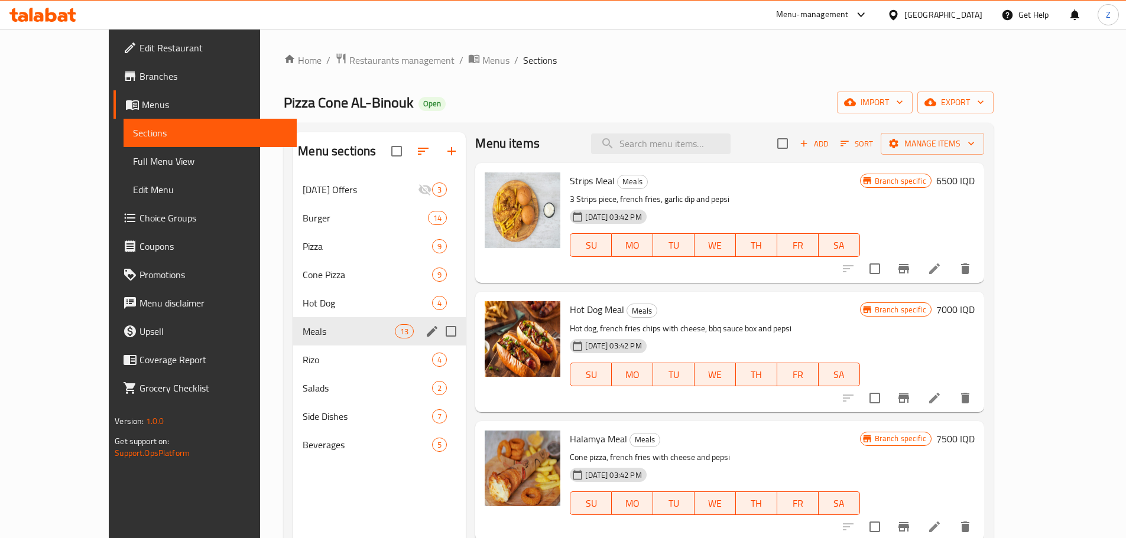
drag, startPoint x: 304, startPoint y: 322, endPoint x: 315, endPoint y: 354, distance: 33.6
click at [304, 323] on div "Meals 13" at bounding box center [379, 331] width 173 height 28
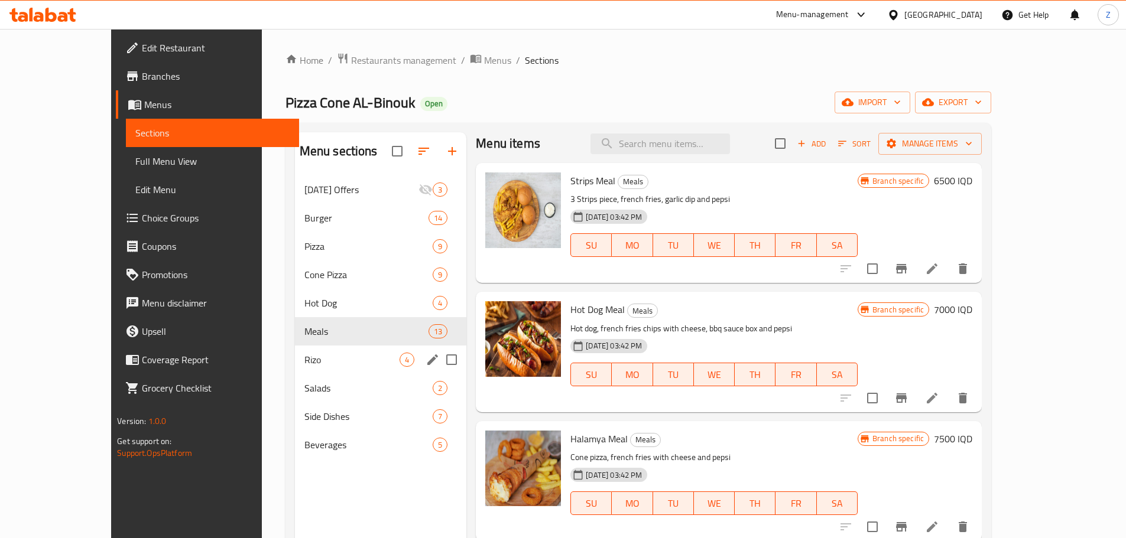
click at [315, 354] on span "Rizo" at bounding box center [351, 360] width 95 height 14
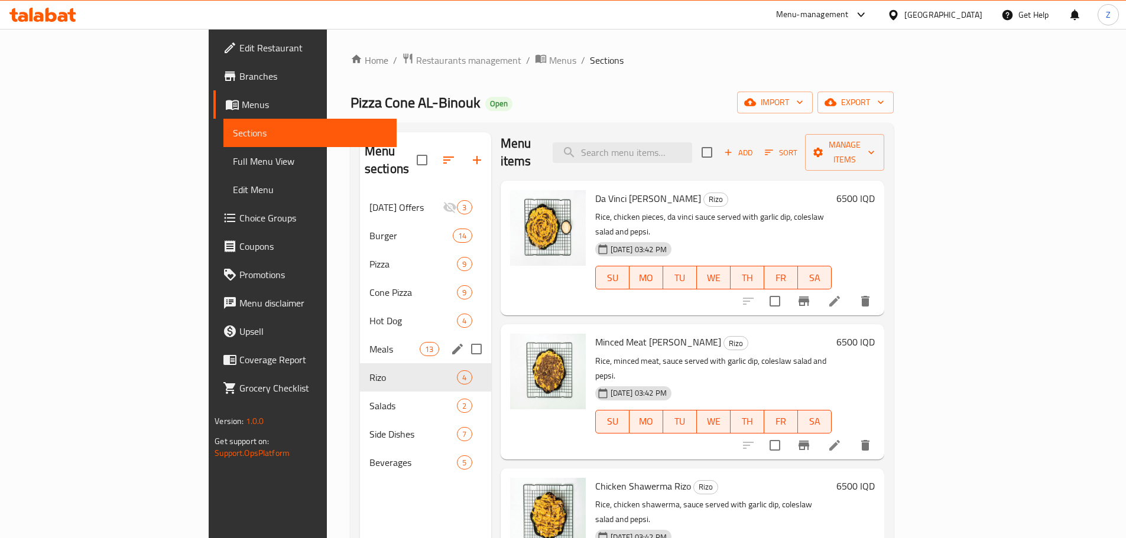
click at [360, 342] on div "Meals 13" at bounding box center [425, 349] width 131 height 28
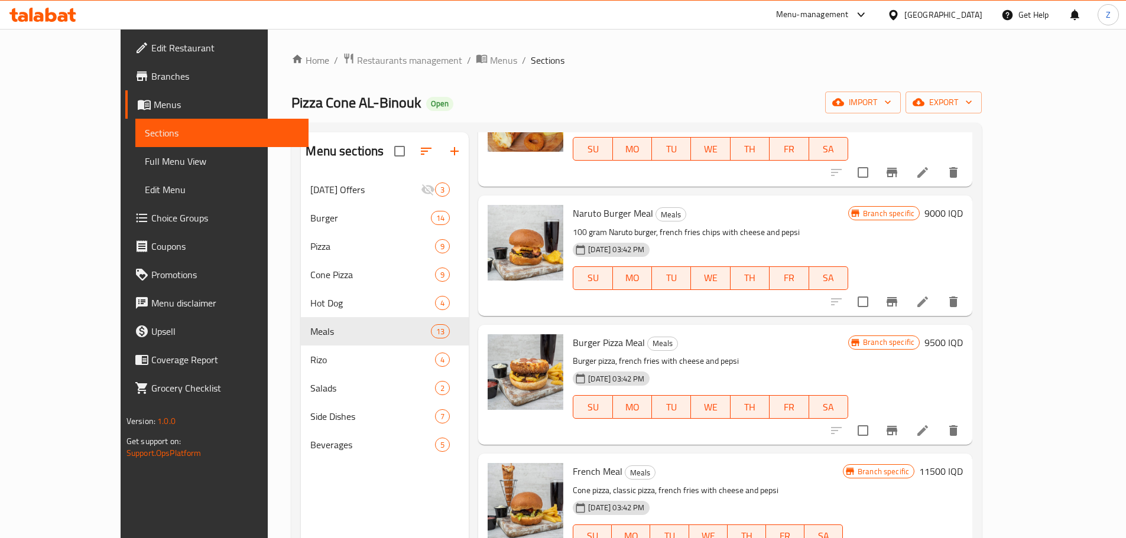
scroll to position [480, 0]
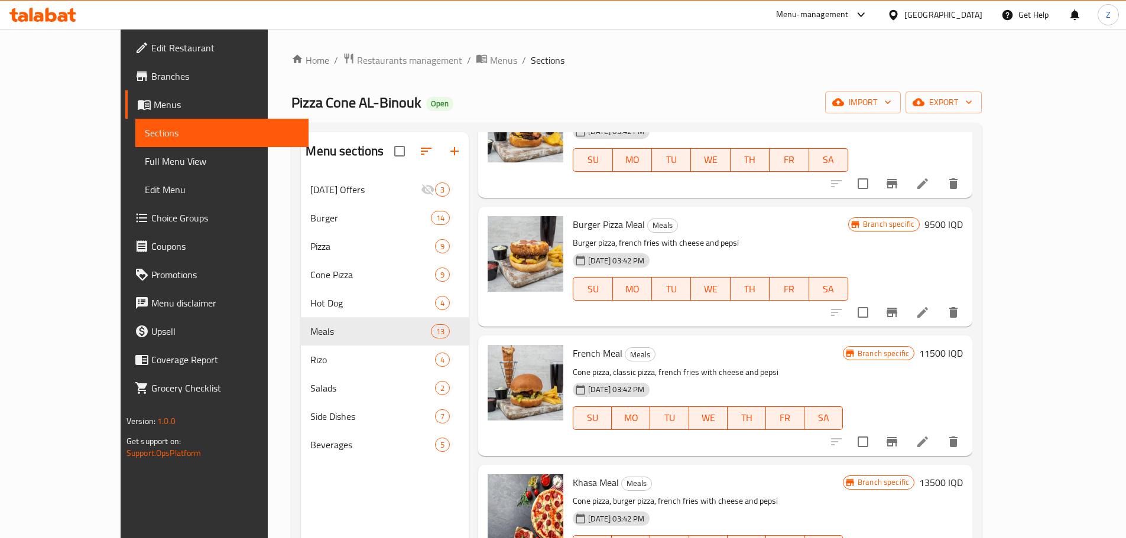
click at [962, 354] on h6 "11500 IQD" at bounding box center [941, 353] width 44 height 17
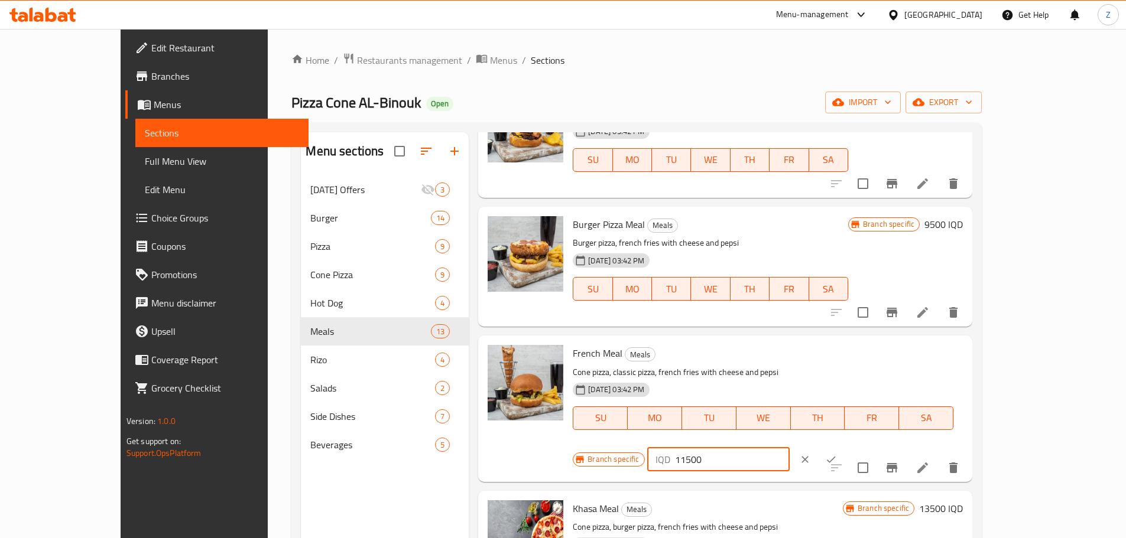
click at [789, 448] on input "11500" at bounding box center [732, 460] width 115 height 24
type input "11000"
click at [837, 454] on icon "ok" at bounding box center [831, 460] width 12 height 12
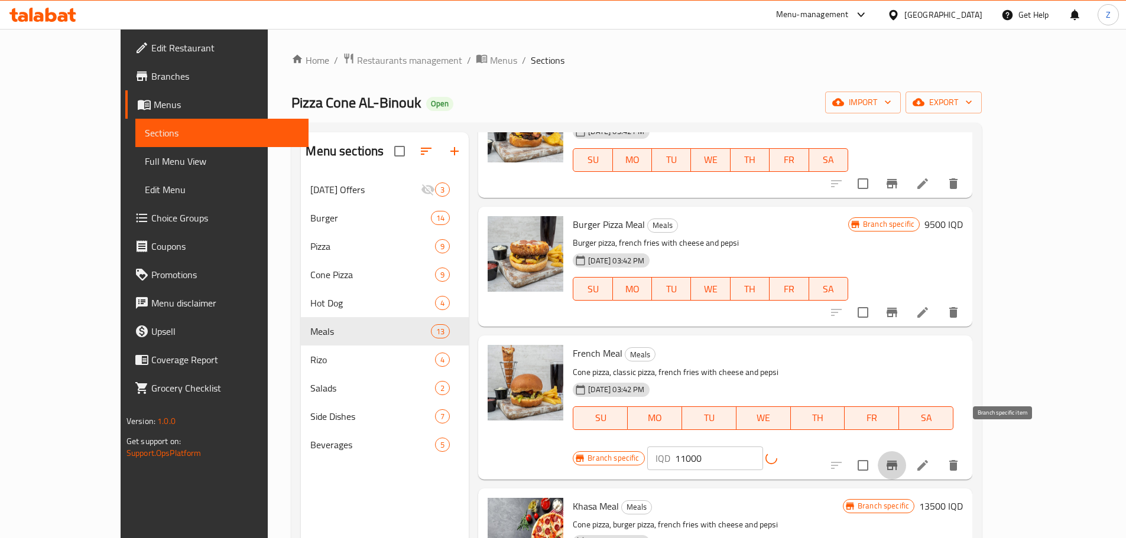
click at [906, 451] on button "Branch-specific-item" at bounding box center [891, 465] width 28 height 28
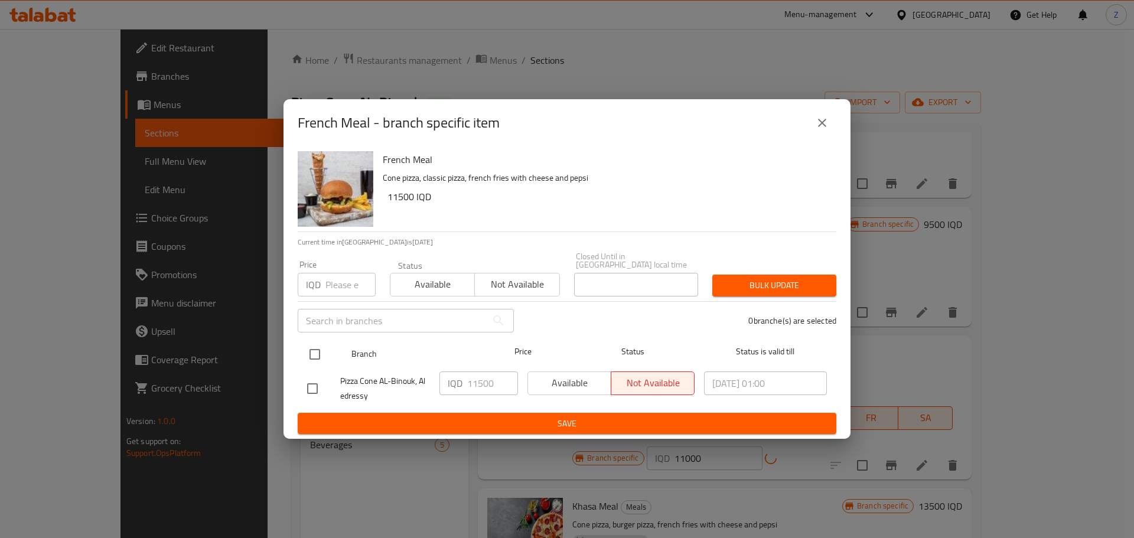
click at [317, 344] on input "checkbox" at bounding box center [315, 354] width 25 height 25
checkbox input "true"
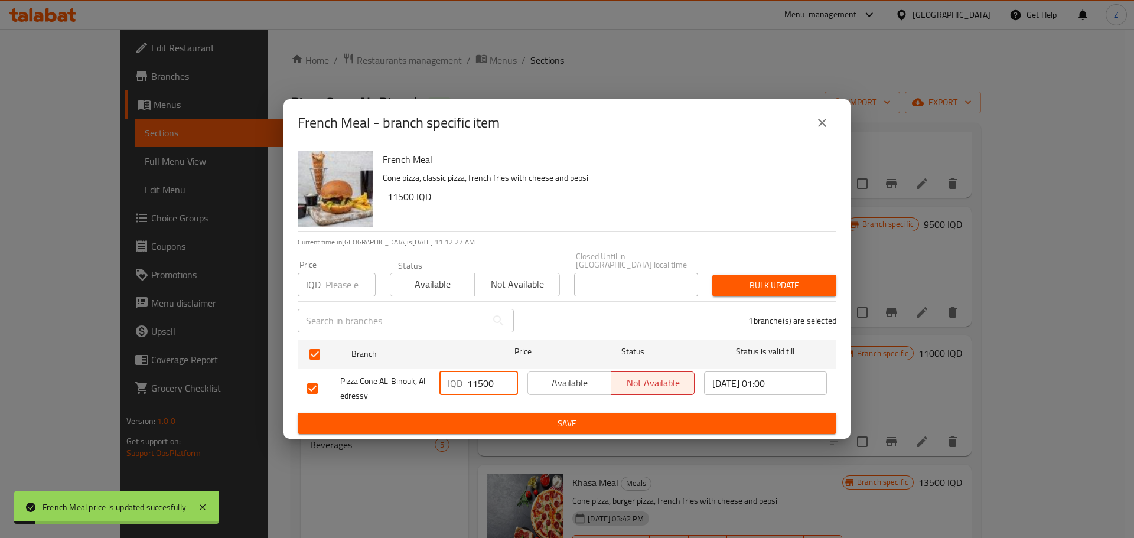
drag, startPoint x: 486, startPoint y: 379, endPoint x: 478, endPoint y: 378, distance: 8.4
click at [478, 378] on input "11500" at bounding box center [492, 384] width 51 height 24
type input "11000"
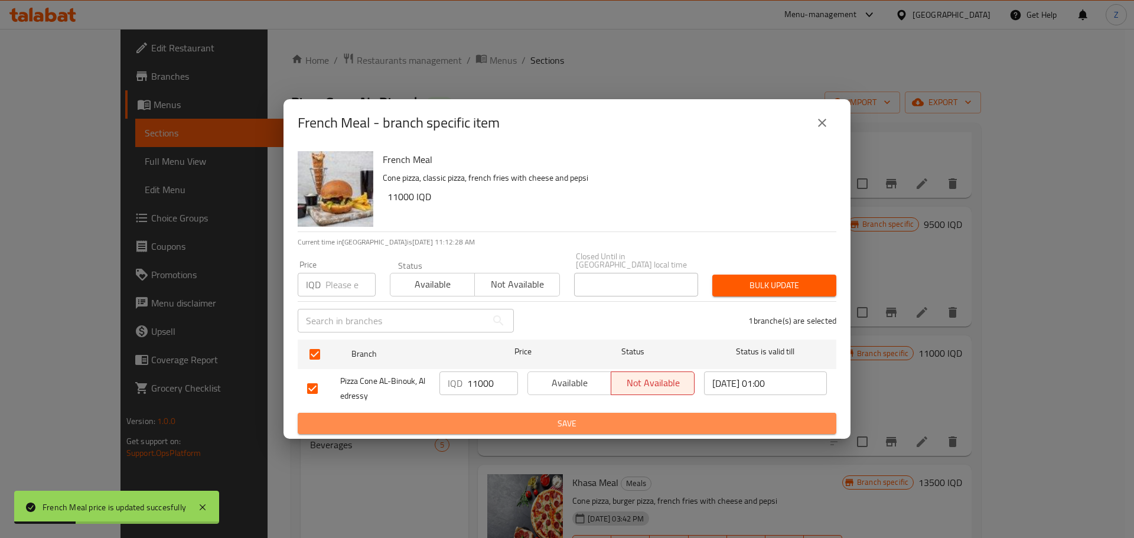
click at [506, 417] on span "Save" at bounding box center [567, 424] width 520 height 15
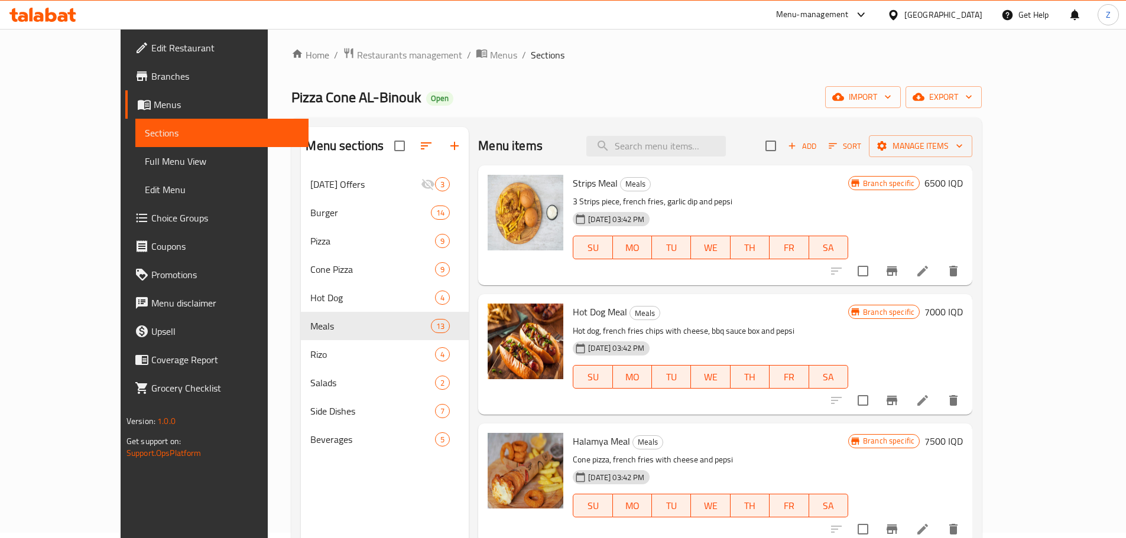
scroll to position [0, 0]
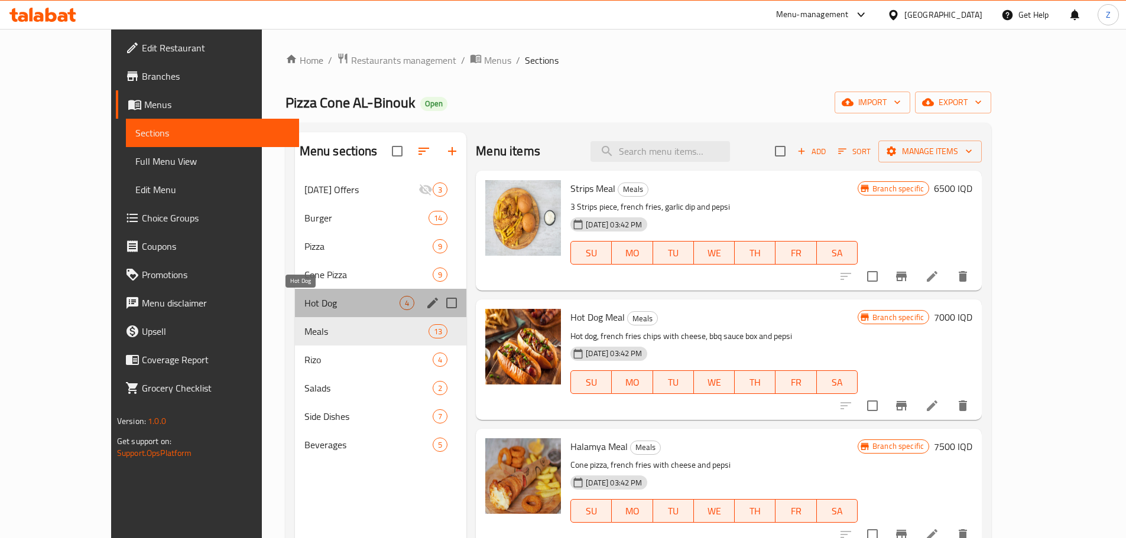
click at [304, 299] on span "Hot Dog" at bounding box center [351, 303] width 95 height 14
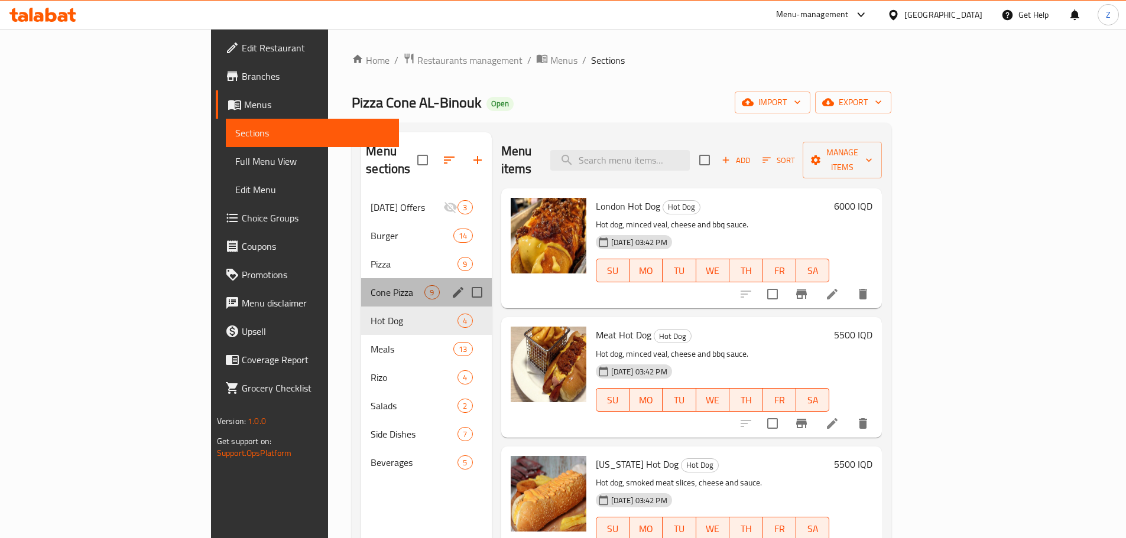
click at [361, 282] on div "Cone Pizza 9" at bounding box center [426, 292] width 130 height 28
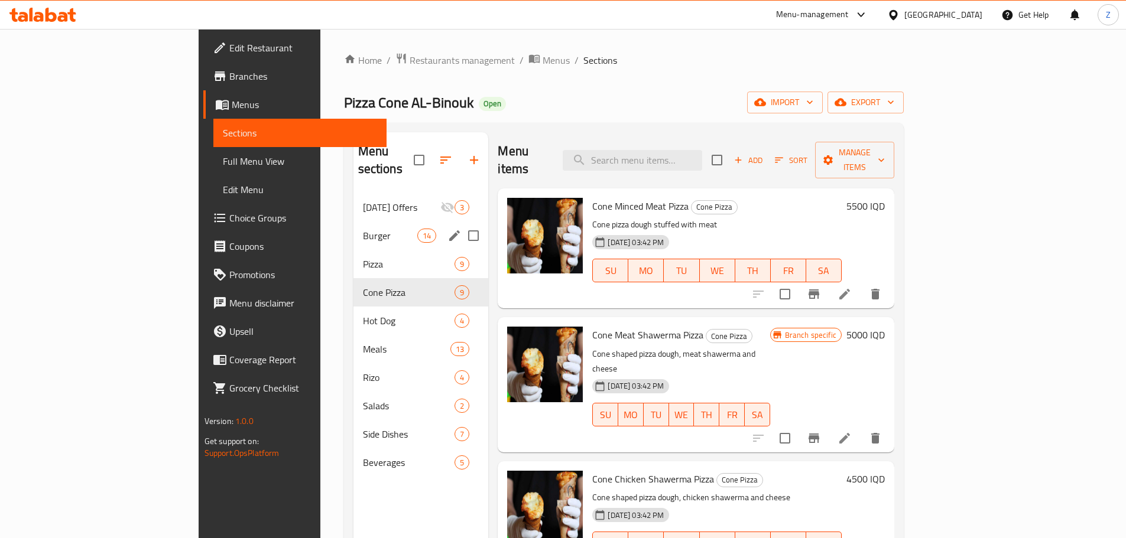
click at [353, 226] on div "Burger 14" at bounding box center [420, 236] width 135 height 28
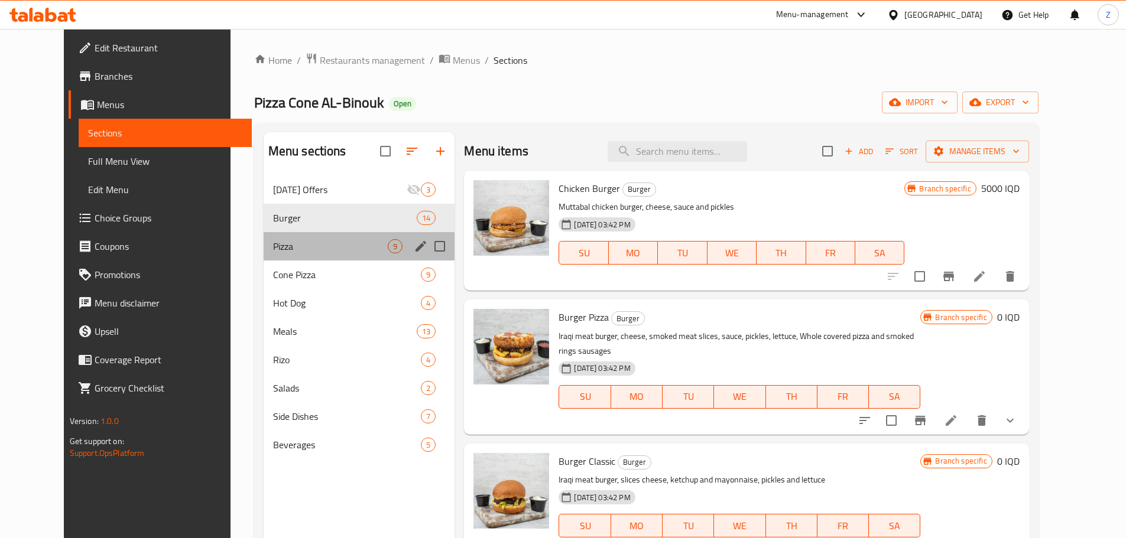
click at [277, 258] on div "Pizza 9" at bounding box center [359, 246] width 191 height 28
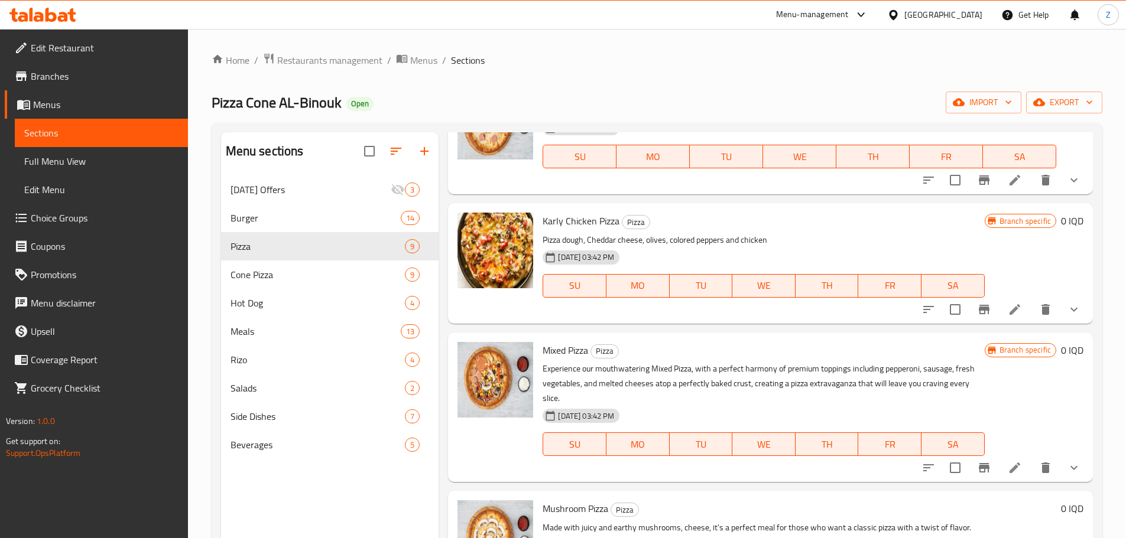
scroll to position [532, 0]
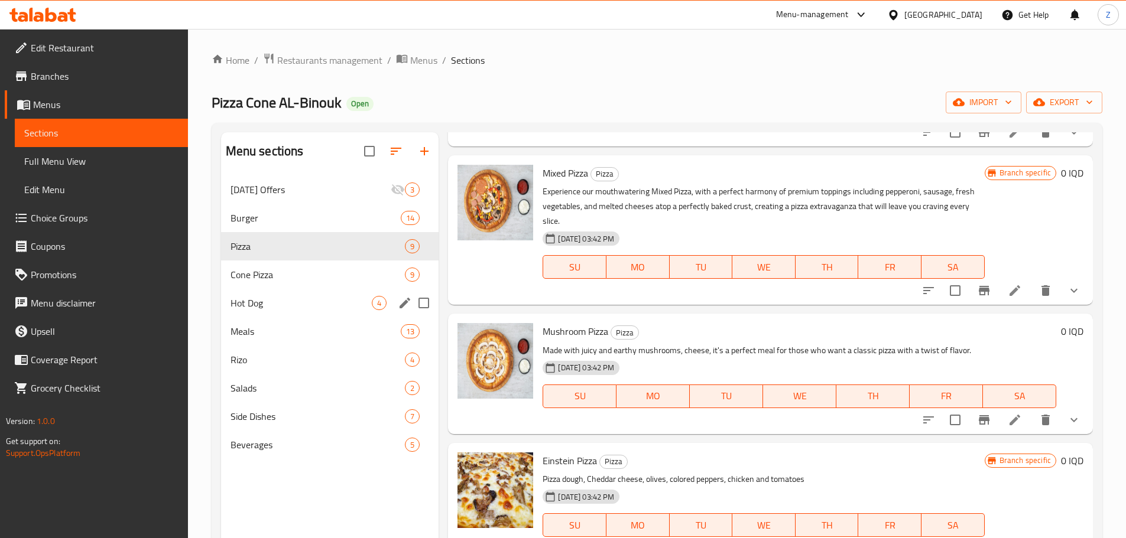
click at [319, 318] on div "Meals 13" at bounding box center [330, 331] width 218 height 28
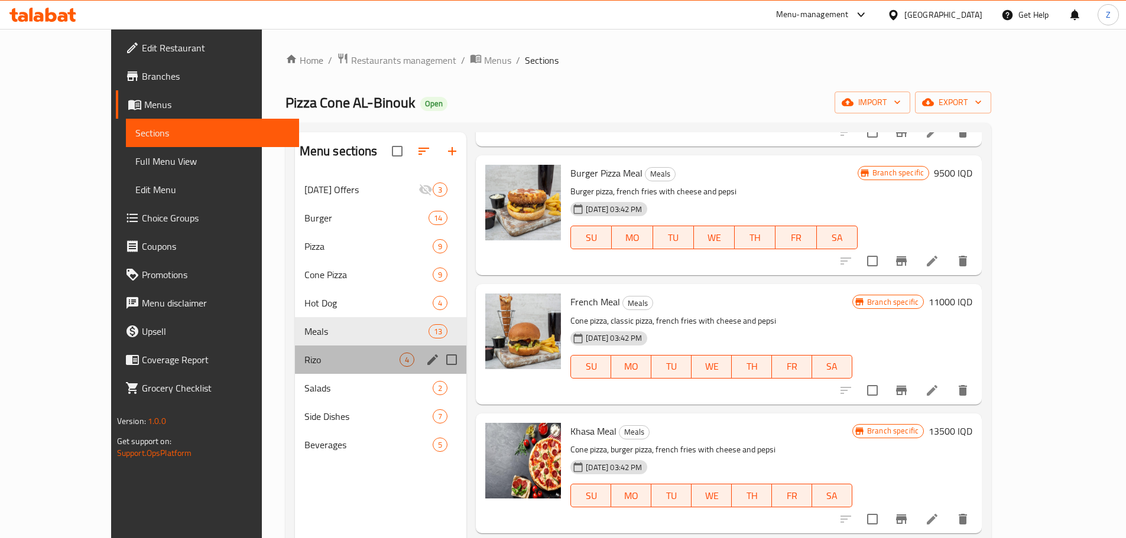
click at [323, 346] on div "Rizo 4" at bounding box center [381, 360] width 172 height 28
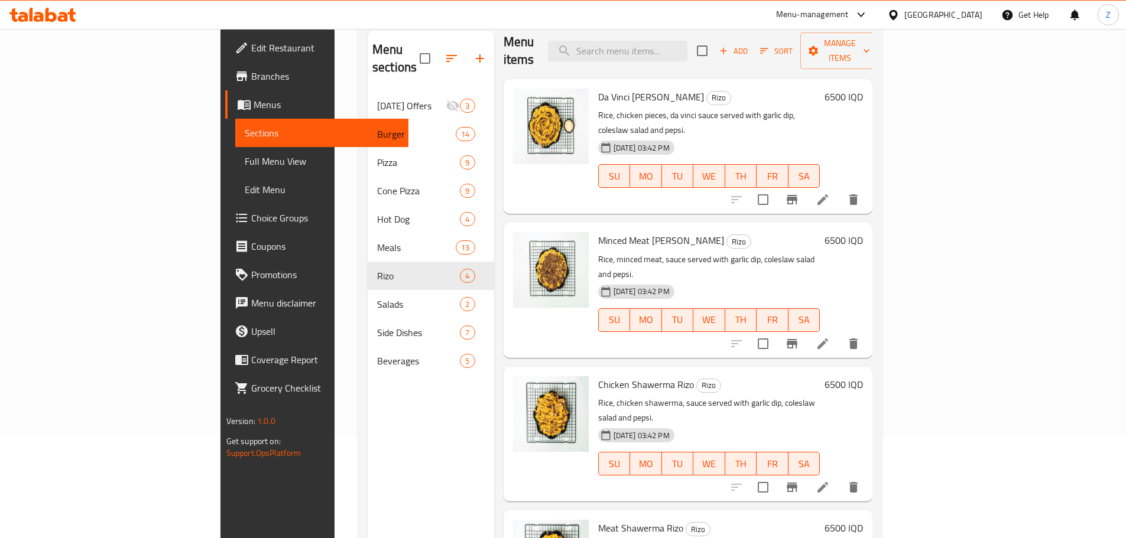
scroll to position [165, 0]
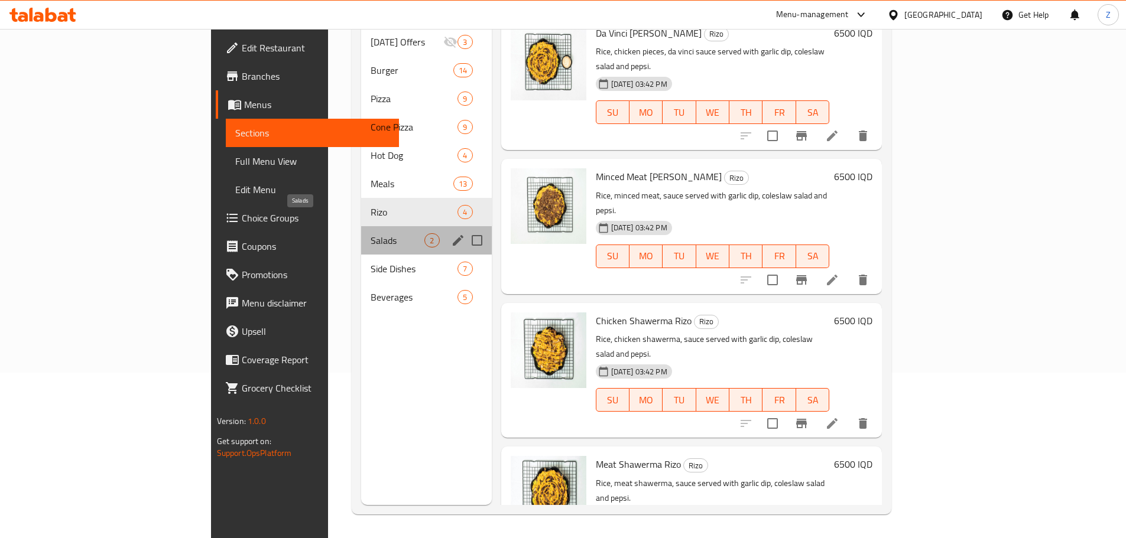
click at [370, 233] on span "Salads" at bounding box center [397, 240] width 54 height 14
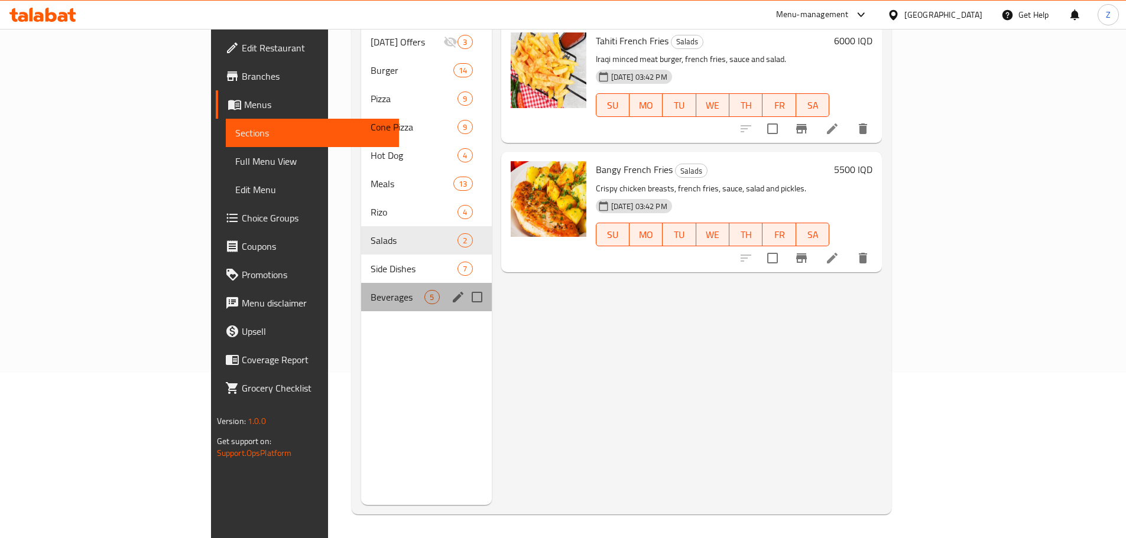
click at [361, 283] on div "Beverages 5" at bounding box center [426, 297] width 130 height 28
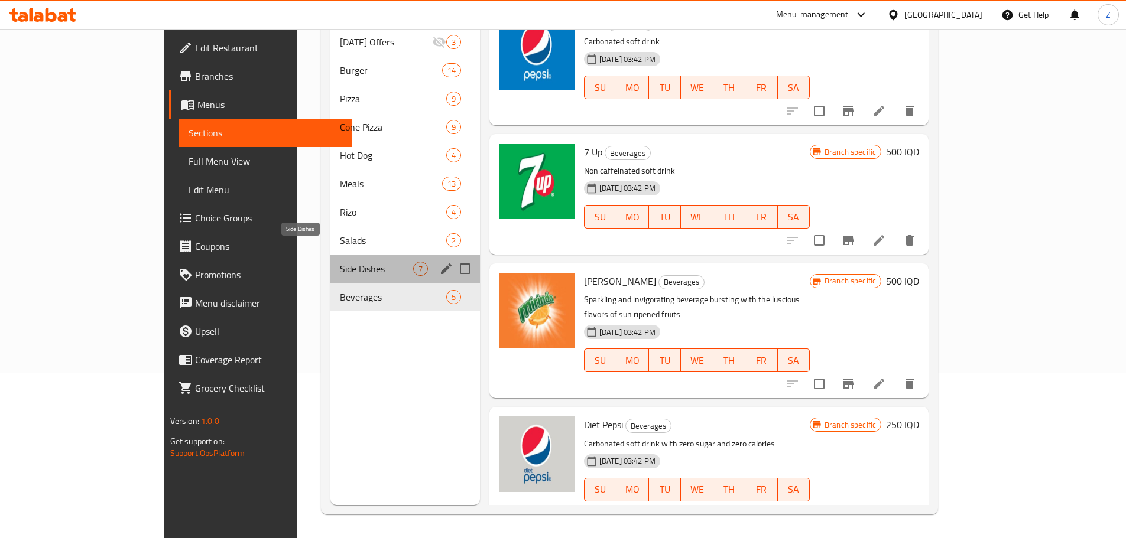
click at [340, 262] on span "Side Dishes" at bounding box center [376, 269] width 73 height 14
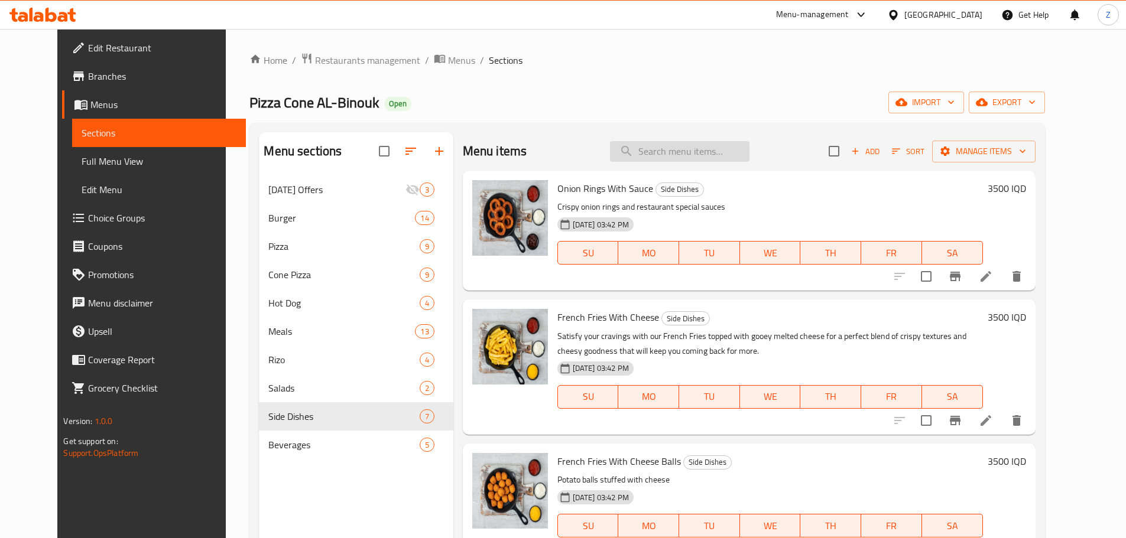
click at [697, 156] on input "search" at bounding box center [679, 151] width 139 height 21
paste input "وجبة دراغون بول"
type input "وجبة دراغون بول"
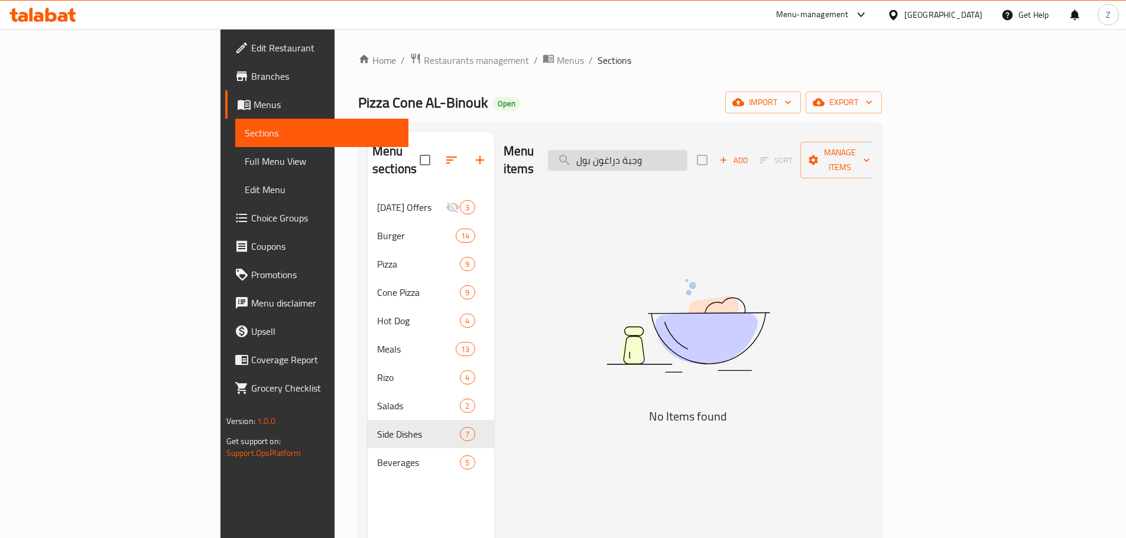
click at [687, 157] on input "وجبة دراغون بول" at bounding box center [617, 160] width 139 height 21
type input "د"
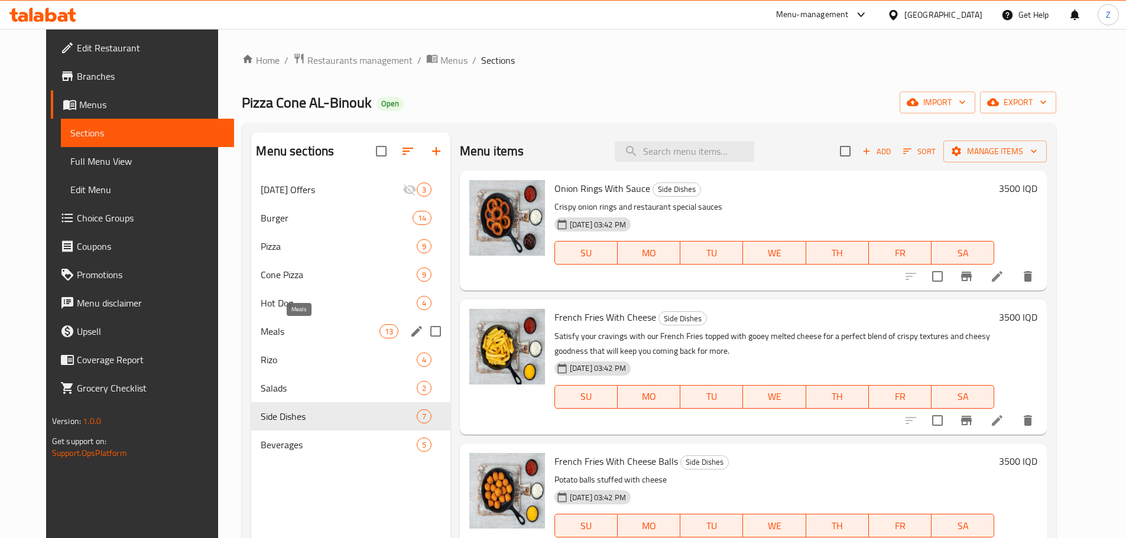
click at [285, 336] on span "Meals" at bounding box center [320, 331] width 118 height 14
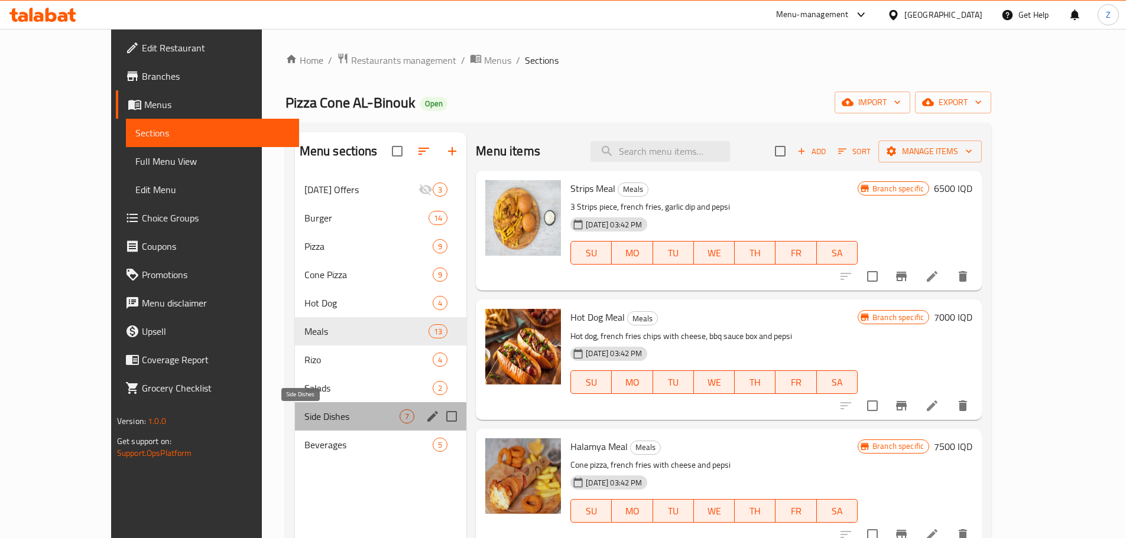
click at [304, 412] on span "Side Dishes" at bounding box center [351, 416] width 95 height 14
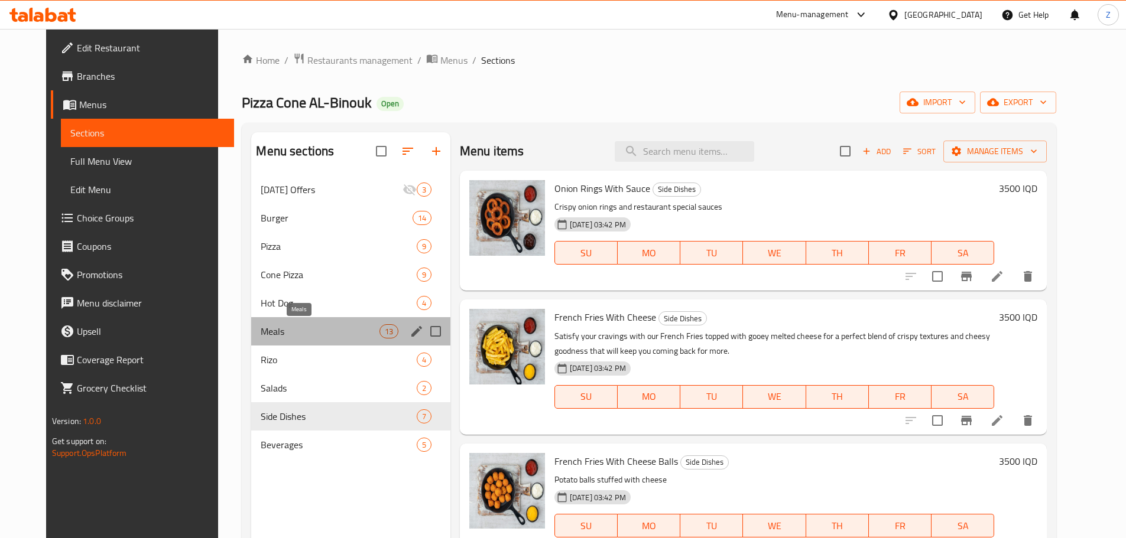
click at [281, 337] on span "Meals" at bounding box center [320, 331] width 118 height 14
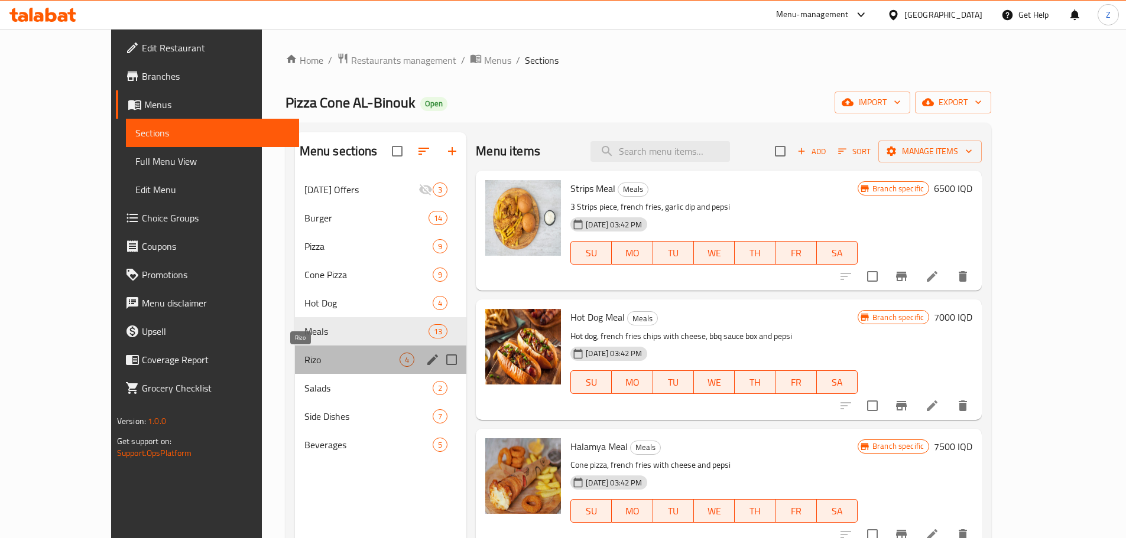
click at [304, 357] on span "Rizo" at bounding box center [351, 360] width 95 height 14
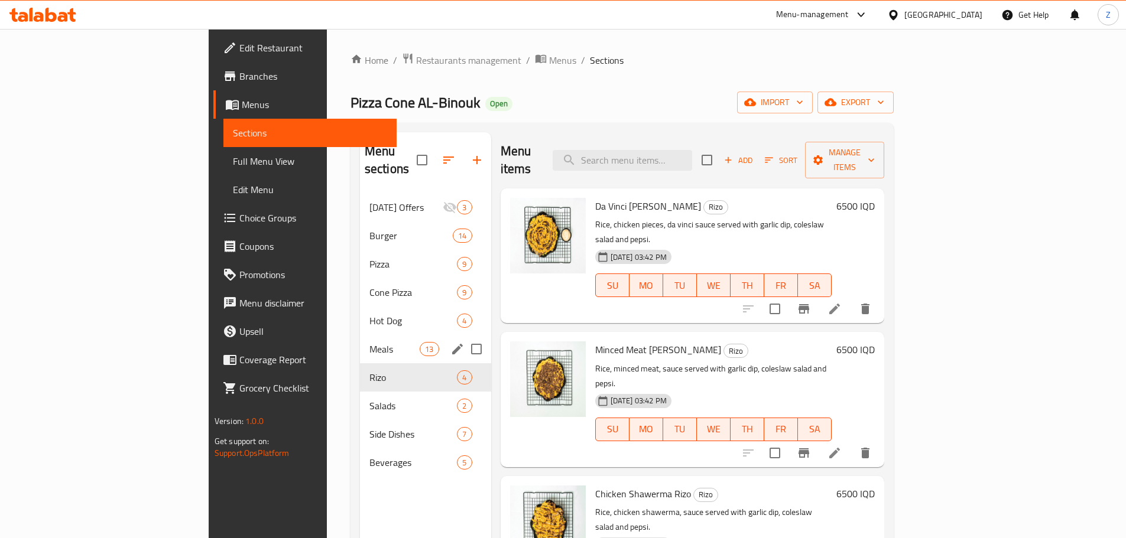
click at [360, 343] on div "Meals 13" at bounding box center [425, 349] width 131 height 28
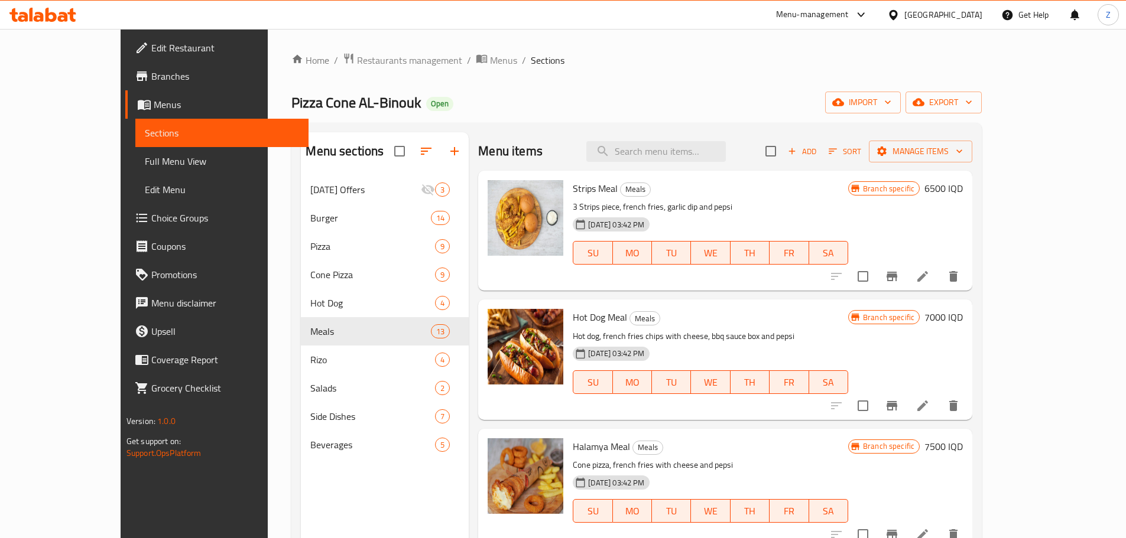
click at [906, 288] on button "Branch-specific-item" at bounding box center [891, 276] width 28 height 28
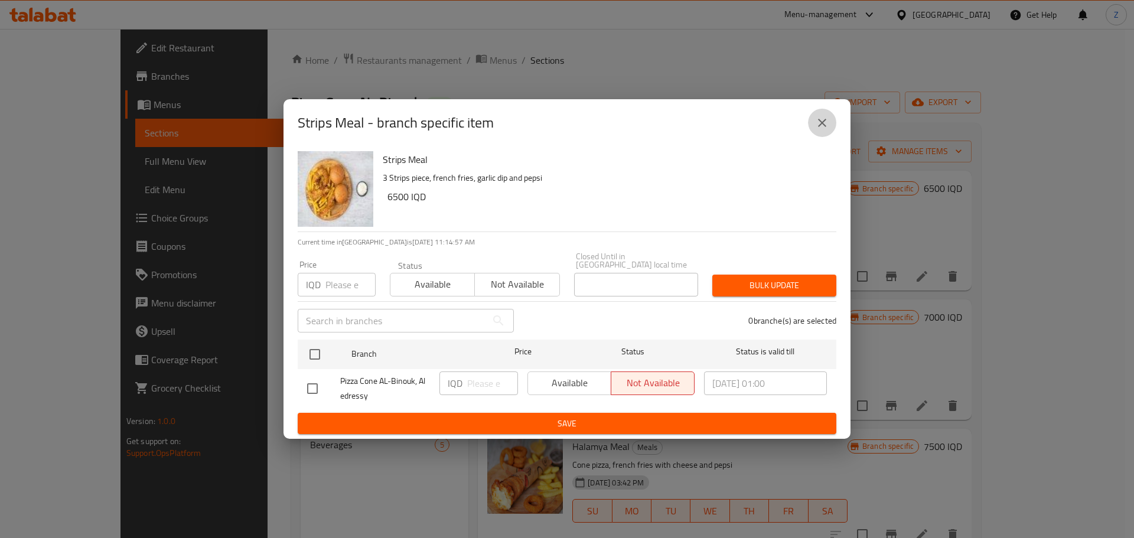
click at [819, 127] on icon "close" at bounding box center [822, 123] width 8 height 8
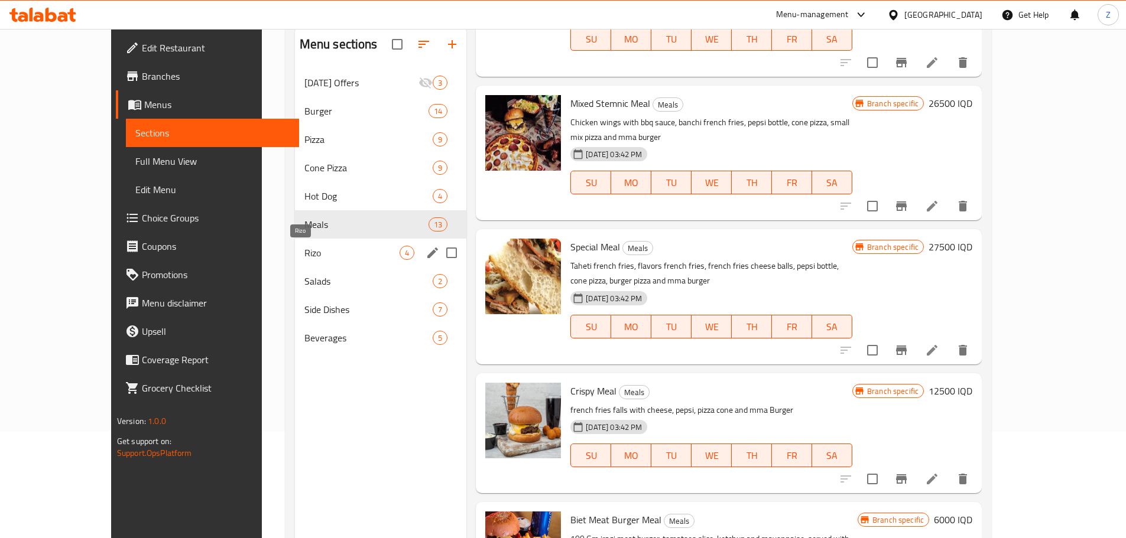
scroll to position [106, 0]
click at [304, 175] on span "Cone Pizza" at bounding box center [351, 168] width 95 height 14
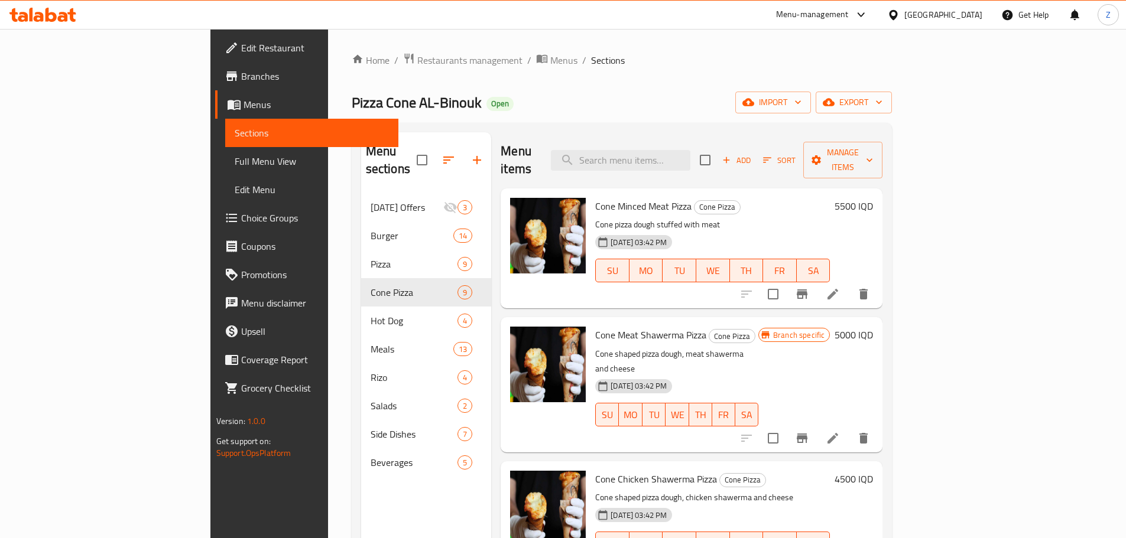
click at [873, 198] on h6 "5500 IQD" at bounding box center [853, 206] width 38 height 17
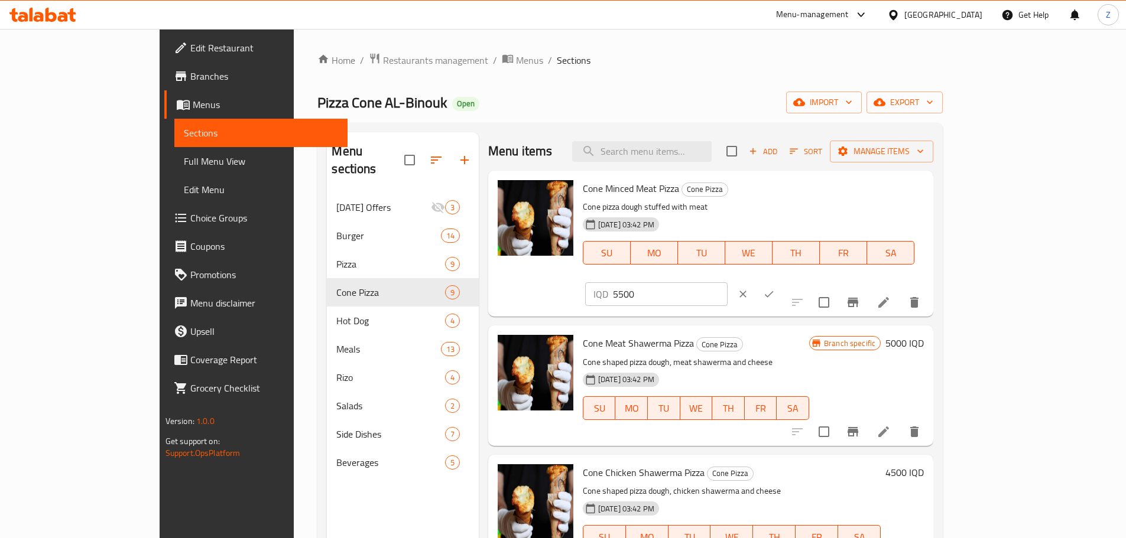
click at [727, 282] on input "5500" at bounding box center [670, 294] width 115 height 24
click at [727, 282] on input "5000" at bounding box center [670, 294] width 115 height 24
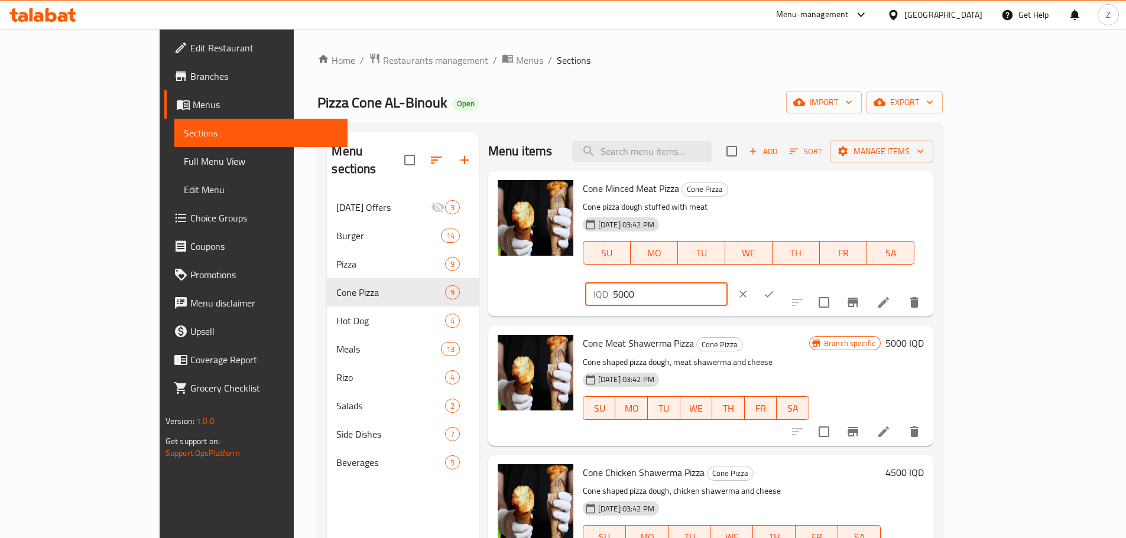
click at [727, 282] on input "5000" at bounding box center [670, 294] width 115 height 24
type input "5000"
drag, startPoint x: 1060, startPoint y: 199, endPoint x: 1057, endPoint y: 210, distance: 11.6
click at [782, 281] on button "ok" at bounding box center [769, 294] width 26 height 26
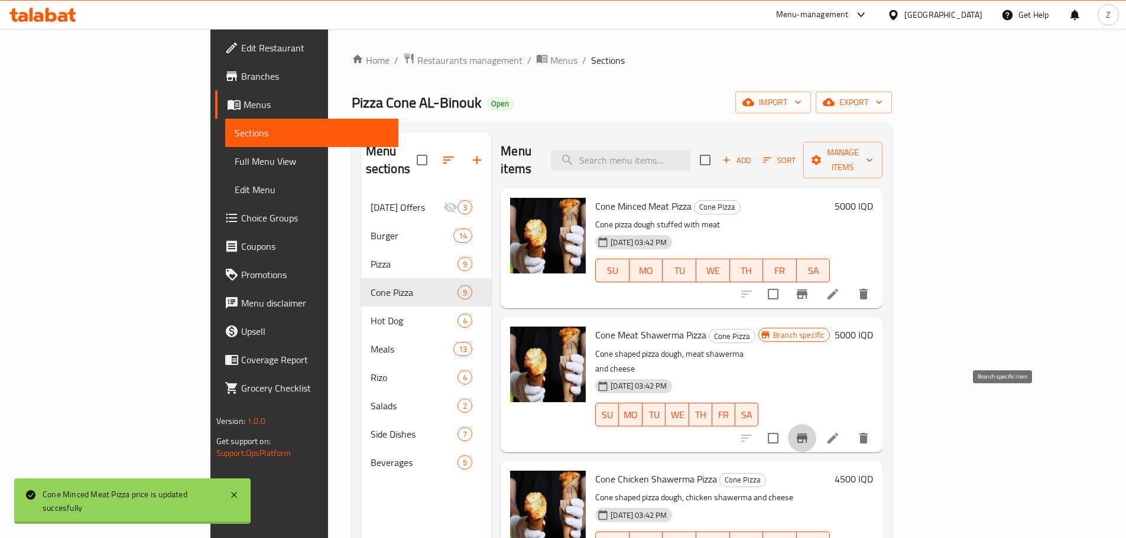
click at [809, 431] on icon "Branch-specific-item" at bounding box center [802, 438] width 14 height 14
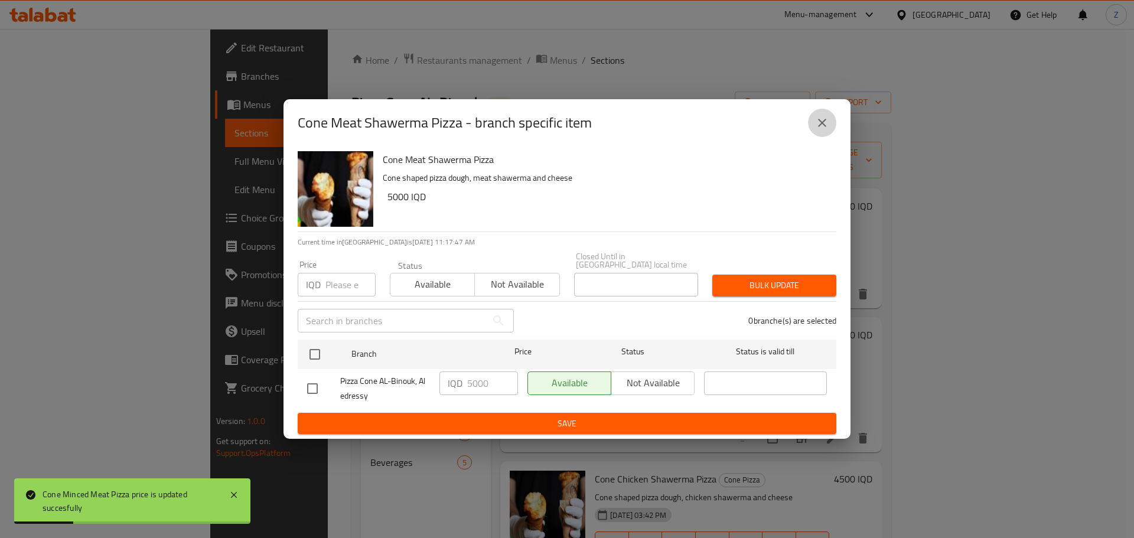
click at [820, 129] on icon "close" at bounding box center [822, 123] width 14 height 14
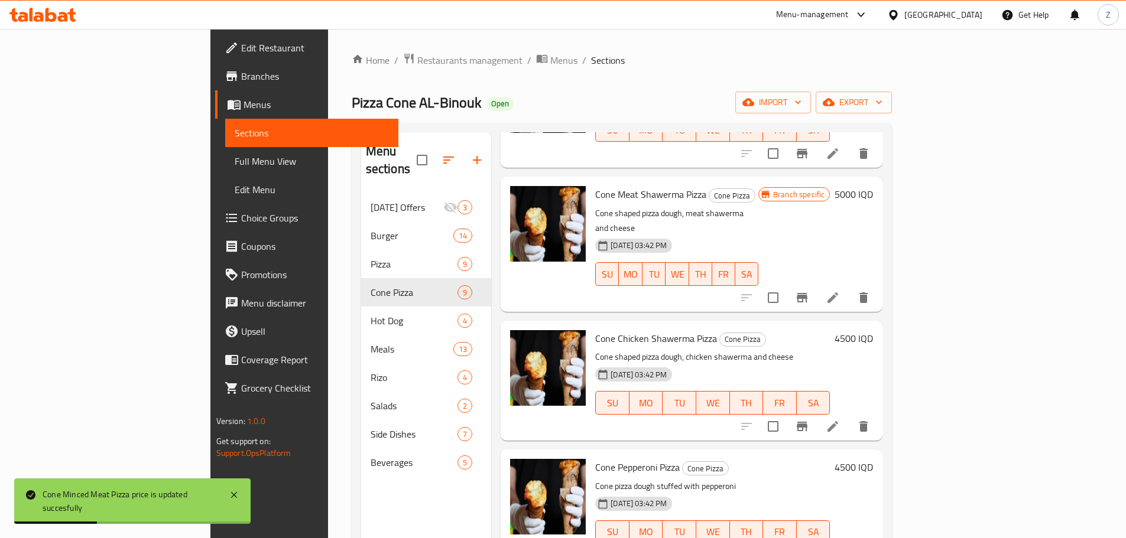
scroll to position [177, 0]
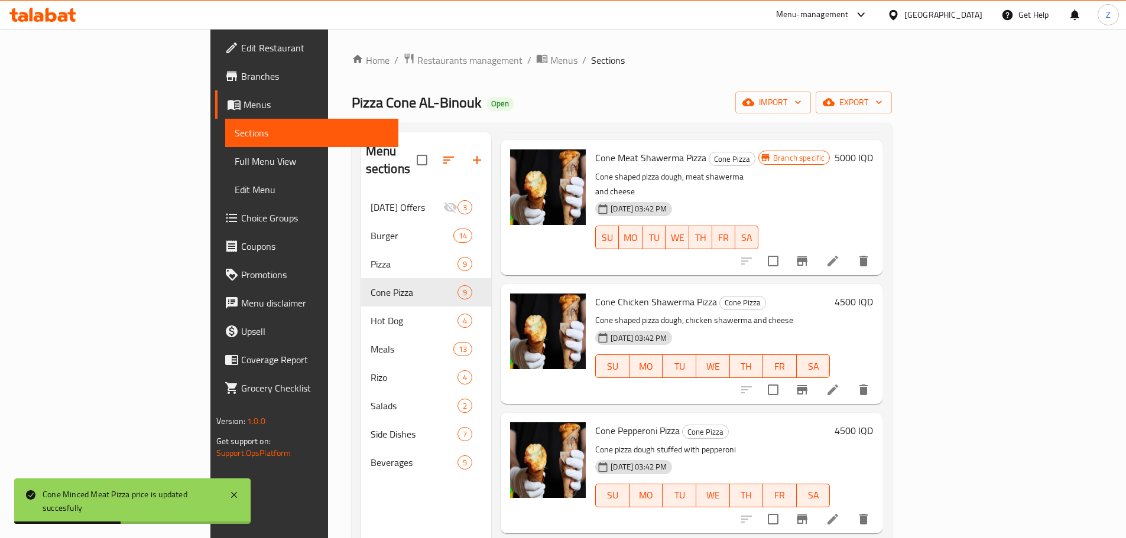
click at [873, 294] on h6 "4500 IQD" at bounding box center [853, 302] width 38 height 17
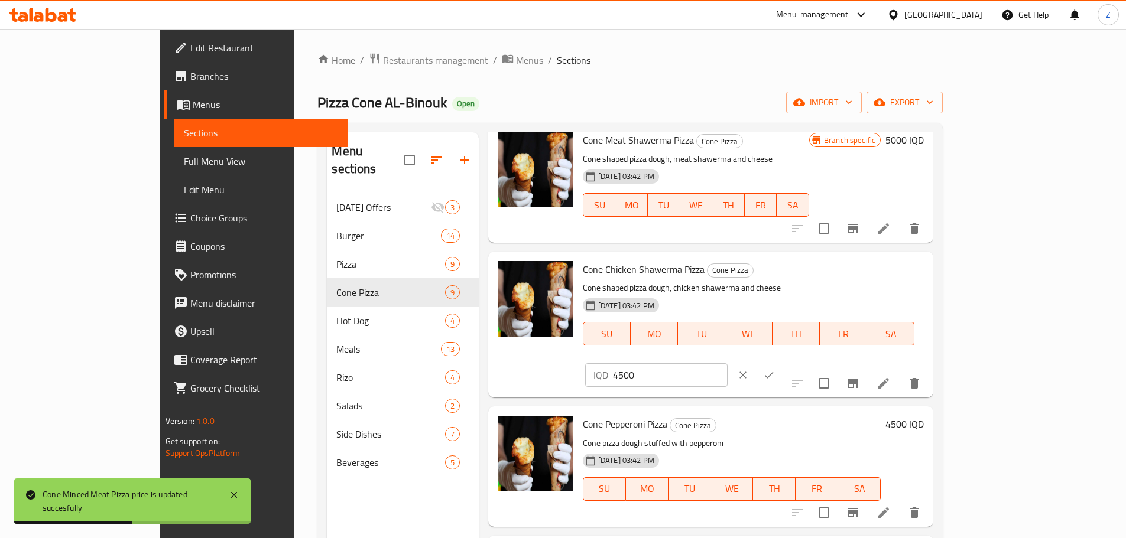
click at [799, 362] on div "IQD 4500 ​" at bounding box center [691, 375] width 216 height 26
click at [727, 363] on input "4500" at bounding box center [670, 375] width 115 height 24
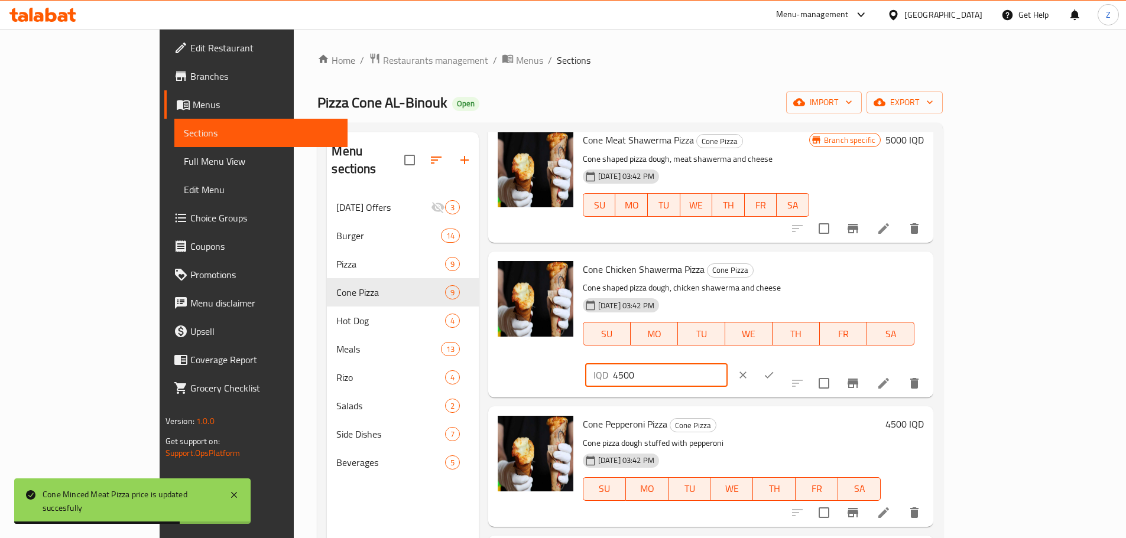
paste input "50"
type input "5000"
click at [775, 369] on icon "ok" at bounding box center [769, 375] width 12 height 12
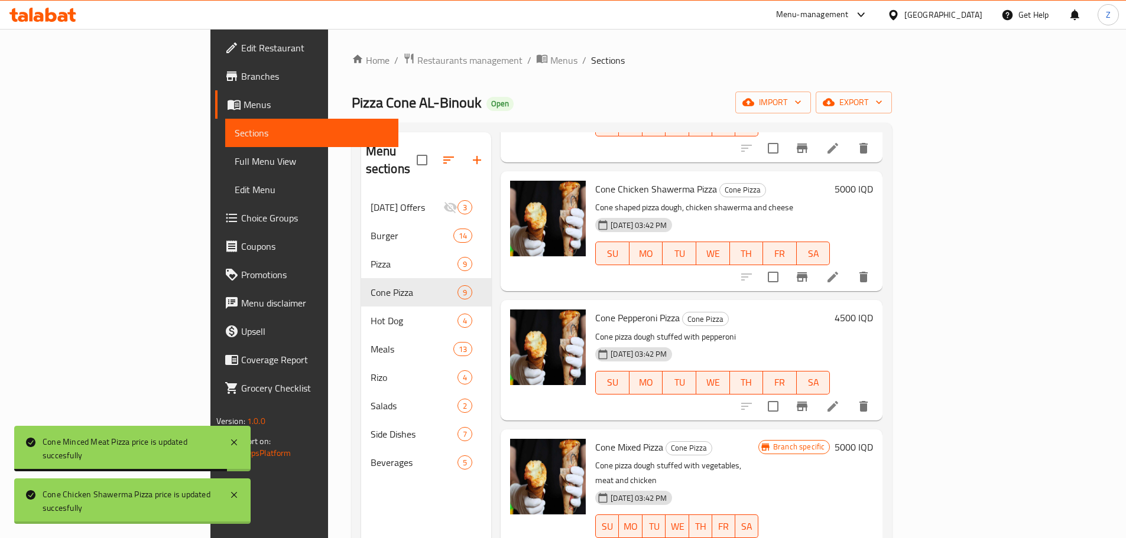
scroll to position [295, 0]
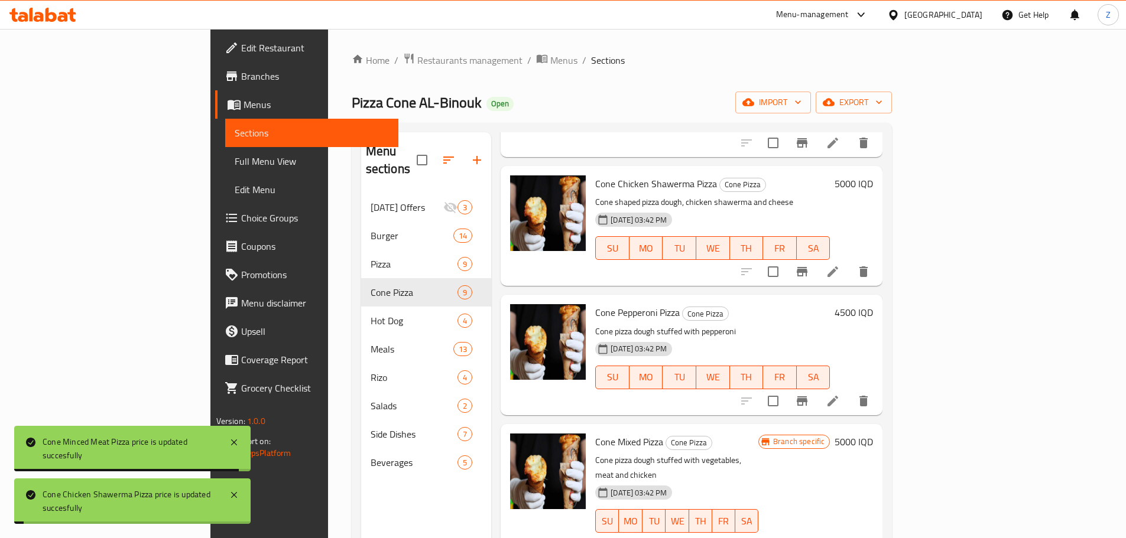
click at [873, 304] on h6 "4500 IQD" at bounding box center [853, 312] width 38 height 17
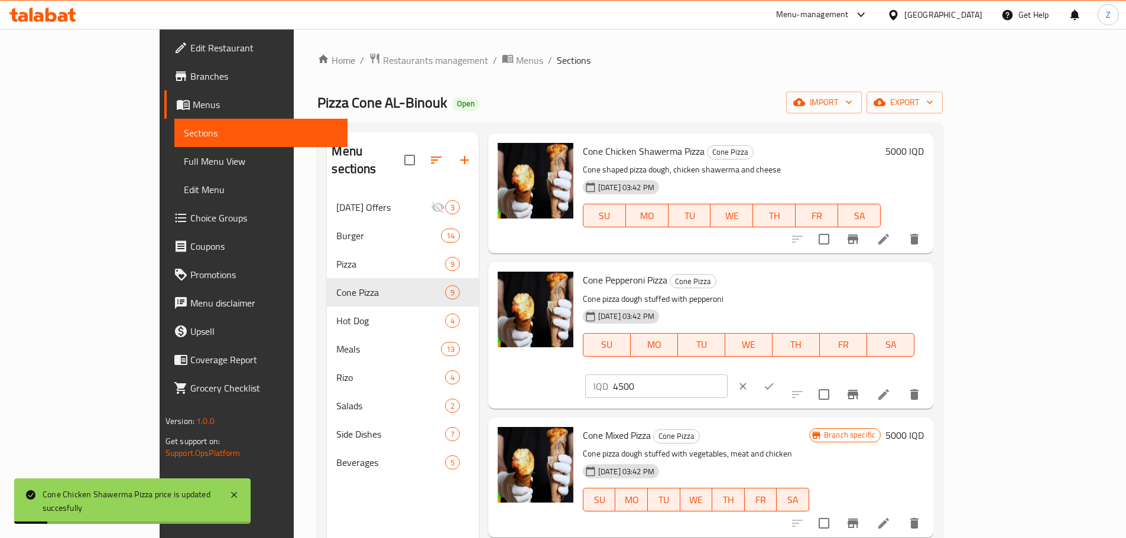
click at [727, 375] on input "4500" at bounding box center [670, 387] width 115 height 24
paste input "50"
type input "5000"
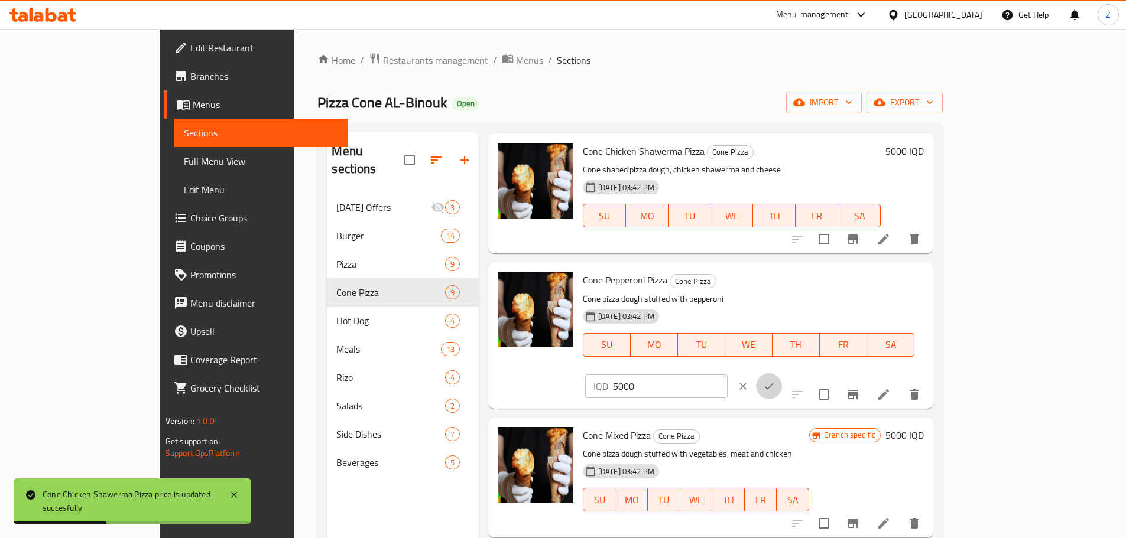
click at [775, 380] on icon "ok" at bounding box center [769, 386] width 12 height 12
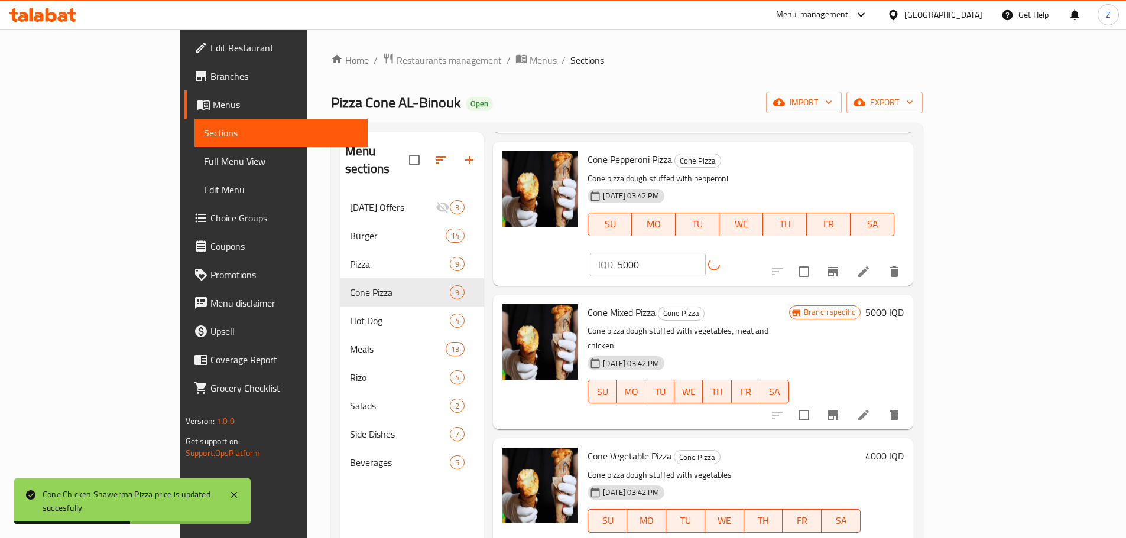
scroll to position [532, 0]
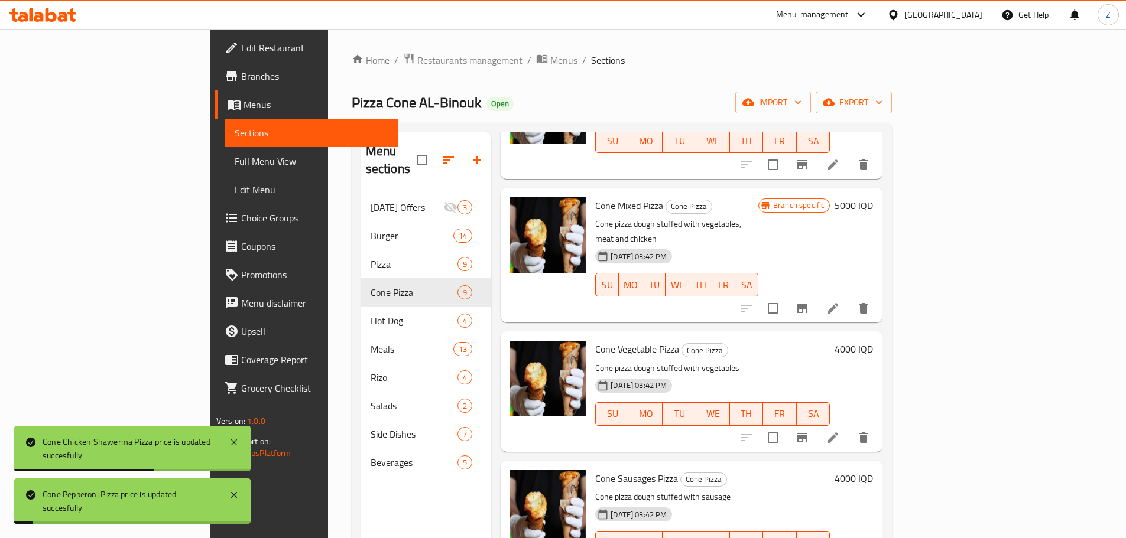
click at [873, 341] on h6 "4000 IQD" at bounding box center [853, 349] width 38 height 17
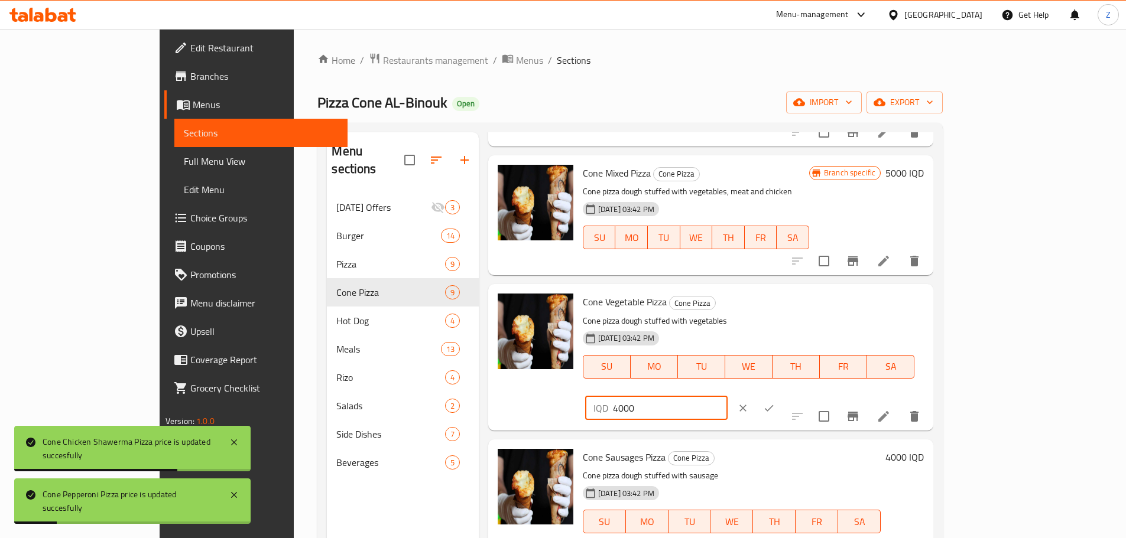
click at [727, 396] on input "4000" at bounding box center [670, 408] width 115 height 24
paste input "5"
type input "5000"
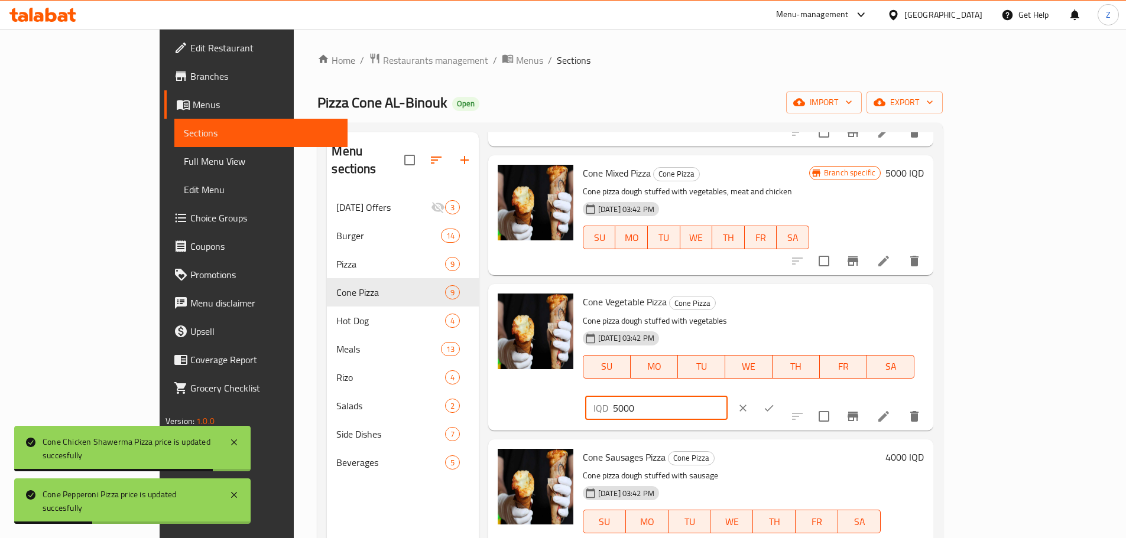
click at [775, 402] on icon "ok" at bounding box center [769, 408] width 12 height 12
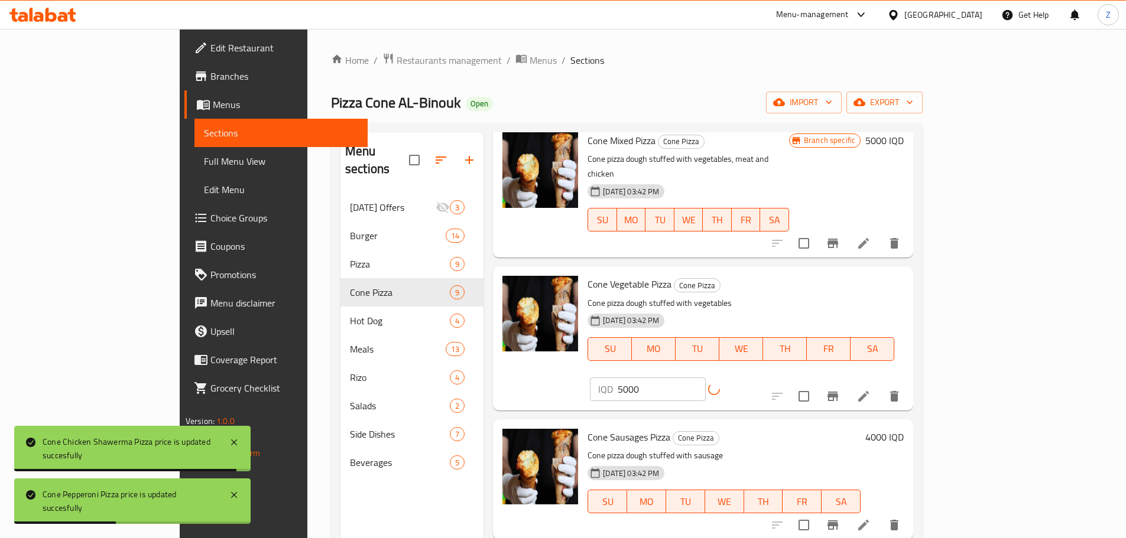
scroll to position [653, 0]
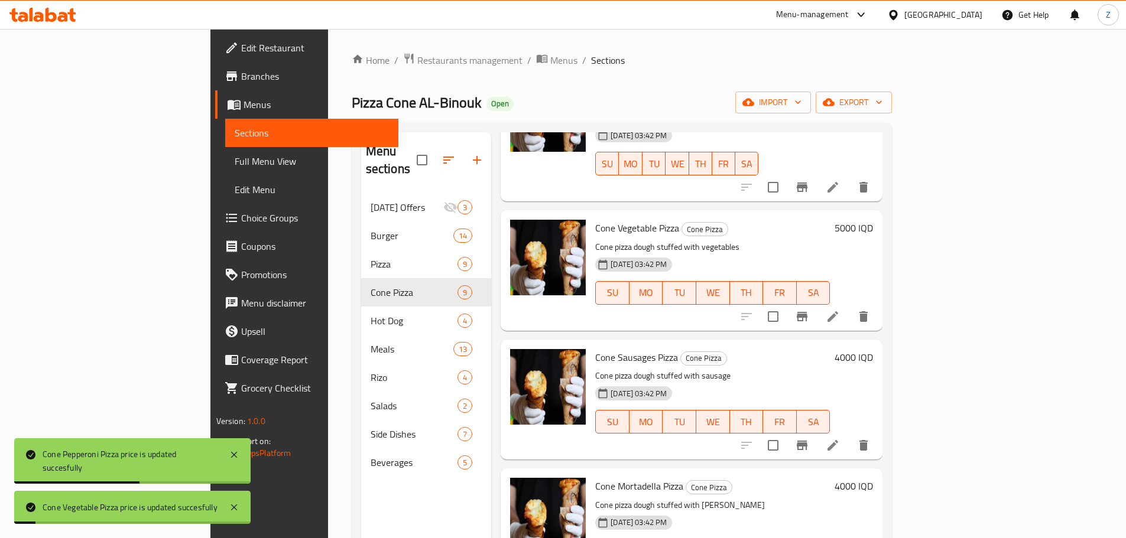
click at [873, 349] on h6 "4000 IQD" at bounding box center [853, 357] width 38 height 17
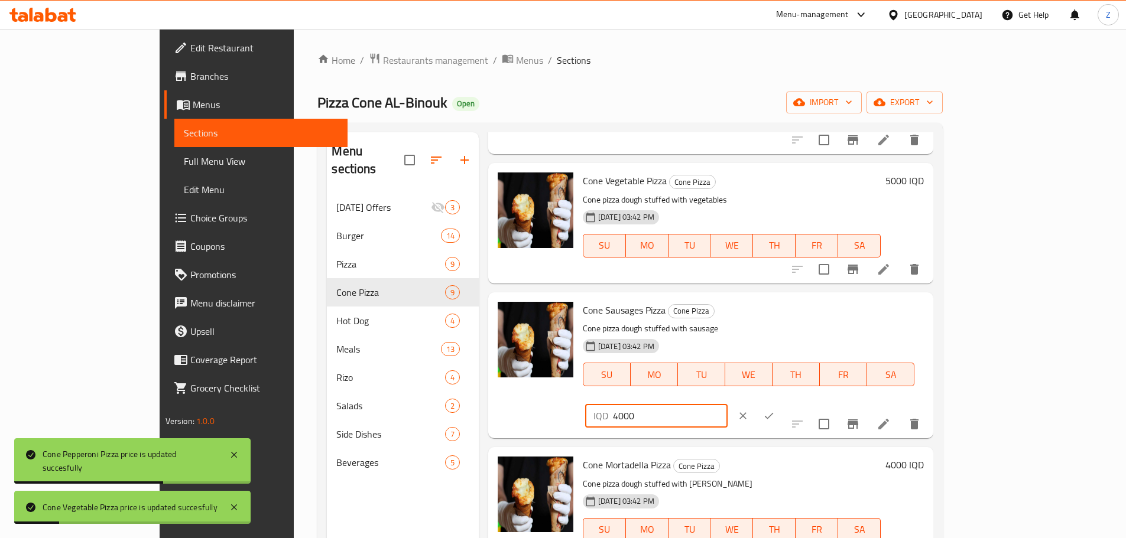
click at [727, 404] on input "4000" at bounding box center [670, 416] width 115 height 24
paste input "5"
type input "5000"
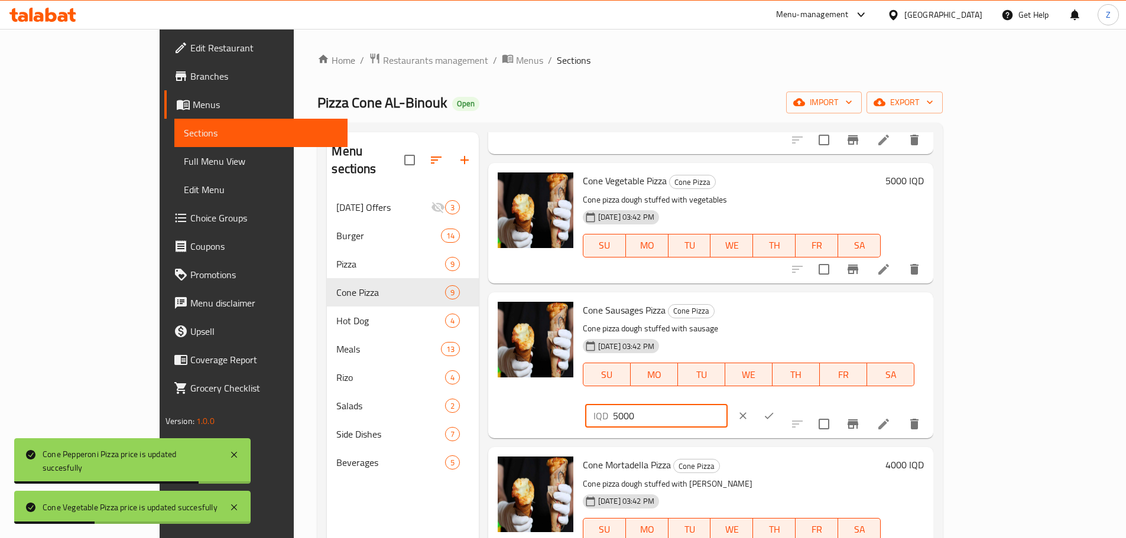
click at [775, 410] on icon "ok" at bounding box center [769, 416] width 12 height 12
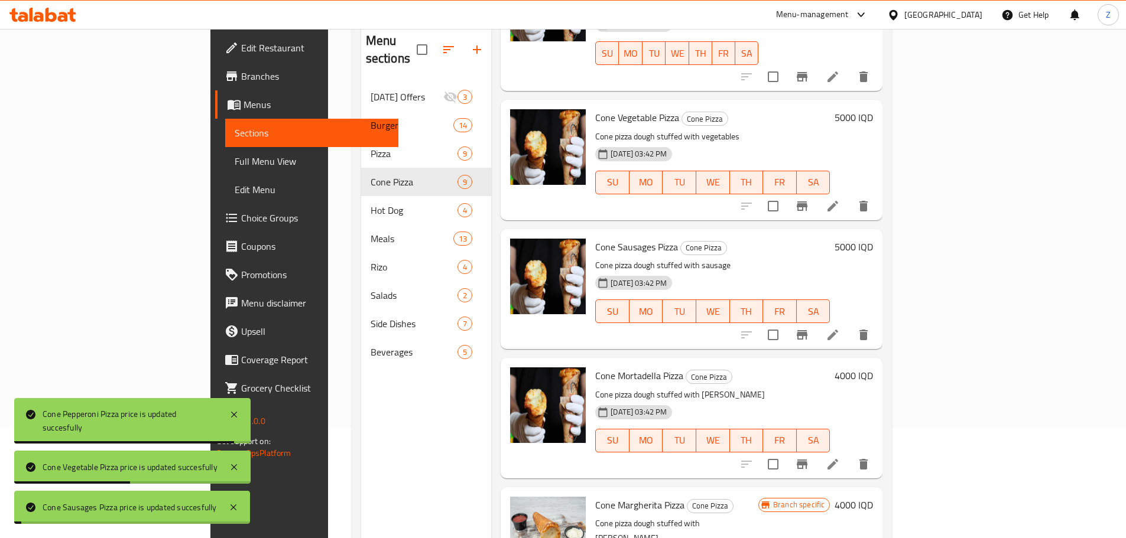
scroll to position [118, 0]
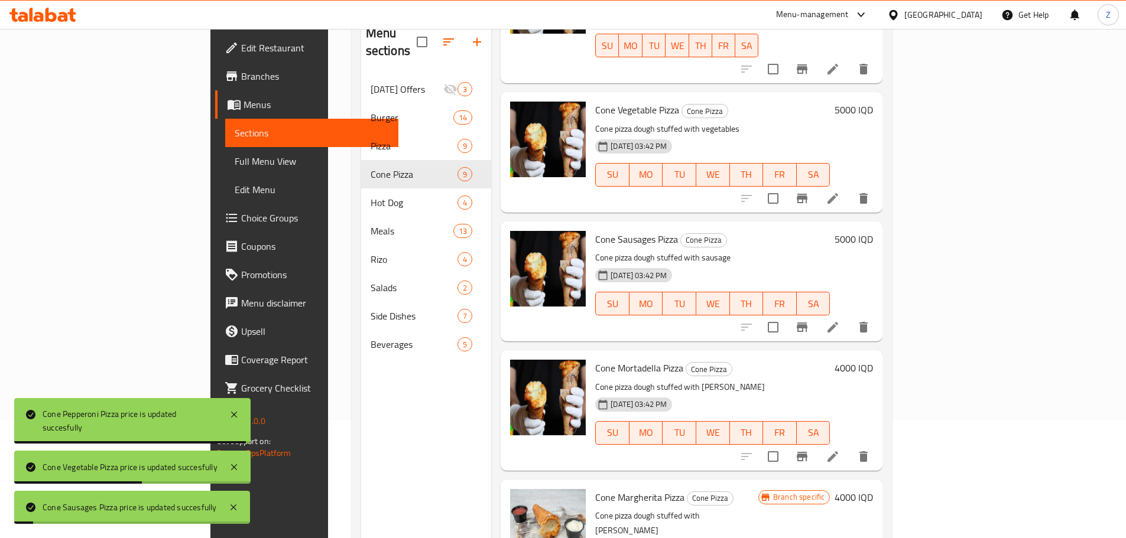
click at [873, 360] on h6 "4000 IQD" at bounding box center [853, 368] width 38 height 17
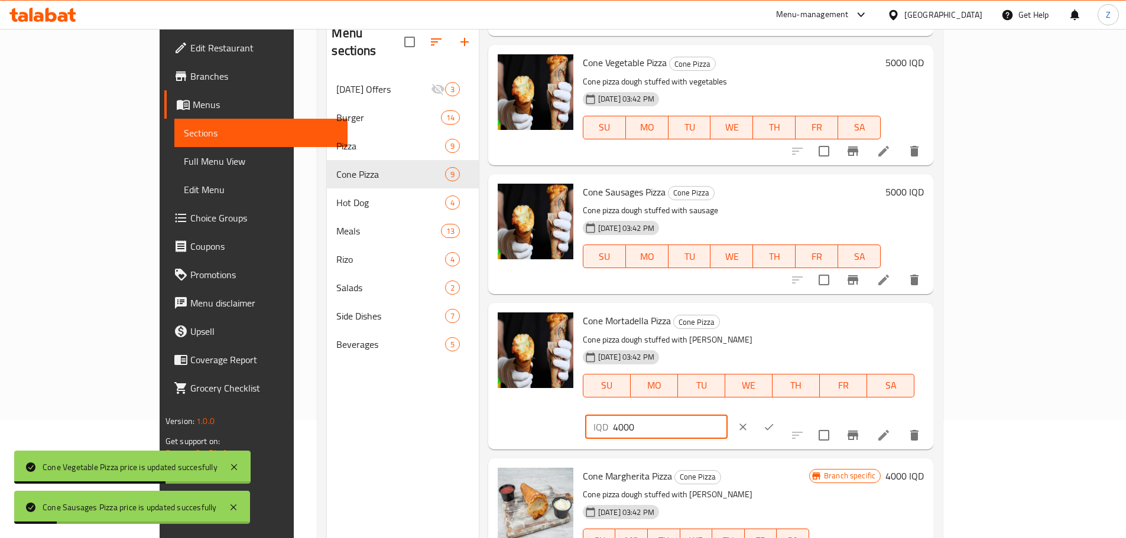
click at [727, 415] on input "4000" at bounding box center [670, 427] width 115 height 24
paste input "5"
type input "5000"
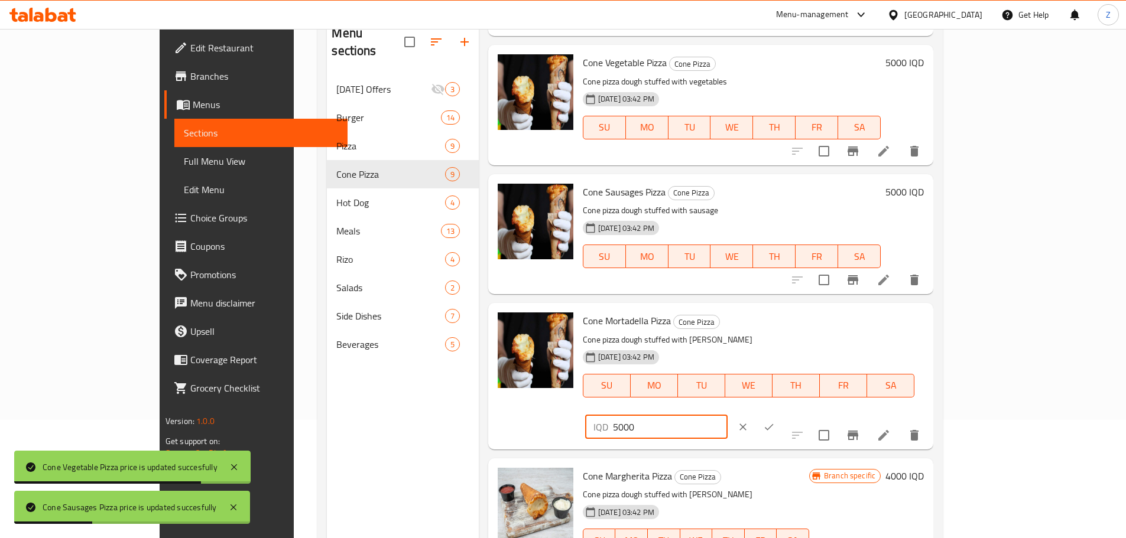
click at [782, 414] on button "ok" at bounding box center [769, 427] width 26 height 26
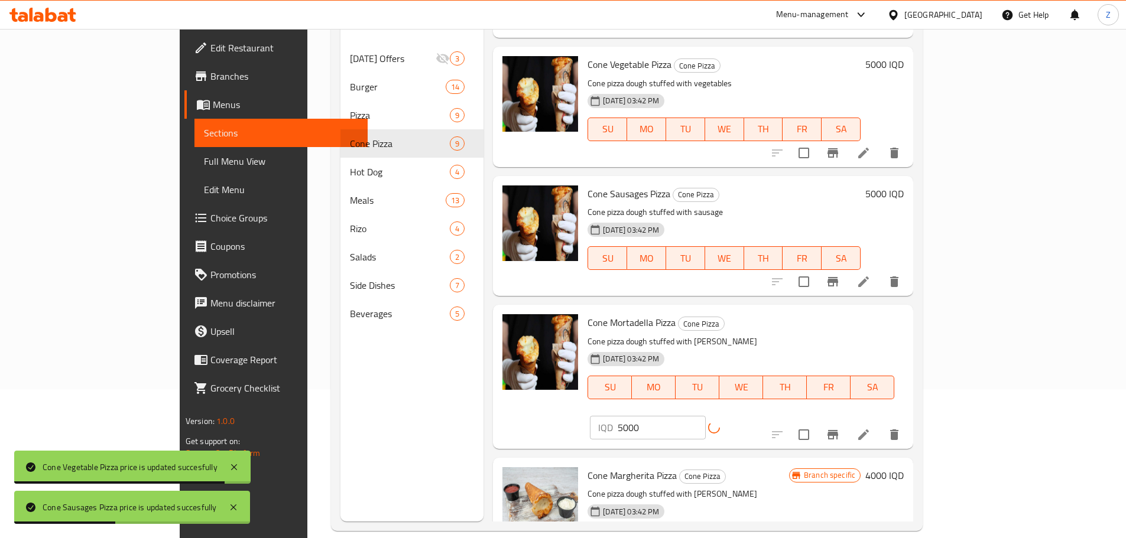
scroll to position [165, 0]
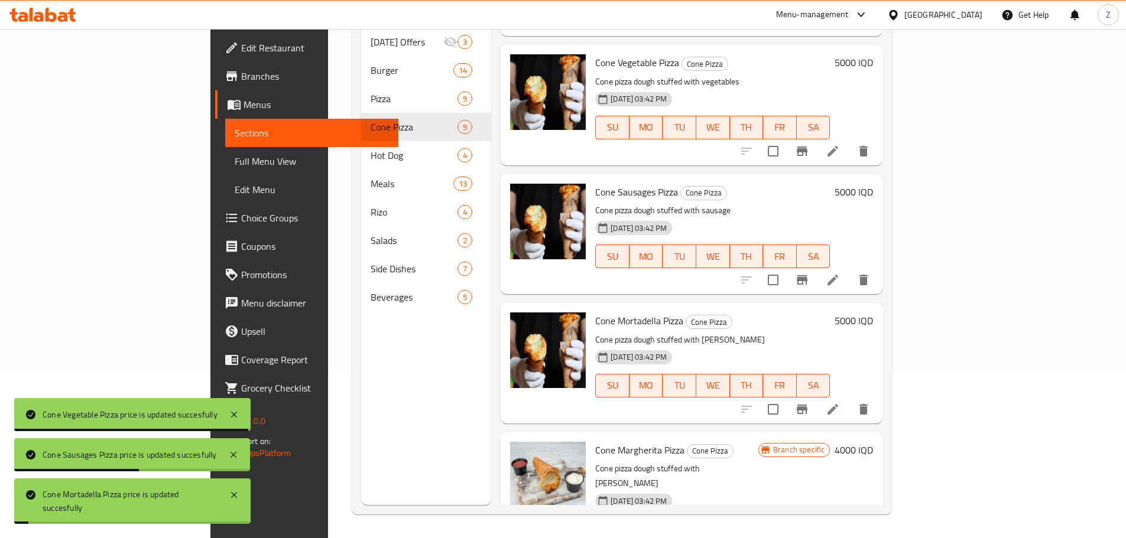
click at [873, 442] on h6 "4000 IQD" at bounding box center [853, 450] width 38 height 17
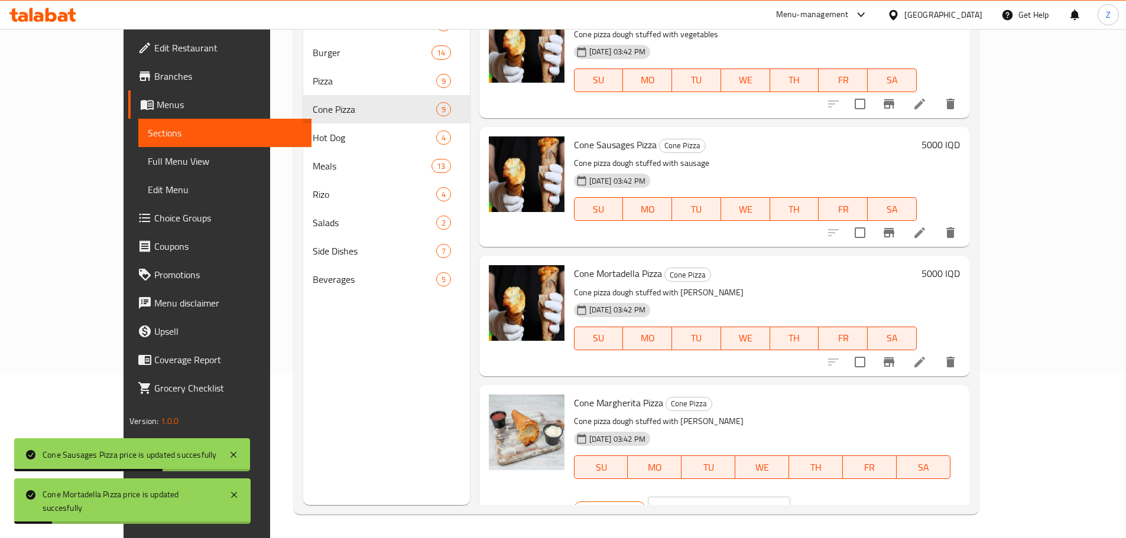
click at [790, 497] on input "4000" at bounding box center [732, 509] width 115 height 24
paste input "5"
type input "5000"
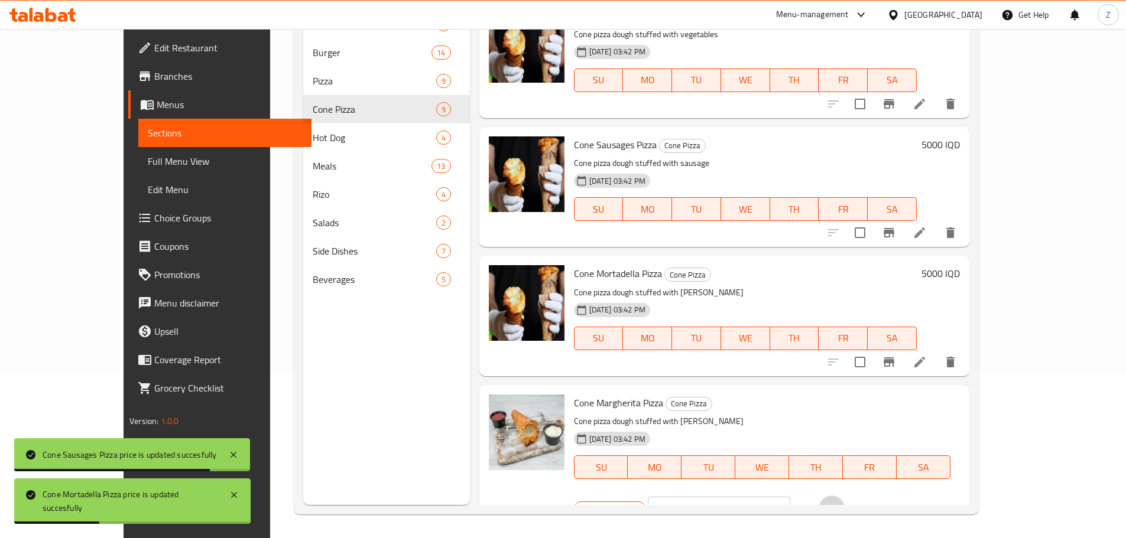
click at [837, 503] on icon "ok" at bounding box center [831, 509] width 12 height 12
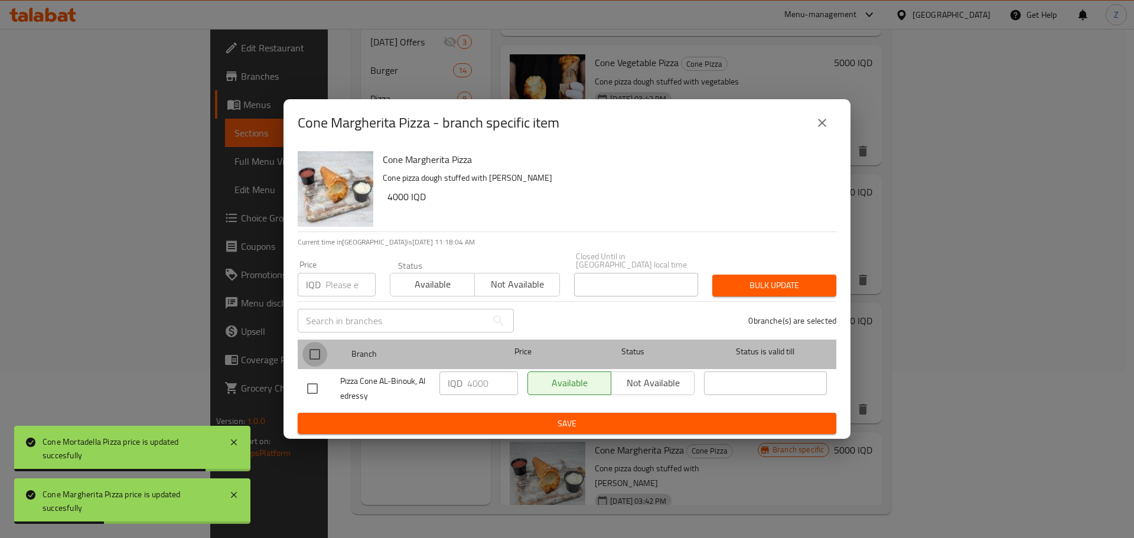
click at [305, 349] on input "checkbox" at bounding box center [315, 354] width 25 height 25
checkbox input "true"
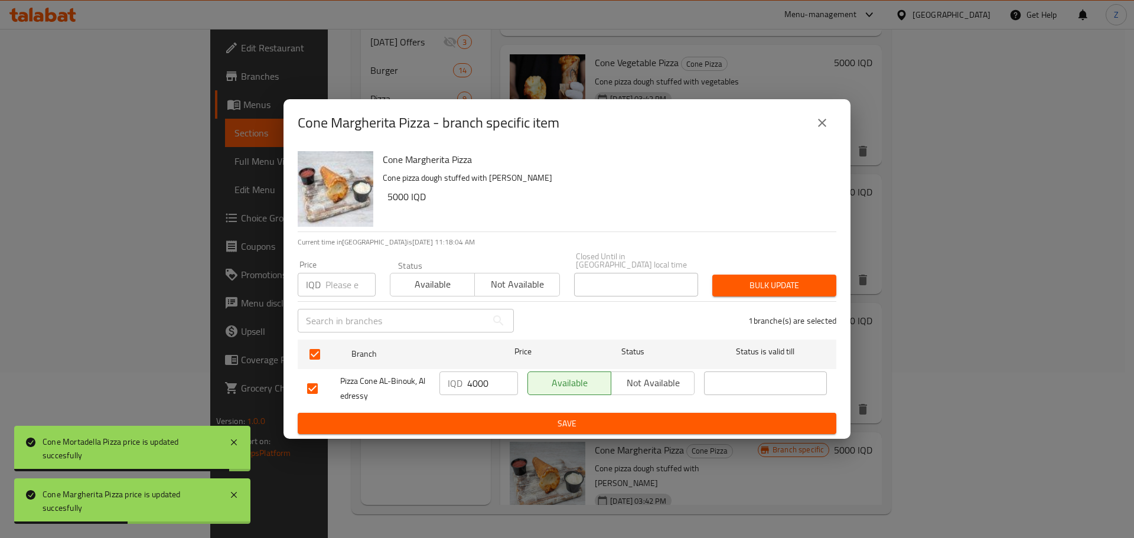
click at [476, 380] on input "4000" at bounding box center [492, 384] width 51 height 24
paste input "5"
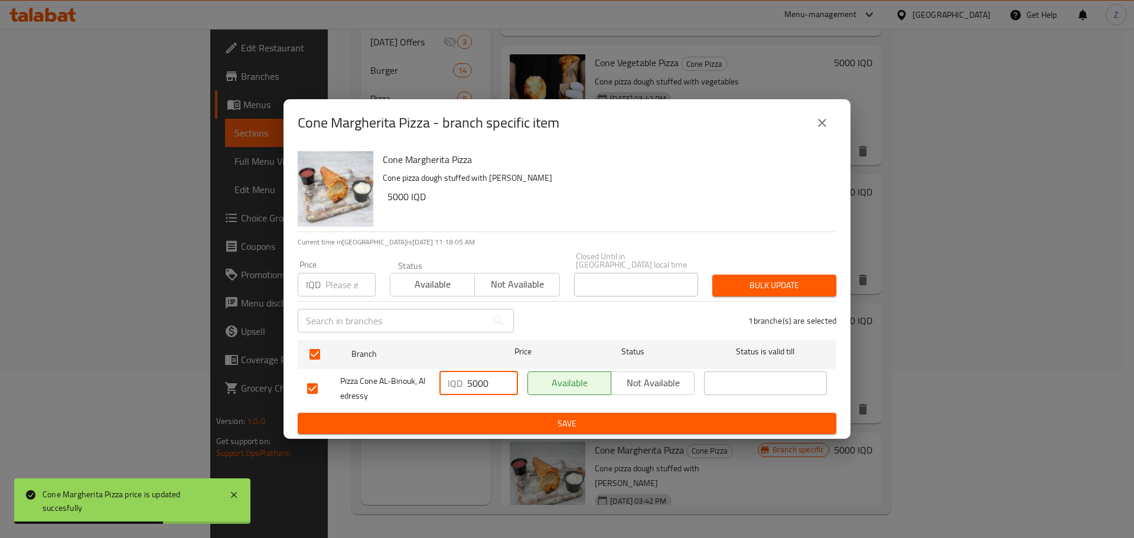
type input "5000"
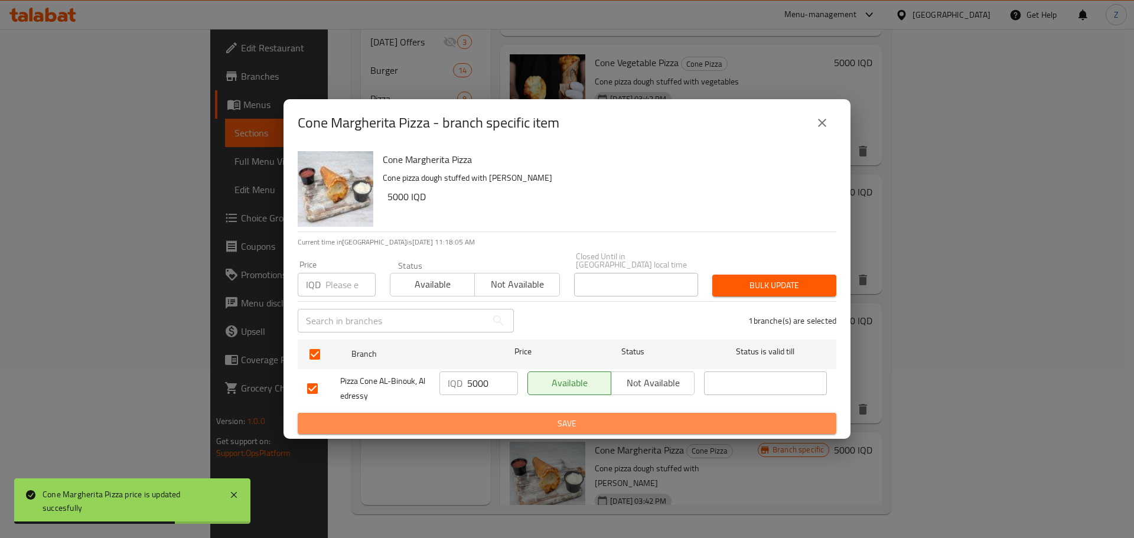
click at [502, 421] on span "Save" at bounding box center [567, 424] width 520 height 15
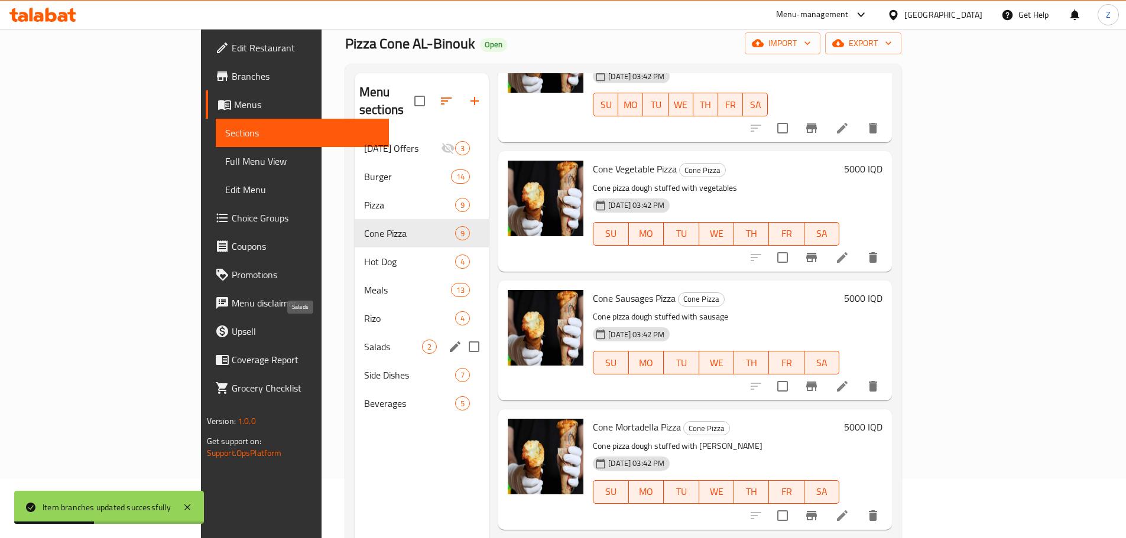
scroll to position [47, 0]
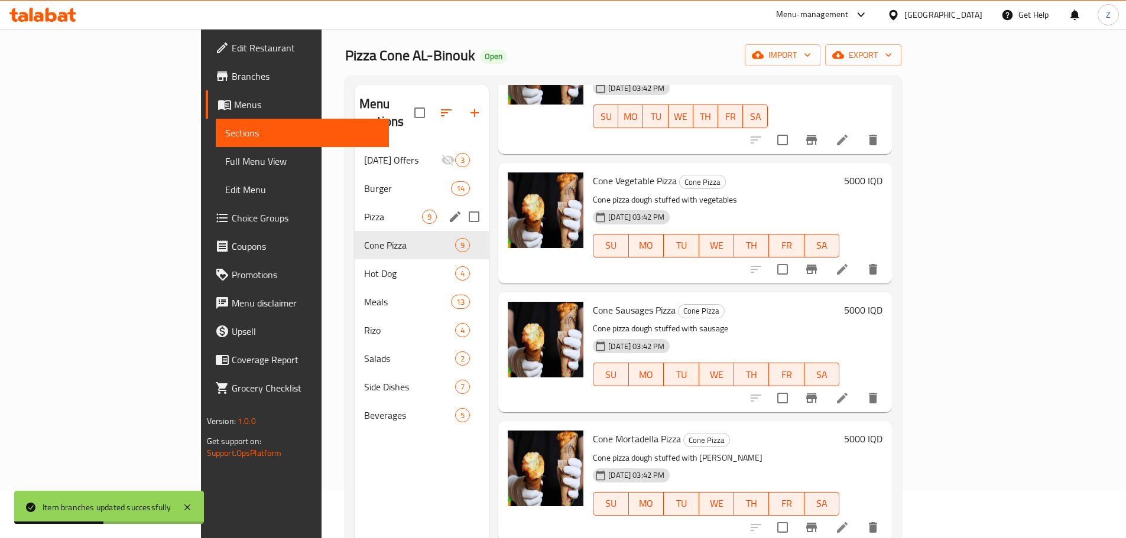
click at [354, 203] on div "Pizza 9" at bounding box center [421, 217] width 134 height 28
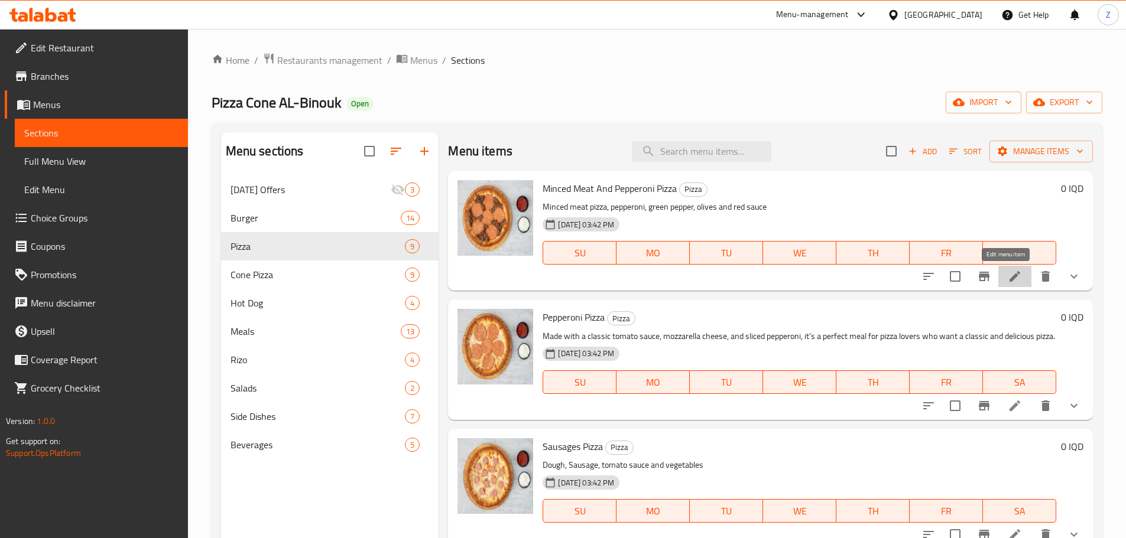
click at [1009, 275] on icon at bounding box center [1014, 276] width 11 height 11
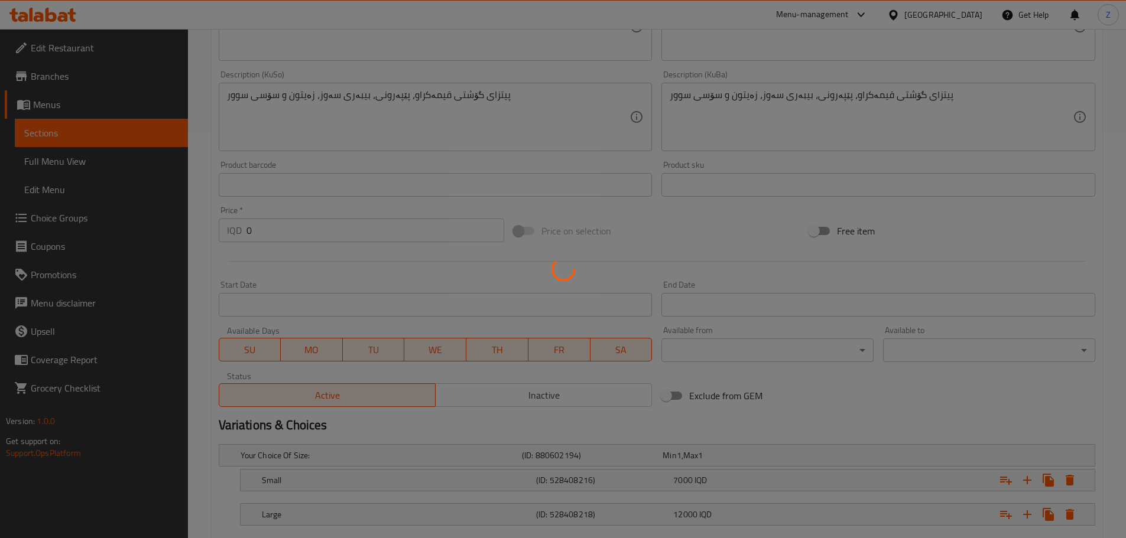
scroll to position [476, 0]
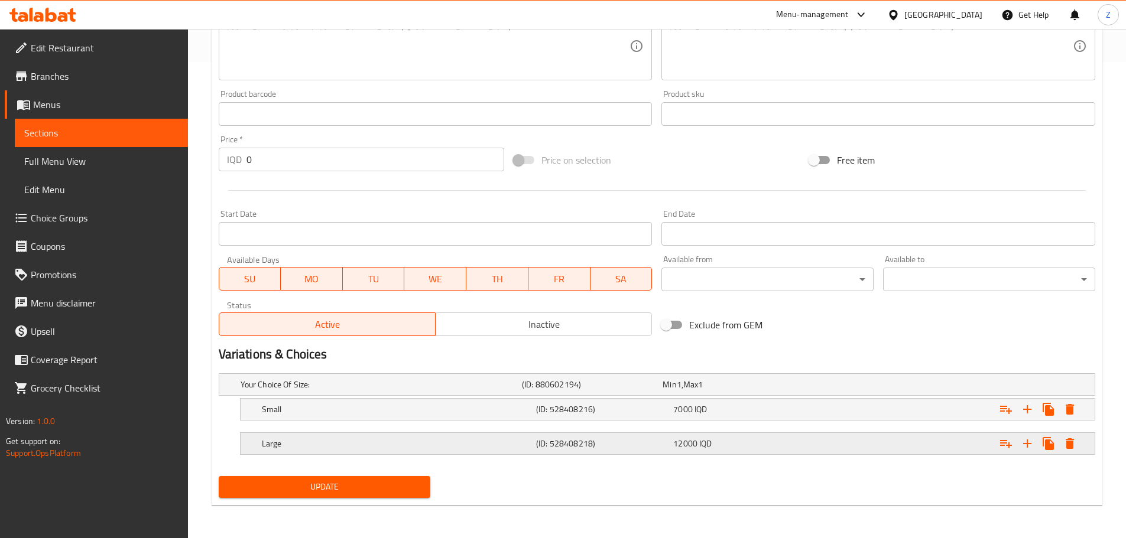
click at [620, 391] on h5 "(ID: 528408218)" at bounding box center [590, 385] width 136 height 12
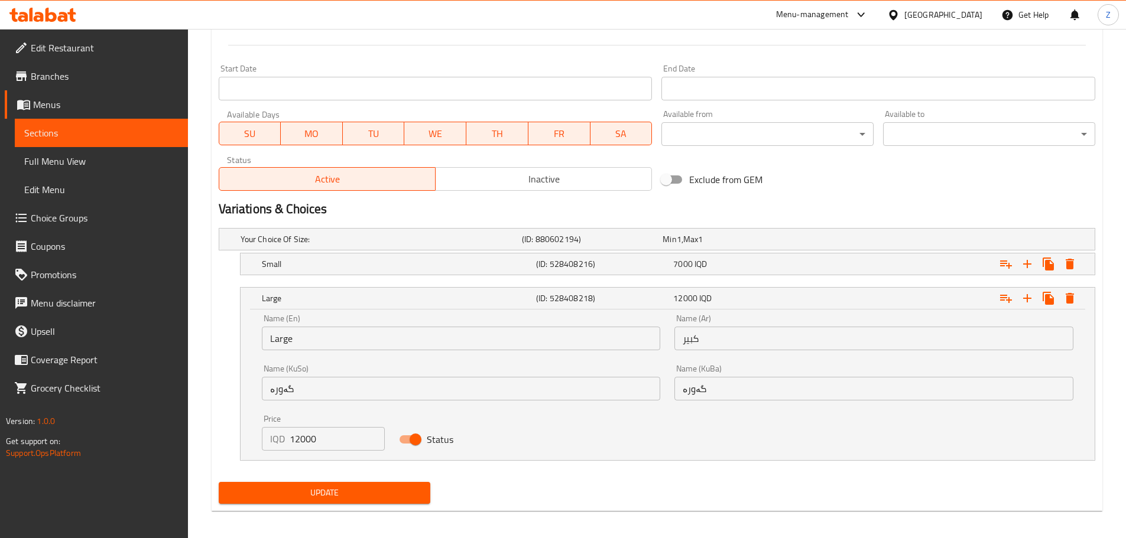
scroll to position [625, 0]
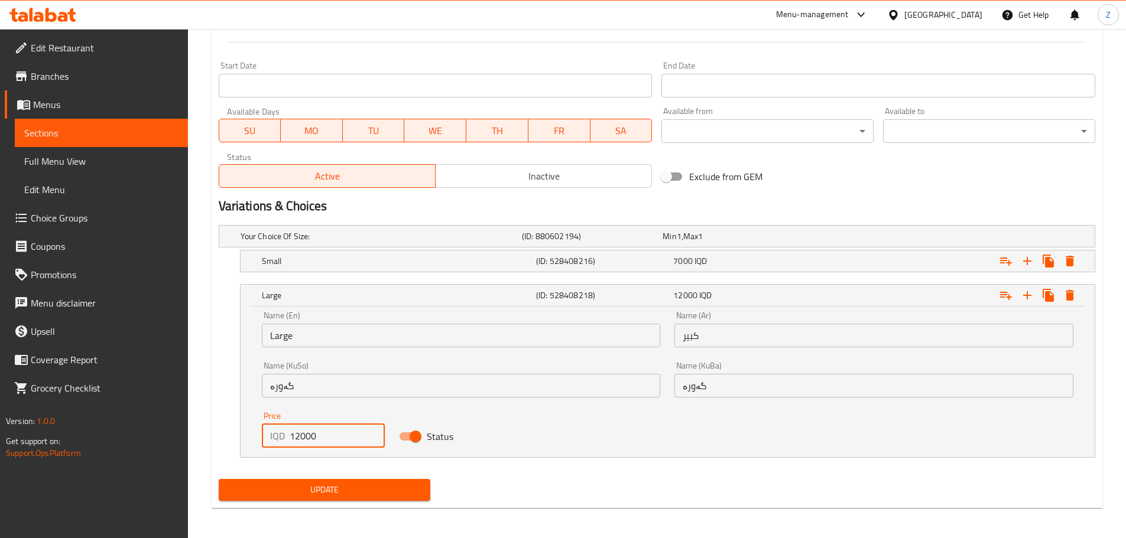
click at [295, 437] on input "12000" at bounding box center [338, 436] width 96 height 24
type input "11000"
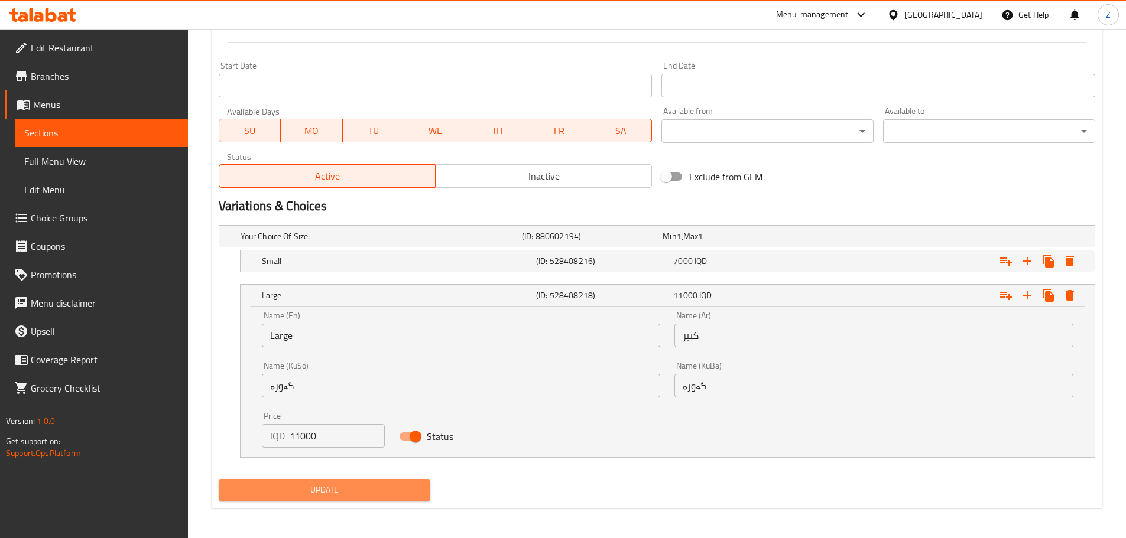
click at [335, 486] on span "Update" at bounding box center [324, 490] width 193 height 15
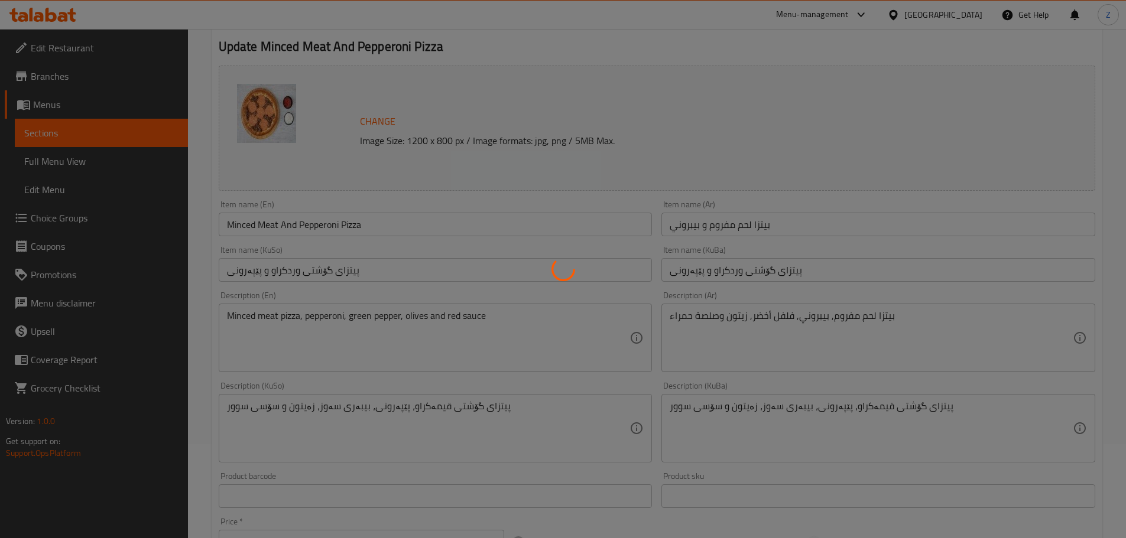
scroll to position [0, 0]
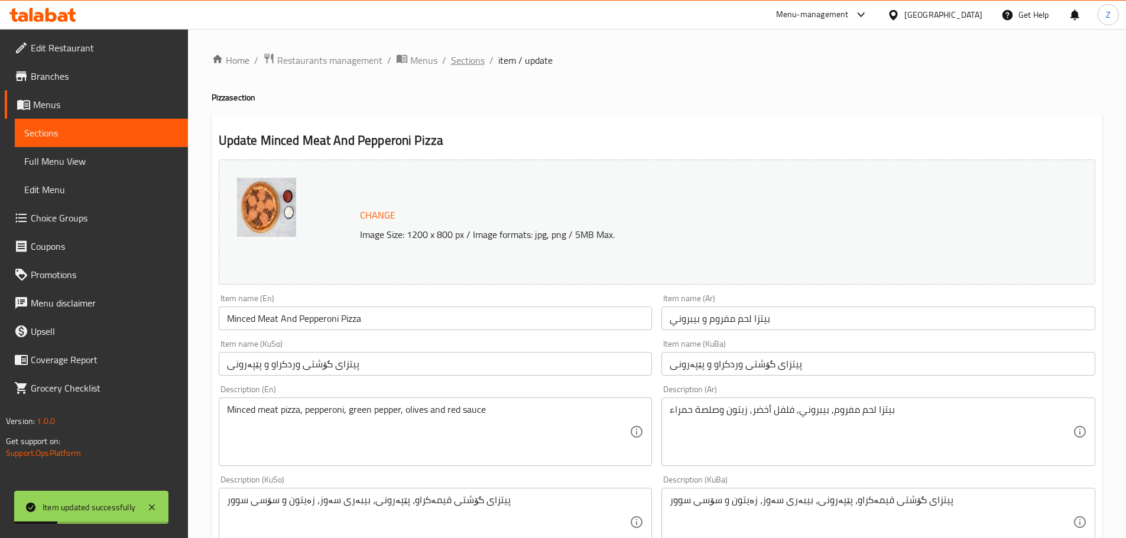
click at [472, 60] on span "Sections" at bounding box center [468, 60] width 34 height 14
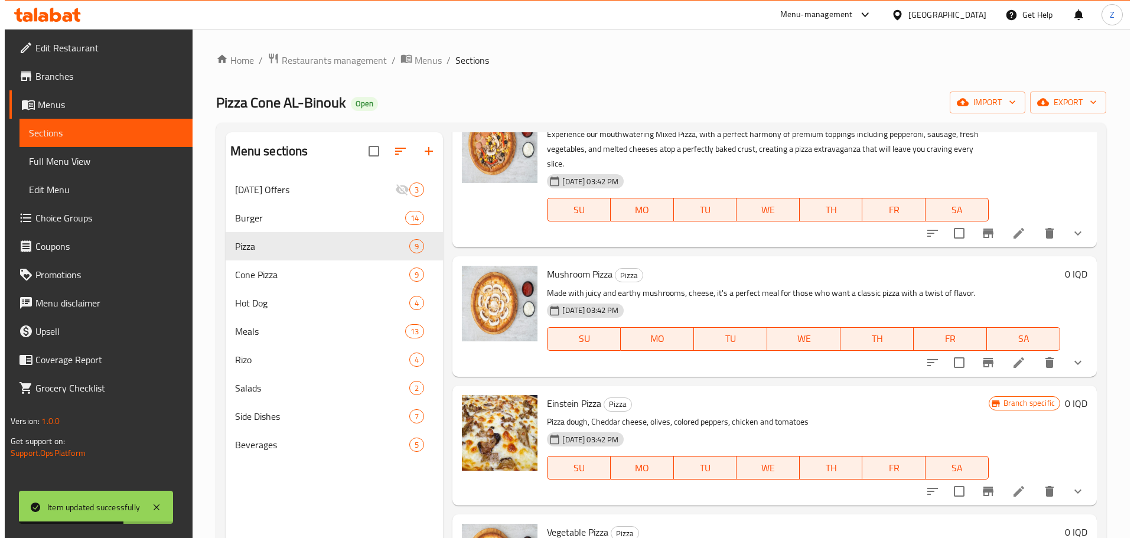
scroll to position [532, 0]
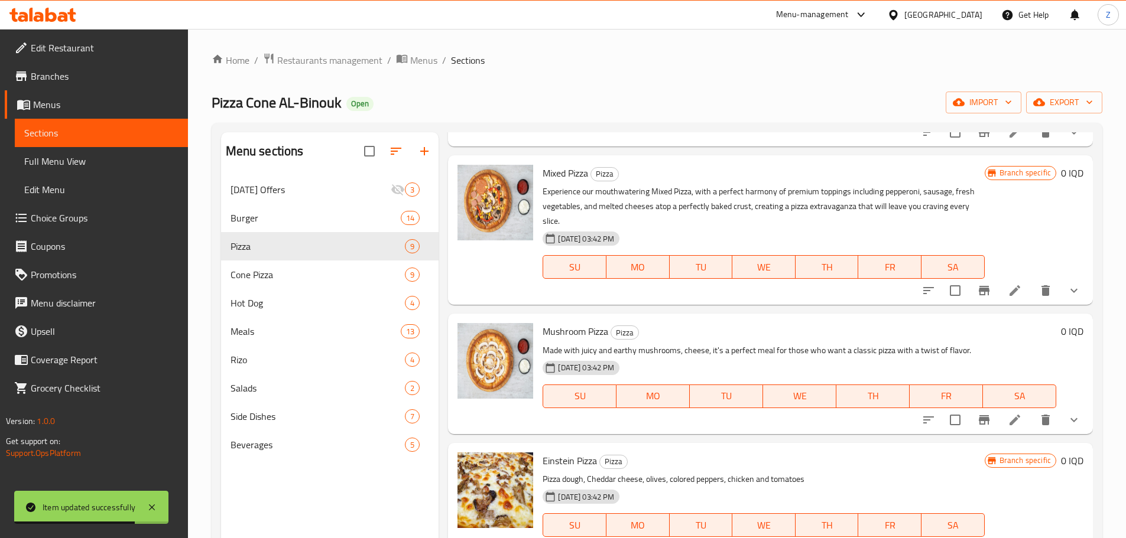
click at [1011, 298] on icon at bounding box center [1014, 291] width 14 height 14
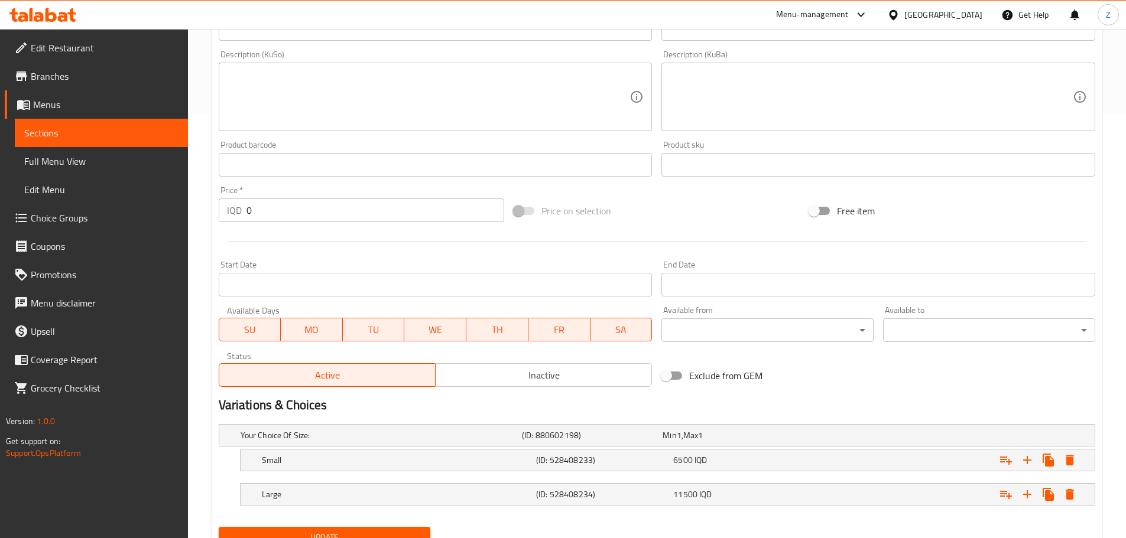
scroll to position [476, 0]
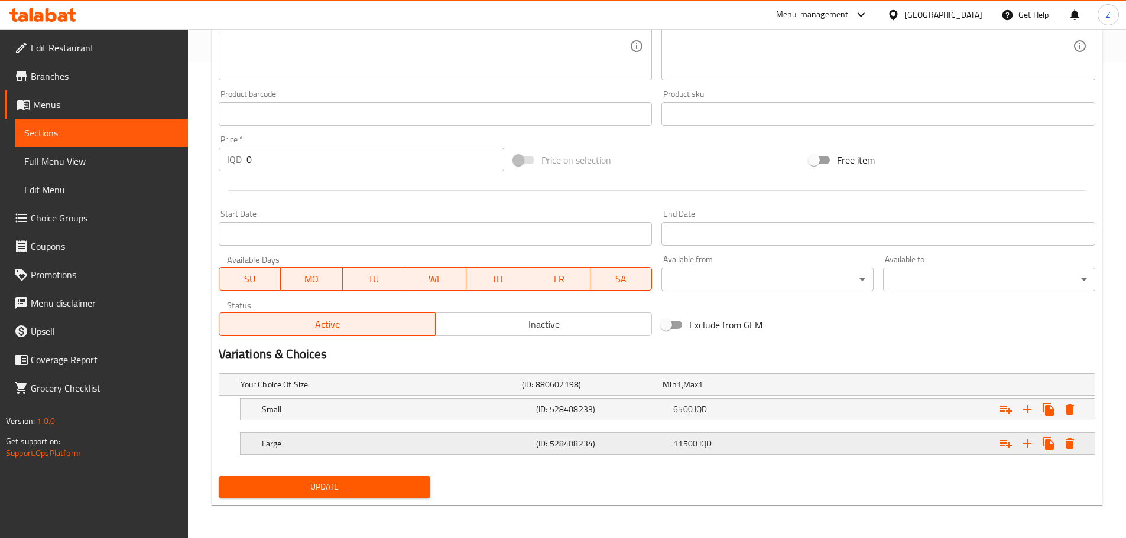
click at [676, 392] on span "11500" at bounding box center [669, 384] width 14 height 15
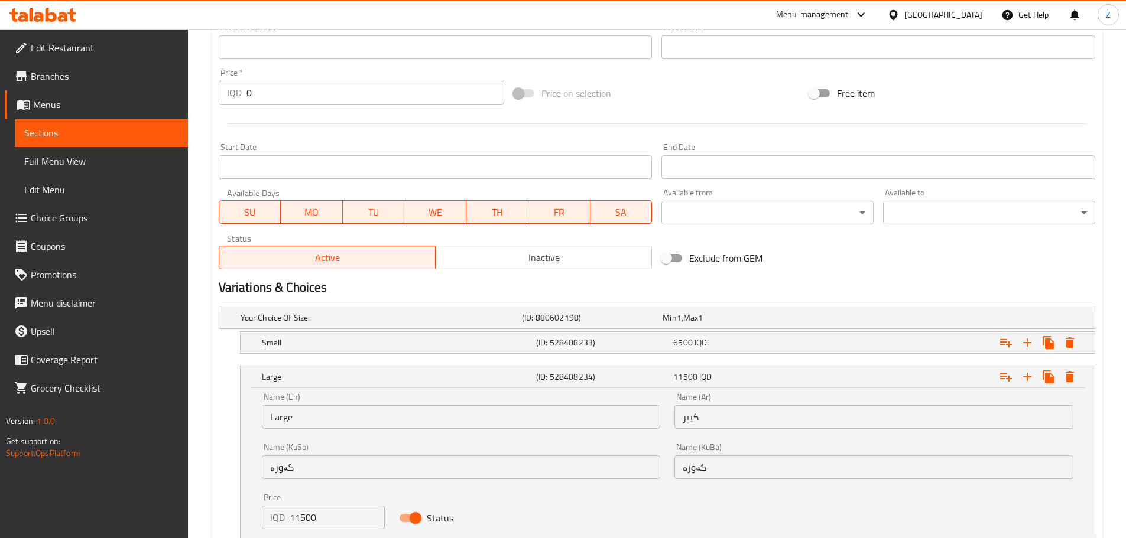
scroll to position [610, 0]
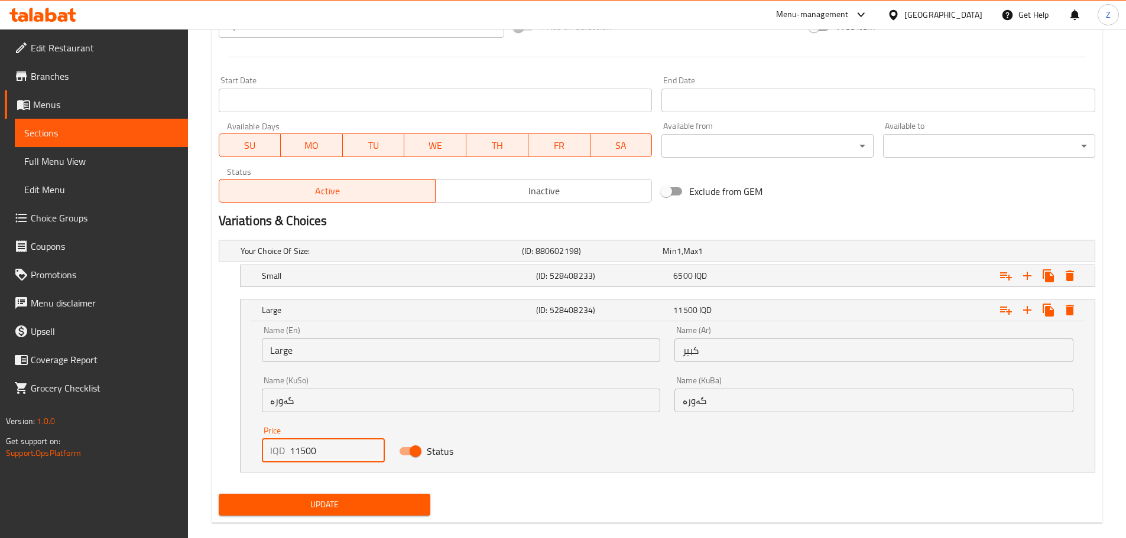
click at [295, 450] on input "11500" at bounding box center [338, 451] width 96 height 24
type input "10500"
click at [350, 502] on span "Update" at bounding box center [324, 504] width 193 height 15
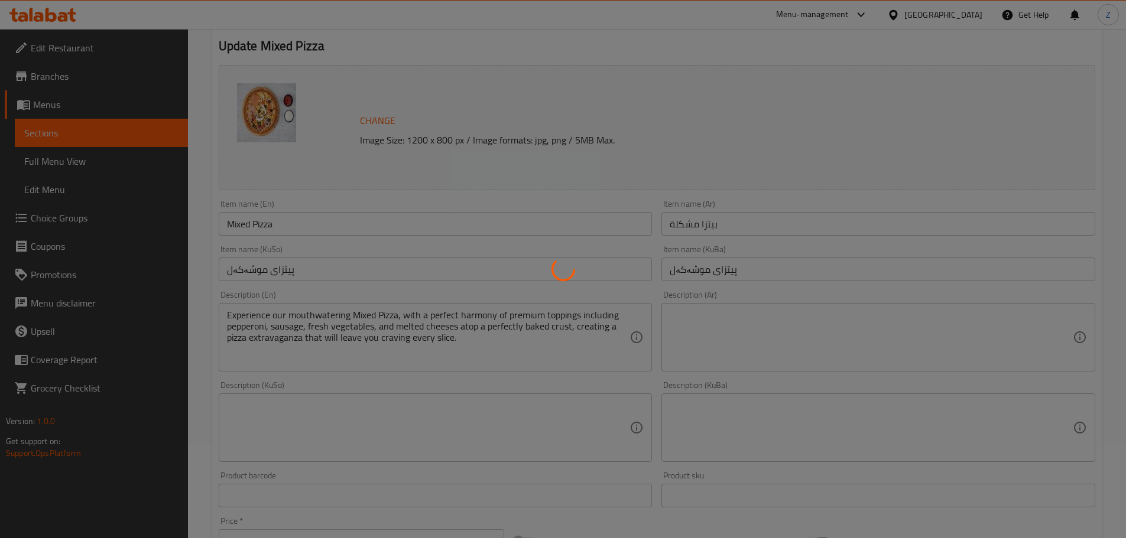
scroll to position [0, 0]
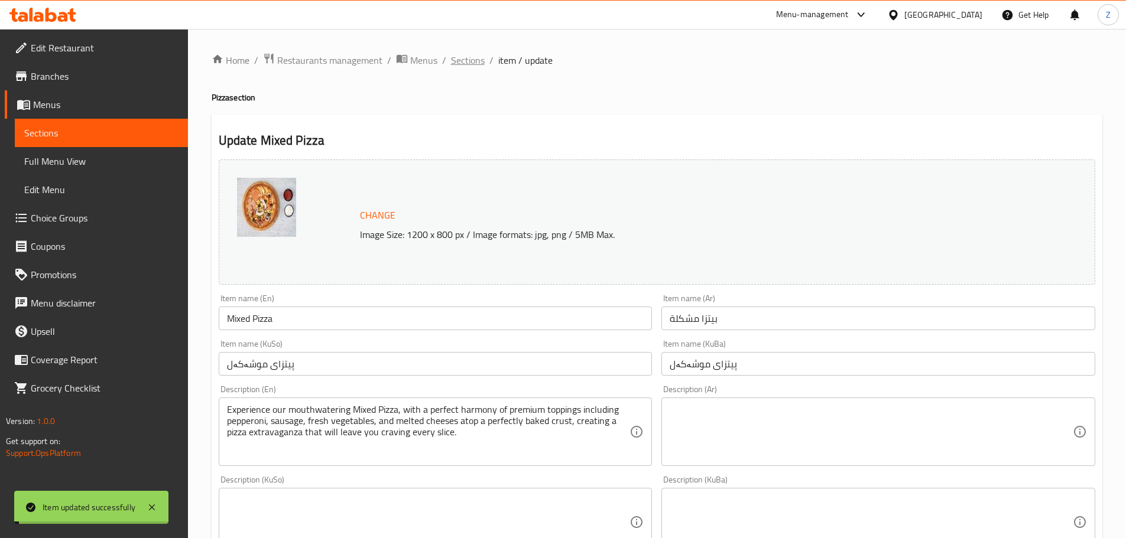
click at [461, 58] on span "Sections" at bounding box center [468, 60] width 34 height 14
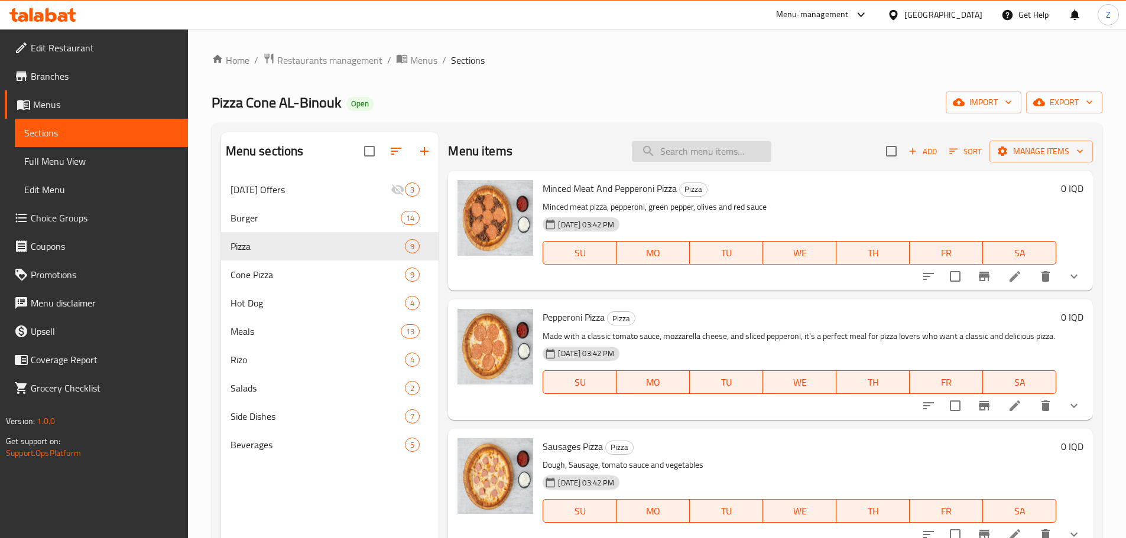
click at [679, 157] on input "search" at bounding box center [701, 151] width 139 height 21
paste input "زنجر"
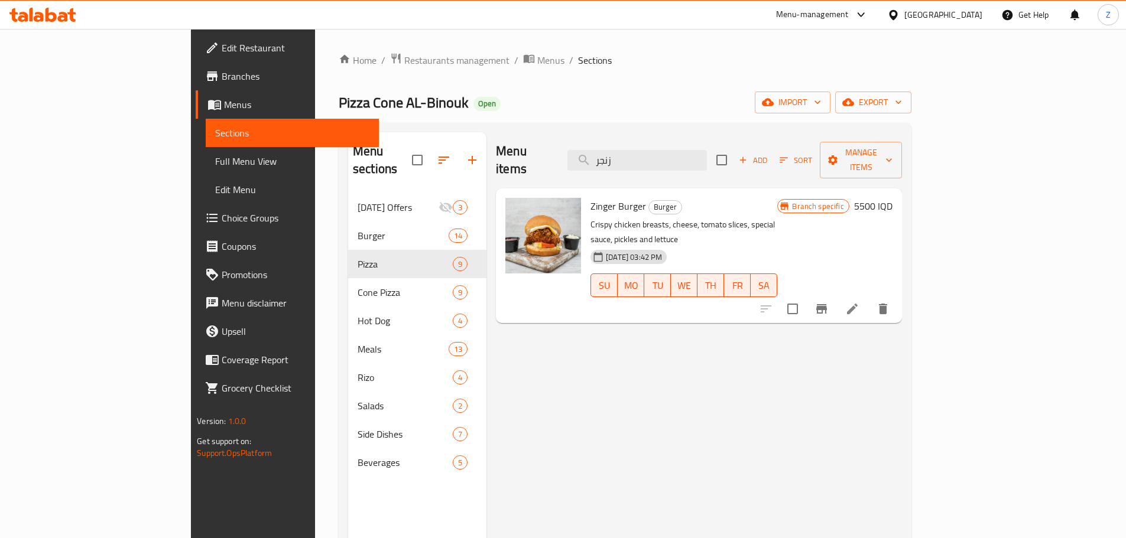
type input "زنجر"
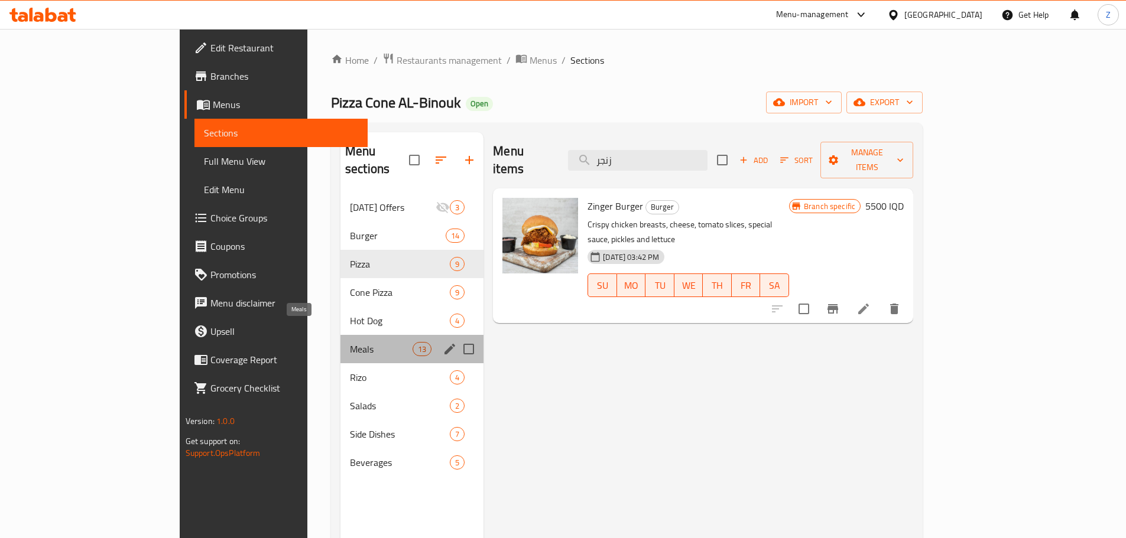
click at [350, 342] on span "Meals" at bounding box center [381, 349] width 63 height 14
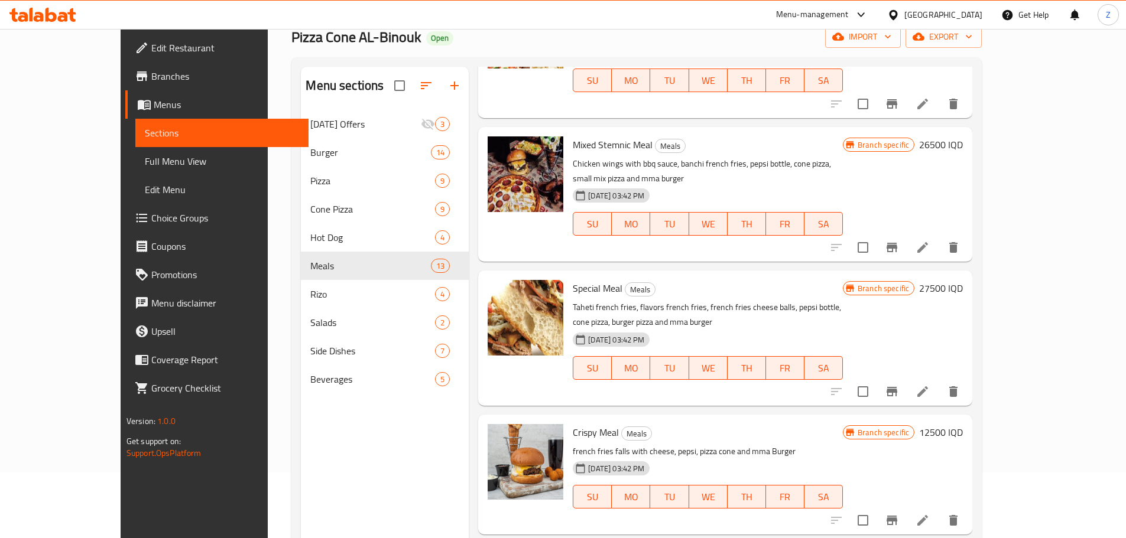
scroll to position [165, 0]
